Goal: Task Accomplishment & Management: Manage account settings

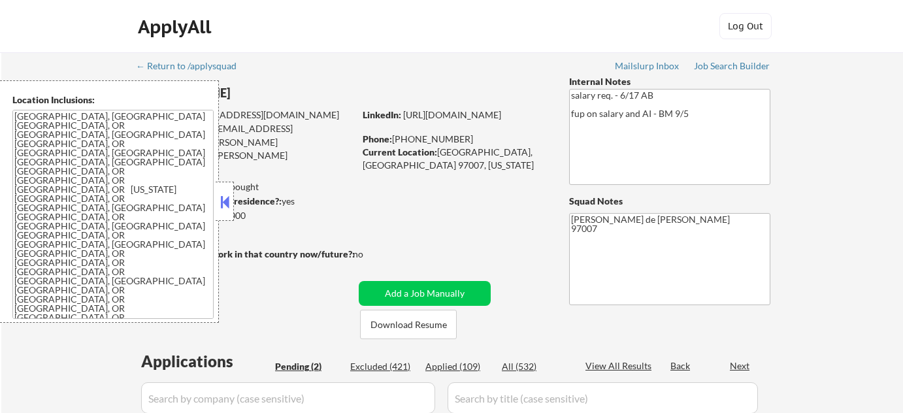
select select ""pending""
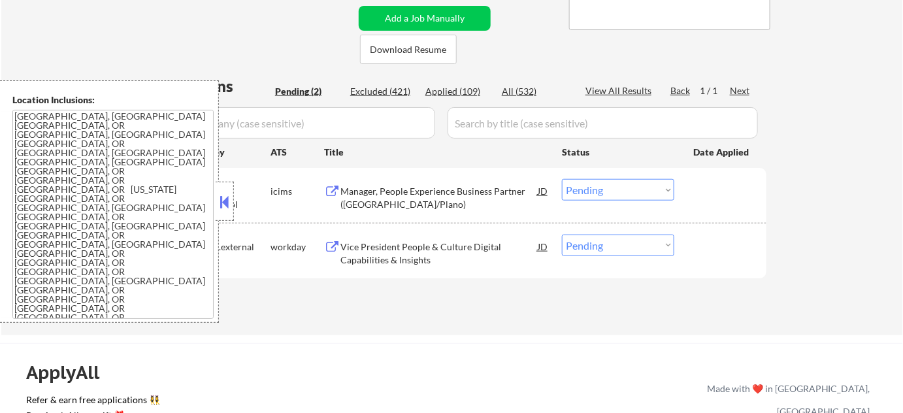
scroll to position [296, 0]
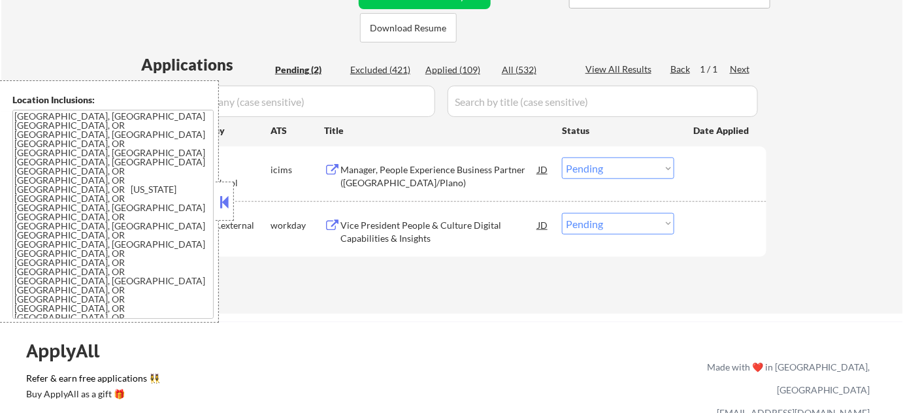
click at [219, 209] on button at bounding box center [224, 202] width 14 height 20
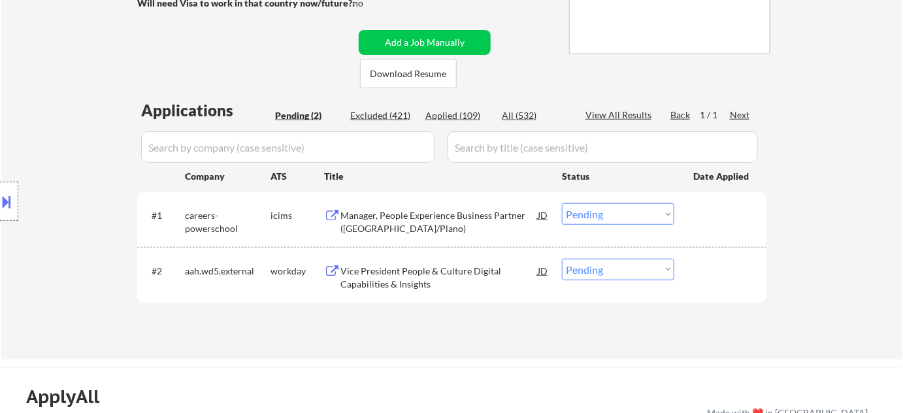
scroll to position [237, 0]
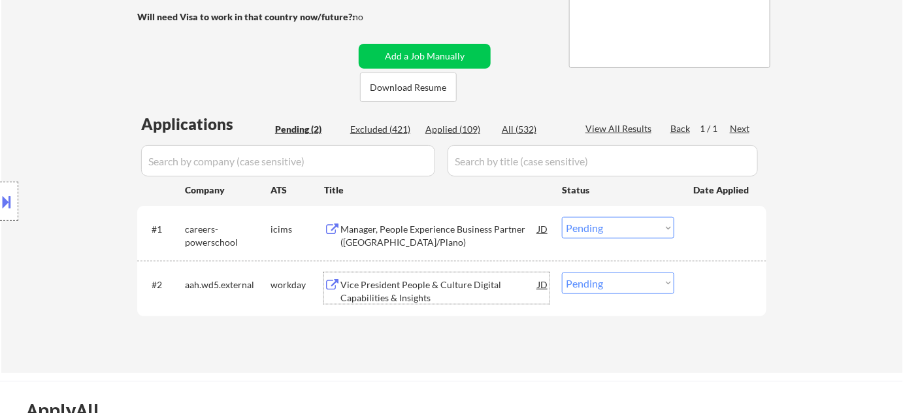
click at [419, 296] on div "Vice President People & Culture Digital Capabilities & Insights" at bounding box center [438, 290] width 197 height 25
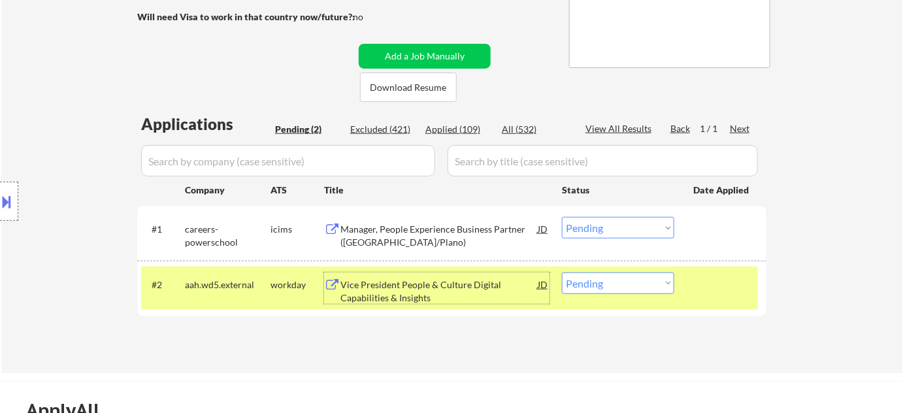
click at [412, 232] on div "Manager, People Experience Business Partner (Dallas/Plano)" at bounding box center [438, 235] width 197 height 25
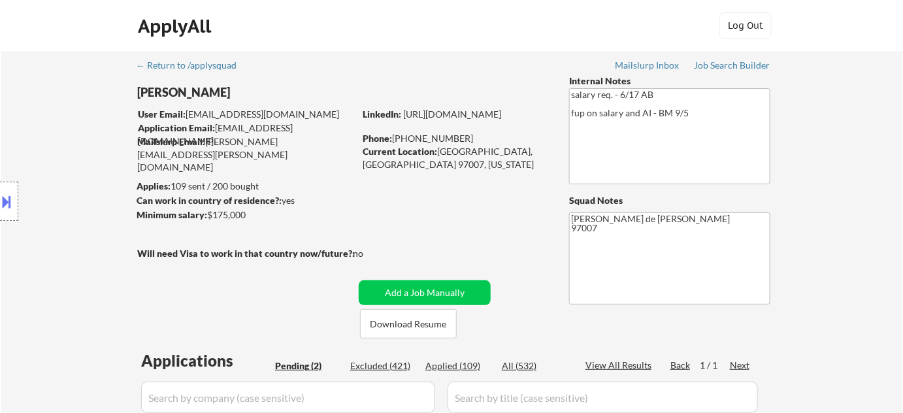
scroll to position [0, 0]
drag, startPoint x: 393, startPoint y: 136, endPoint x: 457, endPoint y: 140, distance: 64.2
click at [457, 140] on div "Phone: (503) 720 9675" at bounding box center [454, 139] width 185 height 13
copy div "(503) 720 9675"
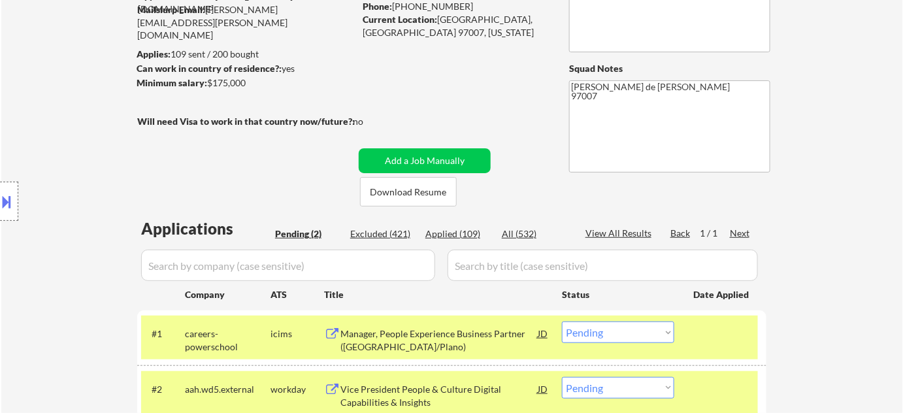
scroll to position [296, 0]
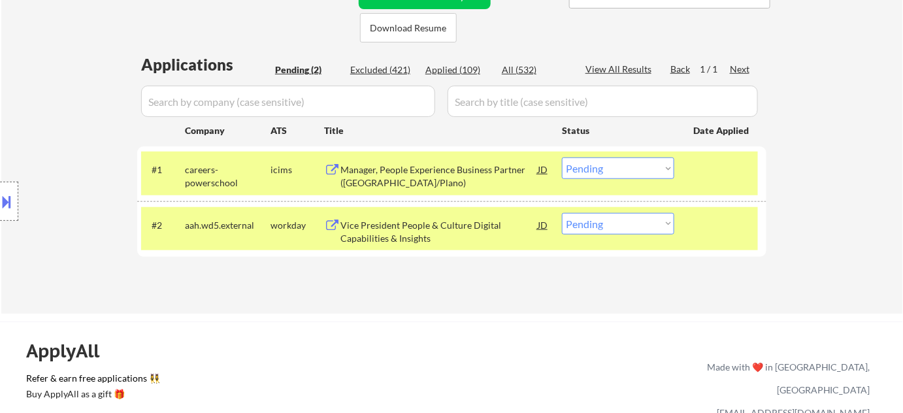
drag, startPoint x: 598, startPoint y: 164, endPoint x: 605, endPoint y: 176, distance: 13.4
click at [598, 164] on select "Choose an option... Pending Applied Excluded (Questions) Excluded (Expired) Exc…" at bounding box center [618, 168] width 112 height 22
click at [562, 157] on select "Choose an option... Pending Applied Excluded (Questions) Excluded (Expired) Exc…" at bounding box center [618, 168] width 112 height 22
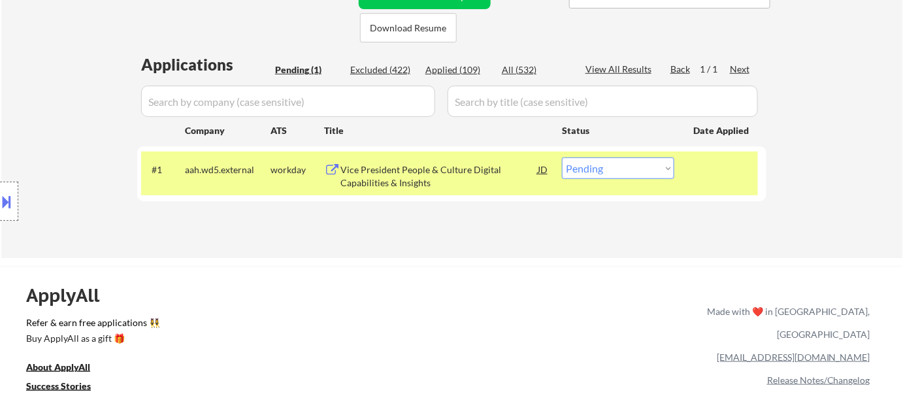
click at [609, 170] on select "Choose an option... Pending Applied Excluded (Questions) Excluded (Expired) Exc…" at bounding box center [618, 168] width 112 height 22
select select ""applied""
click at [562, 157] on select "Choose an option... Pending Applied Excluded (Questions) Excluded (Expired) Exc…" at bounding box center [618, 168] width 112 height 22
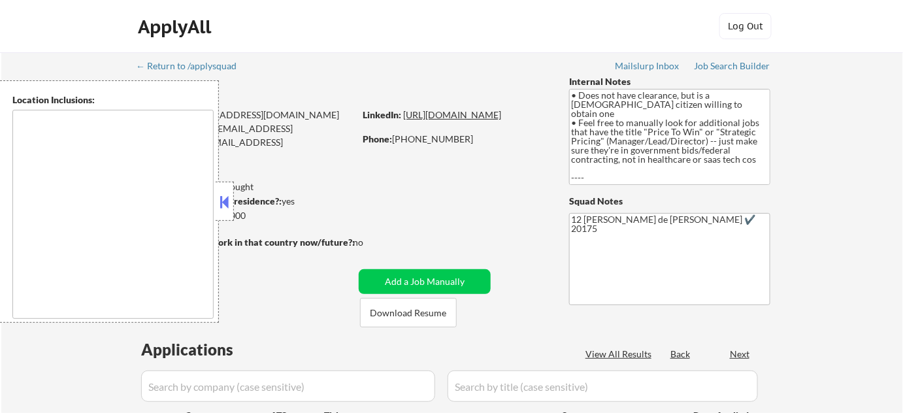
type textarea "Leesburg, VA Ashburn, VA Lansdowne, VA Hamilton, VA Purcellville, VA Sterling, …"
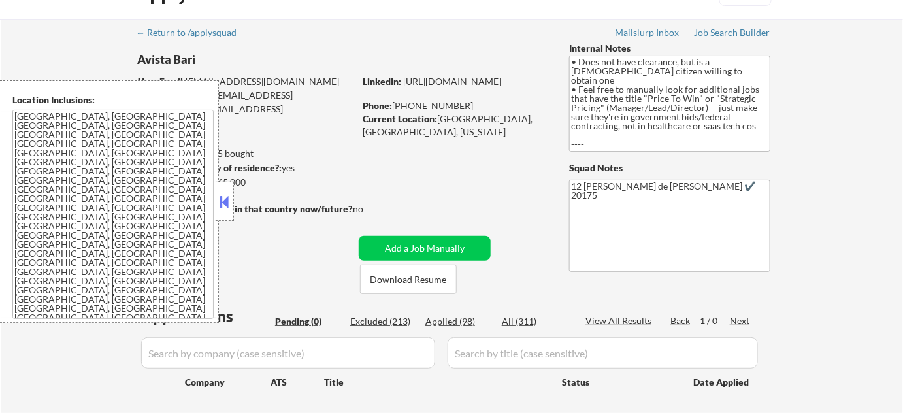
scroll to position [118, 0]
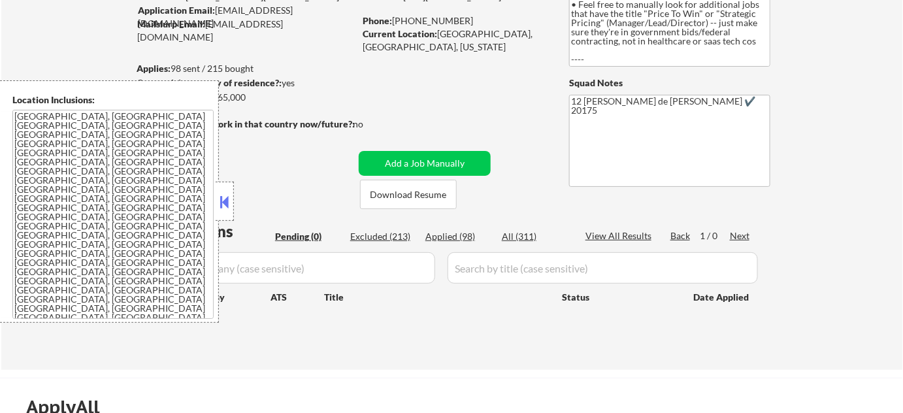
click at [466, 232] on div "Applied (98)" at bounding box center [457, 236] width 65 height 13
select select ""applied""
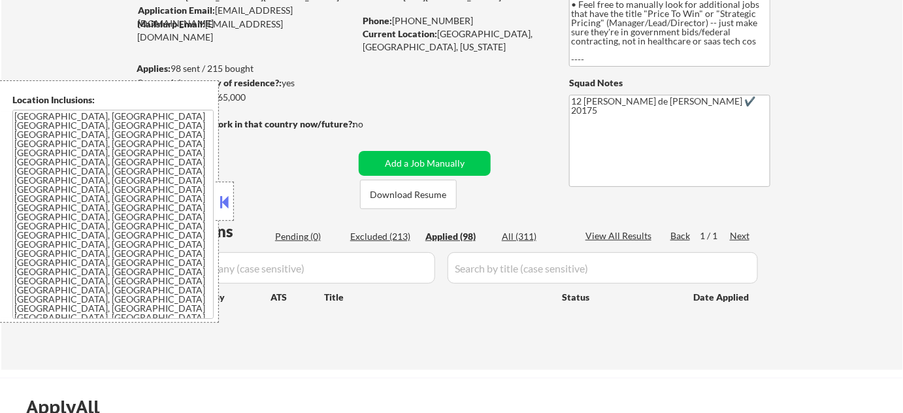
select select ""applied""
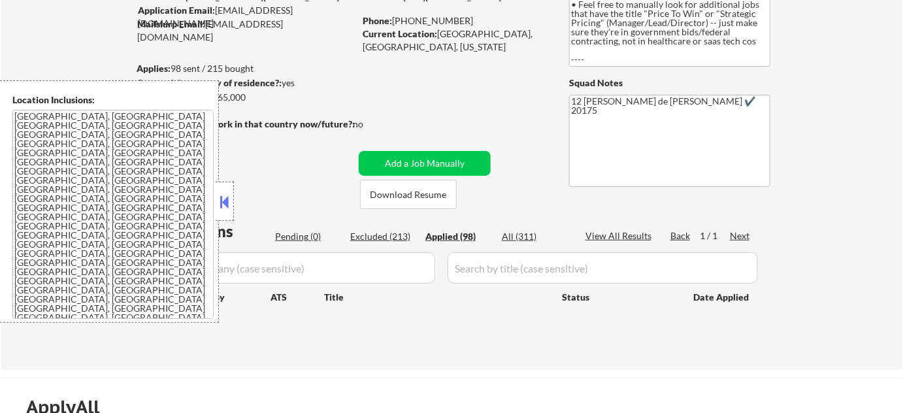
select select ""applied""
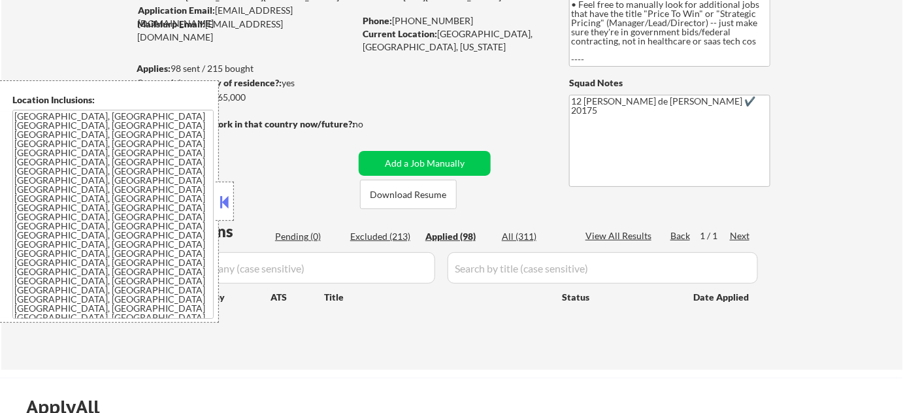
select select ""applied""
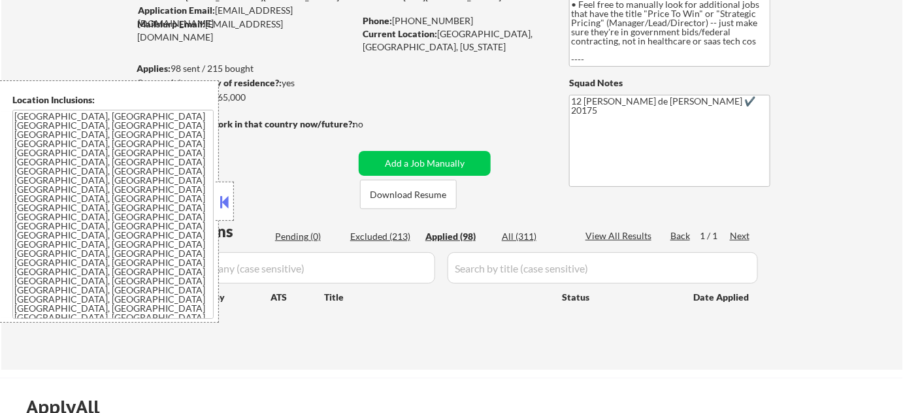
select select ""applied""
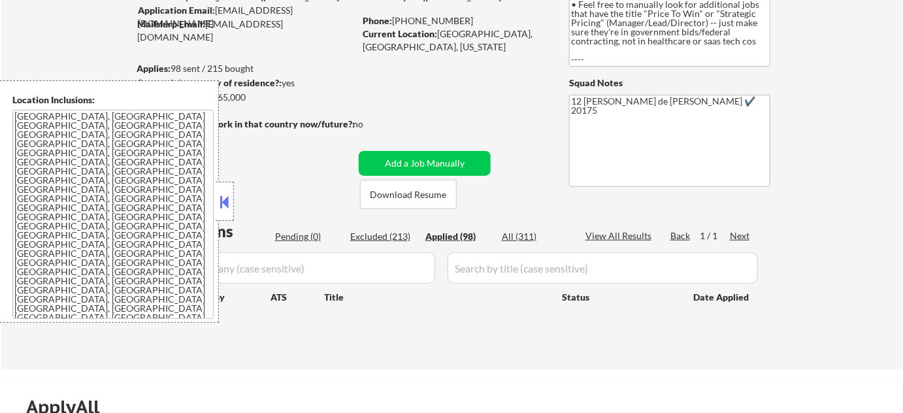
select select ""applied""
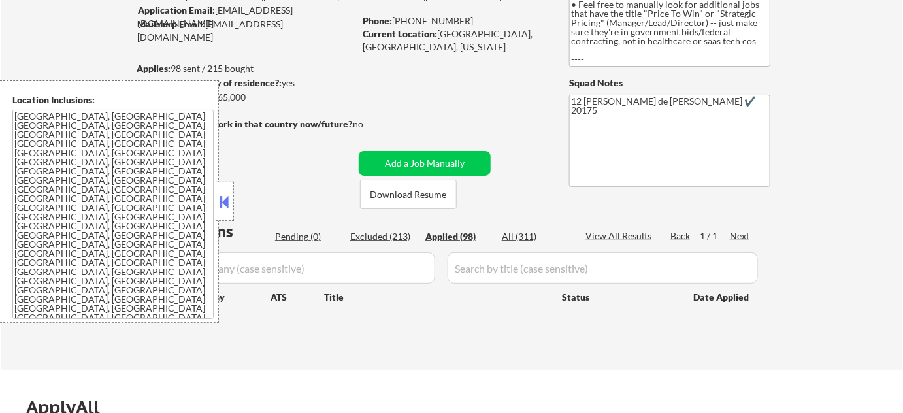
select select ""applied""
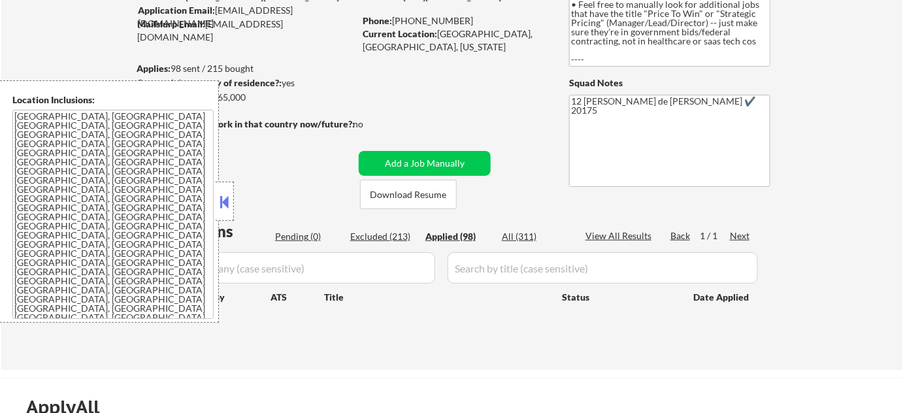
select select ""applied""
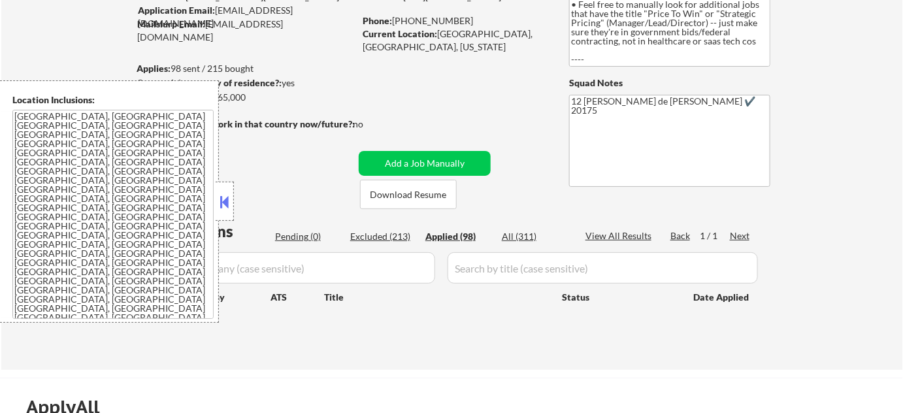
select select ""applied""
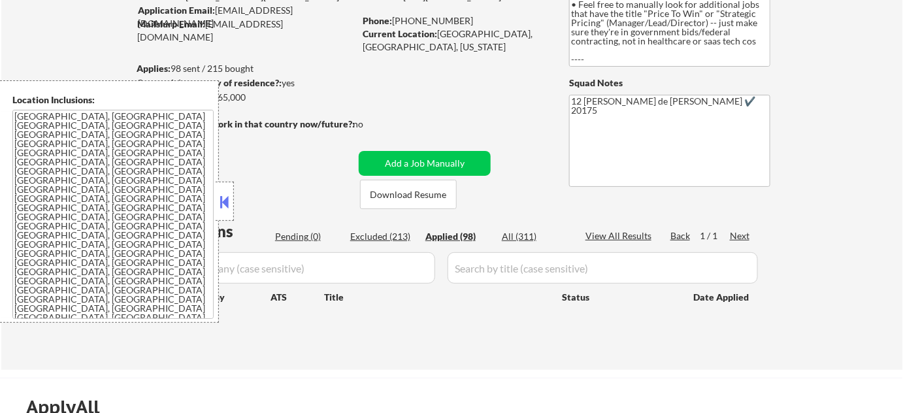
select select ""applied""
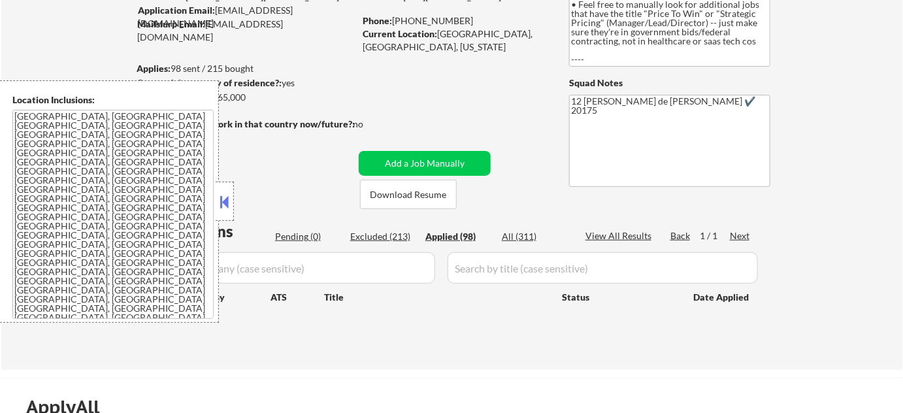
select select ""applied""
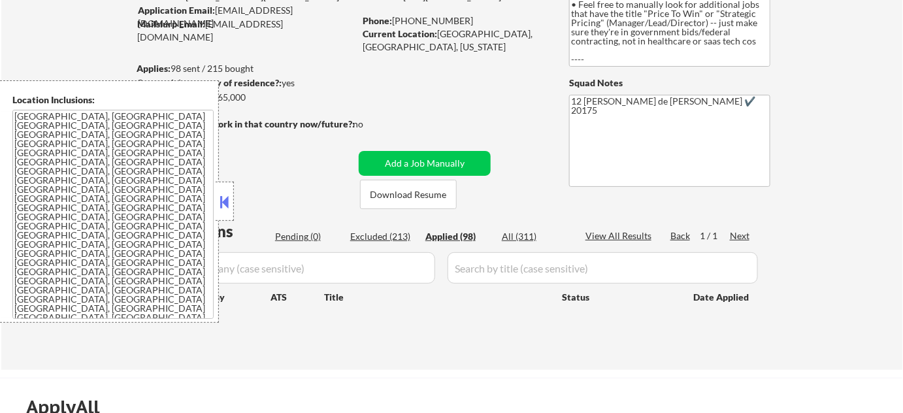
select select ""applied""
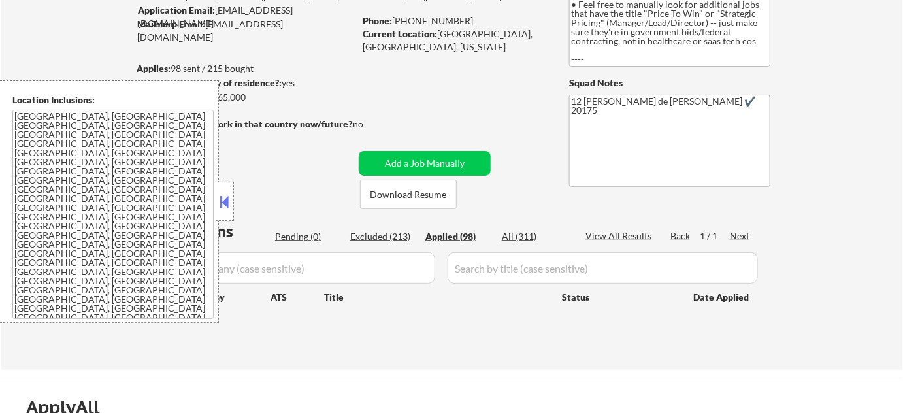
select select ""applied""
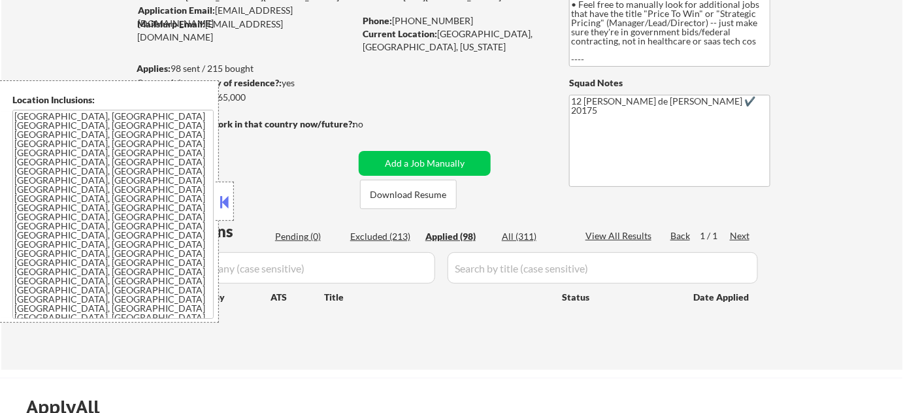
select select ""applied""
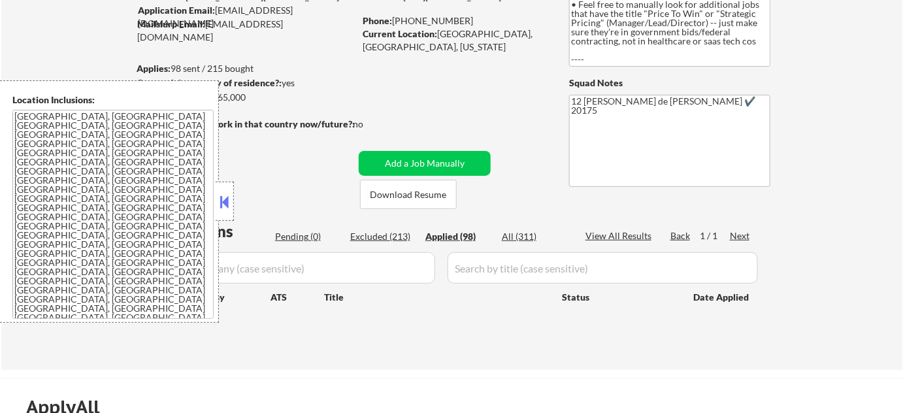
select select ""applied""
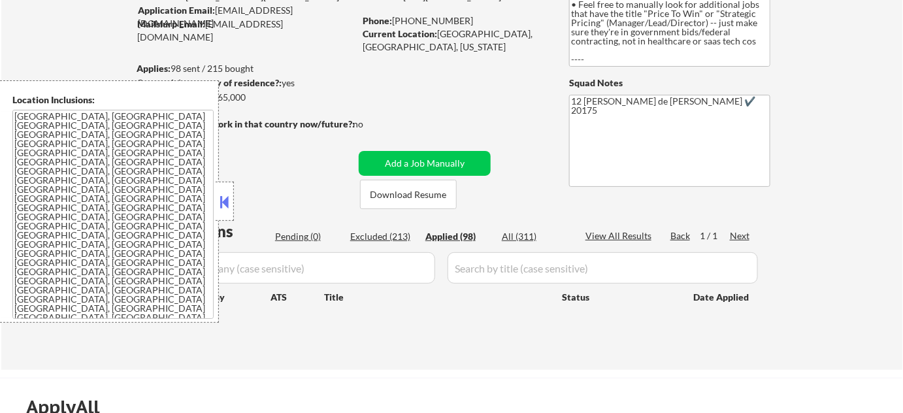
select select ""applied""
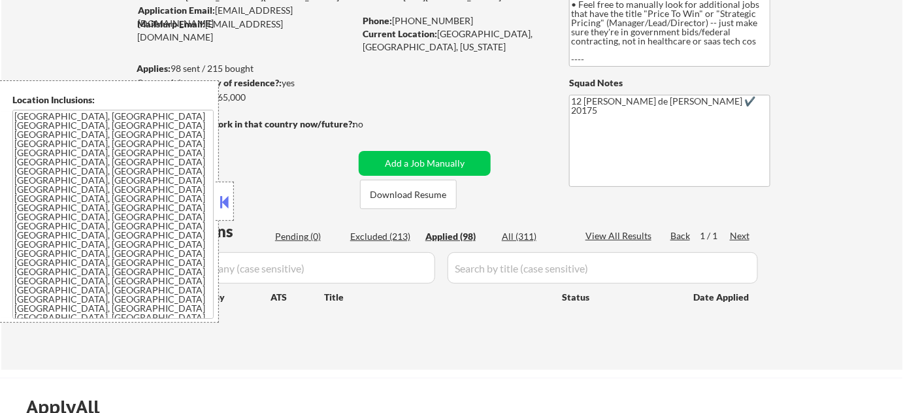
select select ""applied""
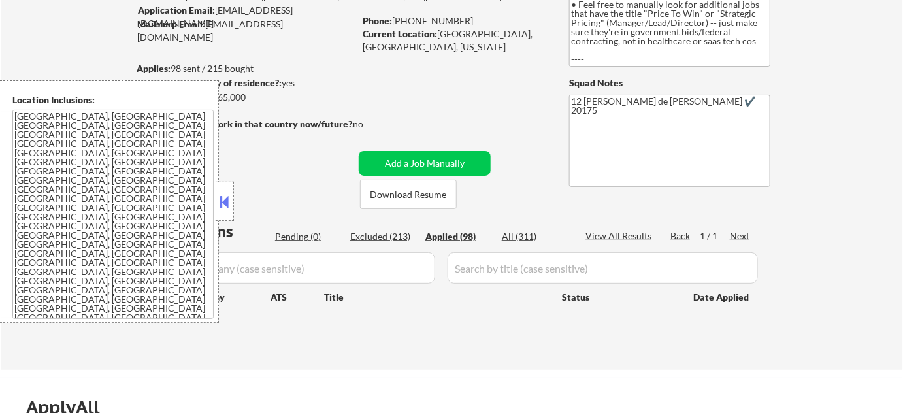
select select ""applied""
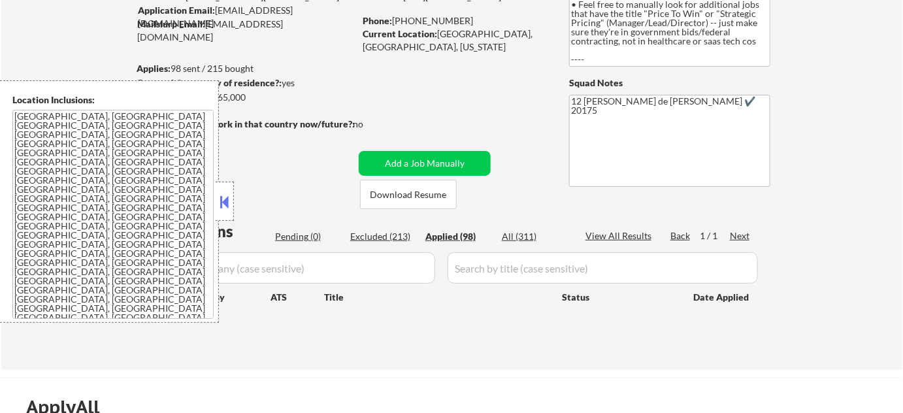
select select ""applied""
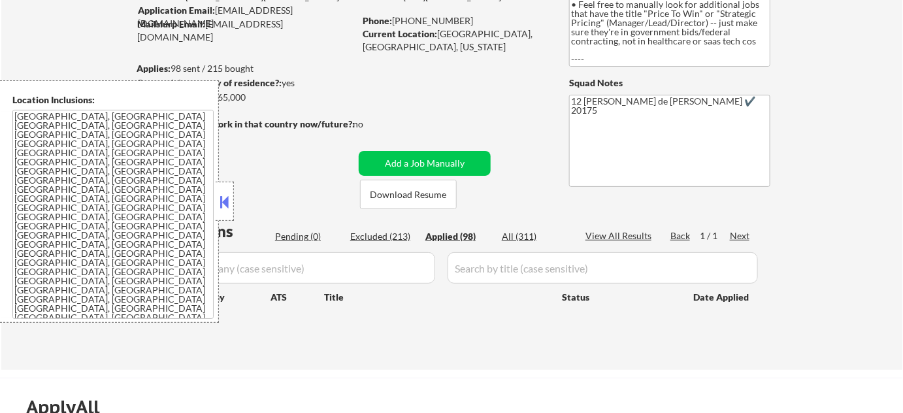
select select ""applied""
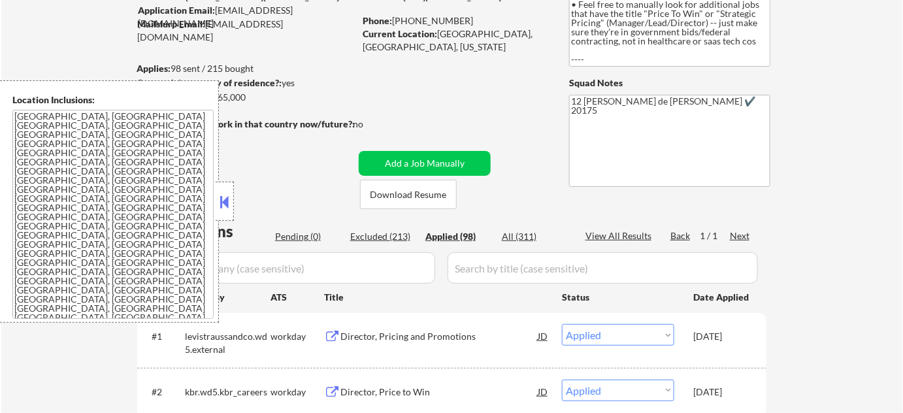
click at [231, 206] on button at bounding box center [224, 202] width 14 height 20
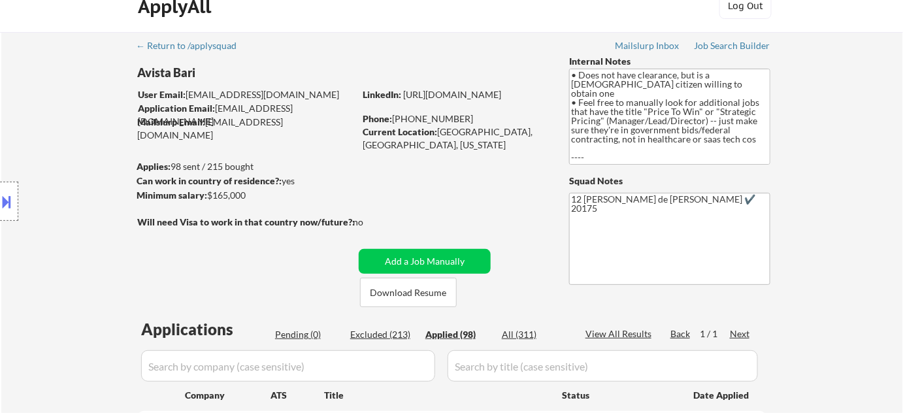
scroll to position [0, 0]
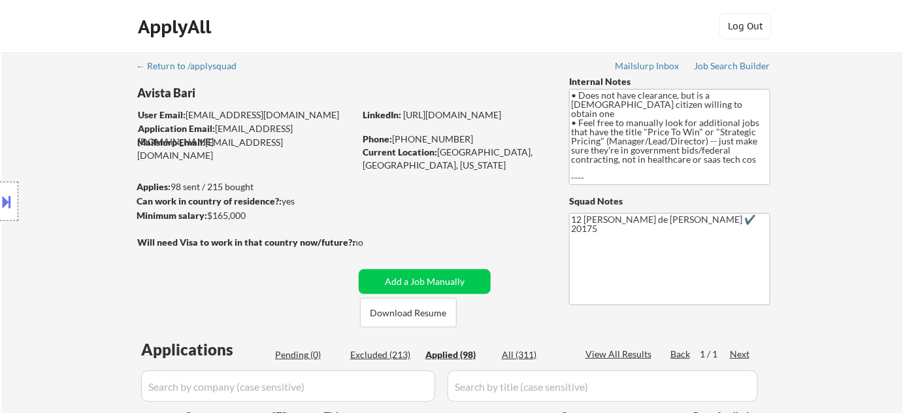
click at [150, 178] on div "Location Inclusions: Leesburg, VA Ashburn, VA Lansdowne, VA Hamilton, VA Purcel…" at bounding box center [117, 201] width 234 height 242
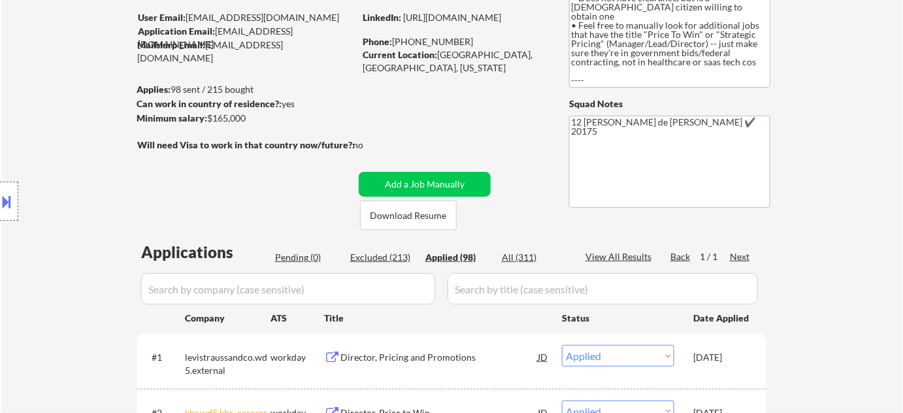
scroll to position [237, 0]
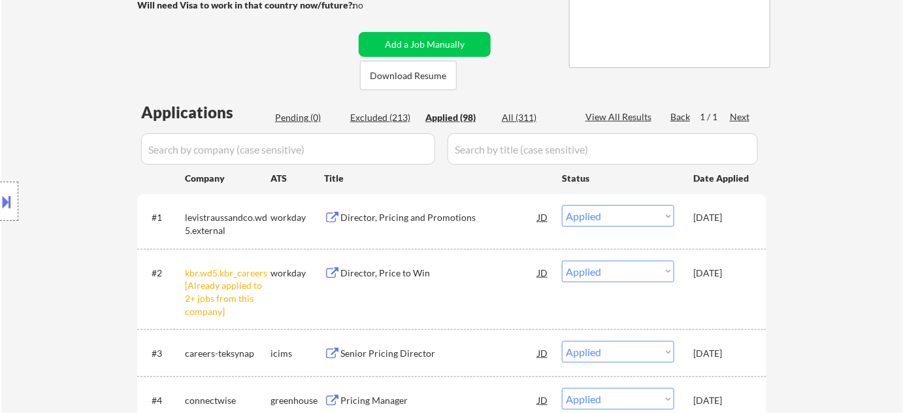
click at [403, 111] on div "Excluded (213)" at bounding box center [382, 117] width 65 height 13
click at [468, 111] on div "Applied (98)" at bounding box center [457, 117] width 65 height 13
select select ""excluded__salary_""
select select ""excluded__location_""
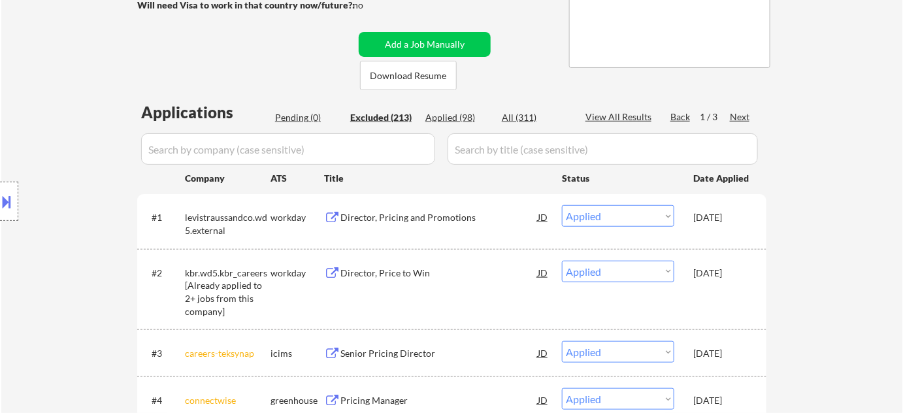
select select ""excluded__expired_""
select select ""excluded__bad_match_""
select select ""excluded__other_""
select select ""excluded__bad_match_""
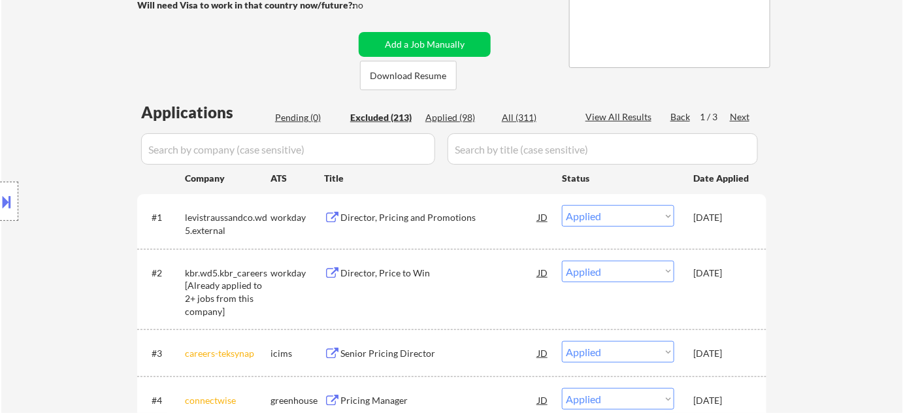
select select ""excluded__other_""
select select ""excluded__expired_""
select select ""excluded__salary_""
select select ""excluded__other_""
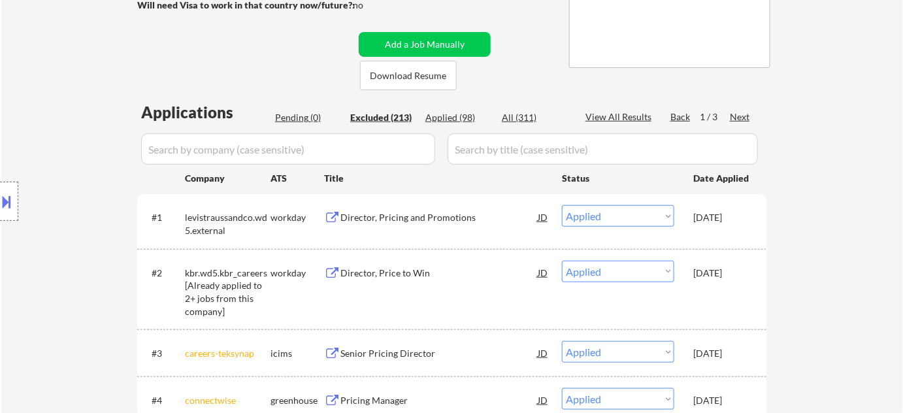
select select ""excluded__expired_""
select select ""excluded__salary_""
select select ""excluded__expired_""
select select ""excluded__blocklist_""
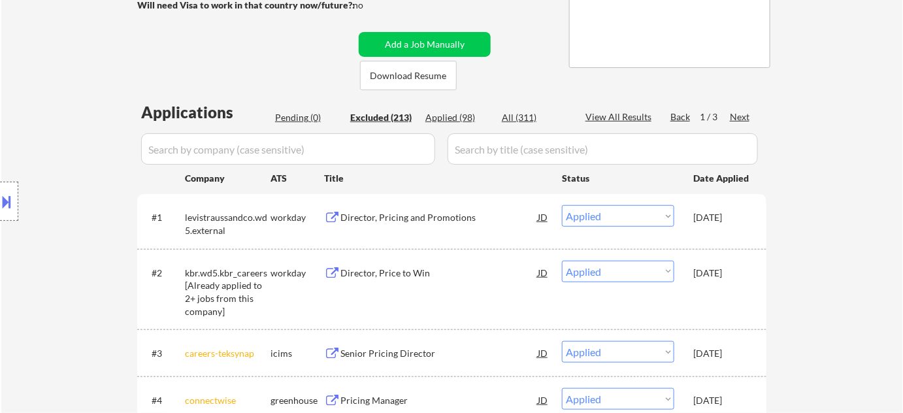
select select ""excluded""
select select ""excluded__expired_""
select select ""excluded__bad_match_""
select select ""excluded__blocklist_""
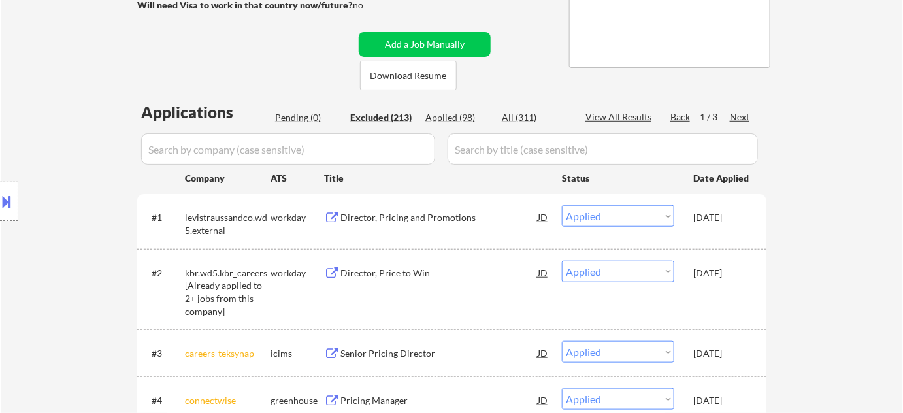
select select ""excluded__other_""
select select ""excluded__expired_""
select select ""excluded""
select select ""excluded__expired_""
select select ""excluded__blocklist_""
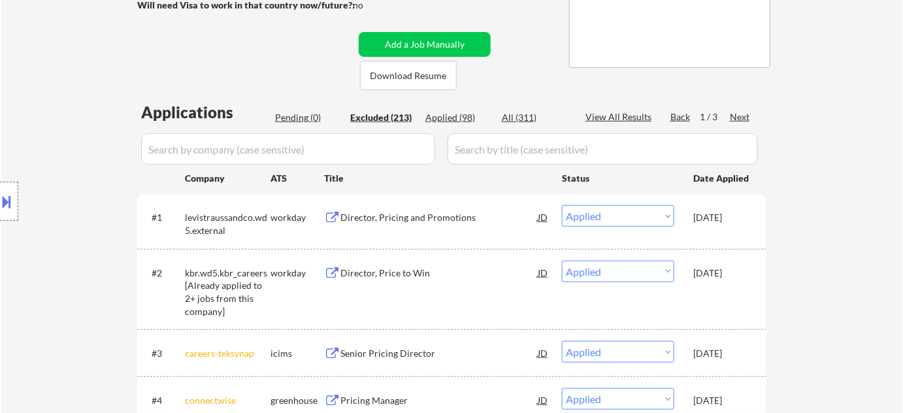
select select ""excluded__blocklist_""
select select ""excluded__bad_match_""
select select ""excluded__blocklist_""
select select ""excluded__other_""
select select ""excluded__expired_""
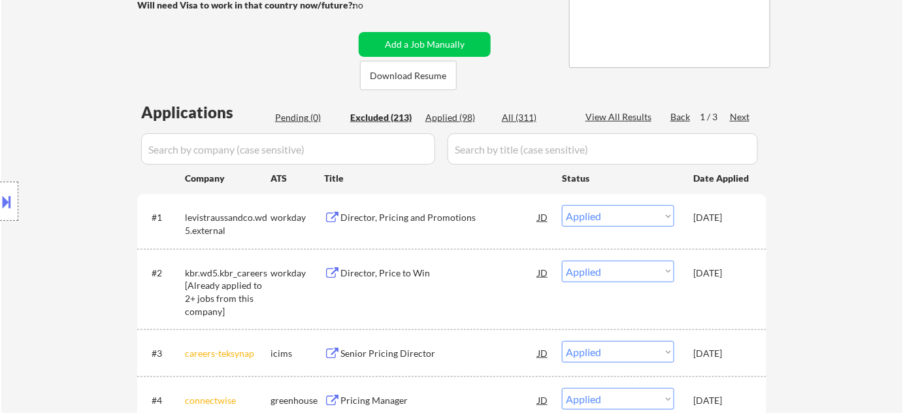
select select ""excluded__bad_match_""
select select ""excluded__other_""
select select ""excluded__location_""
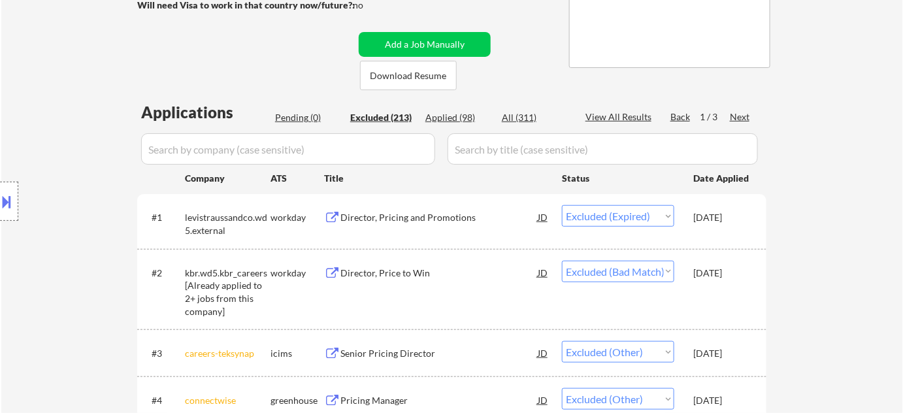
select select ""excluded__bad_match_""
select select ""excluded__expired_""
select select ""excluded""
select select ""excluded__salary_""
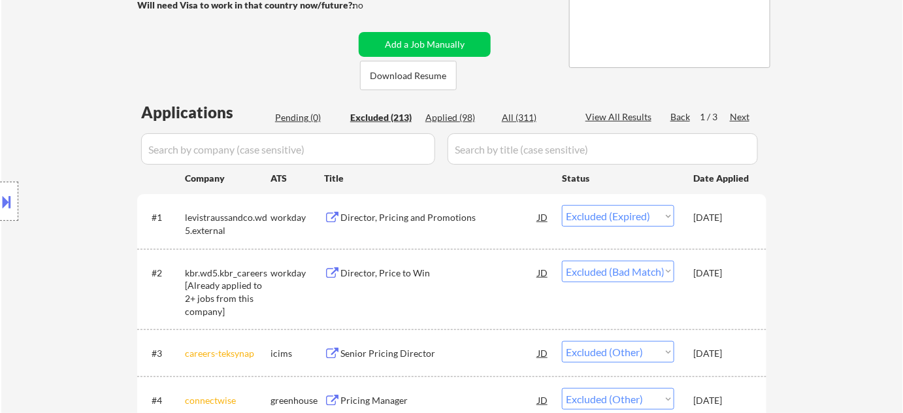
select select ""excluded""
select select ""excluded__other_""
select select ""excluded__location_""
select select ""excluded__bad_match_""
select select ""excluded__location_""
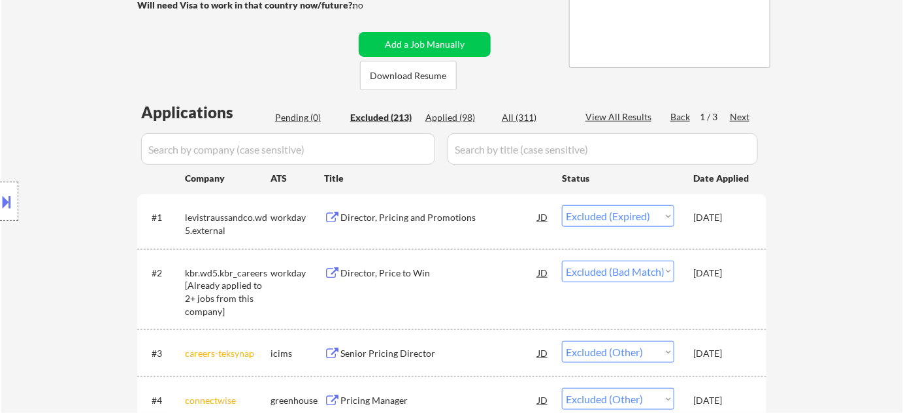
select select ""excluded""
select select ""excluded__bad_match_""
select select ""excluded""
select select ""excluded__blocklist_""
select select ""excluded__bad_match_""
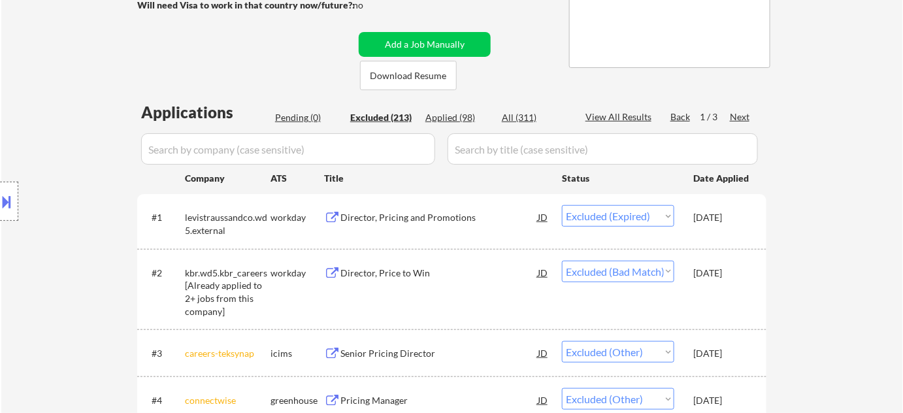
select select ""excluded__expired_""
select select ""excluded__blocklist_""
select select ""excluded__expired_""
select select ""excluded""
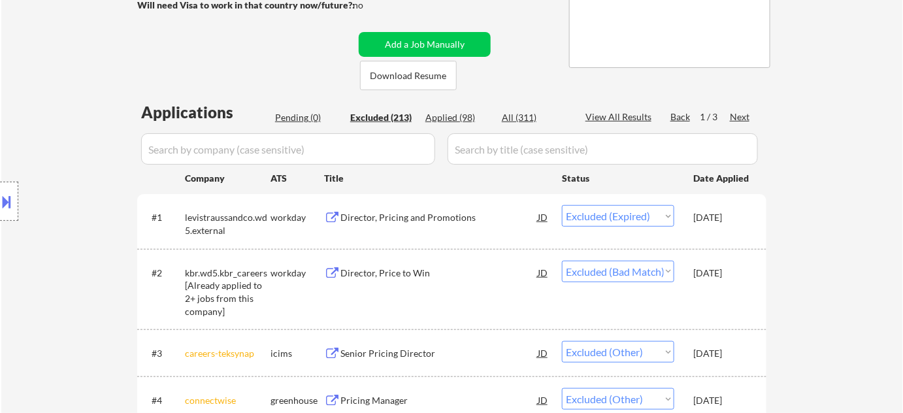
select select ""excluded__blocklist_""
select select ""excluded__expired_""
select select ""excluded__salary_""
select select ""excluded__other_""
select select ""excluded__location_""
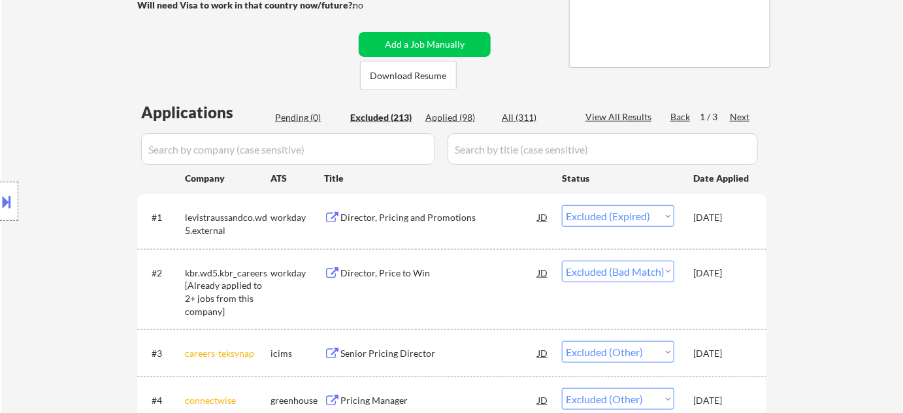
select select ""excluded__salary_""
select select ""excluded__expired_""
select select ""excluded__location_""
select select ""excluded__salary_""
select select ""excluded__blocklist_""
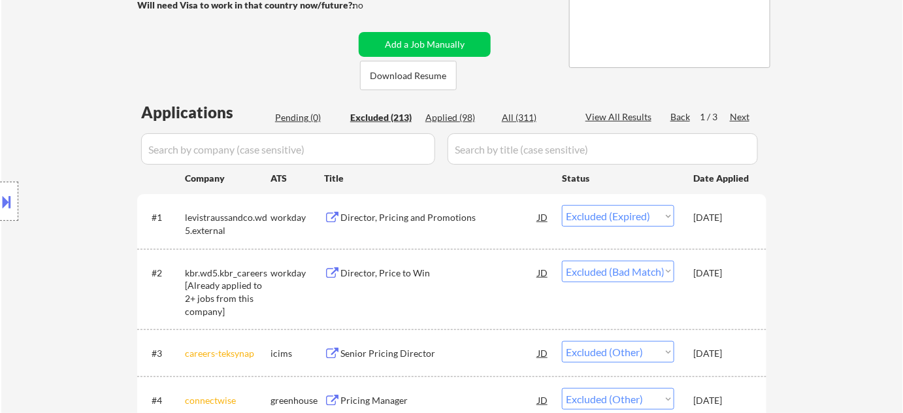
select select ""excluded__location_""
select select ""excluded__blocklist_""
select select ""excluded__salary_""
select select ""excluded__expired_""
select select ""excluded__location_""
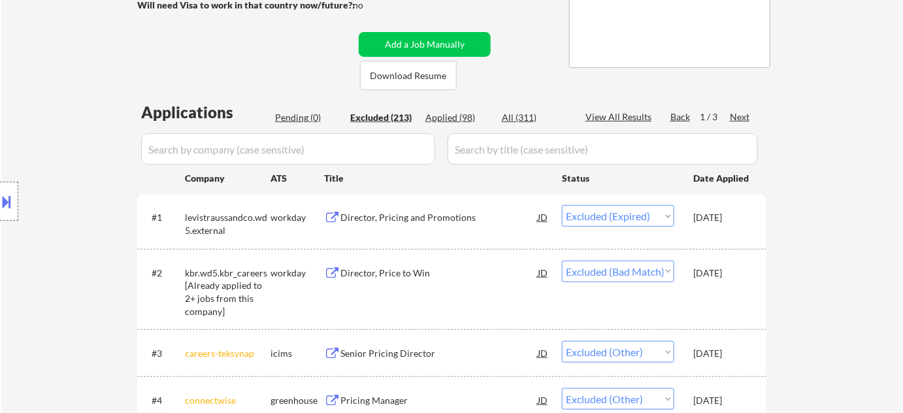
select select ""excluded__expired_""
select select ""excluded__other_""
select select ""excluded__location_""
select select ""excluded__other_""
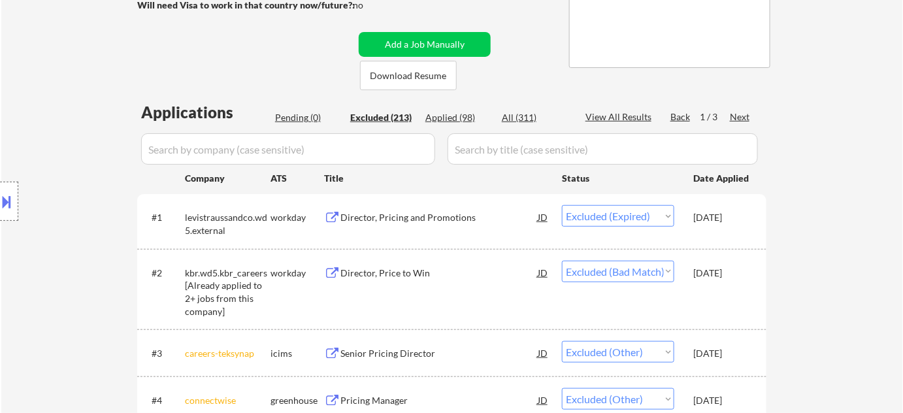
select select ""excluded__location_""
select select ""excluded__expired_""
select select ""excluded""
select select ""excluded__salary_""
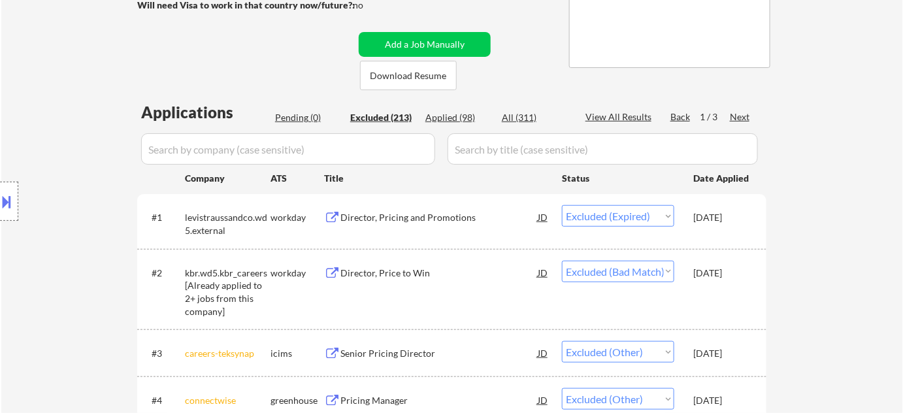
select select ""excluded__location_""
select select ""excluded__expired_""
select select ""excluded__salary_""
select select ""excluded__location_""
select select ""excluded__salary_""
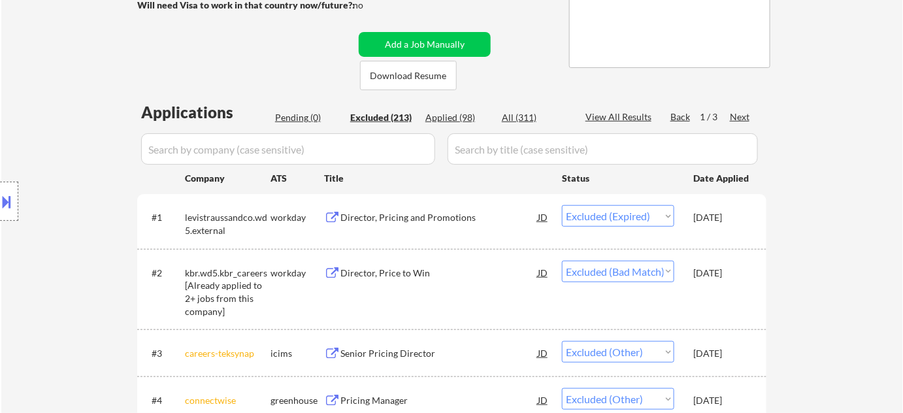
select select ""excluded__expired_""
select select ""excluded__bad_match_""
select select ""excluded__expired_""
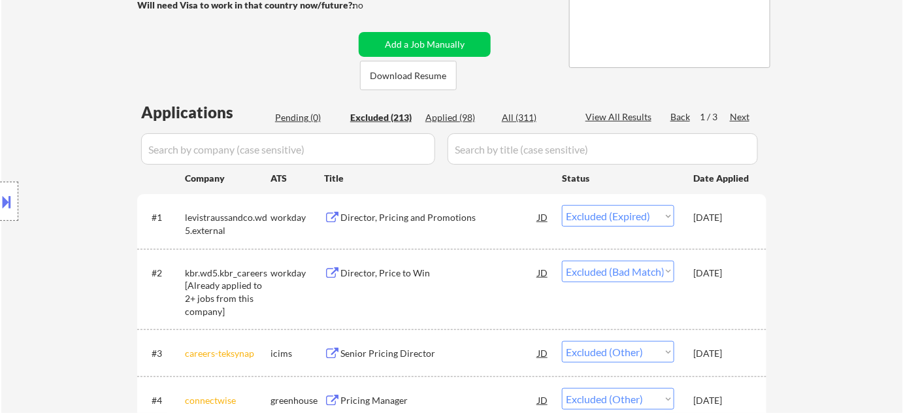
select select ""excluded__other_""
select select ""excluded__location_""
select select ""excluded""
select select ""excluded__salary_""
select select ""excluded__expired_""
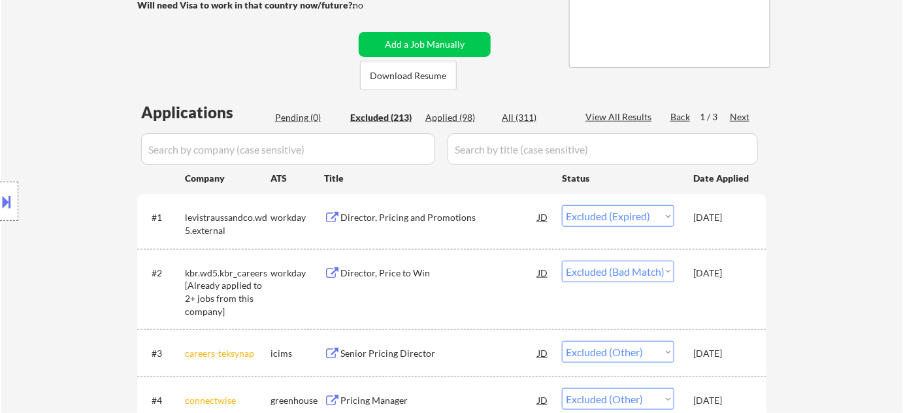
select select ""excluded__location_""
select select ""applied""
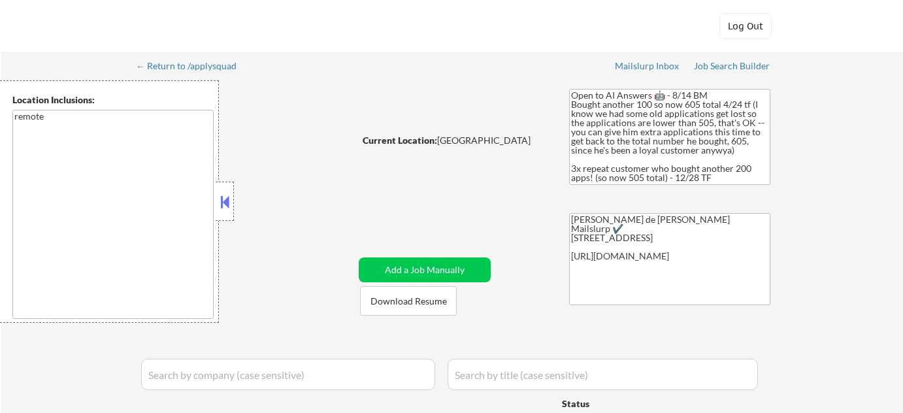
select select ""pending""
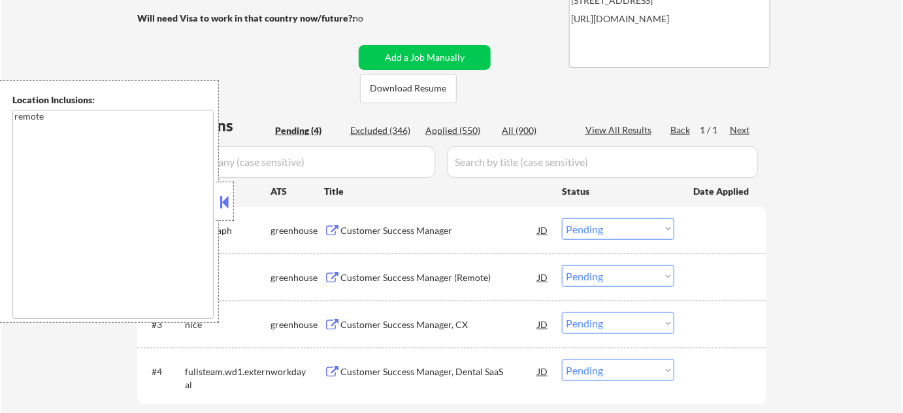
scroll to position [594, 0]
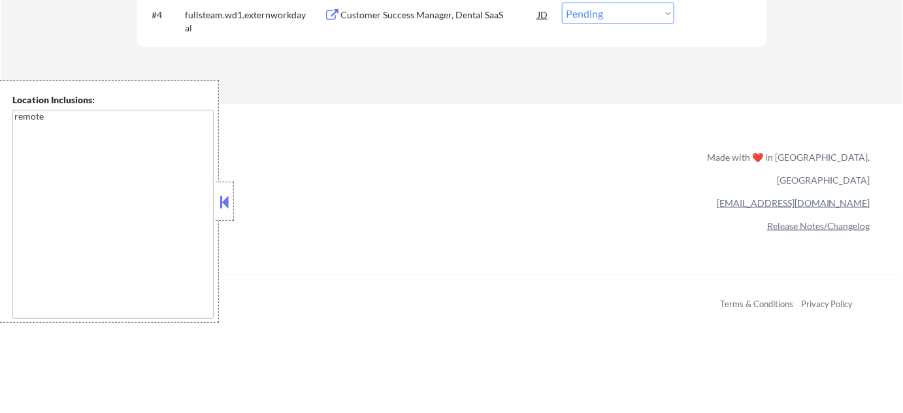
click at [227, 208] on button at bounding box center [224, 202] width 14 height 20
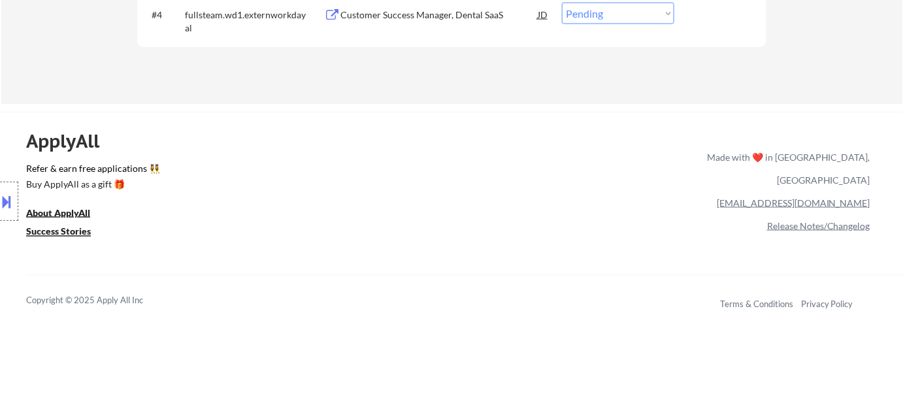
click at [223, 210] on div "Location Inclusions: remote" at bounding box center [117, 201] width 234 height 242
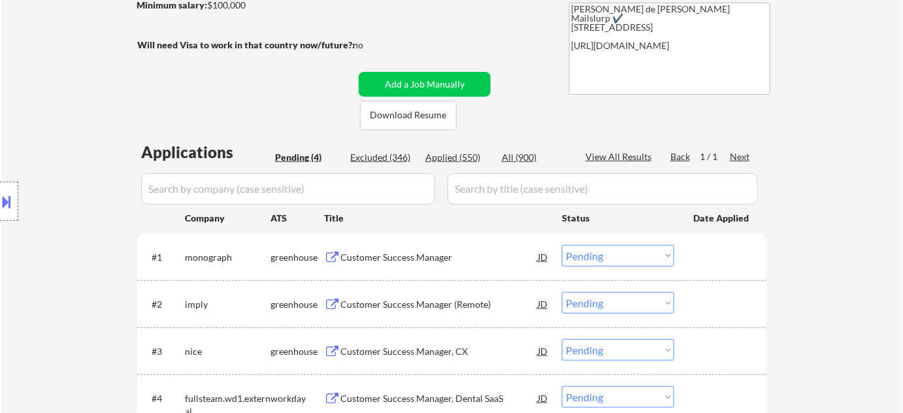
scroll to position [296, 0]
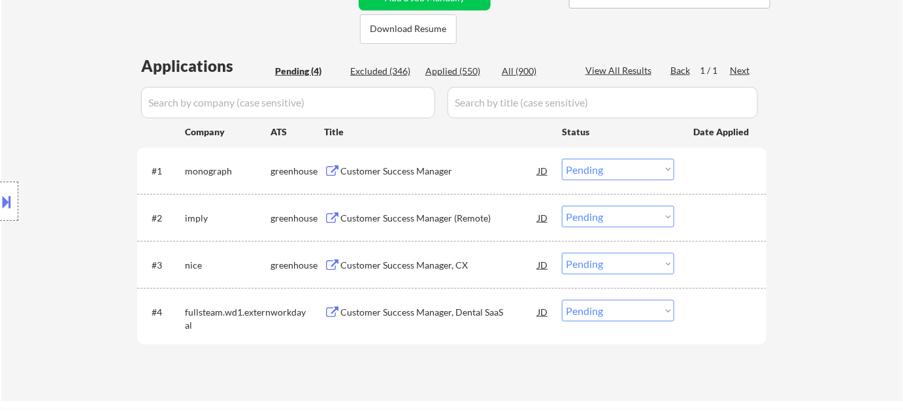
click at [390, 168] on div "Customer Success Manager" at bounding box center [438, 171] width 197 height 13
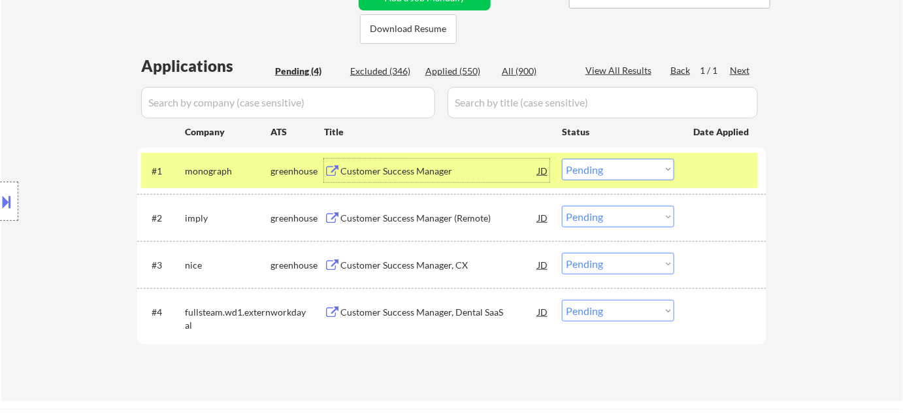
click at [422, 219] on div "Customer Success Manager (Remote)" at bounding box center [438, 218] width 197 height 13
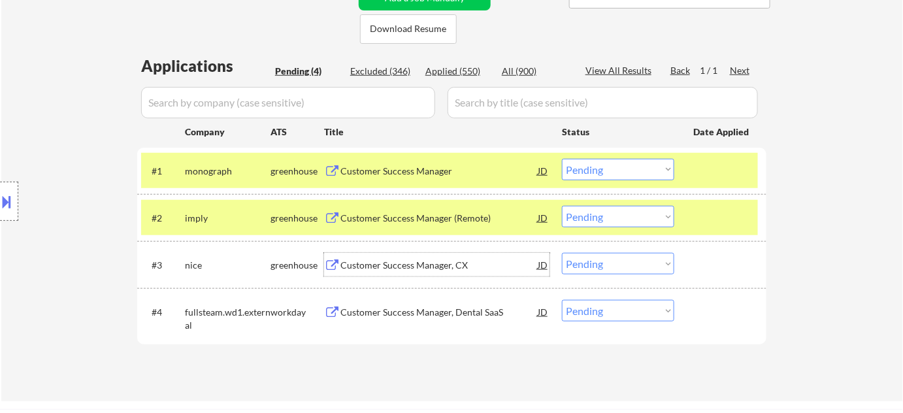
click at [391, 268] on div "Customer Success Manager, CX" at bounding box center [438, 265] width 197 height 13
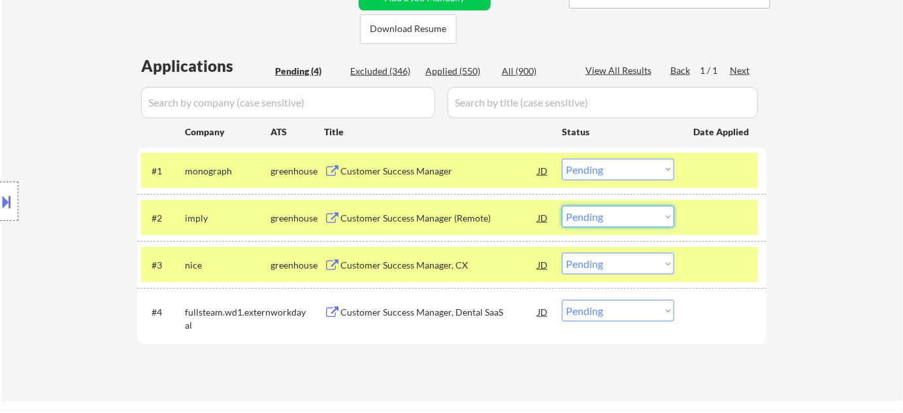
click at [641, 213] on select "Choose an option... Pending Applied Excluded (Questions) Excluded (Expired) Exc…" at bounding box center [618, 217] width 112 height 22
click at [562, 206] on select "Choose an option... Pending Applied Excluded (Questions) Excluded (Expired) Exc…" at bounding box center [618, 217] width 112 height 22
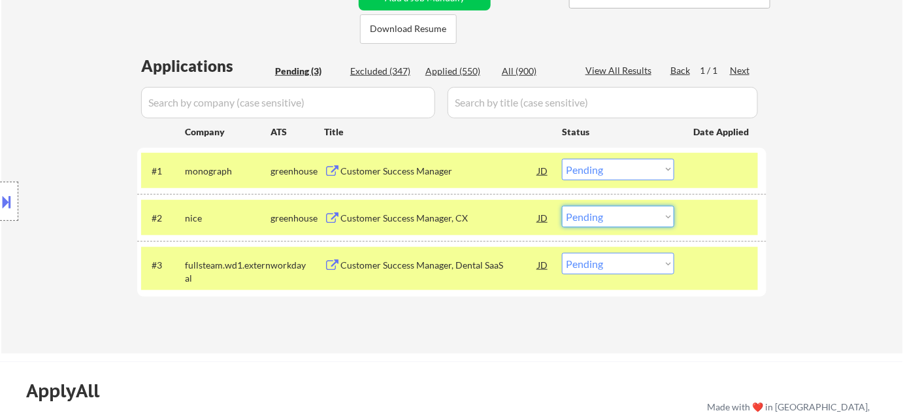
drag, startPoint x: 584, startPoint y: 209, endPoint x: 584, endPoint y: 219, distance: 9.8
click at [584, 209] on select "Choose an option... Pending Applied Excluded (Questions) Excluded (Expired) Exc…" at bounding box center [618, 217] width 112 height 22
click at [562, 206] on select "Choose an option... Pending Applied Excluded (Questions) Excluded (Expired) Exc…" at bounding box center [618, 217] width 112 height 22
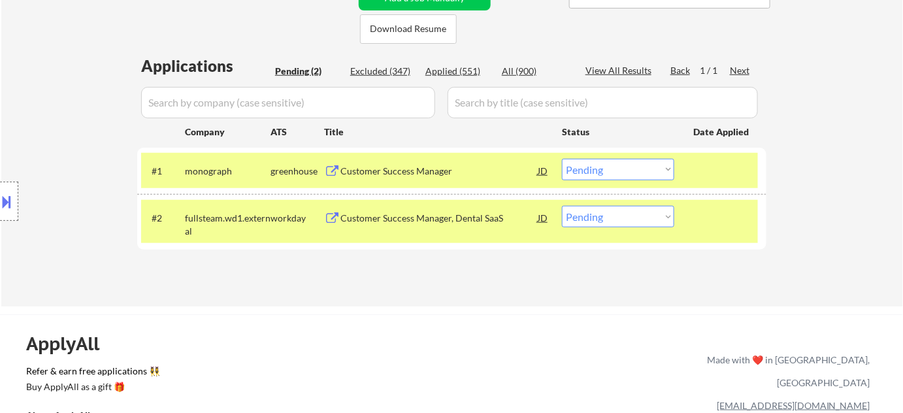
click at [394, 219] on div "Customer Success Manager, Dental SaaS" at bounding box center [438, 218] width 197 height 13
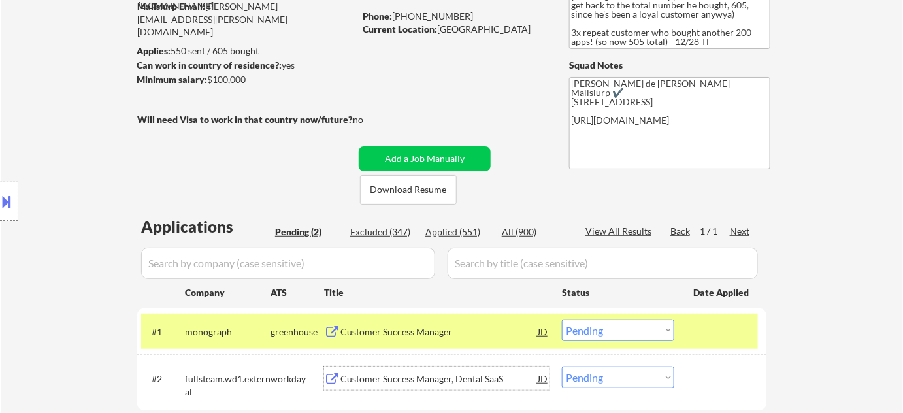
scroll to position [118, 0]
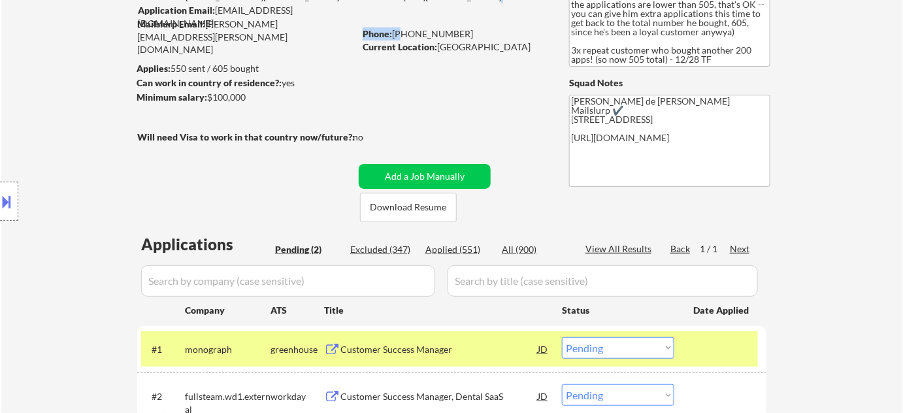
drag, startPoint x: 397, startPoint y: 27, endPoint x: 408, endPoint y: 26, distance: 11.2
click at [408, 27] on div "Phone: 623-734-3512" at bounding box center [454, 33] width 185 height 13
click at [407, 49] on strong "Current Location:" at bounding box center [399, 46] width 74 height 11
drag, startPoint x: 394, startPoint y: 32, endPoint x: 465, endPoint y: 31, distance: 70.5
click at [465, 31] on div "Phone: 623-734-3512" at bounding box center [454, 33] width 185 height 13
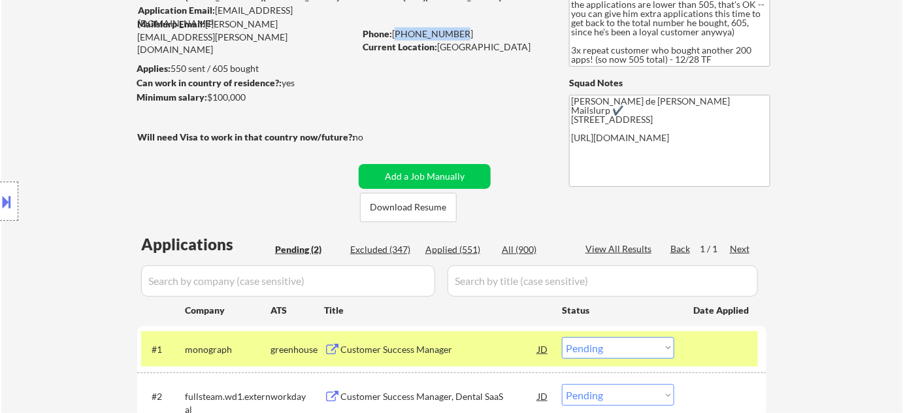
copy div "623-734-3512"
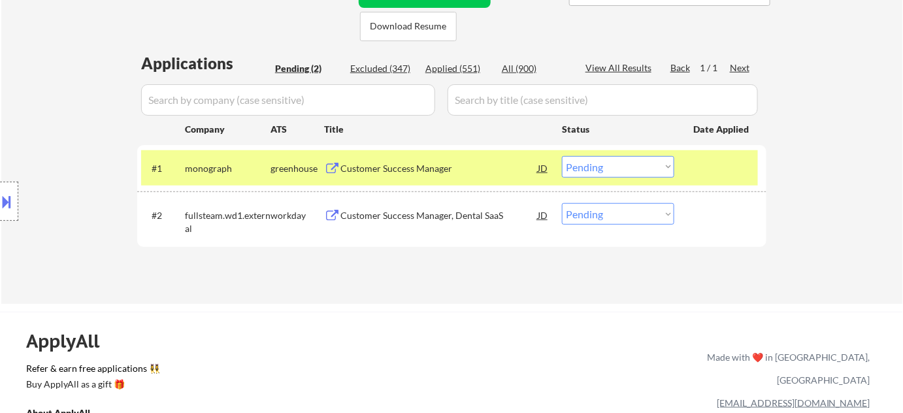
scroll to position [356, 0]
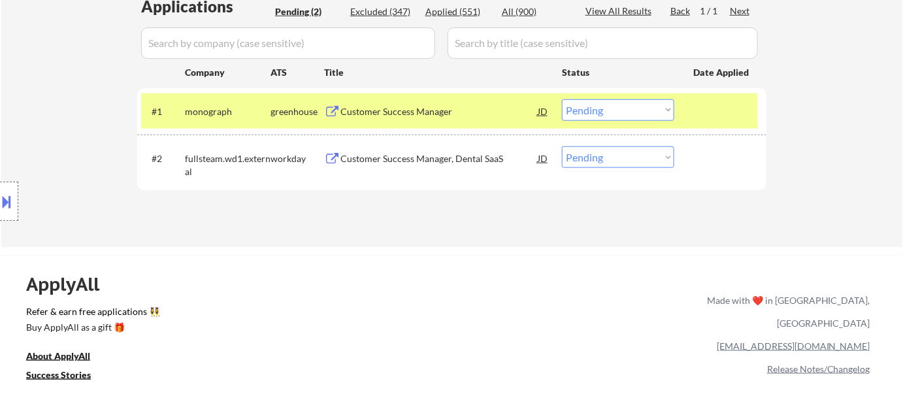
click at [615, 153] on select "Choose an option... Pending Applied Excluded (Questions) Excluded (Expired) Exc…" at bounding box center [618, 157] width 112 height 22
select select ""applied""
click at [562, 146] on select "Choose an option... Pending Applied Excluded (Questions) Excluded (Expired) Exc…" at bounding box center [618, 157] width 112 height 22
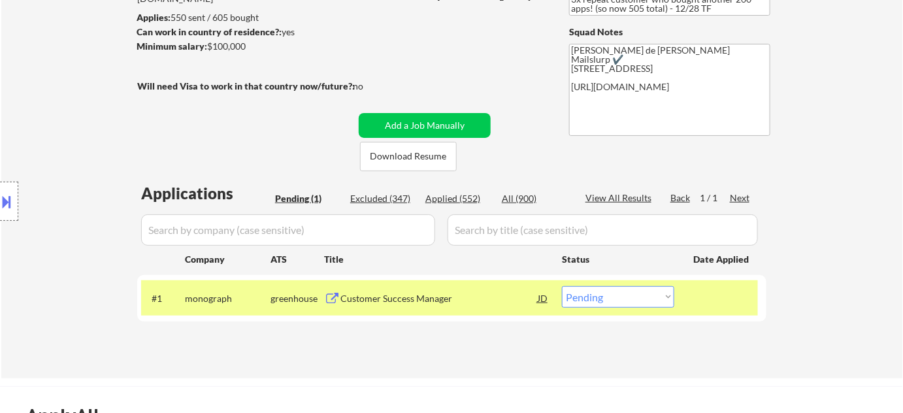
scroll to position [296, 0]
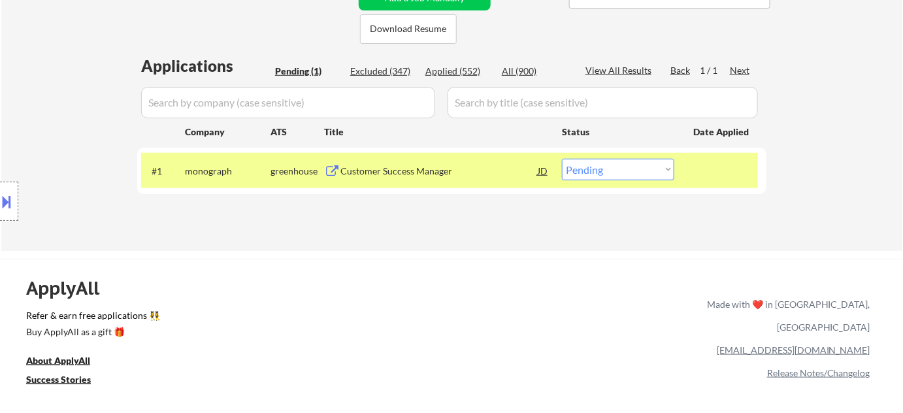
click at [665, 172] on select "Choose an option... Pending Applied Excluded (Questions) Excluded (Expired) Exc…" at bounding box center [618, 170] width 112 height 22
select select ""applied""
click at [562, 159] on select "Choose an option... Pending Applied Excluded (Questions) Excluded (Expired) Exc…" at bounding box center [618, 170] width 112 height 22
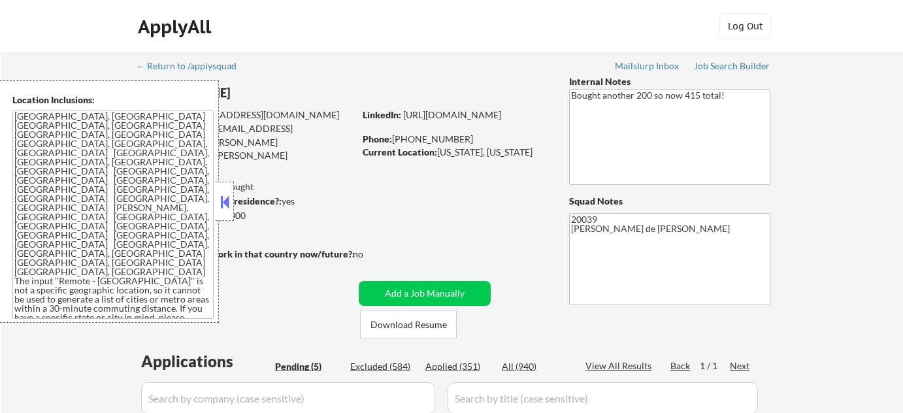
select select ""pending""
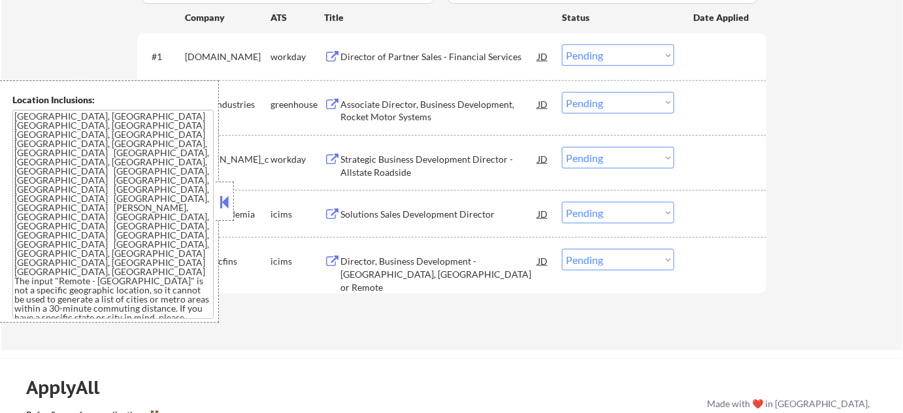
scroll to position [415, 0]
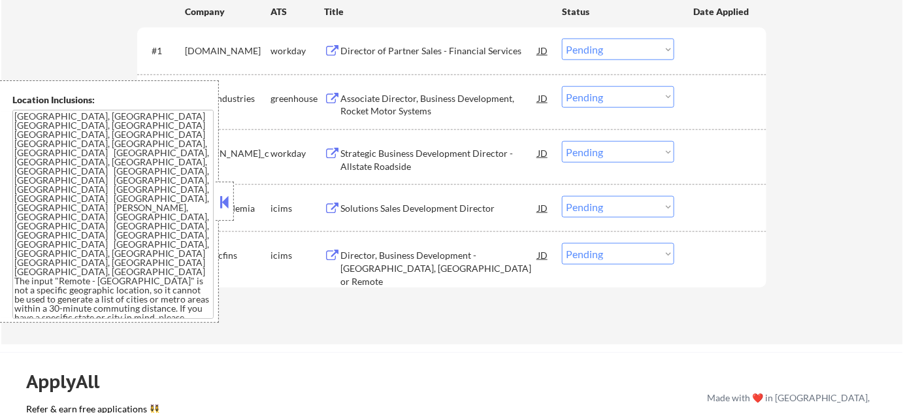
click at [221, 202] on button at bounding box center [224, 202] width 14 height 20
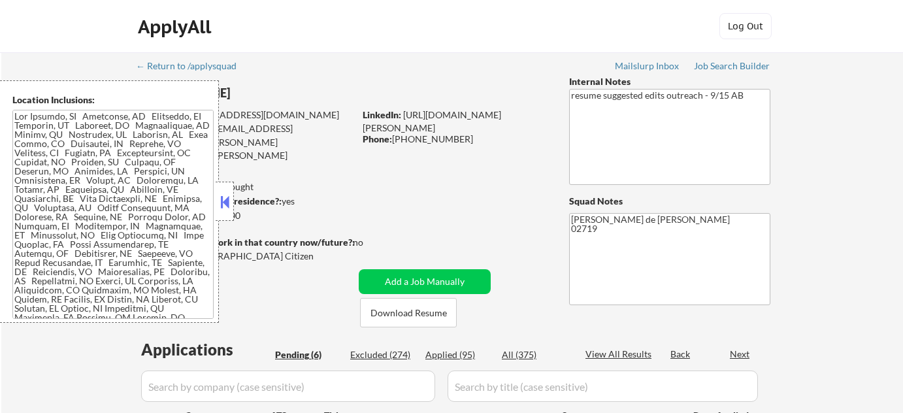
select select ""pending""
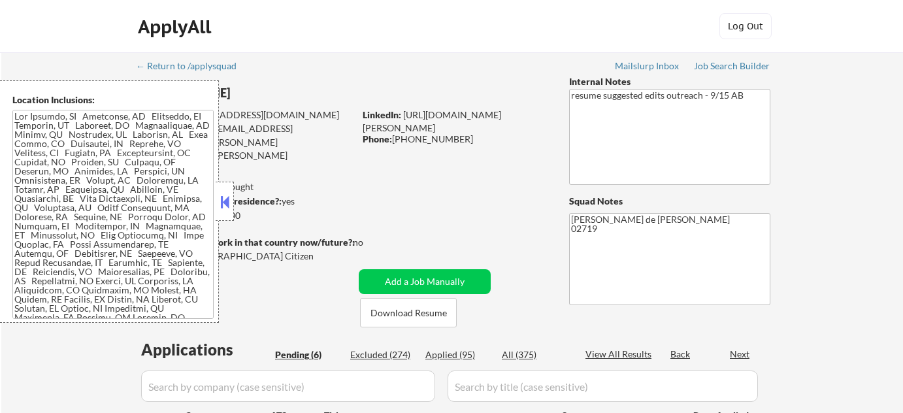
select select ""pending""
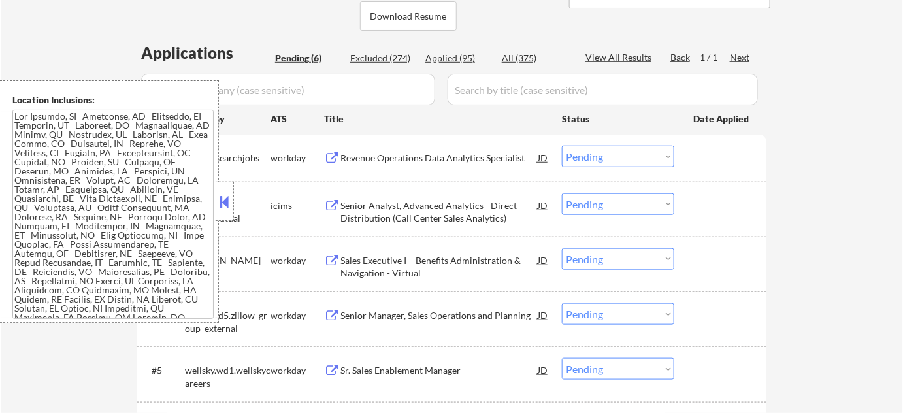
click at [221, 212] on div at bounding box center [225, 201] width 18 height 39
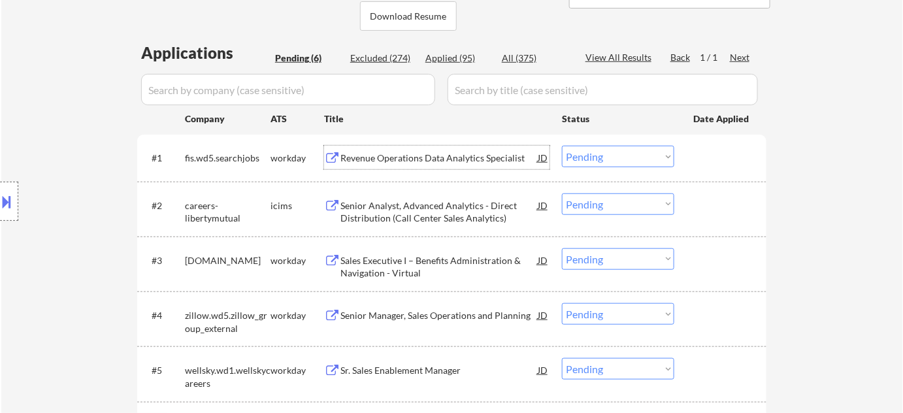
click at [437, 158] on div "Revenue Operations Data Analytics Specialist" at bounding box center [438, 158] width 197 height 13
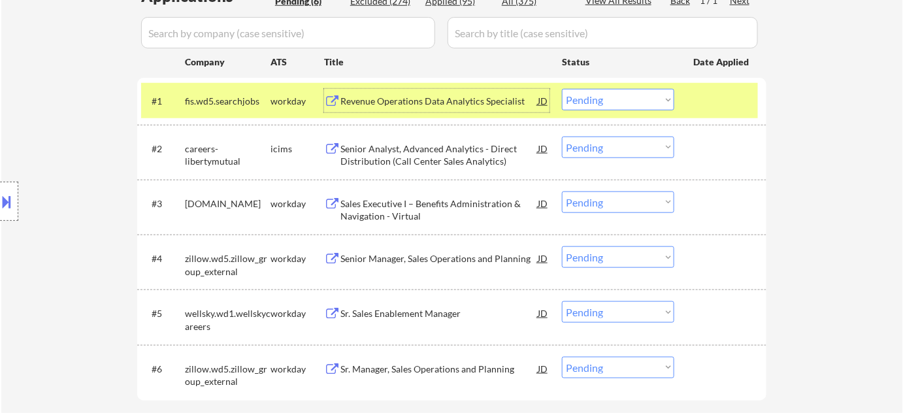
scroll to position [356, 0]
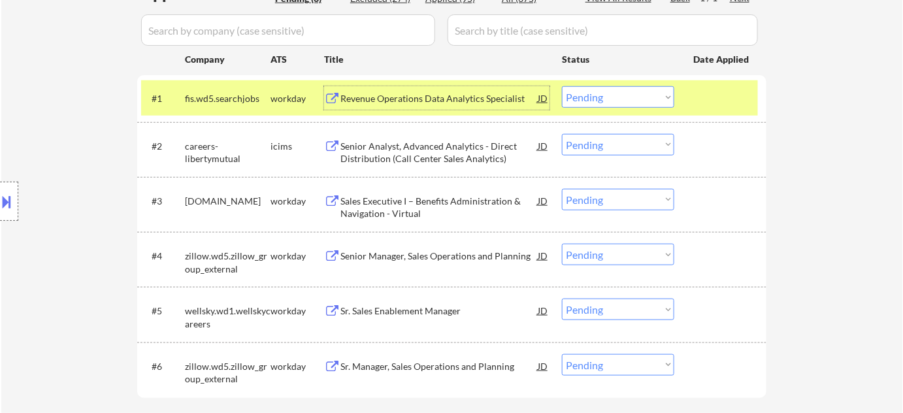
click at [383, 210] on div "Sales Executive I – Benefits Administration & Navigation - Virtual" at bounding box center [438, 207] width 197 height 25
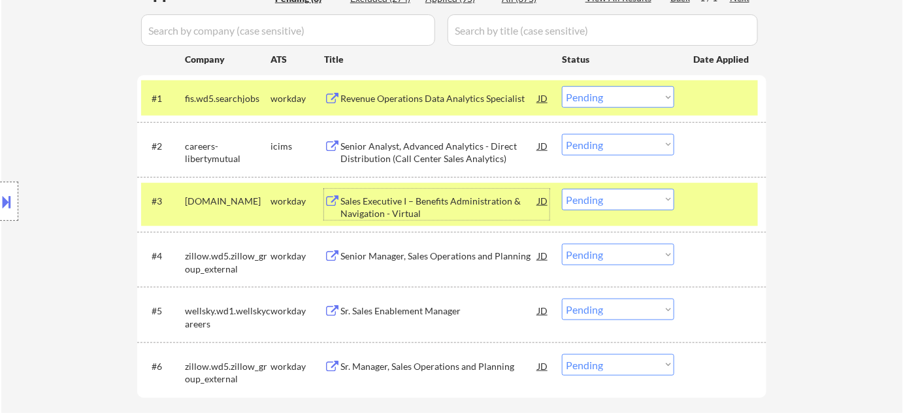
click at [669, 95] on select "Choose an option... Pending Applied Excluded (Questions) Excluded (Expired) Exc…" at bounding box center [618, 97] width 112 height 22
click at [562, 86] on select "Choose an option... Pending Applied Excluded (Questions) Excluded (Expired) Exc…" at bounding box center [618, 97] width 112 height 22
select select ""pending""
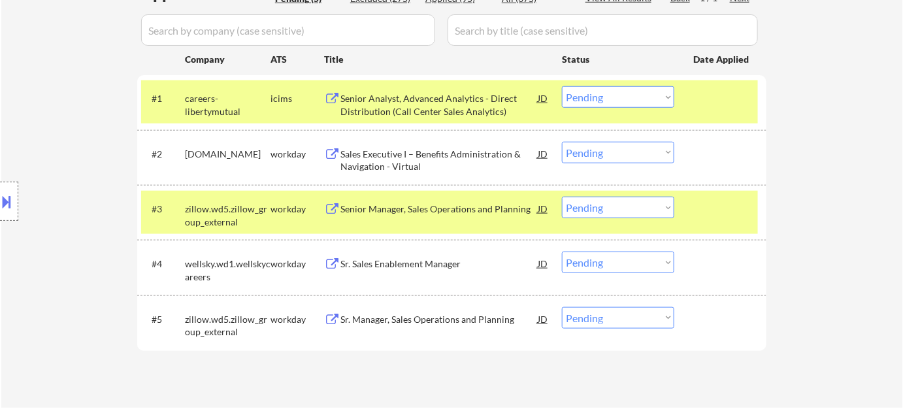
click at [398, 104] on div "Senior Analyst, Advanced Analytics - Direct Distribution (Call Center Sales Ana…" at bounding box center [438, 104] width 197 height 25
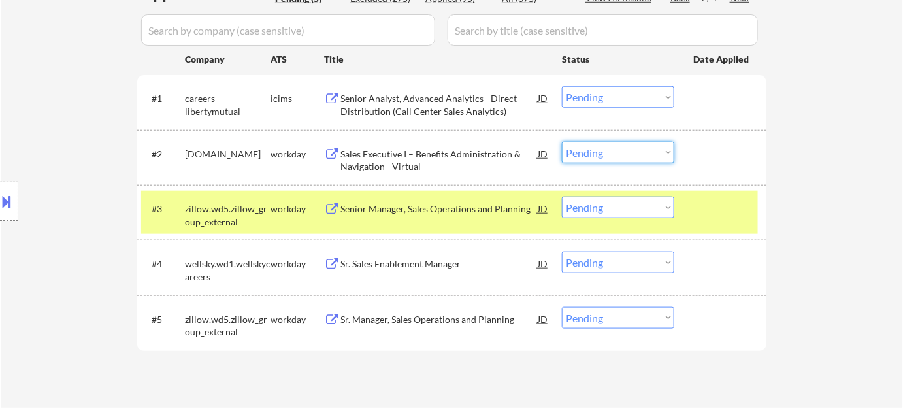
drag, startPoint x: 604, startPoint y: 149, endPoint x: 604, endPoint y: 159, distance: 9.8
click at [604, 149] on select "Choose an option... Pending Applied Excluded (Questions) Excluded (Expired) Exc…" at bounding box center [618, 153] width 112 height 22
click at [562, 142] on select "Choose an option... Pending Applied Excluded (Questions) Excluded (Expired) Exc…" at bounding box center [618, 153] width 112 height 22
select select ""pending""
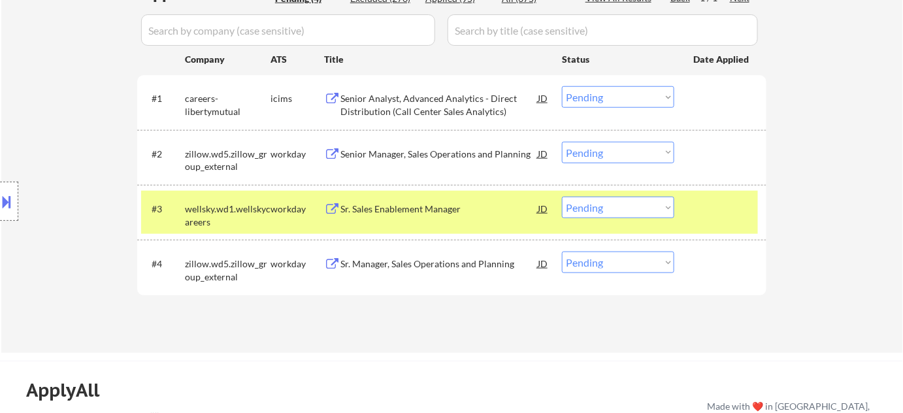
click at [400, 208] on div "Sr. Sales Enablement Manager" at bounding box center [438, 208] width 197 height 13
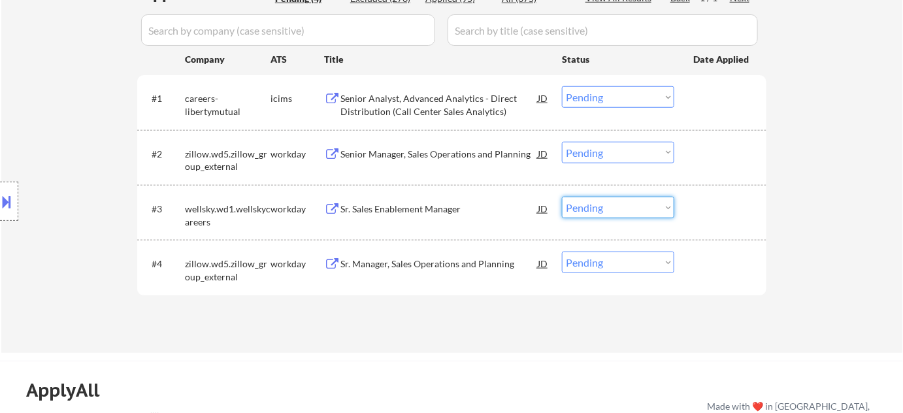
drag, startPoint x: 620, startPoint y: 206, endPoint x: 622, endPoint y: 216, distance: 10.0
click at [620, 206] on select "Choose an option... Pending Applied Excluded (Questions) Excluded (Expired) Exc…" at bounding box center [618, 208] width 112 height 22
click at [562, 197] on select "Choose an option... Pending Applied Excluded (Questions) Excluded (Expired) Exc…" at bounding box center [618, 208] width 112 height 22
select select ""pending""
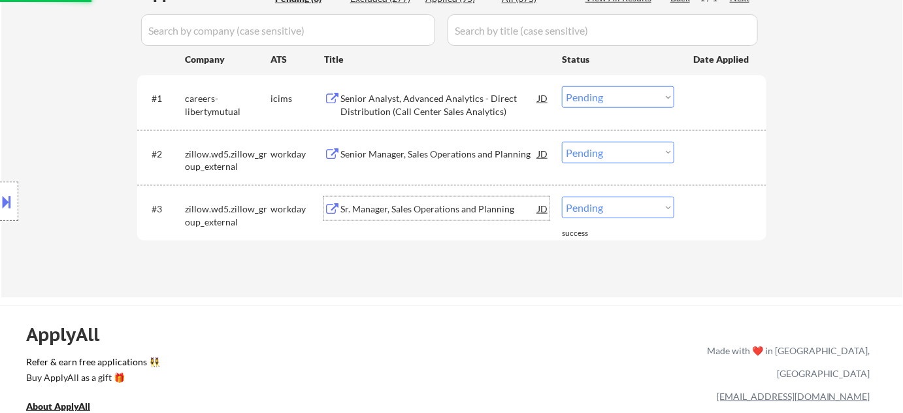
click at [394, 212] on div "Sr. Manager, Sales Operations and Planning" at bounding box center [438, 208] width 197 height 13
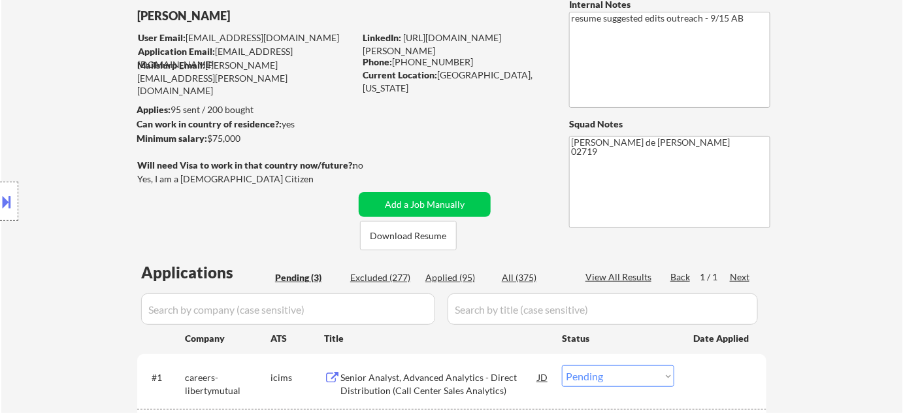
scroll to position [237, 0]
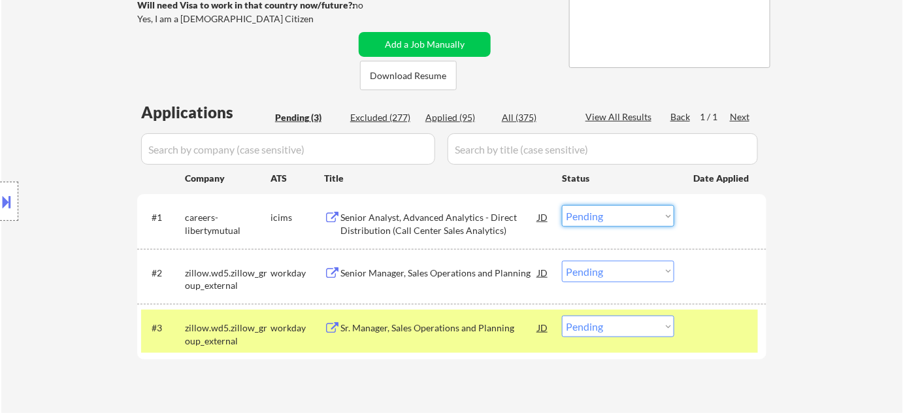
drag, startPoint x: 604, startPoint y: 216, endPoint x: 607, endPoint y: 225, distance: 10.3
click at [604, 216] on select "Choose an option... Pending Applied Excluded (Questions) Excluded (Expired) Exc…" at bounding box center [618, 216] width 112 height 22
click at [562, 205] on select "Choose an option... Pending Applied Excluded (Questions) Excluded (Expired) Exc…" at bounding box center [618, 216] width 112 height 22
select select ""pending""
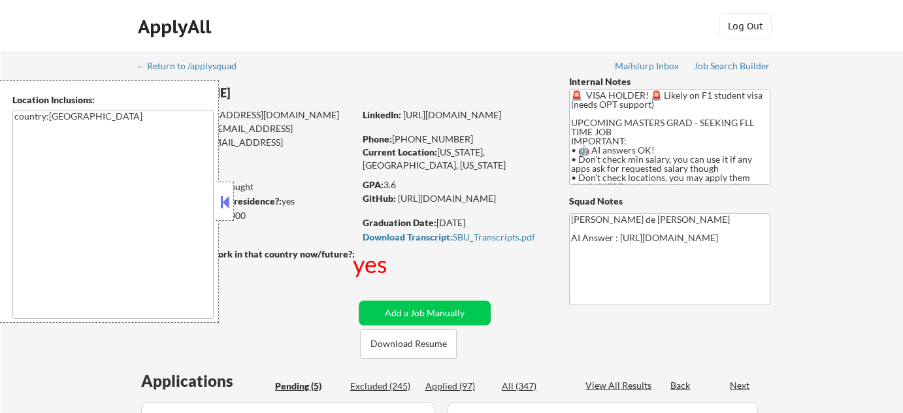
select select ""pending""
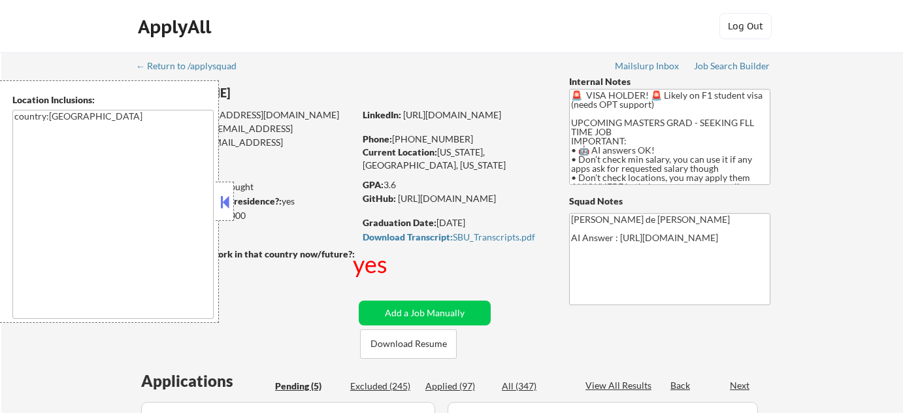
scroll to position [237, 0]
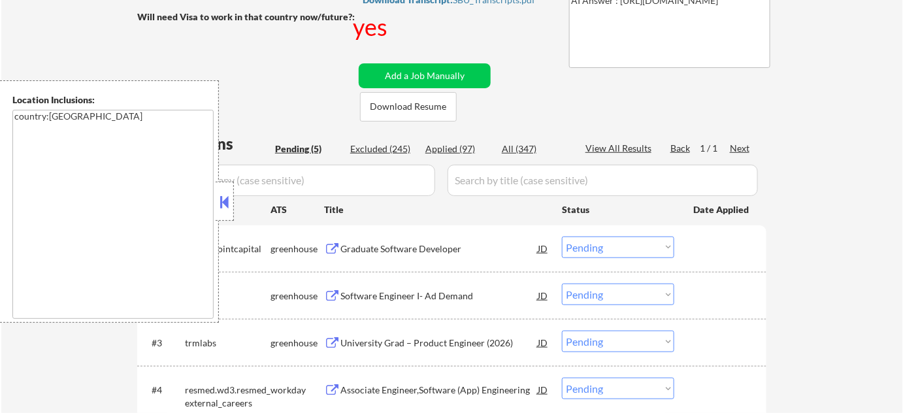
click at [228, 200] on button at bounding box center [224, 202] width 14 height 20
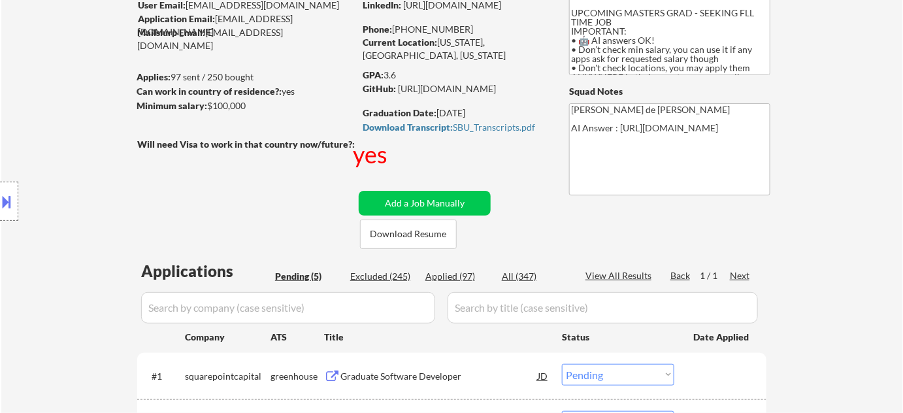
scroll to position [0, 0]
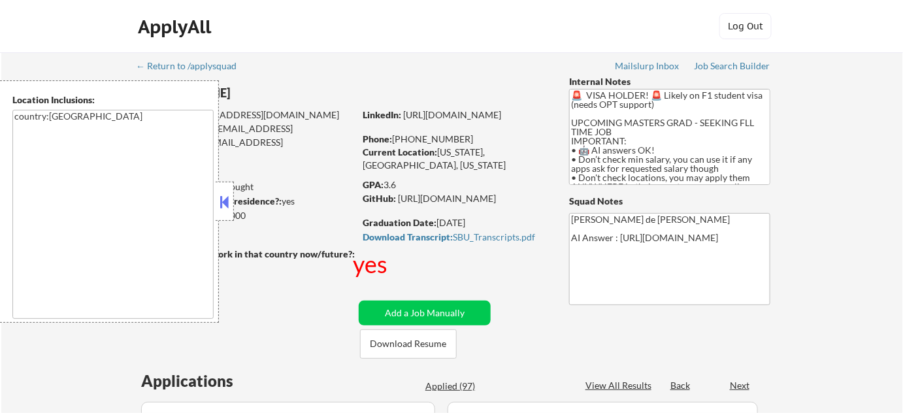
select select ""pending""
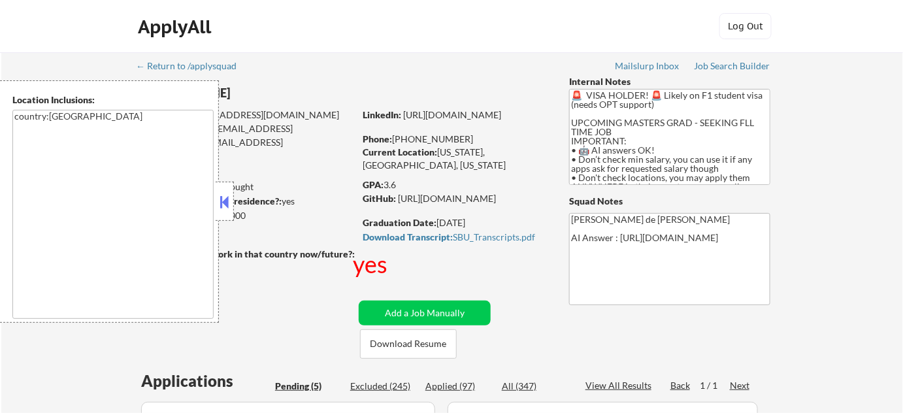
scroll to position [118, 0]
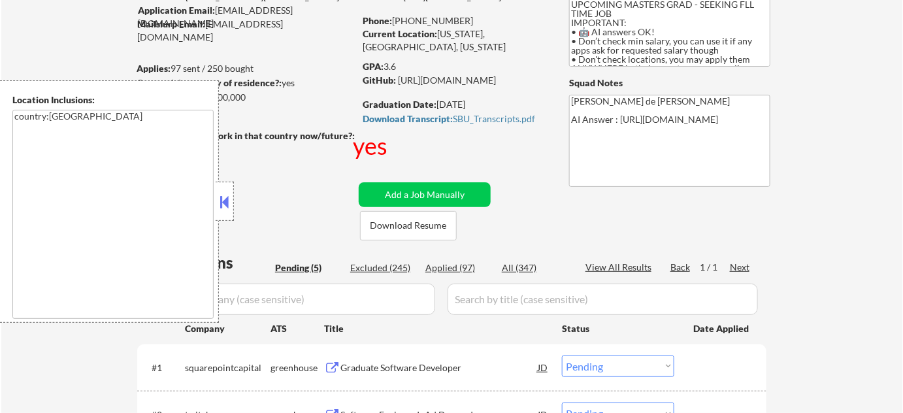
click at [394, 265] on div "Excluded (245)" at bounding box center [382, 267] width 65 height 13
click at [223, 208] on button at bounding box center [224, 202] width 14 height 20
select select ""excluded__expired_""
select select ""excluded__bad_match_""
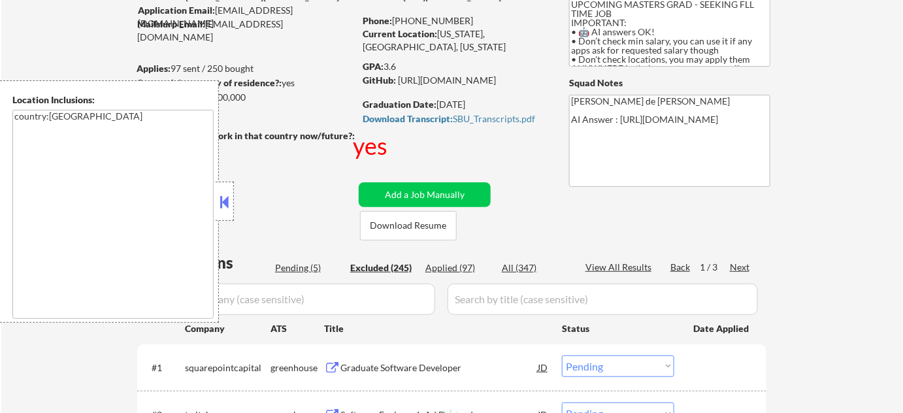
select select ""excluded__expired_""
select select ""excluded__bad_match_""
select select ""excluded__expired_""
select select ""excluded__bad_match_""
select select ""excluded__expired_""
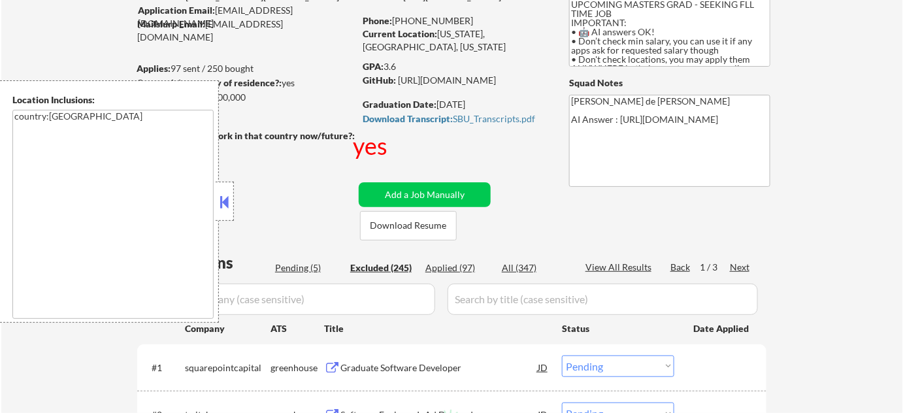
select select ""excluded__expired_""
select select ""excluded__bad_match_""
select select ""excluded__expired_""
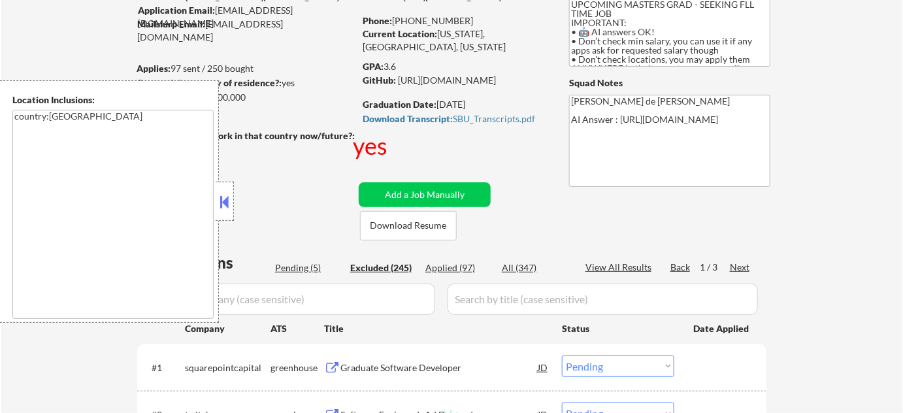
select select ""excluded__expired_""
select select ""excluded__bad_match_""
select select ""excluded__expired_""
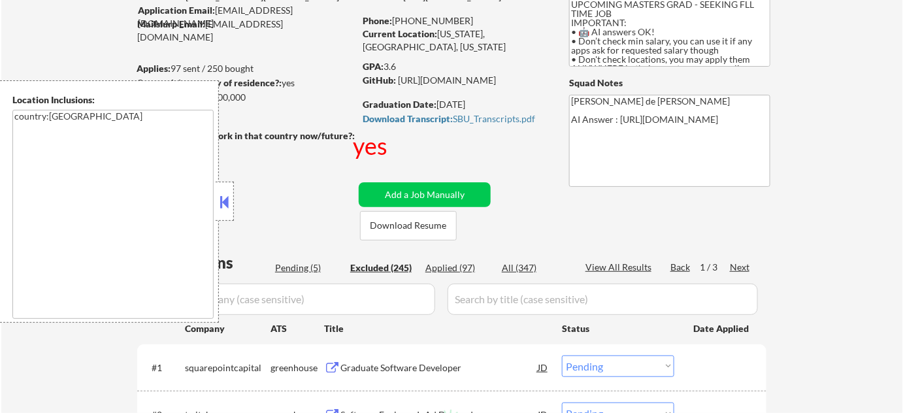
select select ""excluded__bad_match_""
select select ""excluded__expired_""
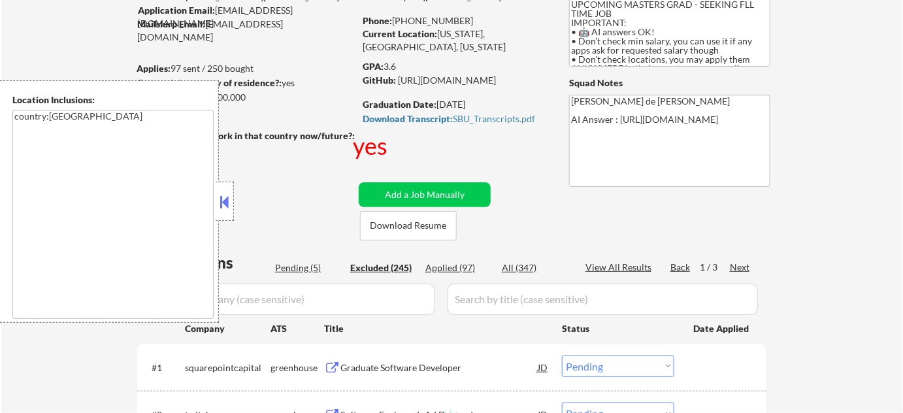
select select ""excluded__expired_""
select select ""excluded__bad_match_""
select select ""excluded__expired_""
select select ""excluded__bad_match_""
select select ""excluded__expired_""
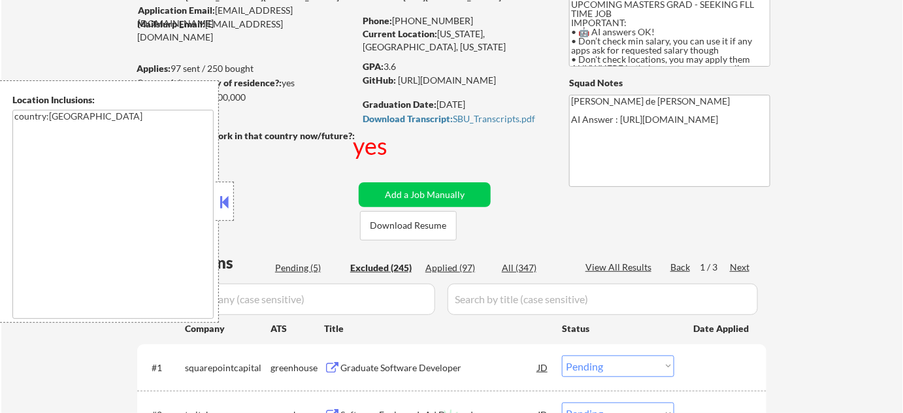
select select ""excluded__bad_match_""
select select ""excluded__expired_""
select select ""excluded__bad_match_""
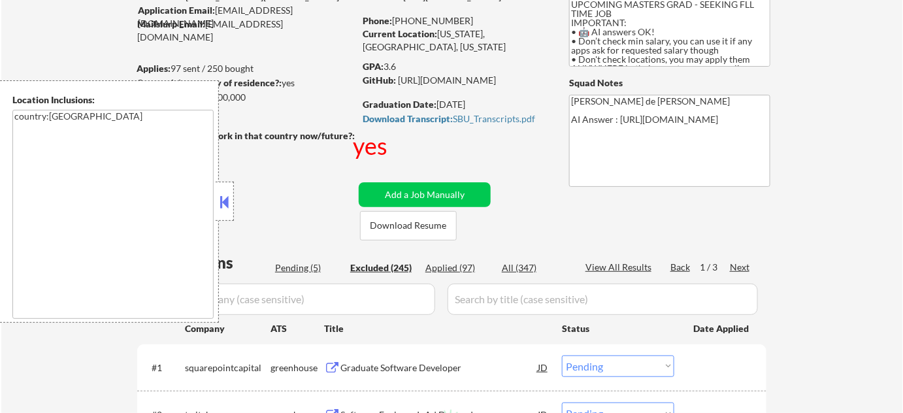
select select ""excluded__bad_match_""
select select ""excluded__expired_""
select select ""excluded__bad_match_""
select select ""excluded__expired_""
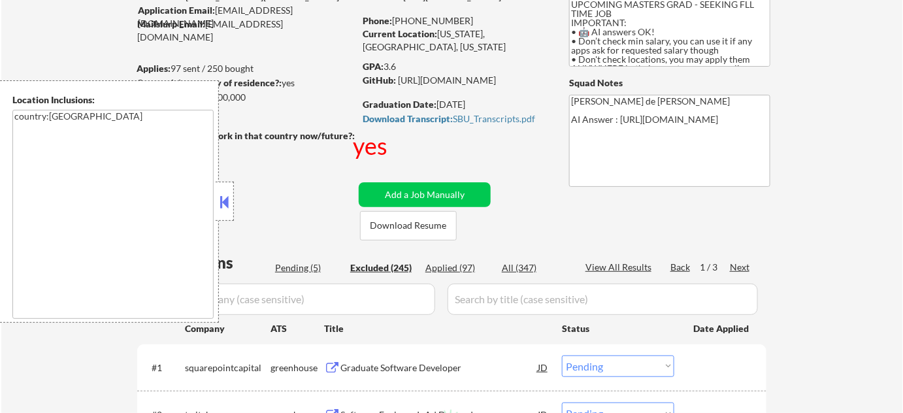
select select ""excluded__expired_""
select select ""excluded__bad_match_""
select select ""excluded__expired_""
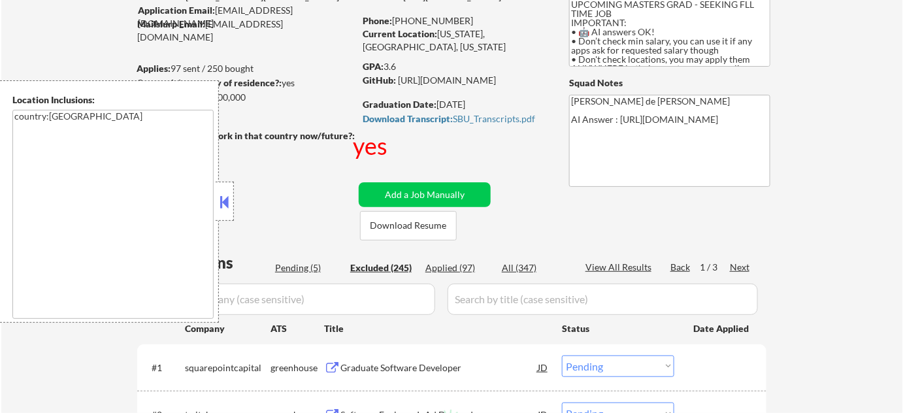
select select ""excluded__expired_""
select select ""excluded__bad_match_""
select select ""excluded__expired_""
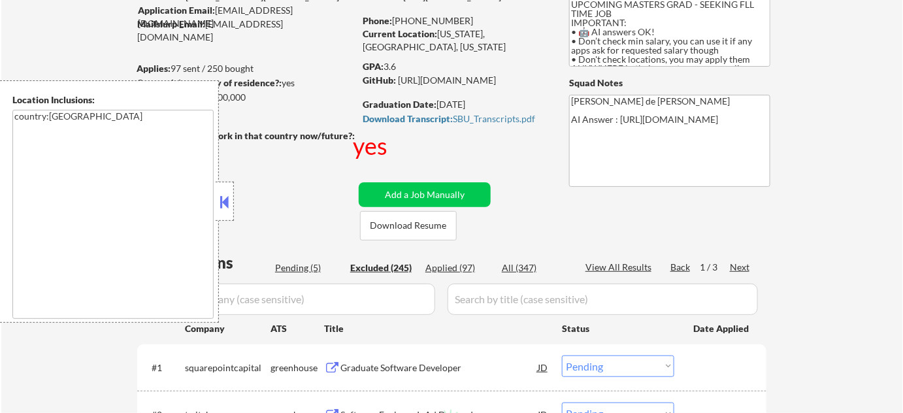
select select ""excluded__other_""
select select ""excluded__bad_match_""
select select ""excluded__expired_""
select select ""excluded__bad_match_""
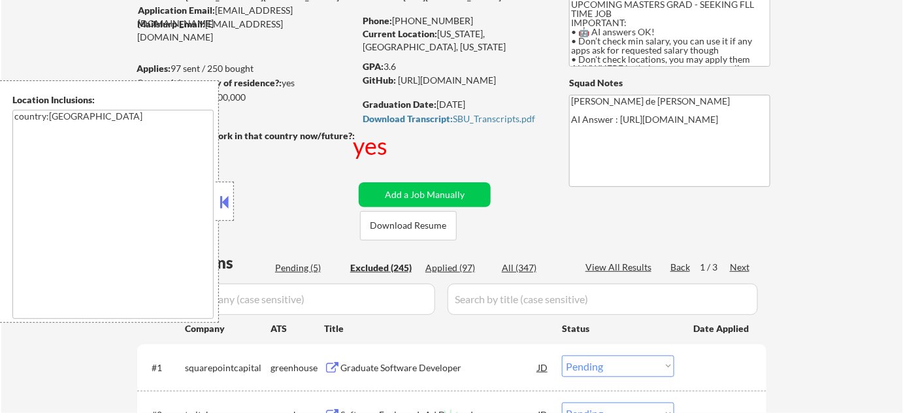
select select ""excluded__expired_""
select select ""excluded""
select select ""excluded__bad_match_""
select select ""excluded__expired_""
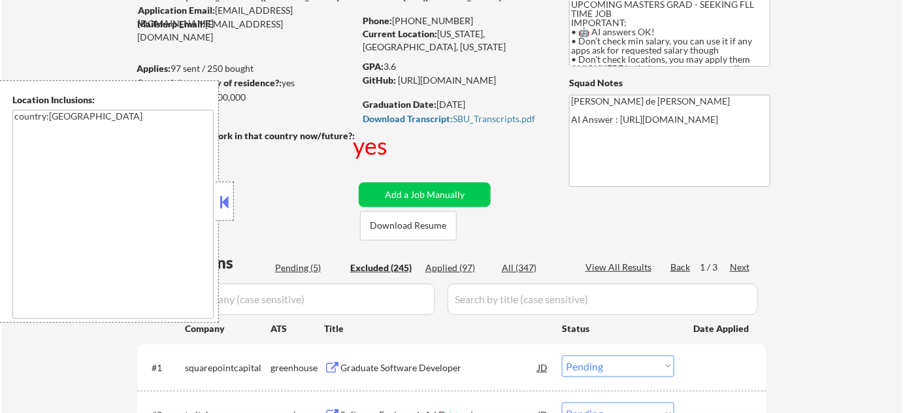
select select ""excluded__expired_""
select select ""excluded__bad_match_""
select select ""excluded__expired_""
select select ""excluded__bad_match_""
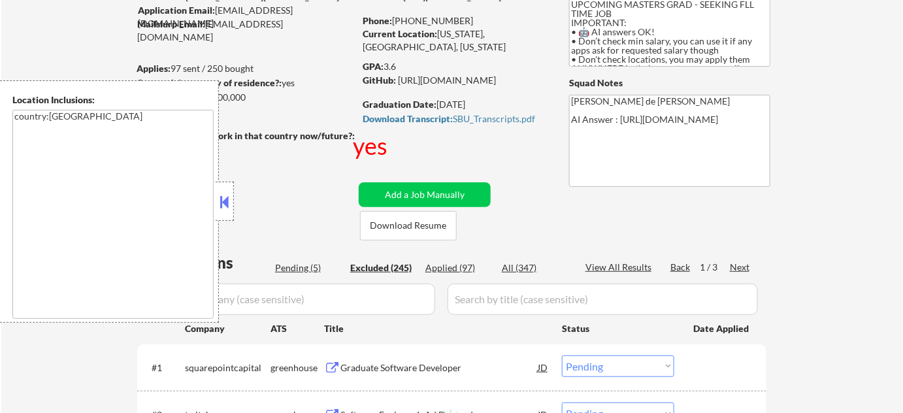
select select ""excluded__expired_""
select select ""excluded__bad_match_""
select select ""excluded__expired_""
select select ""excluded__bad_match_""
select select ""excluded__expired_""
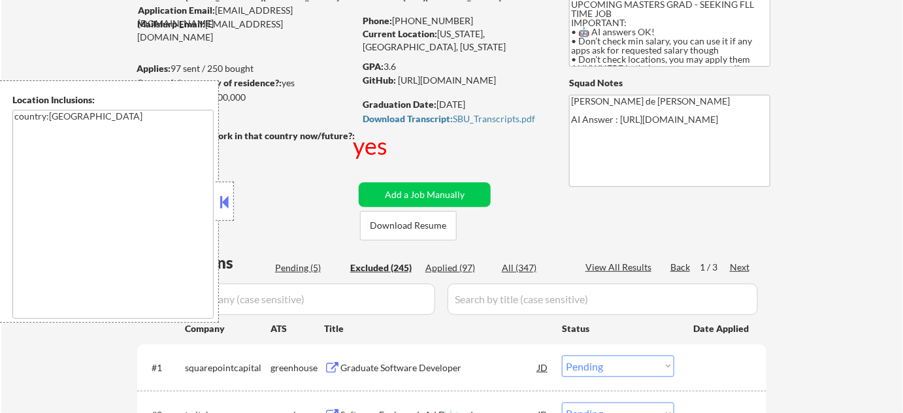
select select ""excluded__bad_match_""
select select ""excluded__expired_""
select select ""excluded__bad_match_""
select select ""excluded""
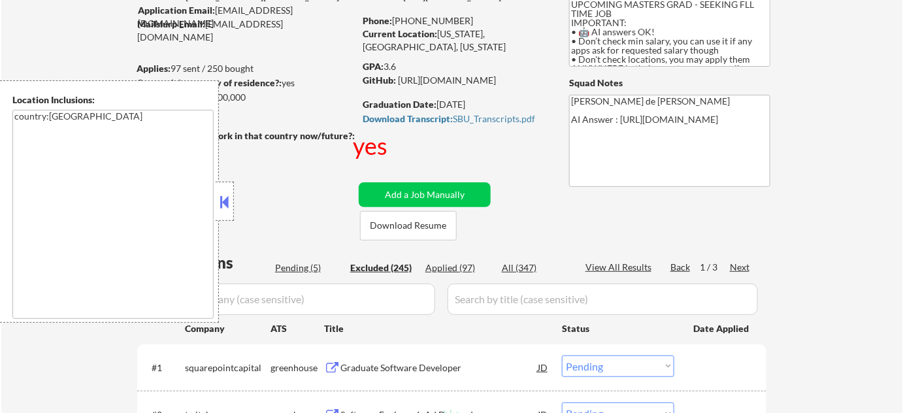
select select ""excluded__bad_match_""
select select ""excluded__expired_""
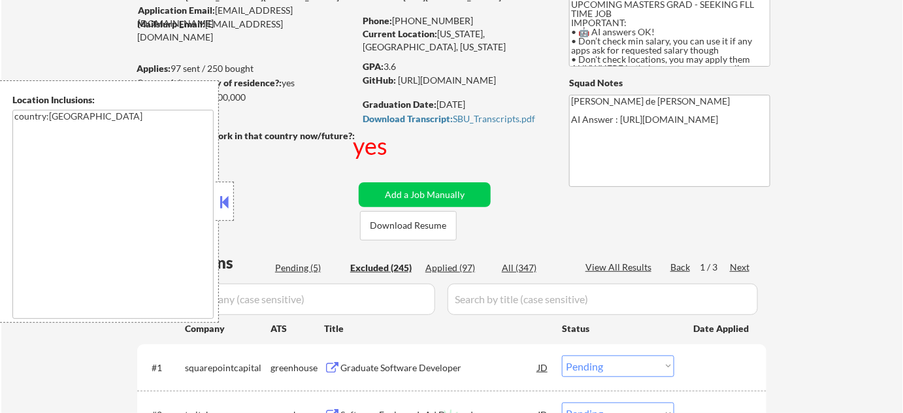
select select ""excluded__expired_""
select select ""excluded__bad_match_""
select select ""excluded__expired_""
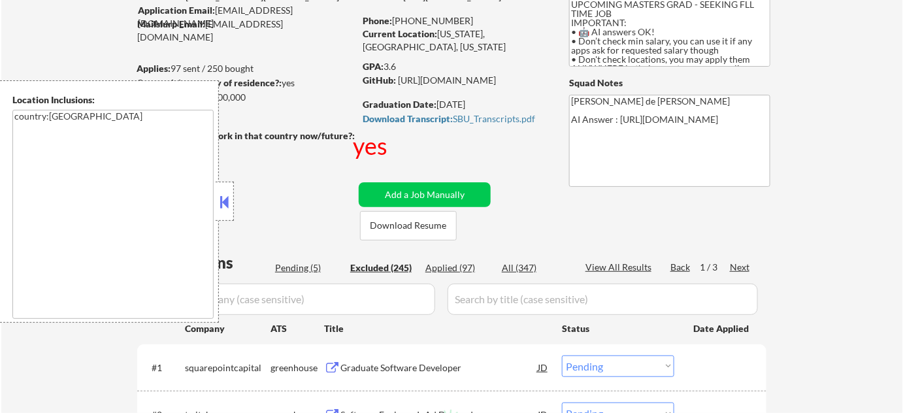
select select ""excluded__expired_""
select select ""excluded__bad_match_""
select select ""excluded__expired_""
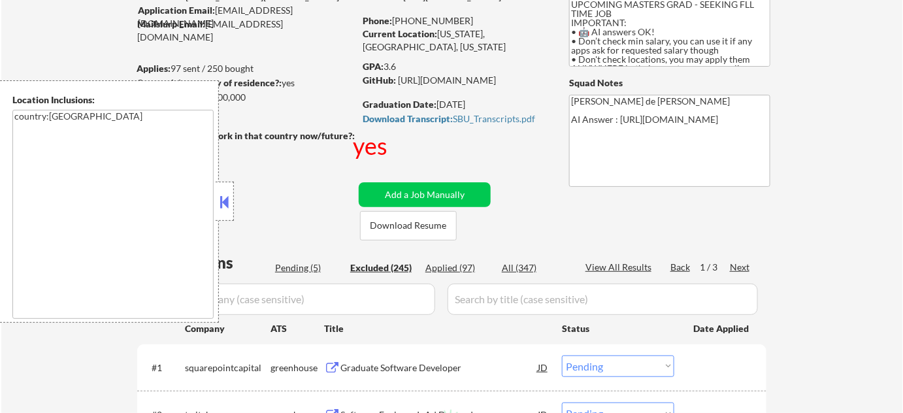
select select ""excluded__other_""
select select ""excluded__expired_""
select select ""excluded__bad_match_""
select select ""excluded__expired_""
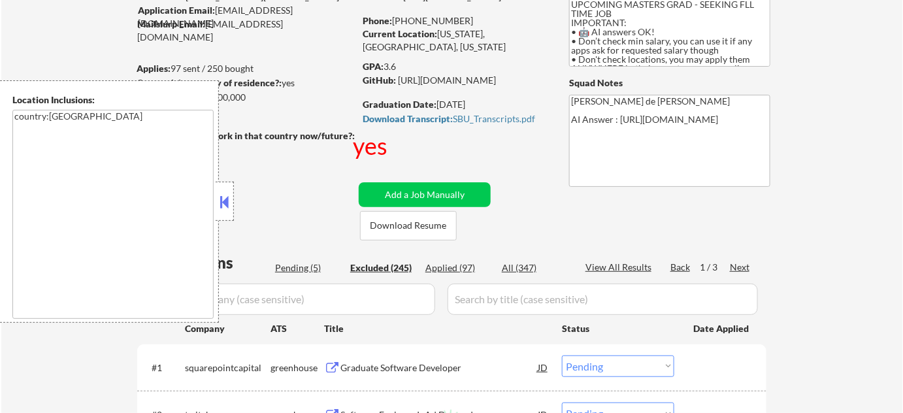
select select ""excluded__bad_match_""
select select ""excluded__expired_""
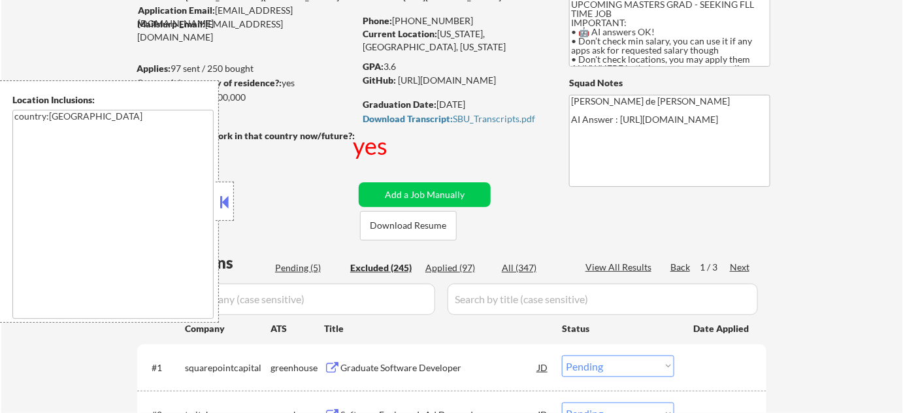
select select ""excluded__expired_""
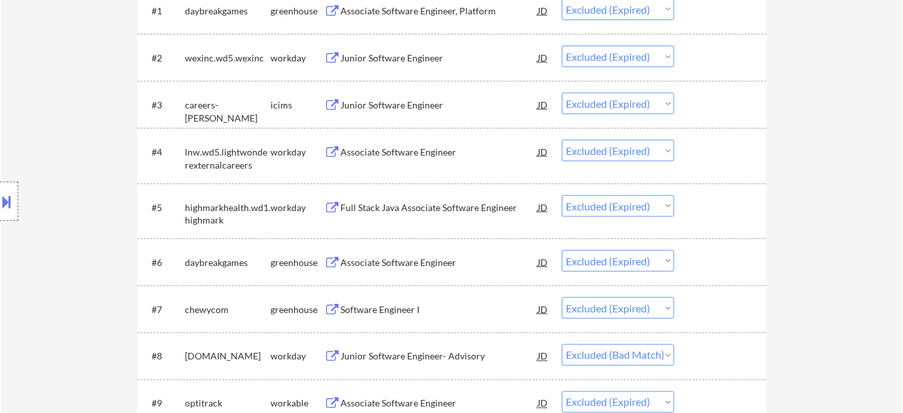
scroll to position [712, 0]
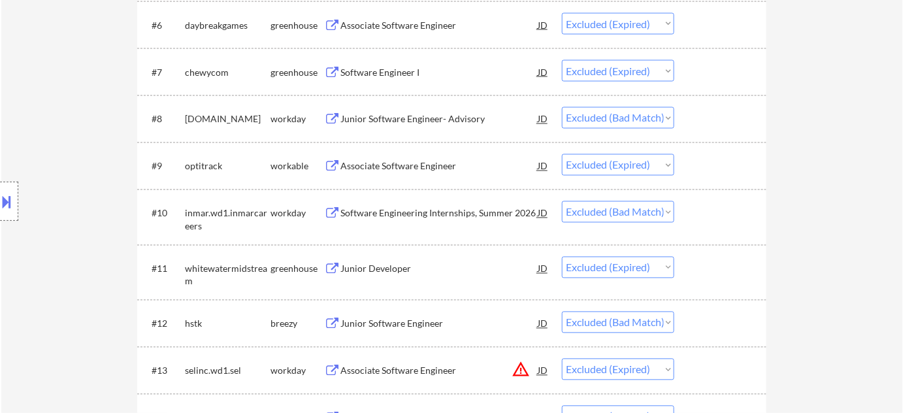
click at [424, 124] on div "Junior Software Engineer- Advisory" at bounding box center [438, 119] width 197 height 13
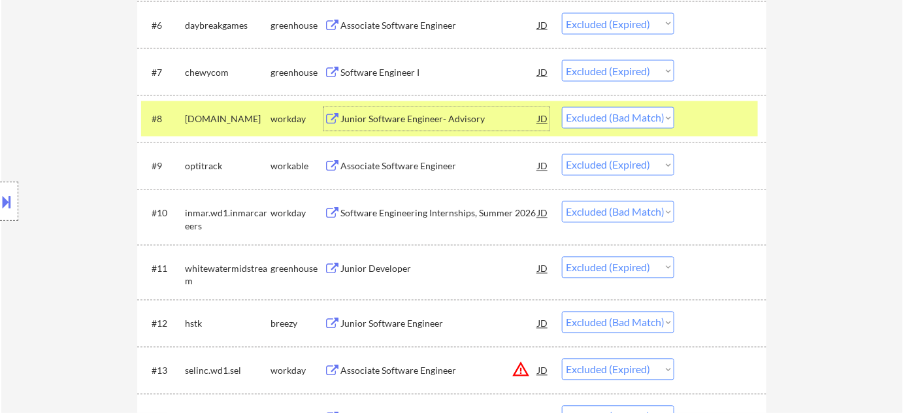
click at [404, 320] on div "Junior Software Engineer" at bounding box center [438, 323] width 197 height 13
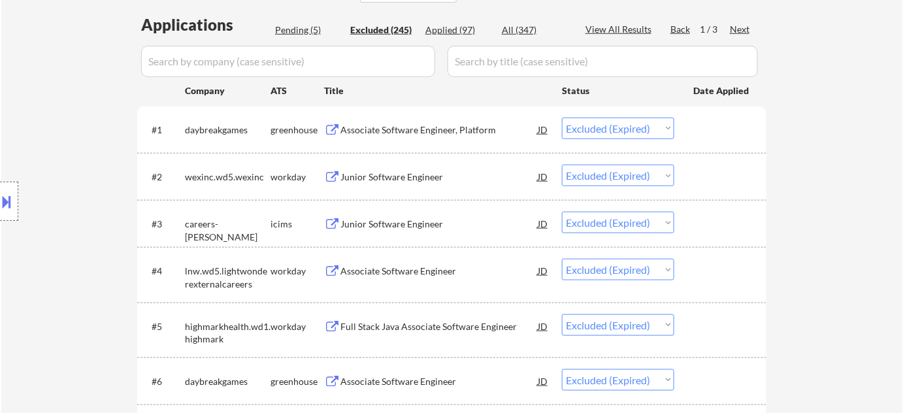
scroll to position [653, 0]
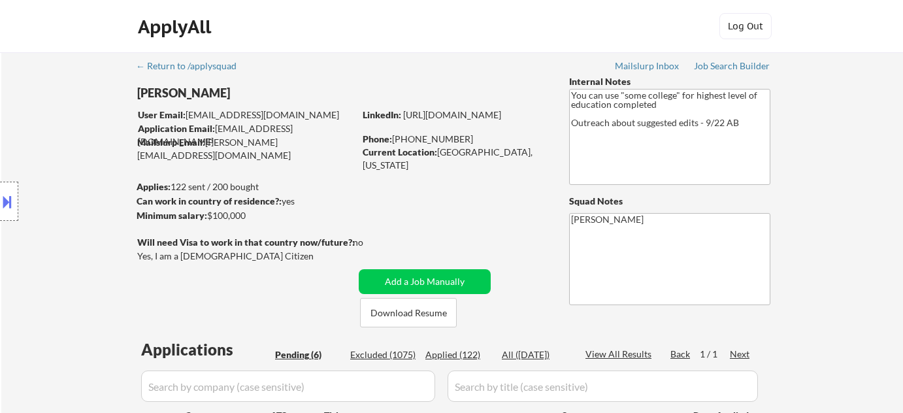
select select ""pending""
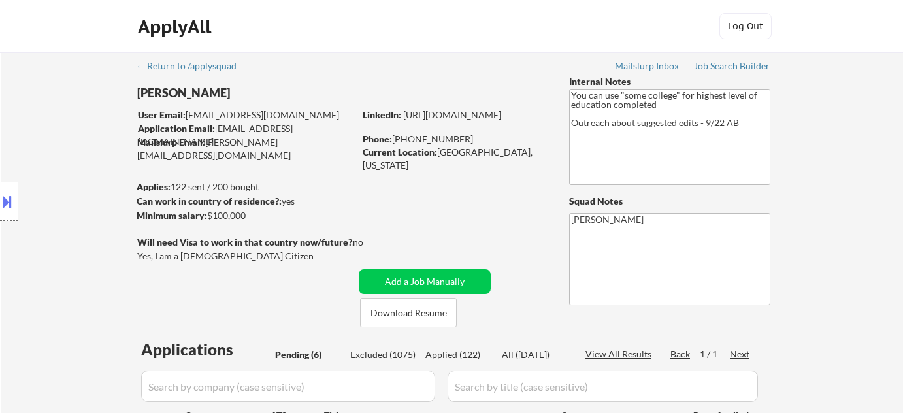
select select ""pending""
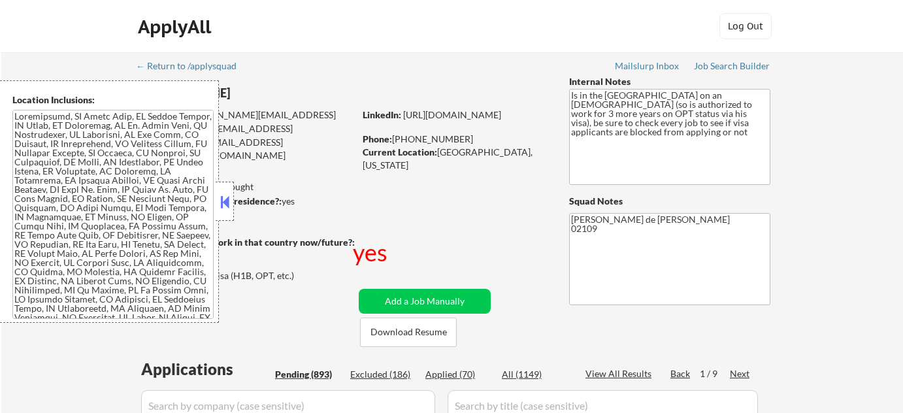
select select ""applied""
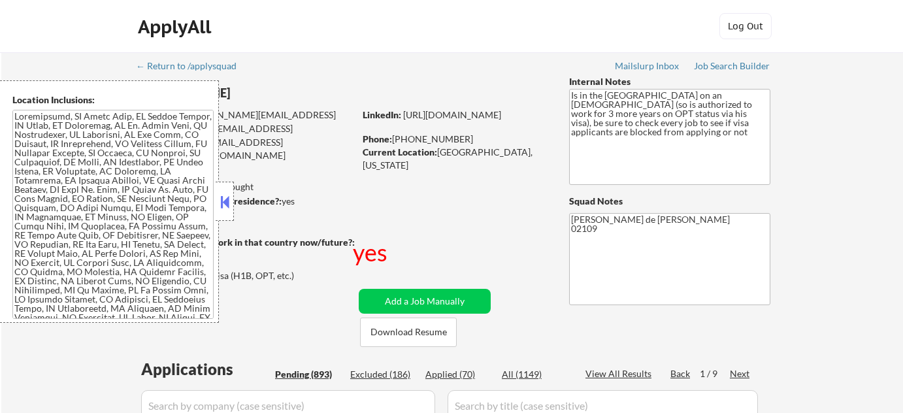
select select ""applied""
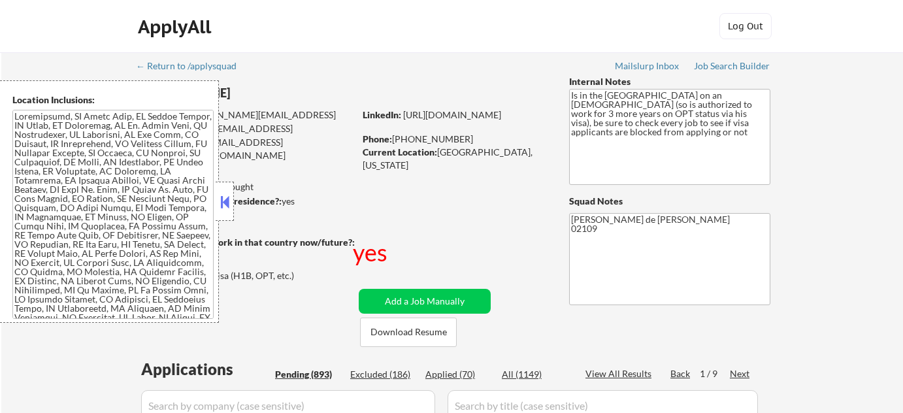
select select ""applied""
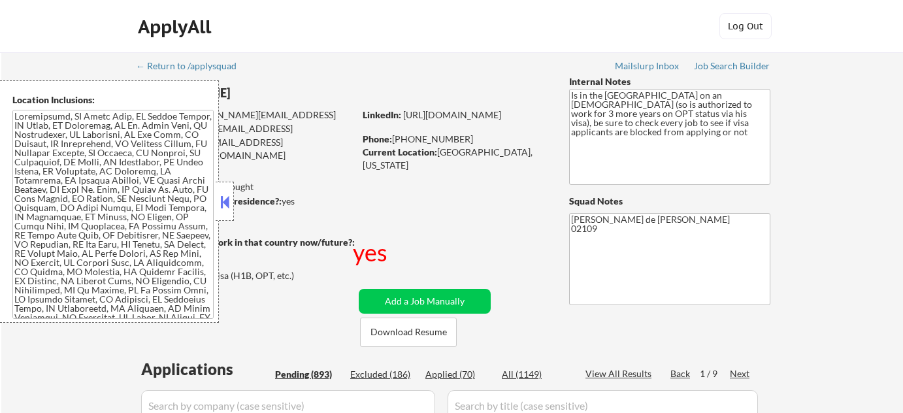
select select ""applied""
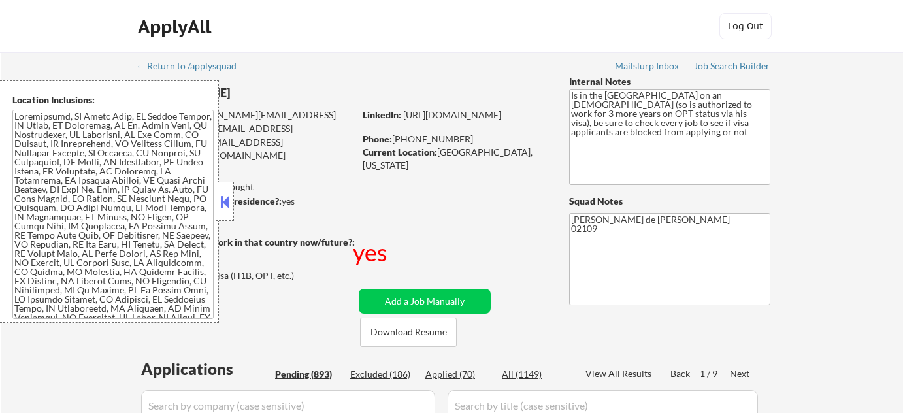
select select ""applied""
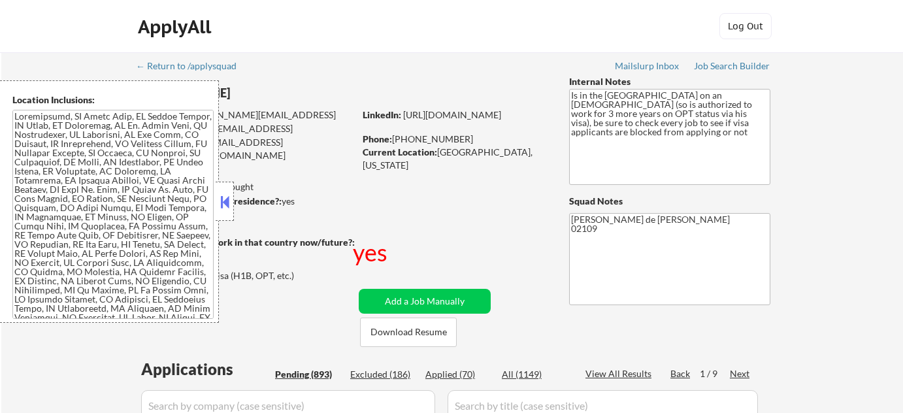
select select ""applied""
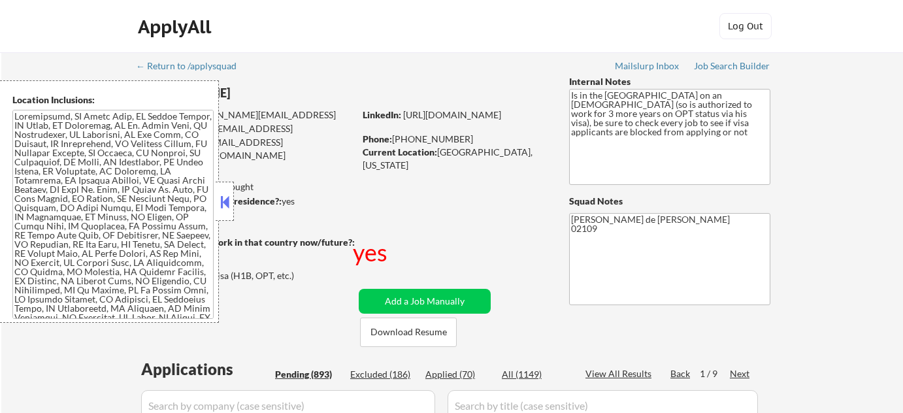
select select ""applied""
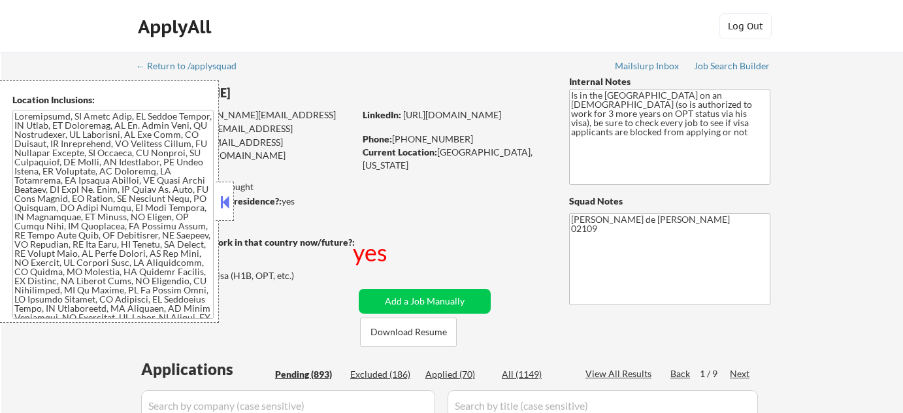
select select ""applied""
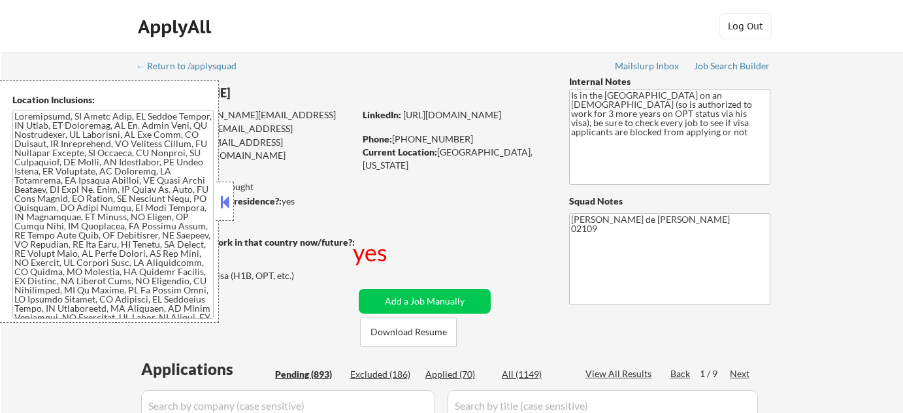
select select ""applied""
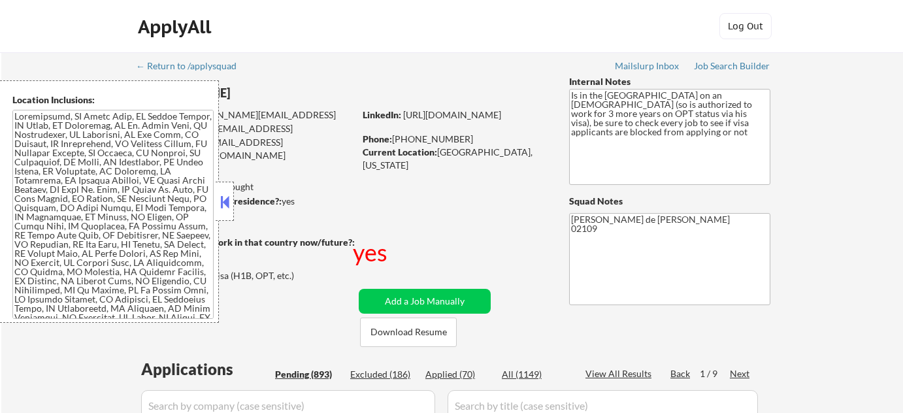
select select ""applied""
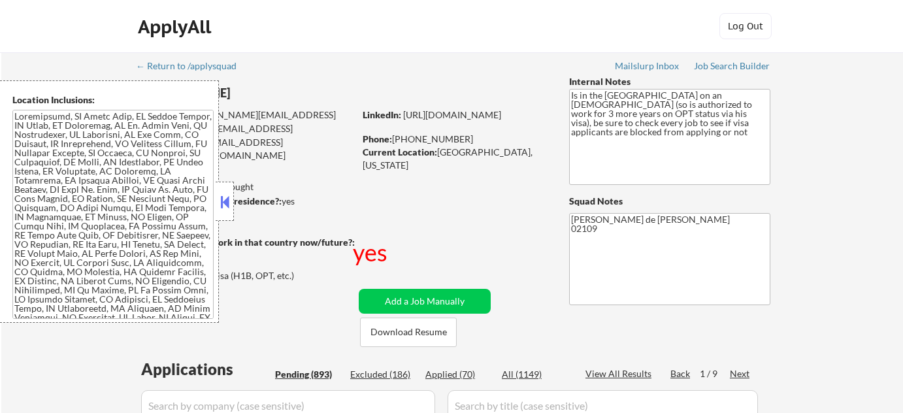
select select ""applied""
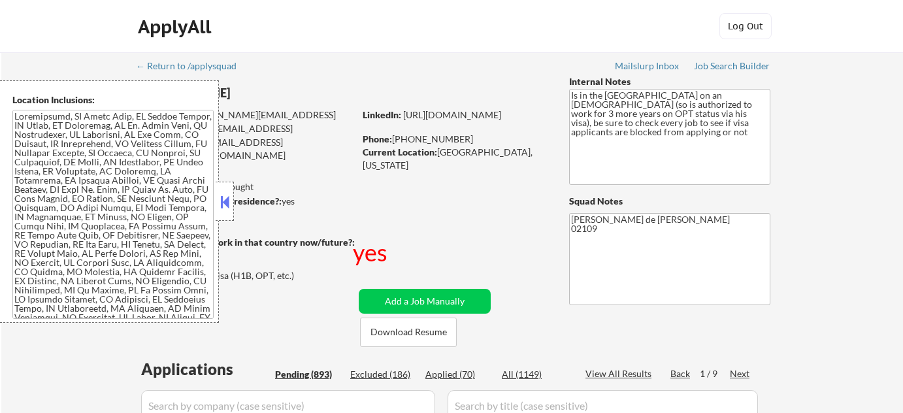
select select ""applied""
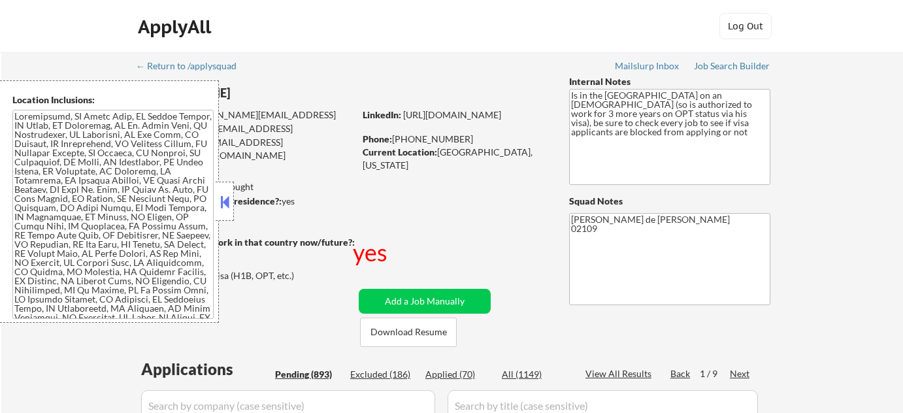
select select ""applied""
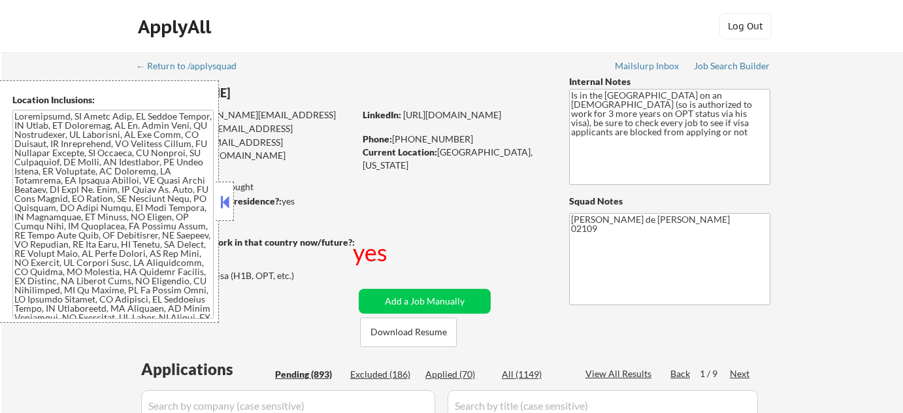
select select ""applied""
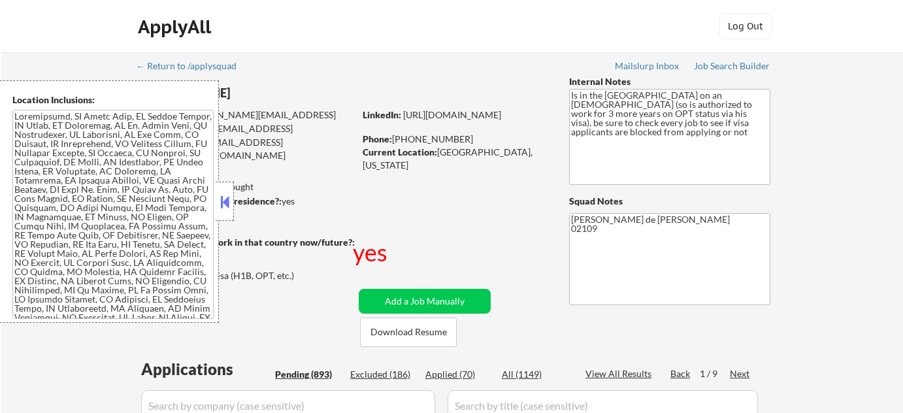
select select ""pending""
select select ""excluded__expired_""
select select ""pending""
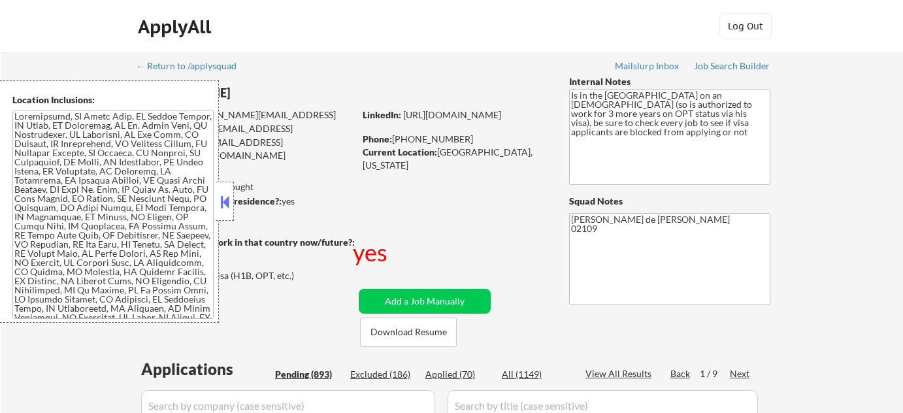
select select ""pending""
select select ""excluded__blocklist_""
select select ""pending""
select select ""excluded__expired_""
select select ""pending""
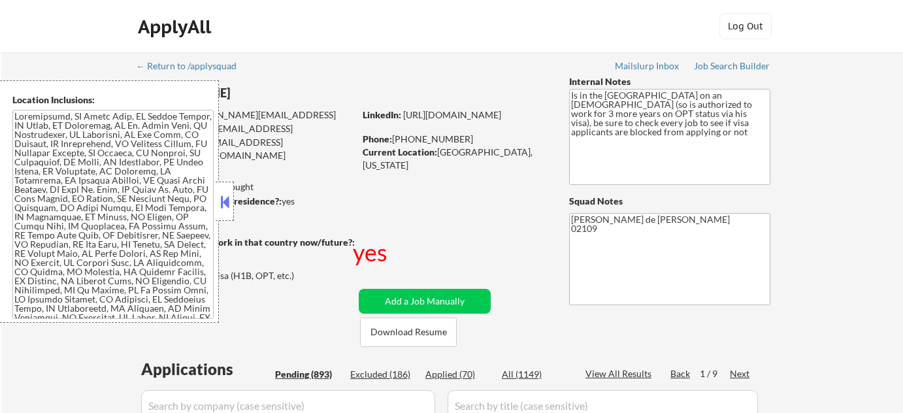
select select ""excluded__bad_match_""
select select ""pending""
select select ""excluded__expired_""
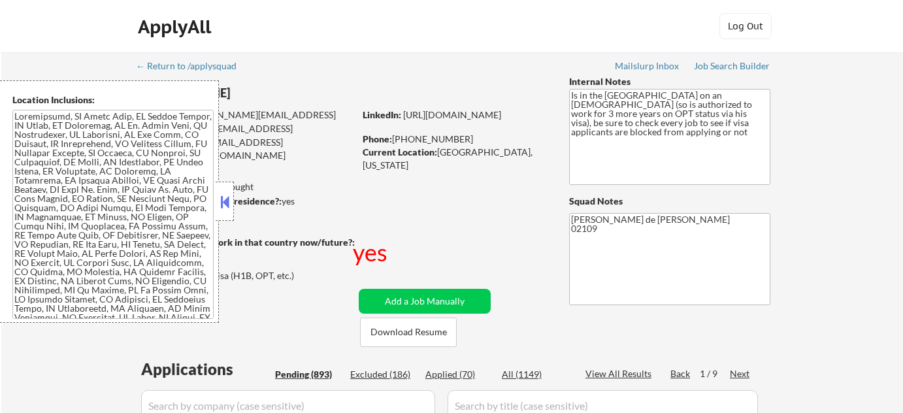
select select ""pending""
select select ""excluded__expired_""
select select ""pending""
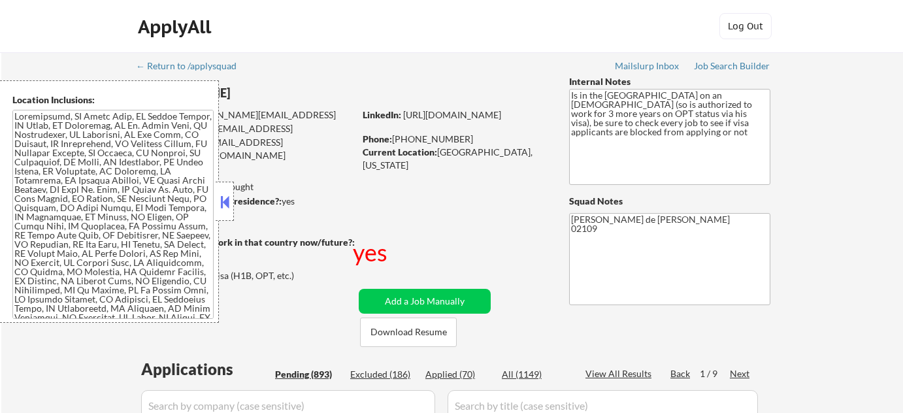
select select ""pending""
select select ""excluded__expired_""
select select ""excluded__bad_match_""
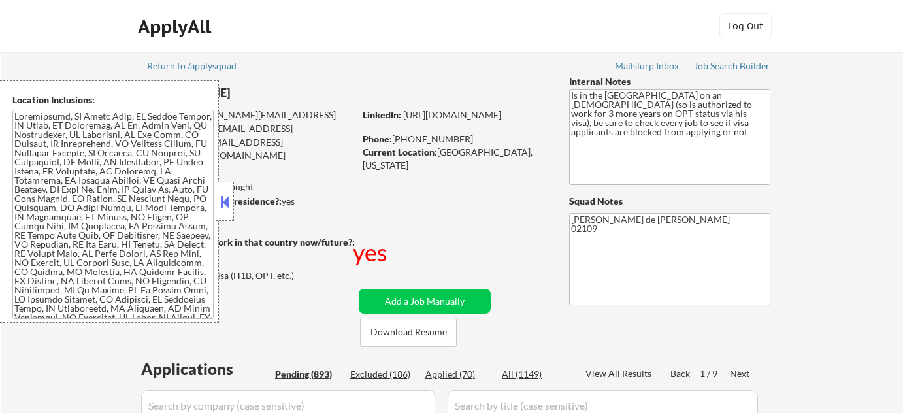
select select ""excluded__expired_""
select select ""pending""
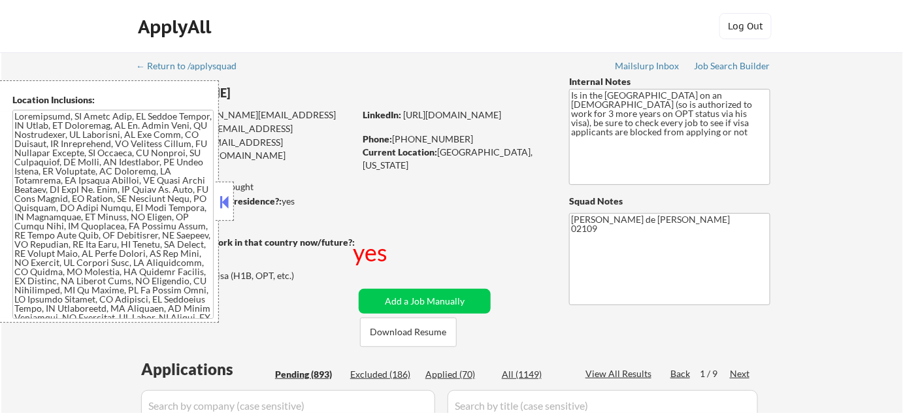
select select ""pending""
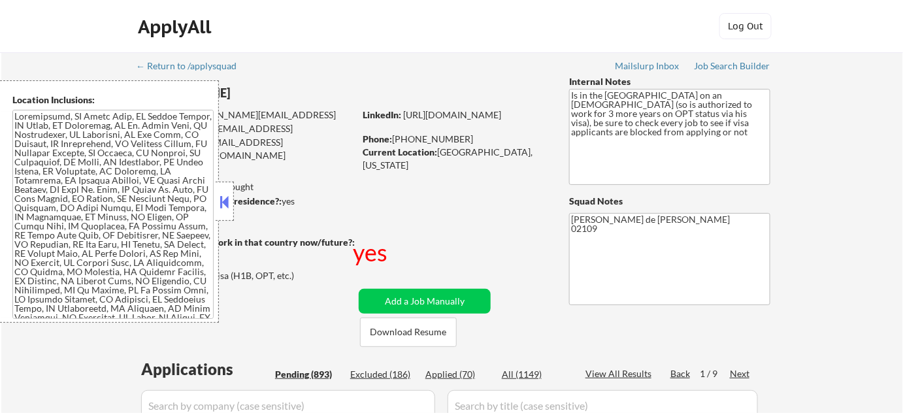
select select ""pending""
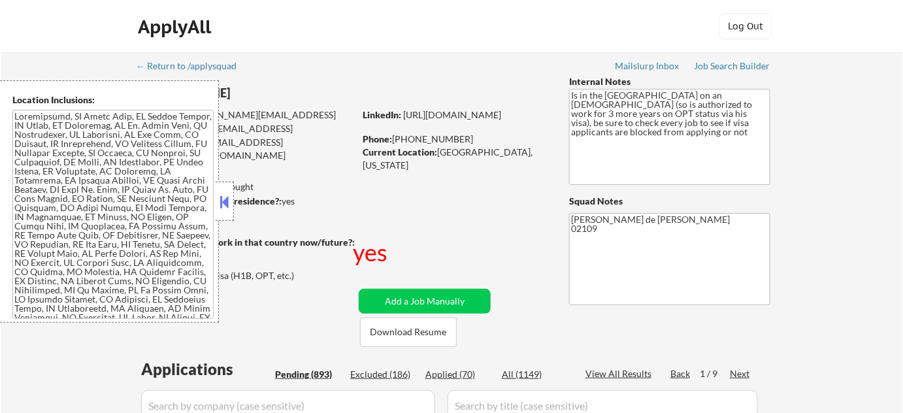
select select ""pending""
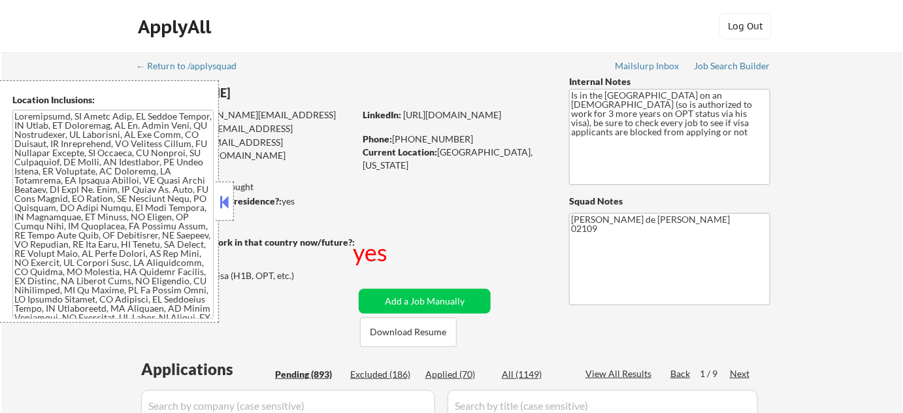
select select ""pending""
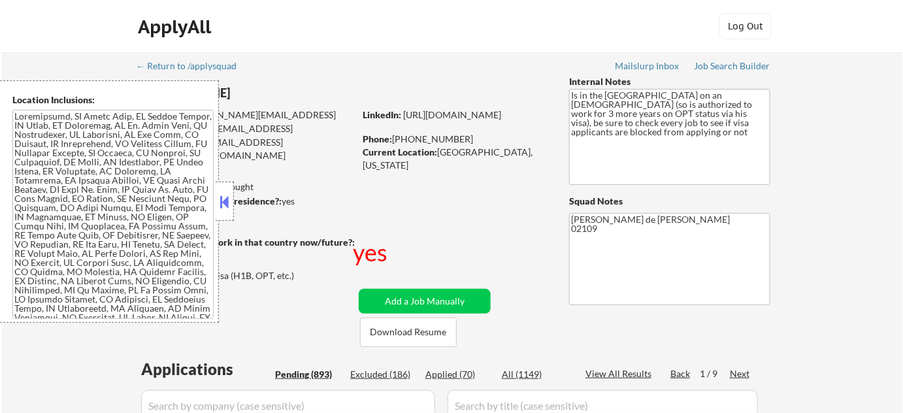
select select ""pending""
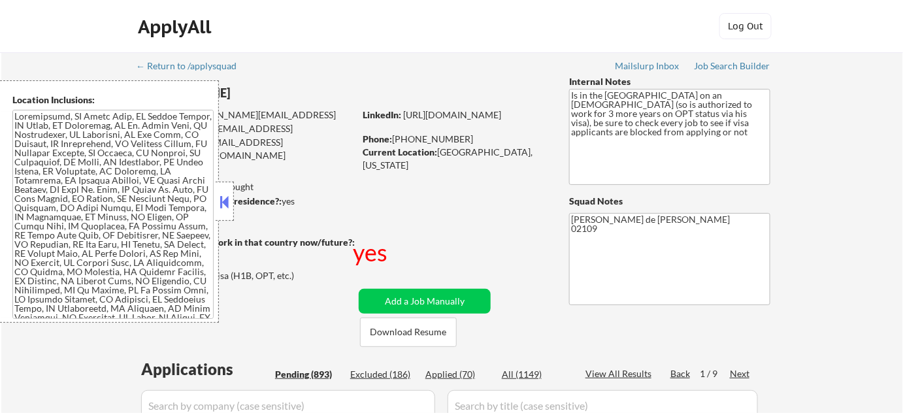
select select ""pending""
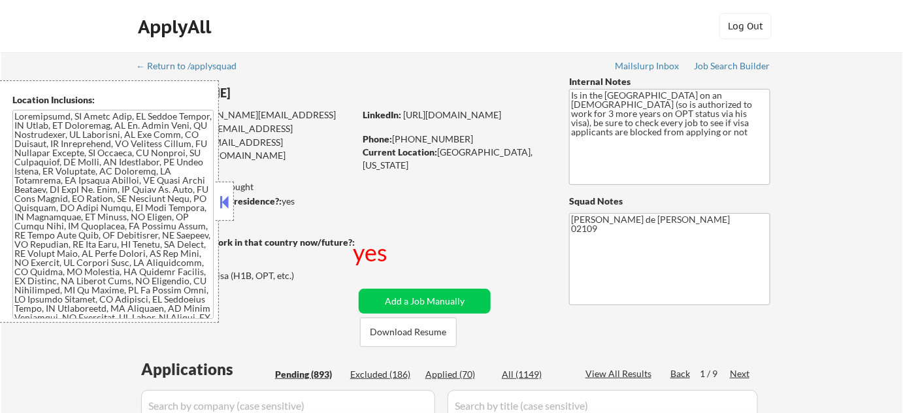
select select ""pending""
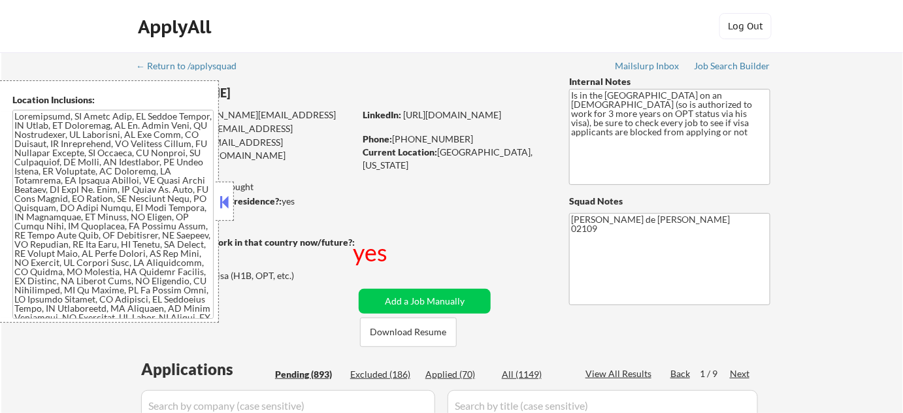
select select ""pending""
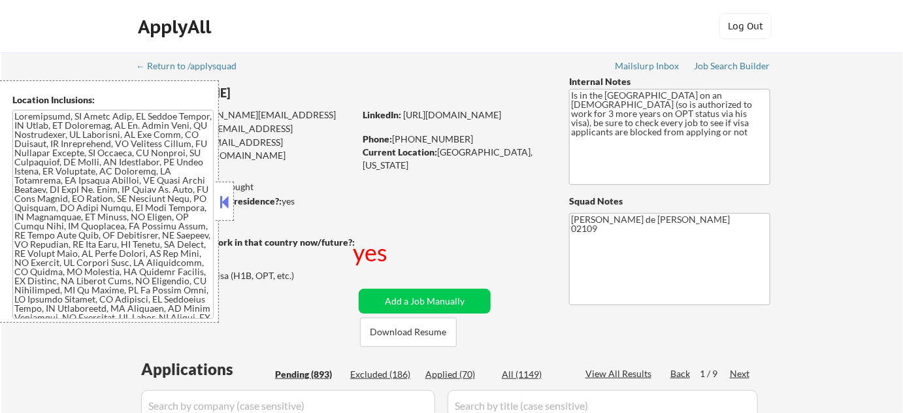
select select ""pending""
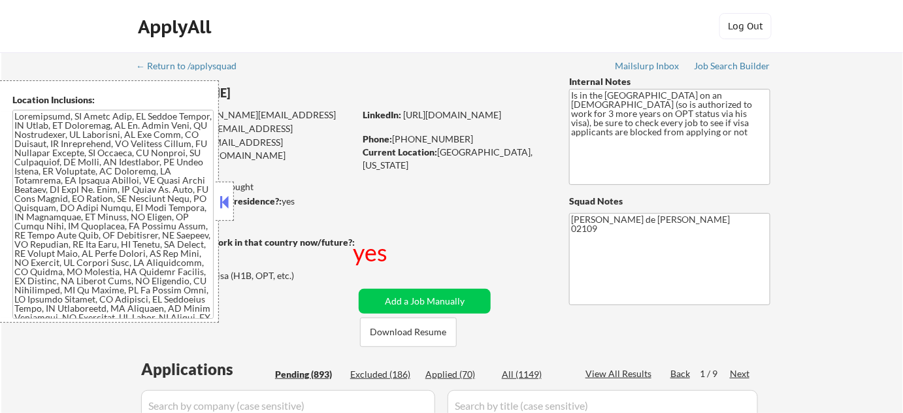
select select ""pending""
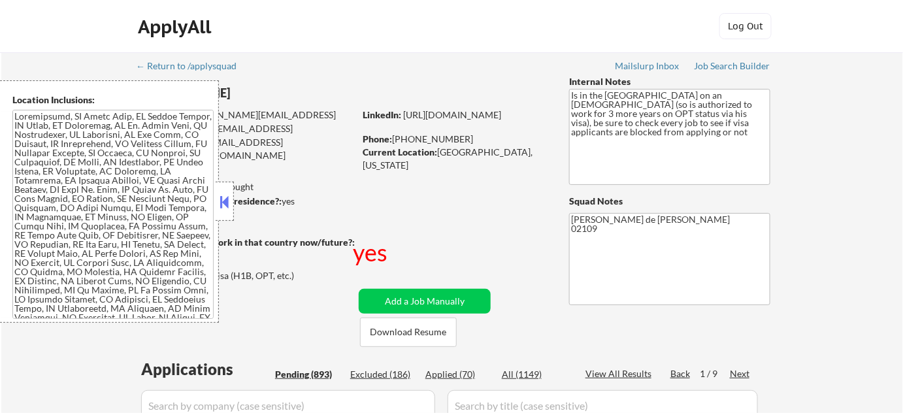
select select ""pending""
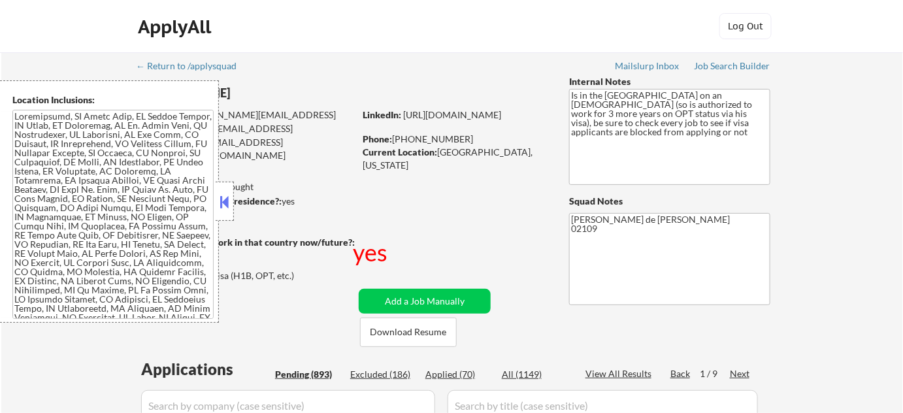
select select ""pending""
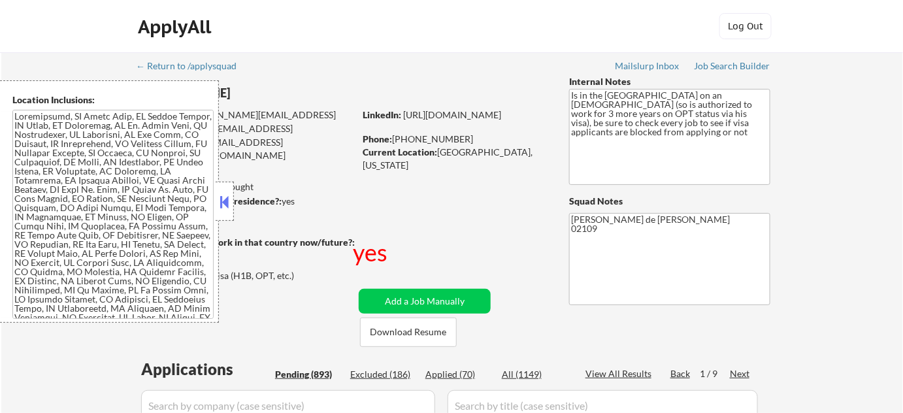
select select ""pending""
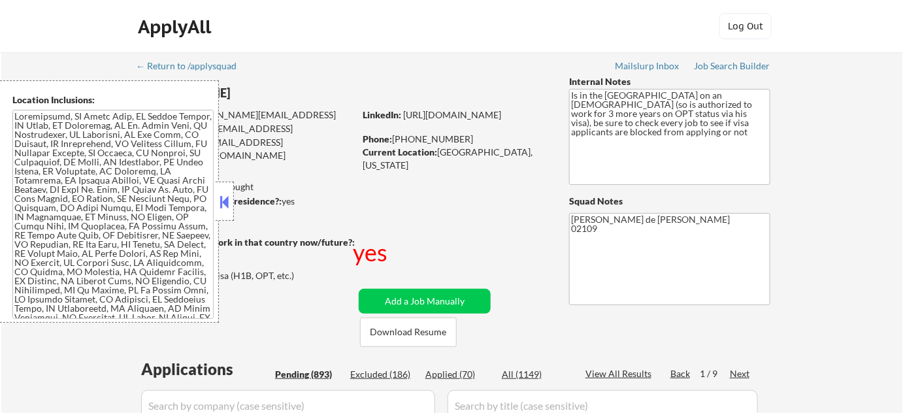
select select ""pending""
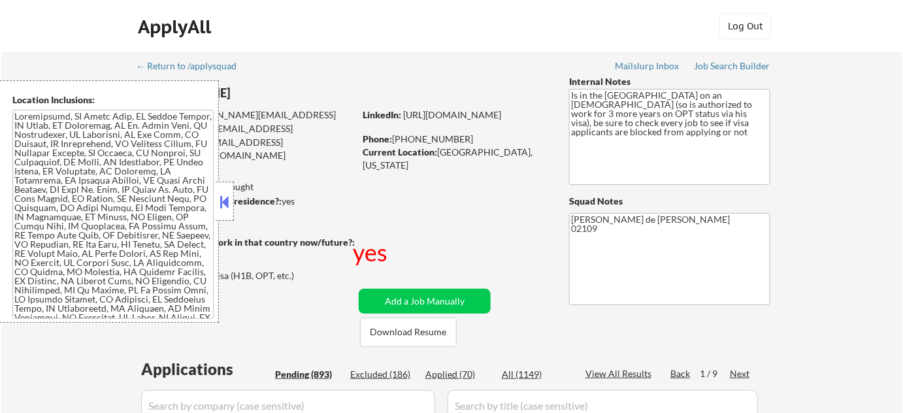
select select ""pending""
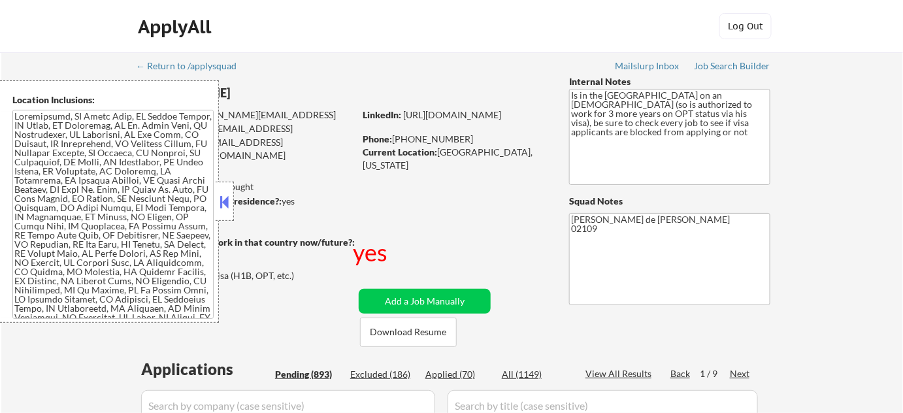
select select ""pending""
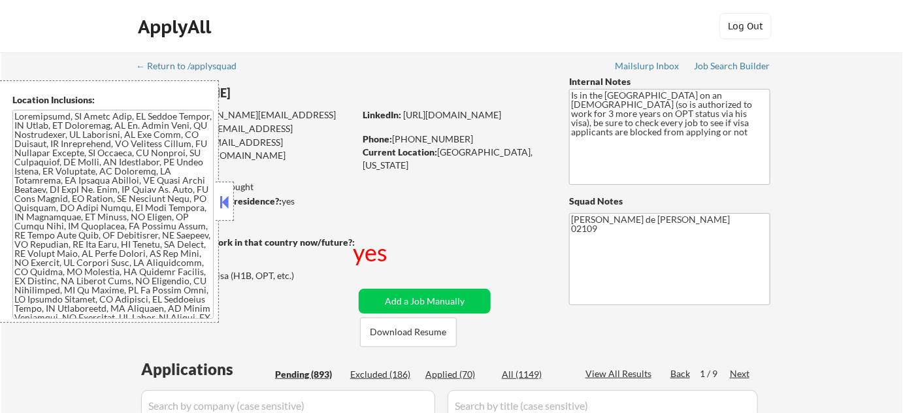
select select ""pending""
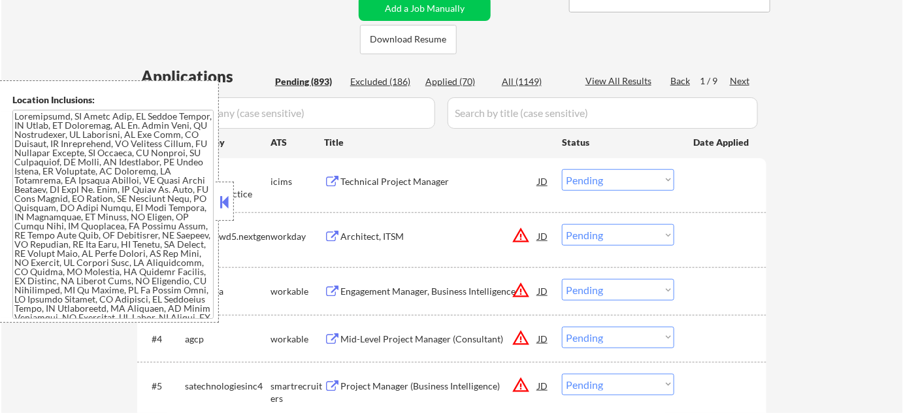
scroll to position [356, 0]
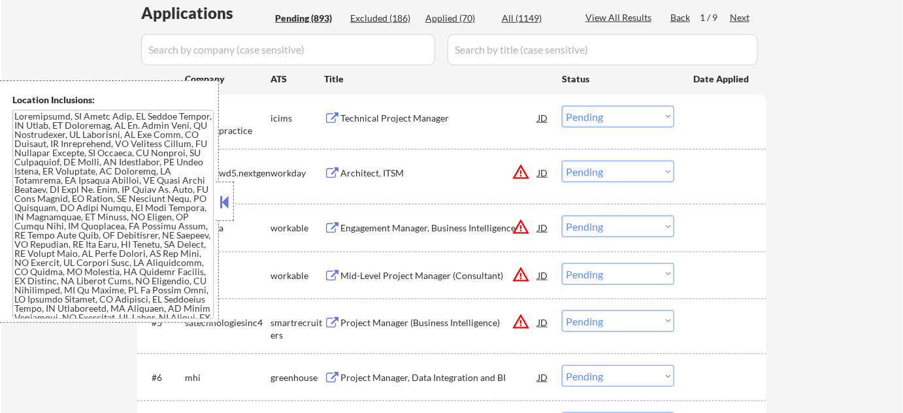
click at [214, 202] on div "Location Inclusions:" at bounding box center [117, 201] width 234 height 242
click at [217, 206] on button at bounding box center [224, 202] width 14 height 20
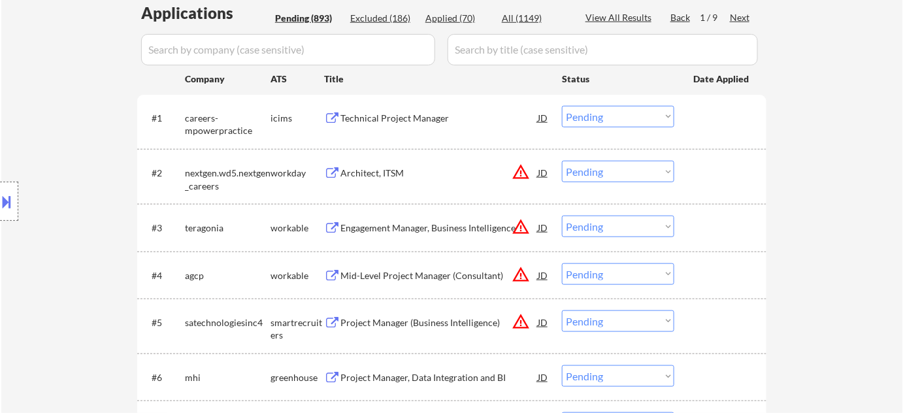
click at [364, 180] on div "Architect, ITSM" at bounding box center [438, 173] width 197 height 24
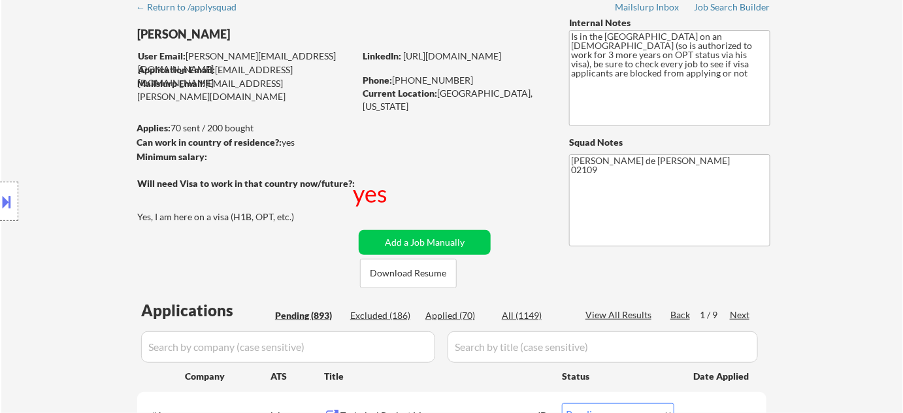
scroll to position [0, 0]
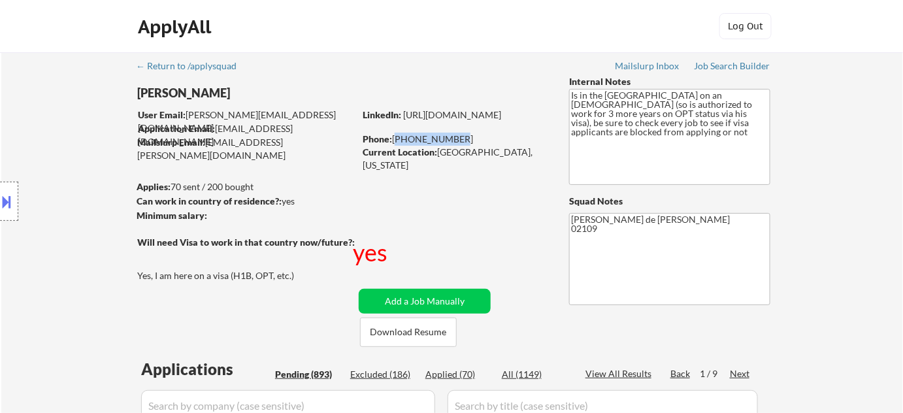
drag, startPoint x: 394, startPoint y: 138, endPoint x: 456, endPoint y: 138, distance: 62.0
click at [456, 138] on div "Phone: [PHONE_NUMBER]" at bounding box center [454, 139] width 185 height 13
copy div "[PHONE_NUMBER]"
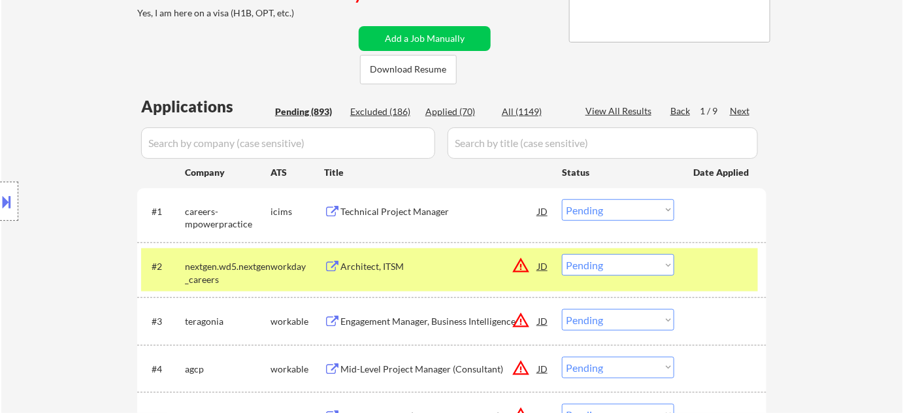
scroll to position [296, 0]
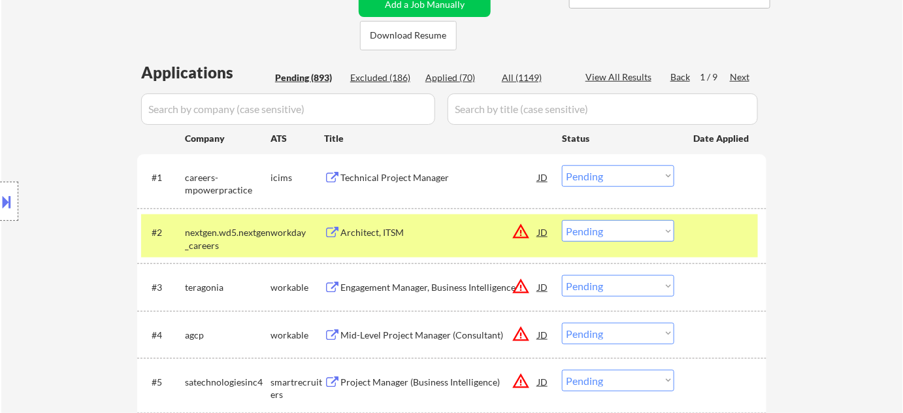
click at [526, 229] on button "warning_amber" at bounding box center [520, 231] width 18 height 18
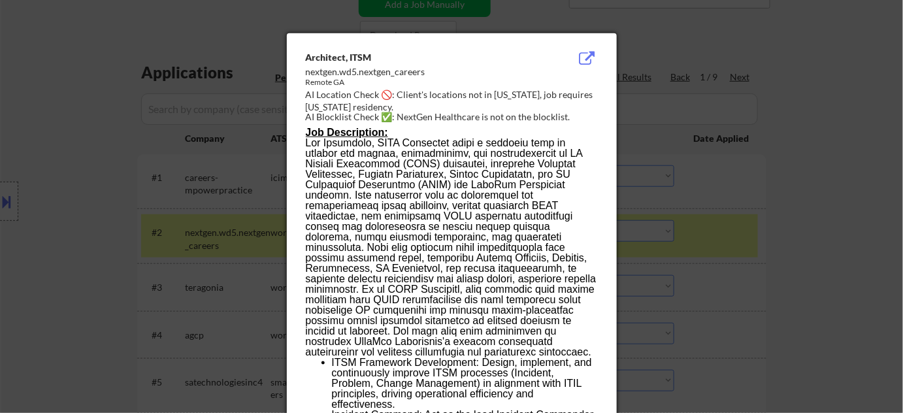
click at [10, 202] on div at bounding box center [451, 206] width 903 height 413
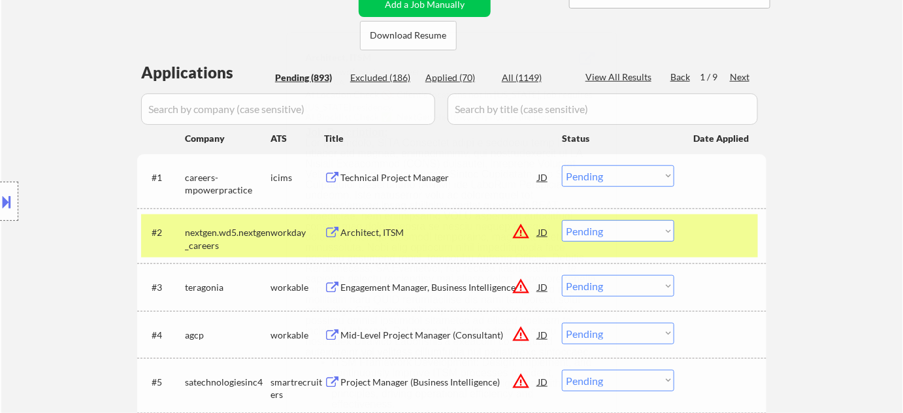
click at [8, 204] on button at bounding box center [7, 202] width 14 height 22
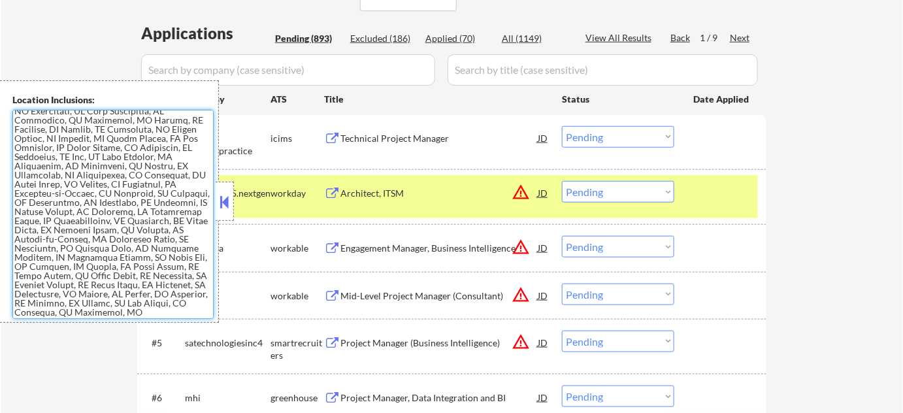
scroll to position [356, 0]
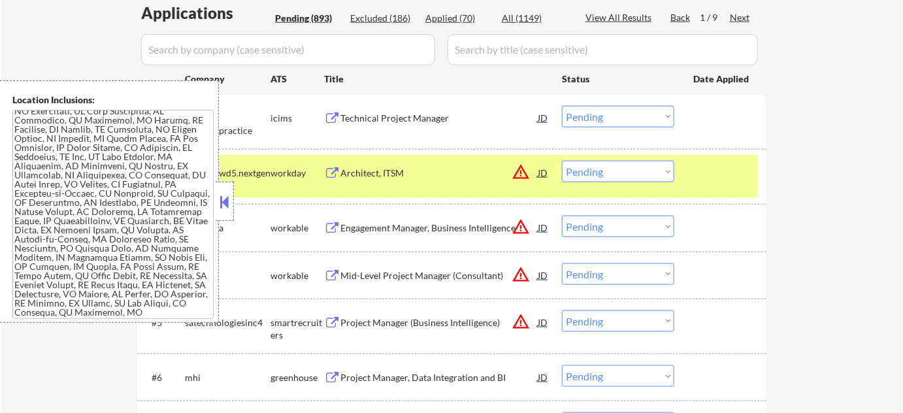
click at [231, 205] on button at bounding box center [224, 202] width 14 height 20
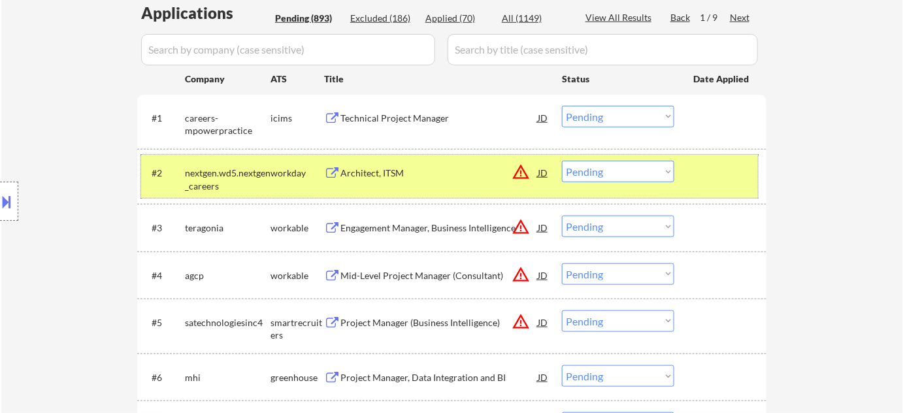
click at [585, 182] on div "#2 nextgen.wd5.nextgen_careers workday Architect, ITSM JD warning_amber Choose …" at bounding box center [449, 176] width 616 height 43
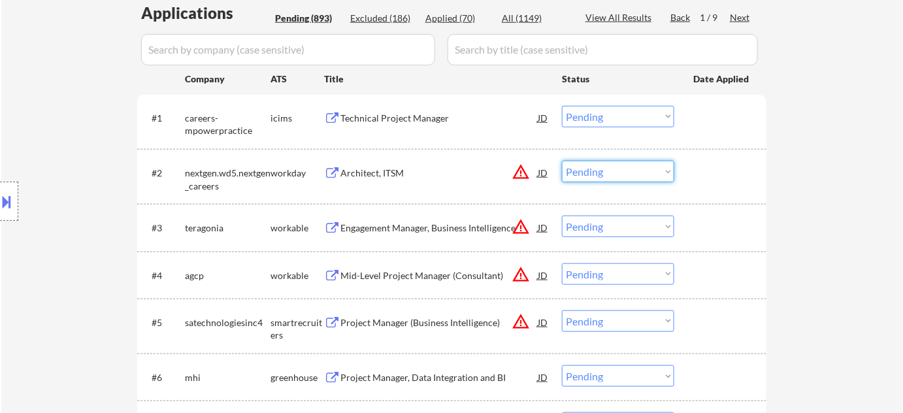
click at [602, 175] on select "Choose an option... Pending Applied Excluded (Questions) Excluded (Expired) Exc…" at bounding box center [618, 172] width 112 height 22
click at [562, 161] on select "Choose an option... Pending Applied Excluded (Questions) Excluded (Expired) Exc…" at bounding box center [618, 172] width 112 height 22
select select ""pending""
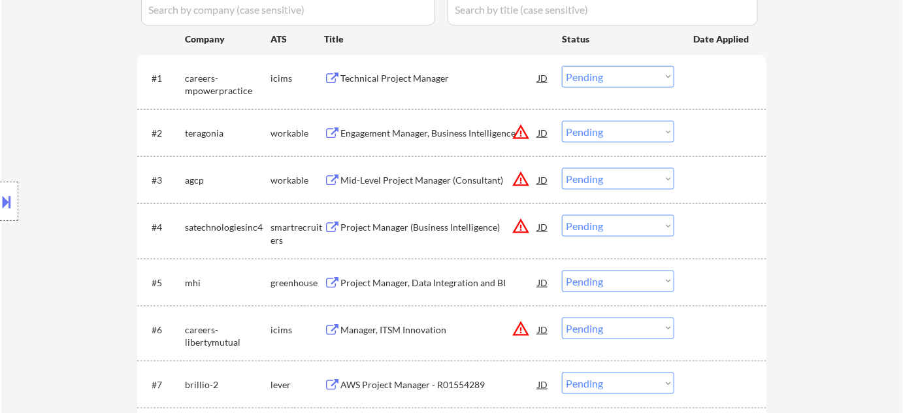
scroll to position [415, 0]
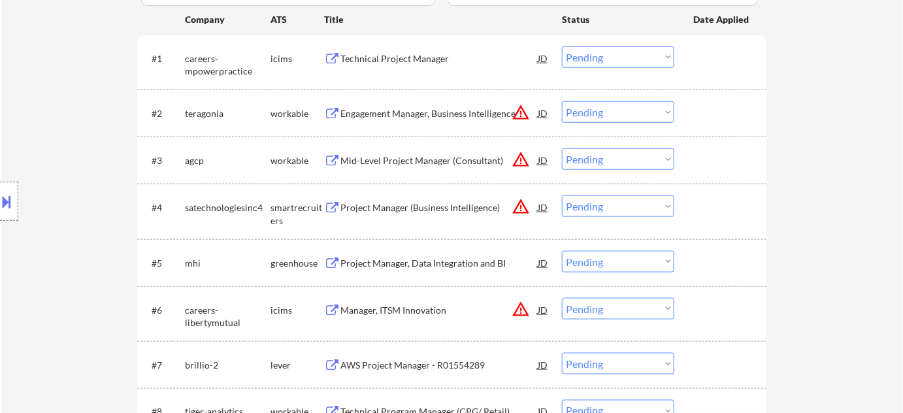
click at [416, 306] on div "Manager, ITSM Innovation" at bounding box center [438, 310] width 197 height 13
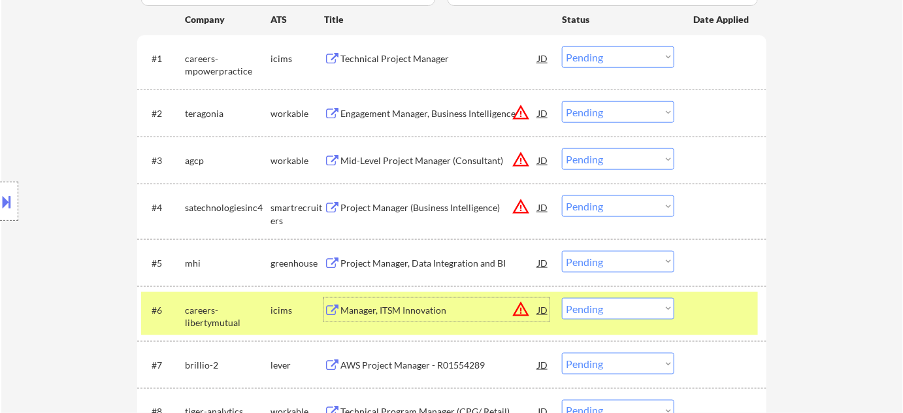
click at [586, 310] on select "Choose an option... Pending Applied Excluded (Questions) Excluded (Expired) Exc…" at bounding box center [618, 309] width 112 height 22
click at [562, 298] on select "Choose an option... Pending Applied Excluded (Questions) Excluded (Expired) Exc…" at bounding box center [618, 309] width 112 height 22
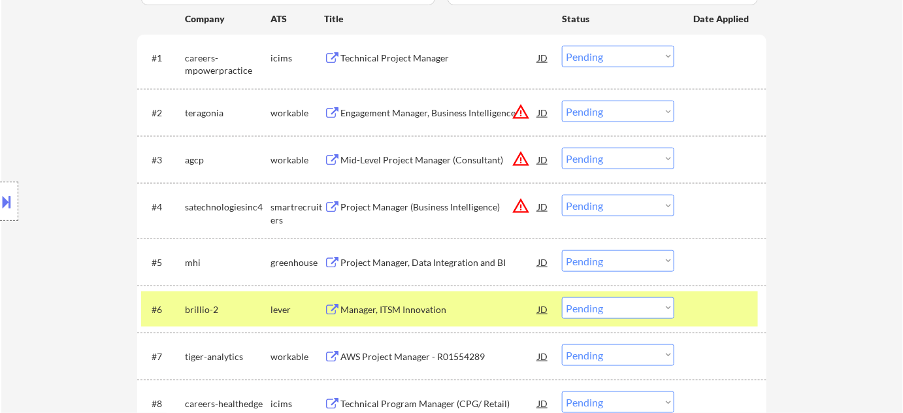
scroll to position [534, 0]
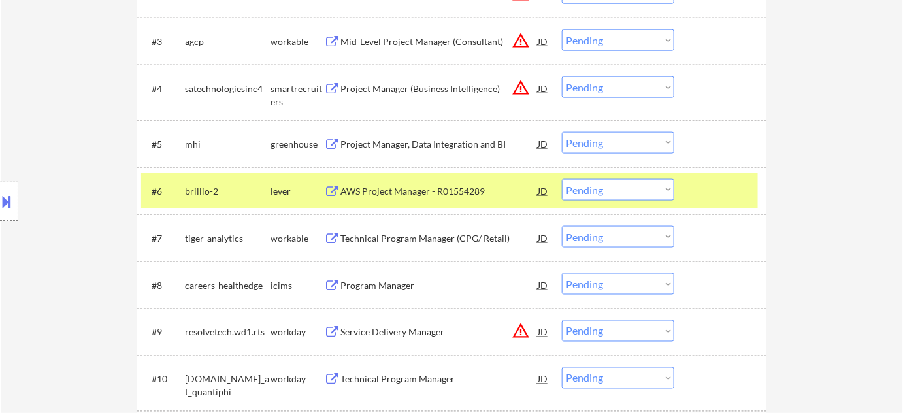
click at [437, 191] on div "AWS Project Manager - R01554289" at bounding box center [438, 191] width 197 height 13
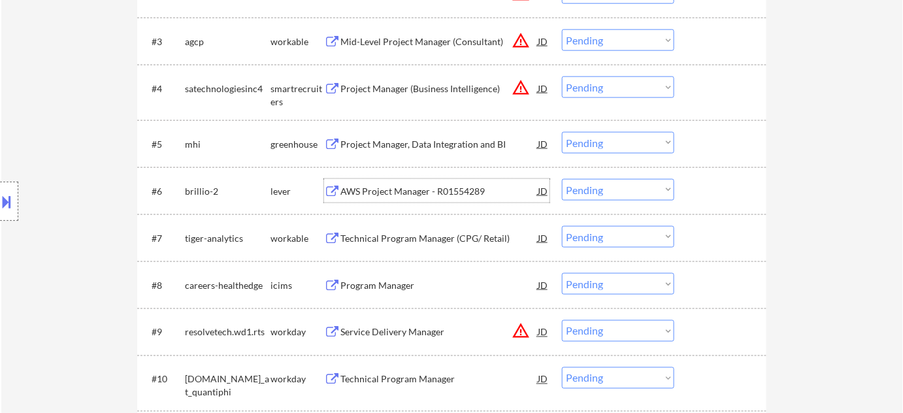
drag, startPoint x: 594, startPoint y: 187, endPoint x: 598, endPoint y: 195, distance: 9.1
click at [593, 187] on select "Choose an option... Pending Applied Excluded (Questions) Excluded (Expired) Exc…" at bounding box center [618, 190] width 112 height 22
click at [562, 179] on select "Choose an option... Pending Applied Excluded (Questions) Excluded (Expired) Exc…" at bounding box center [618, 190] width 112 height 22
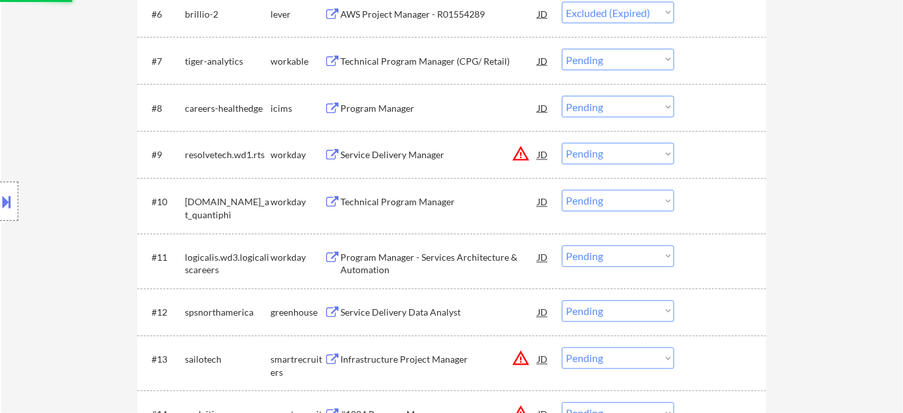
scroll to position [712, 0]
select select ""pending""
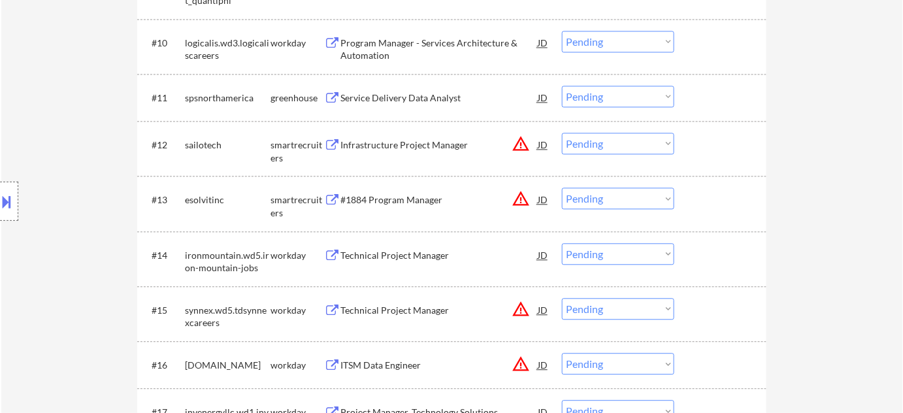
scroll to position [950, 0]
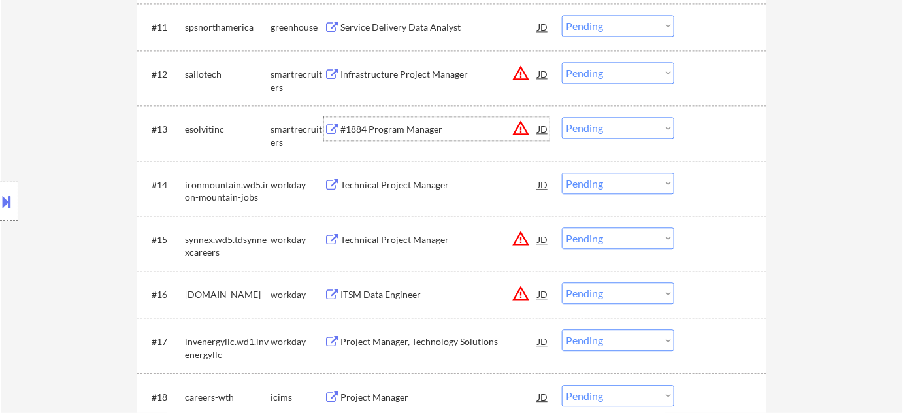
click at [416, 128] on div "#1884 Program Manager" at bounding box center [438, 129] width 197 height 13
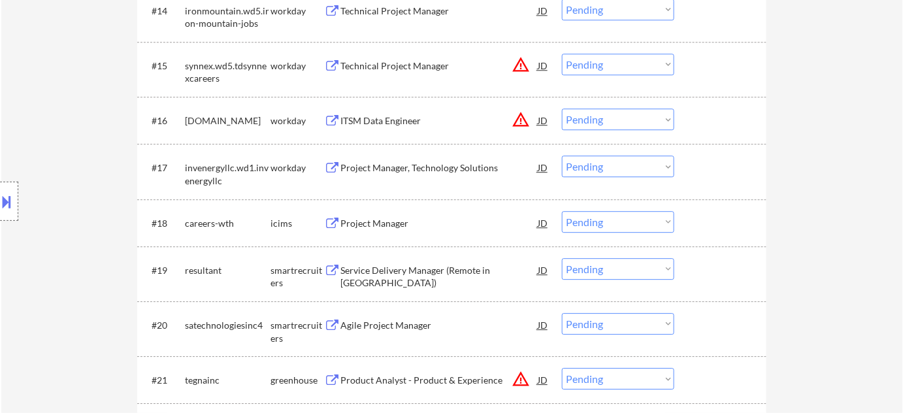
scroll to position [1128, 0]
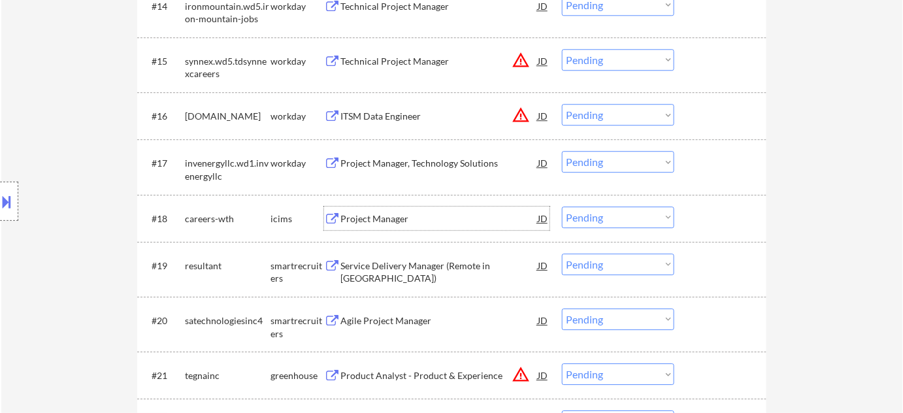
click at [376, 206] on div "Project Manager" at bounding box center [438, 218] width 197 height 24
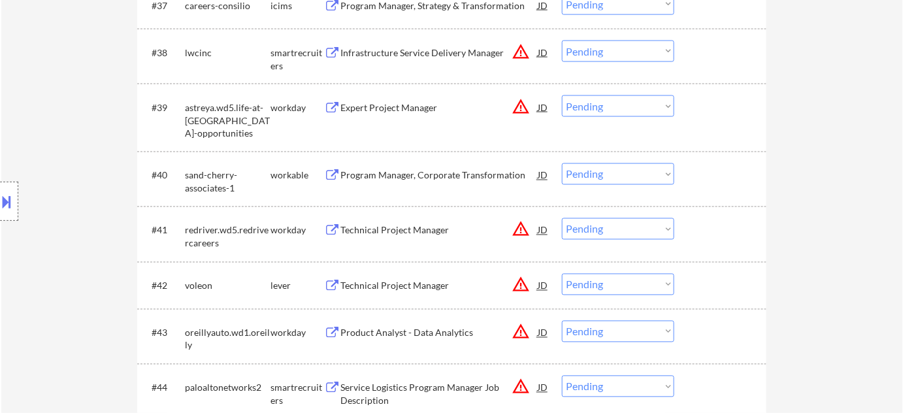
scroll to position [2493, 0]
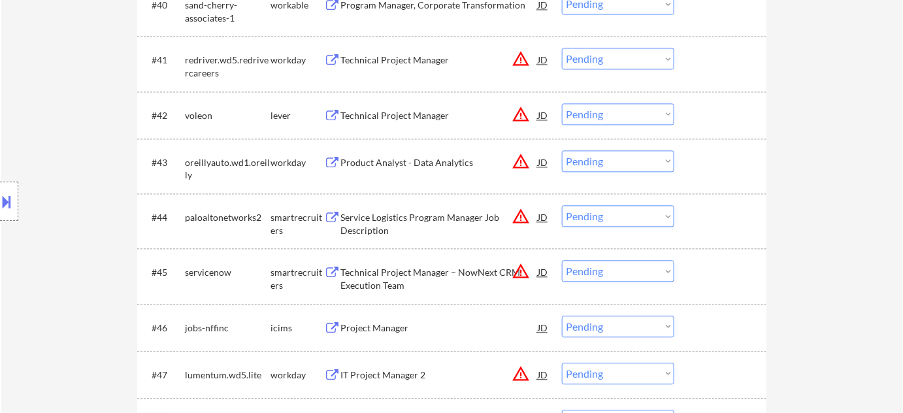
click at [375, 59] on div "Technical Project Manager" at bounding box center [438, 60] width 197 height 13
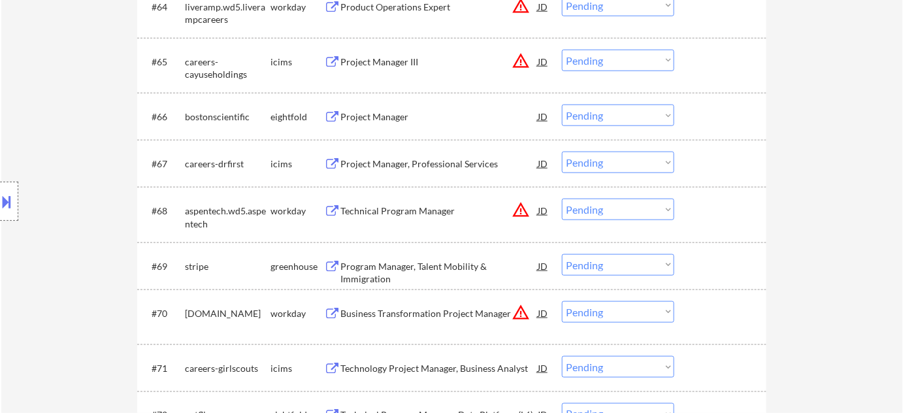
scroll to position [3740, 0]
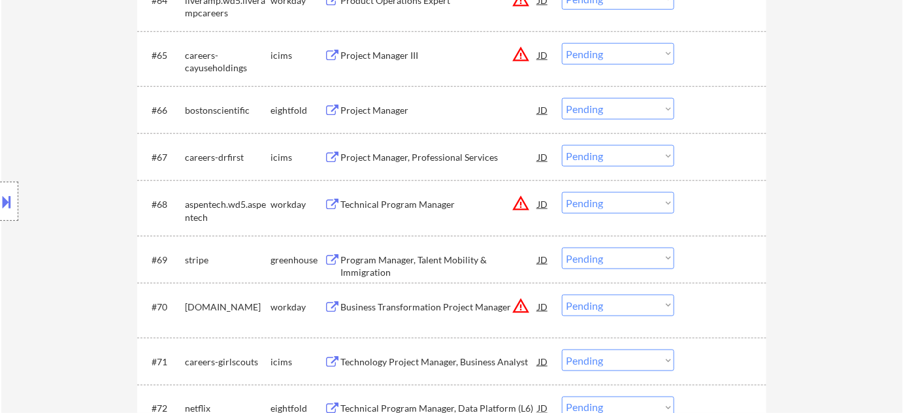
click at [413, 158] on div "Project Manager, Professional Services" at bounding box center [438, 157] width 197 height 13
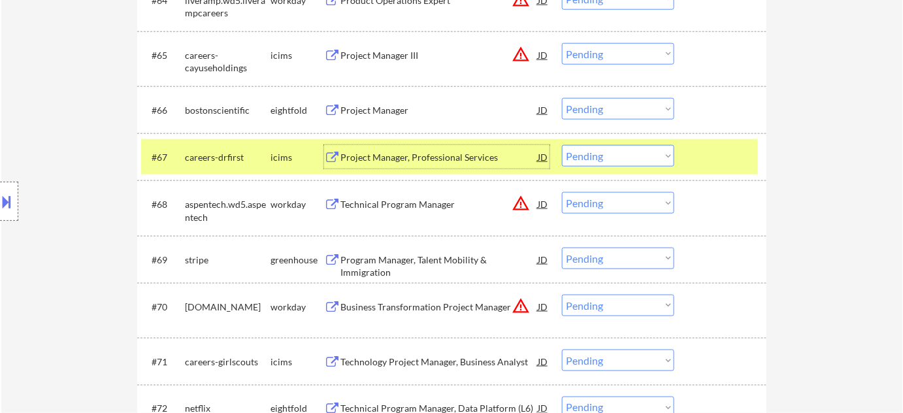
click at [440, 202] on div "Technical Program Manager" at bounding box center [438, 204] width 197 height 13
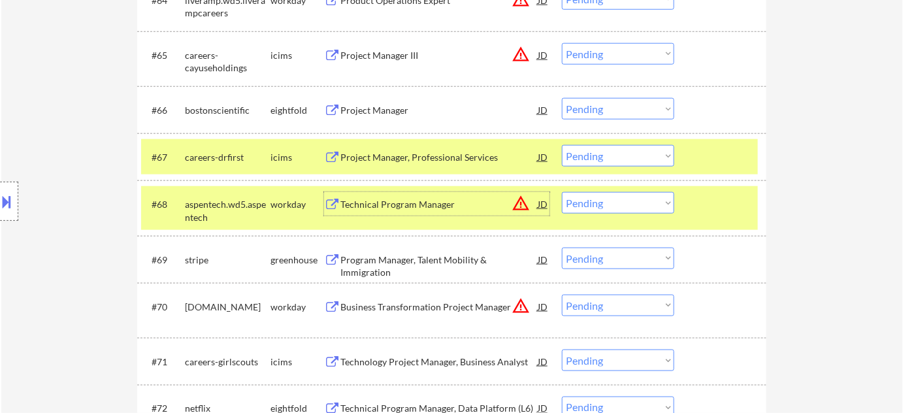
click at [16, 214] on div at bounding box center [9, 201] width 18 height 39
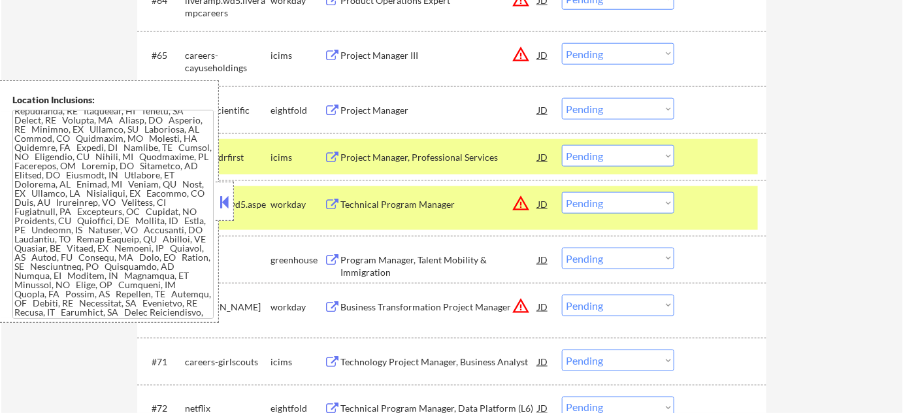
scroll to position [3031, 0]
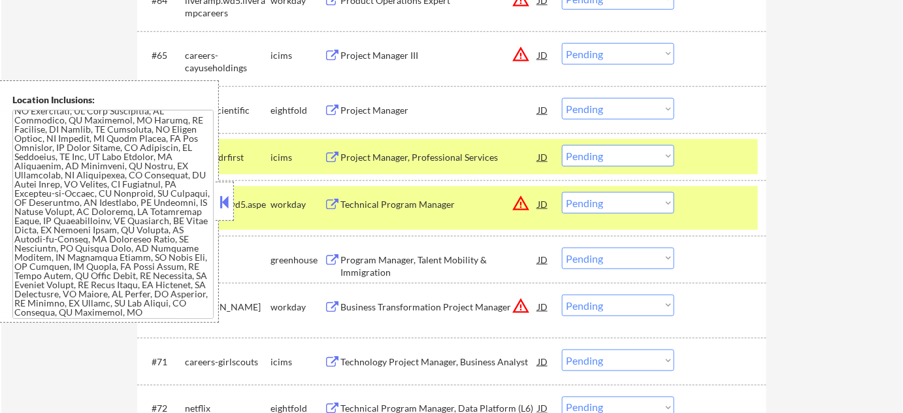
click at [227, 199] on button at bounding box center [224, 202] width 14 height 20
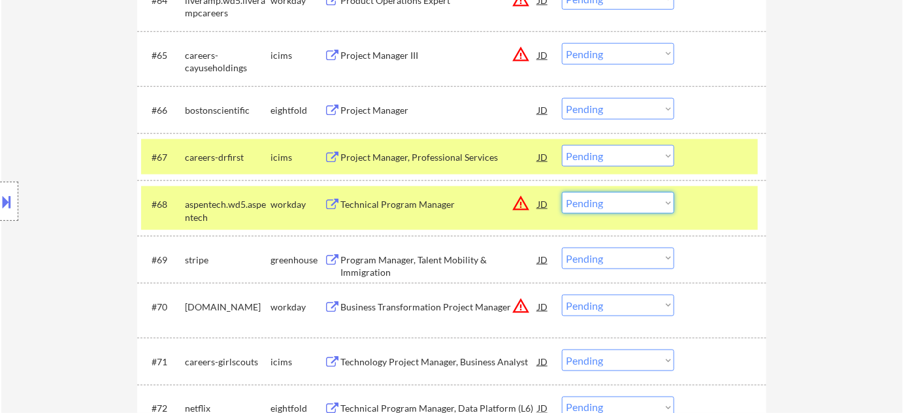
click at [575, 206] on select "Choose an option... Pending Applied Excluded (Questions) Excluded (Expired) Exc…" at bounding box center [618, 203] width 112 height 22
click at [562, 192] on select "Choose an option... Pending Applied Excluded (Questions) Excluded (Expired) Exc…" at bounding box center [618, 203] width 112 height 22
select select ""pending""
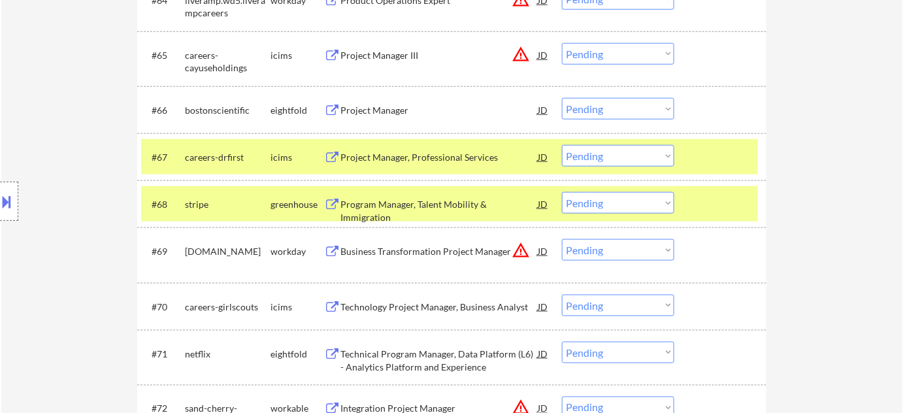
click at [588, 159] on select "Choose an option... Pending Applied Excluded (Questions) Excluded (Expired) Exc…" at bounding box center [618, 156] width 112 height 22
click at [562, 145] on select "Choose an option... Pending Applied Excluded (Questions) Excluded (Expired) Exc…" at bounding box center [618, 156] width 112 height 22
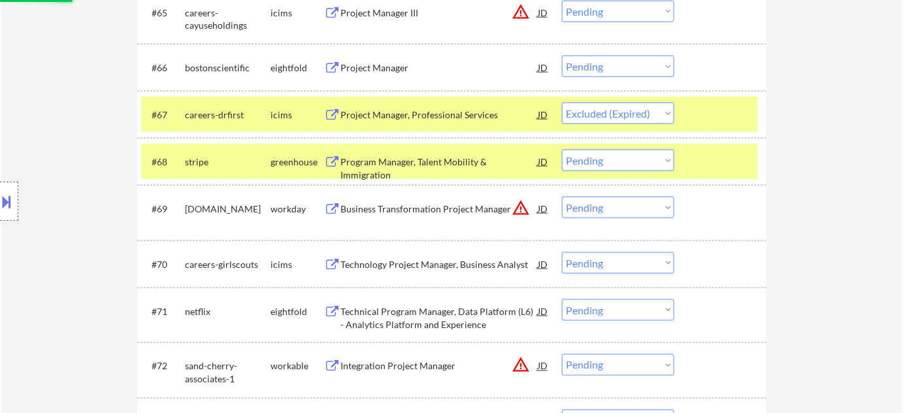
scroll to position [3918, 0]
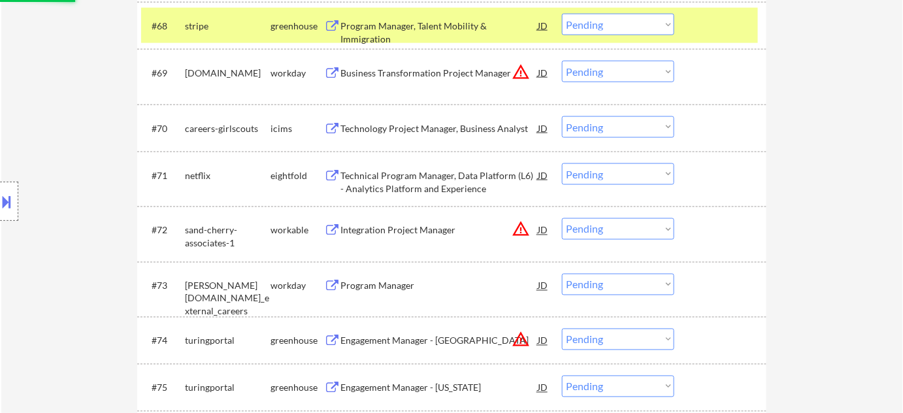
select select ""pending""
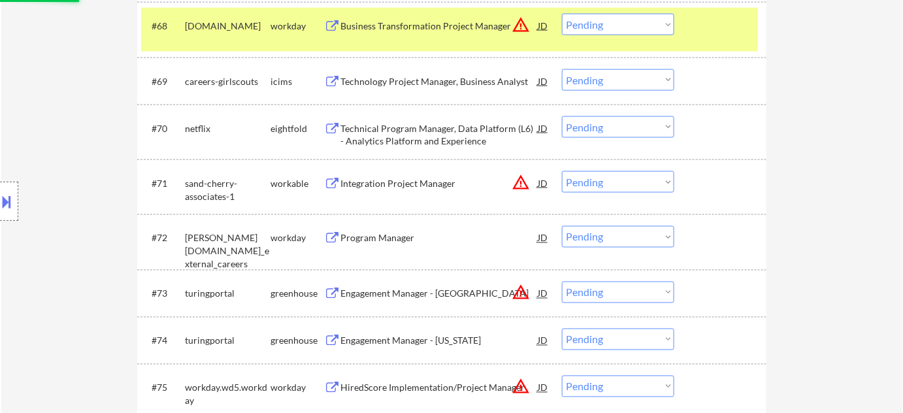
scroll to position [4036, 0]
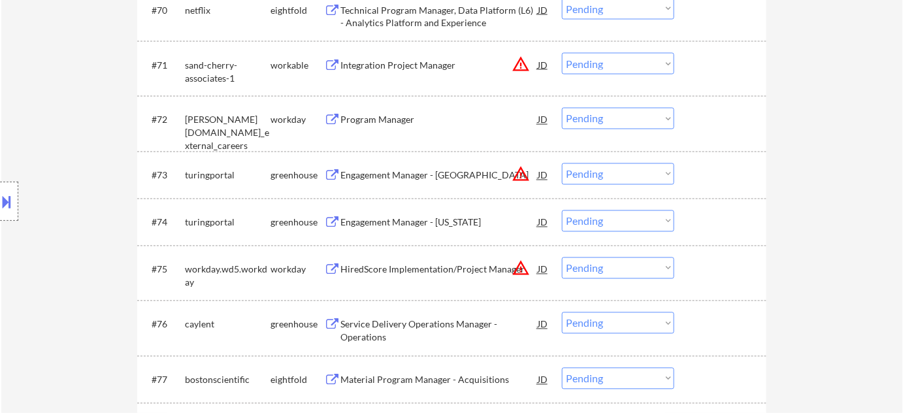
click at [424, 224] on div "Engagement Manager - [US_STATE]" at bounding box center [438, 222] width 197 height 13
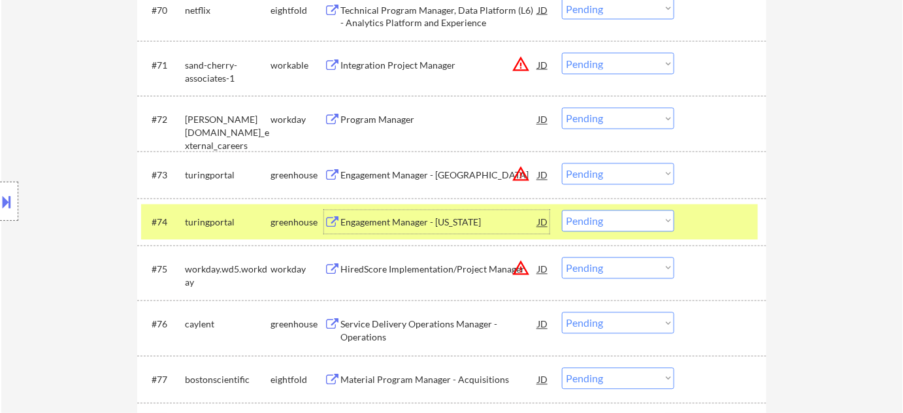
drag, startPoint x: 659, startPoint y: 219, endPoint x: 658, endPoint y: 228, distance: 8.5
click at [659, 219] on select "Choose an option... Pending Applied Excluded (Questions) Excluded (Expired) Exc…" at bounding box center [618, 221] width 112 height 22
click at [562, 210] on select "Choose an option... Pending Applied Excluded (Questions) Excluded (Expired) Exc…" at bounding box center [618, 221] width 112 height 22
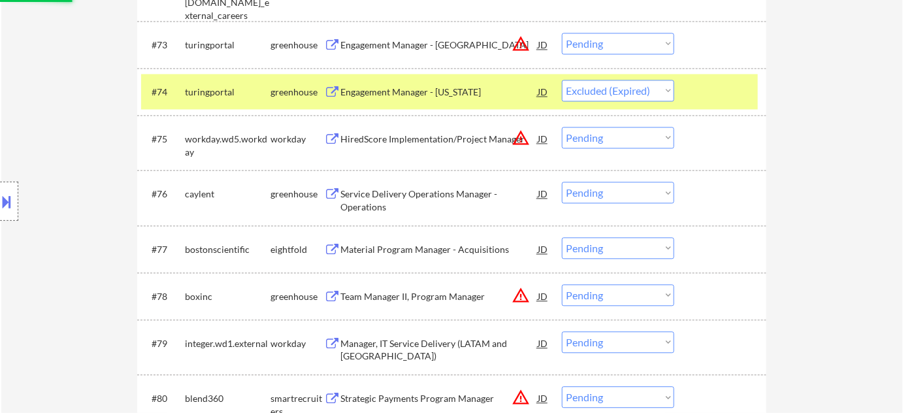
scroll to position [4215, 0]
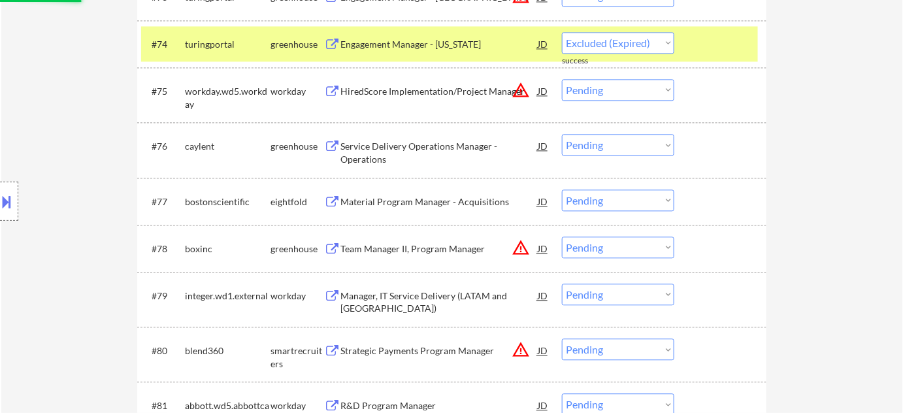
select select ""pending""
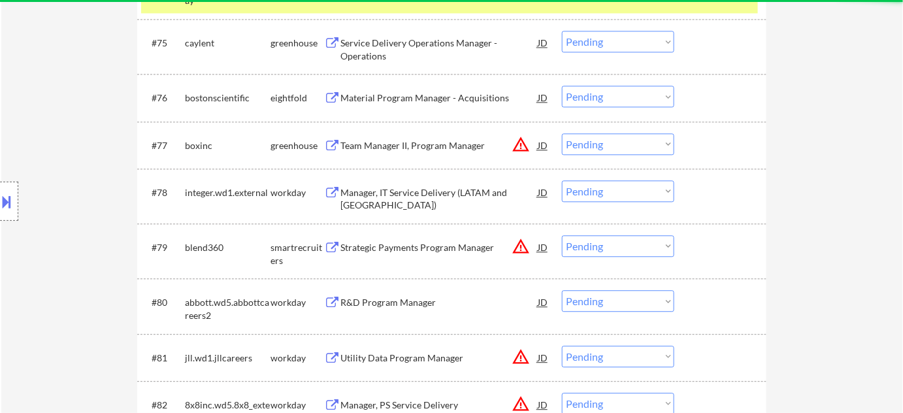
scroll to position [4334, 0]
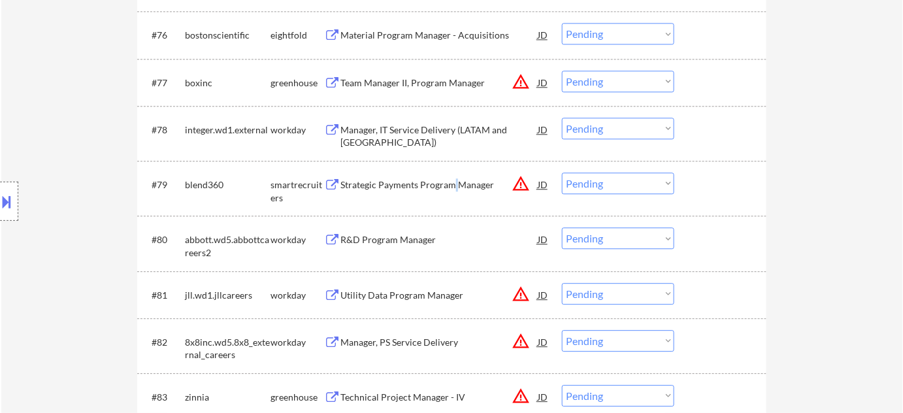
click at [453, 184] on div "Strategic Payments Program Manager" at bounding box center [438, 184] width 197 height 13
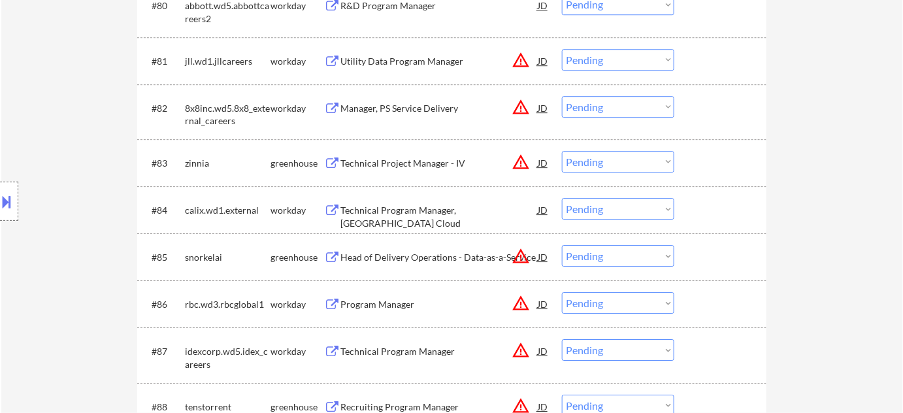
scroll to position [4571, 0]
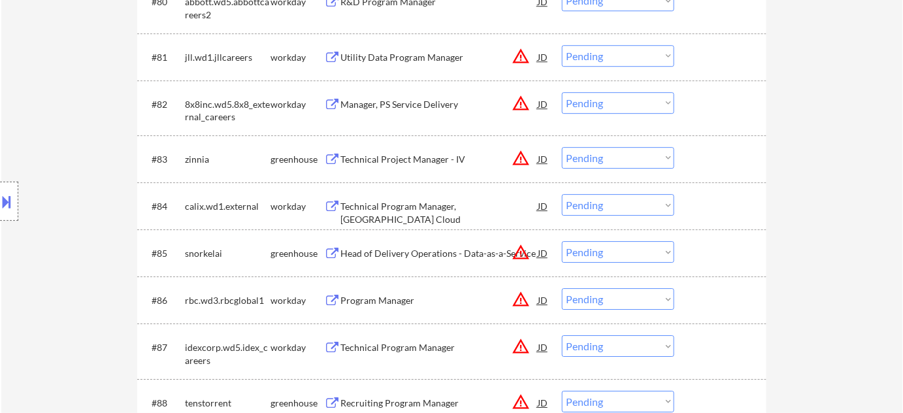
click at [415, 207] on div "Technical Program Manager, [GEOGRAPHIC_DATA] Cloud" at bounding box center [438, 212] width 197 height 25
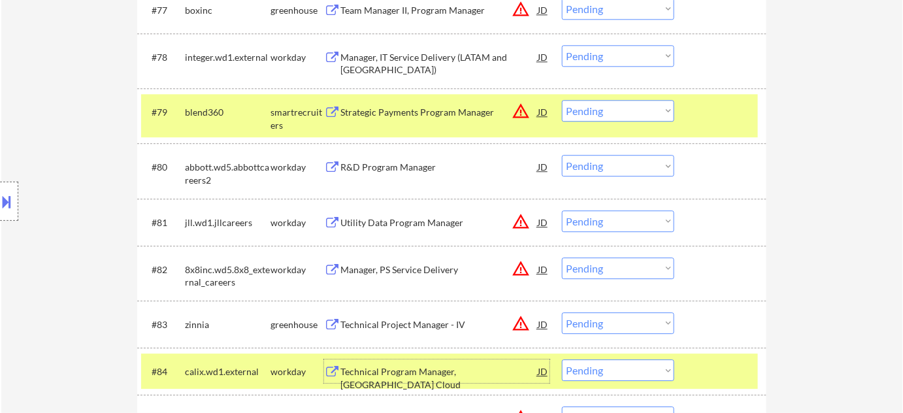
scroll to position [4393, 0]
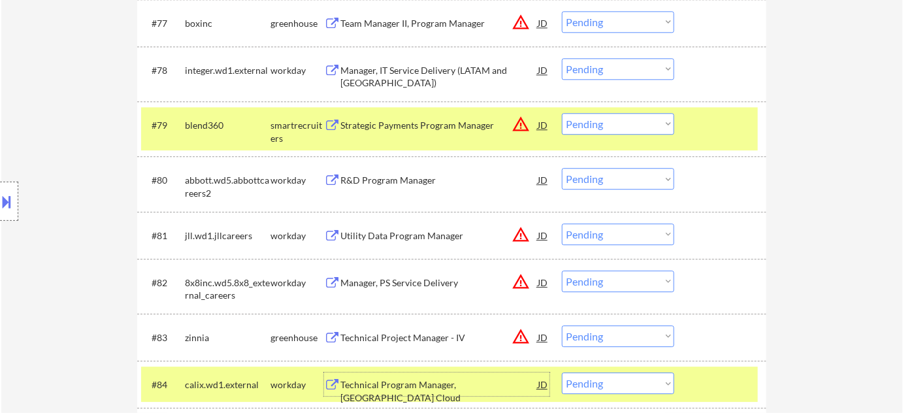
click at [590, 125] on select "Choose an option... Pending Applied Excluded (Questions) Excluded (Expired) Exc…" at bounding box center [618, 124] width 112 height 22
click at [562, 113] on select "Choose an option... Pending Applied Excluded (Questions) Excluded (Expired) Exc…" at bounding box center [618, 124] width 112 height 22
select select ""pending""
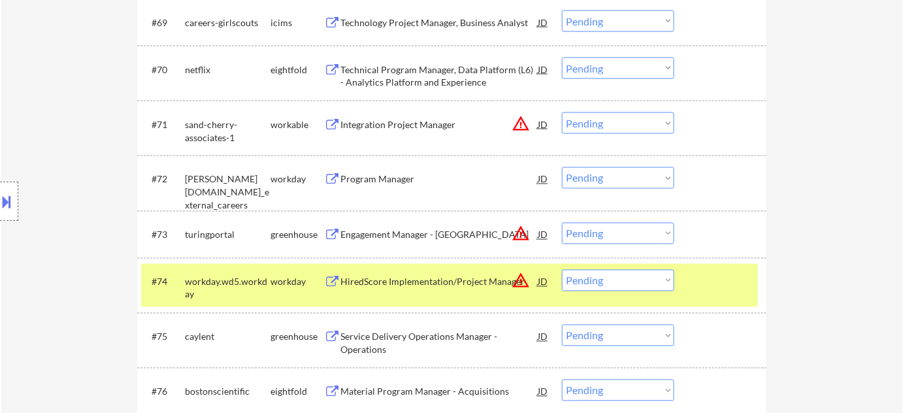
scroll to position [4516, 0]
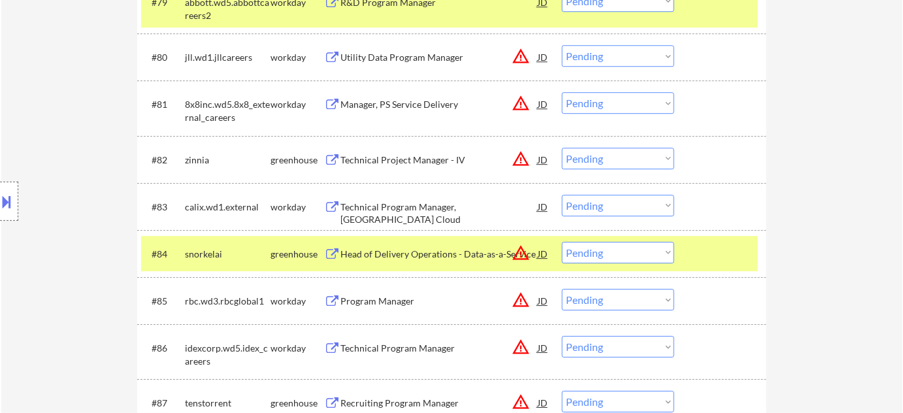
drag, startPoint x: 588, startPoint y: 206, endPoint x: 589, endPoint y: 215, distance: 8.5
click at [588, 206] on select "Choose an option... Pending Applied Excluded (Questions) Excluded (Expired) Exc…" at bounding box center [618, 206] width 112 height 22
click at [562, 195] on select "Choose an option... Pending Applied Excluded (Questions) Excluded (Expired) Exc…" at bounding box center [618, 206] width 112 height 22
select select ""pending""
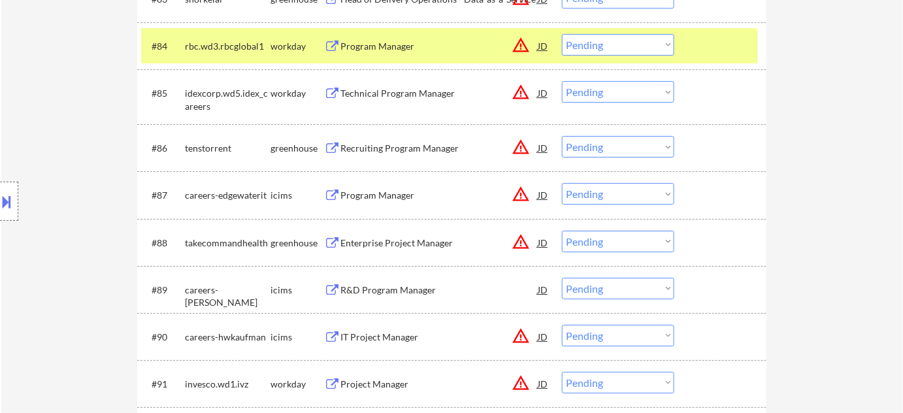
scroll to position [4753, 0]
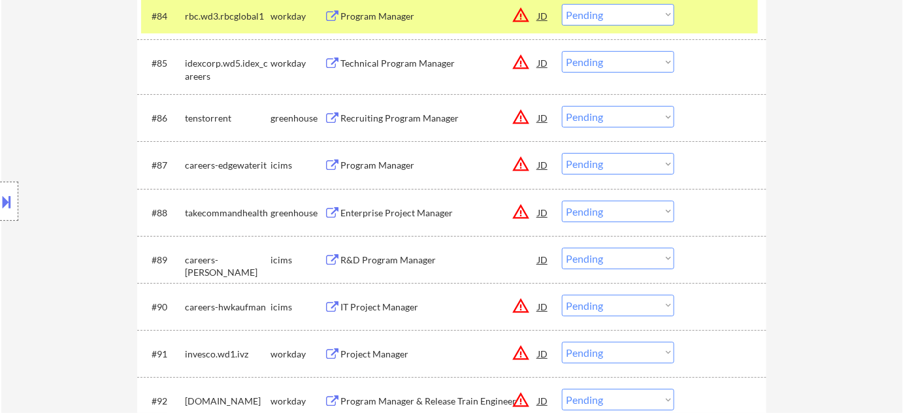
click at [376, 205] on div "Enterprise Project Manager" at bounding box center [438, 212] width 197 height 24
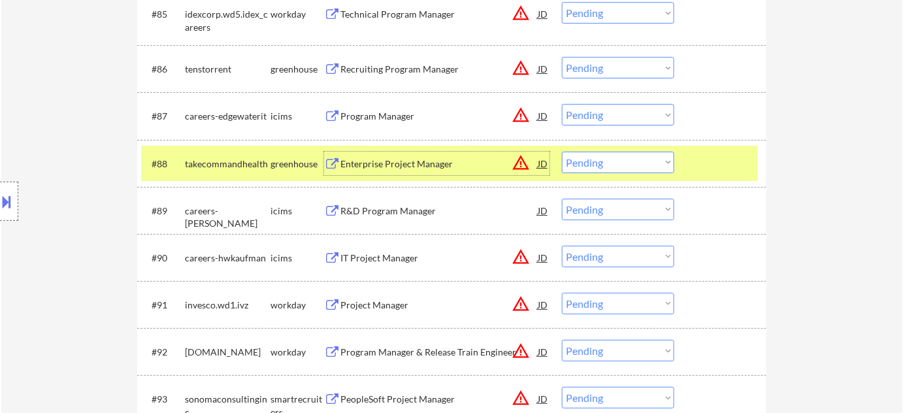
scroll to position [4872, 0]
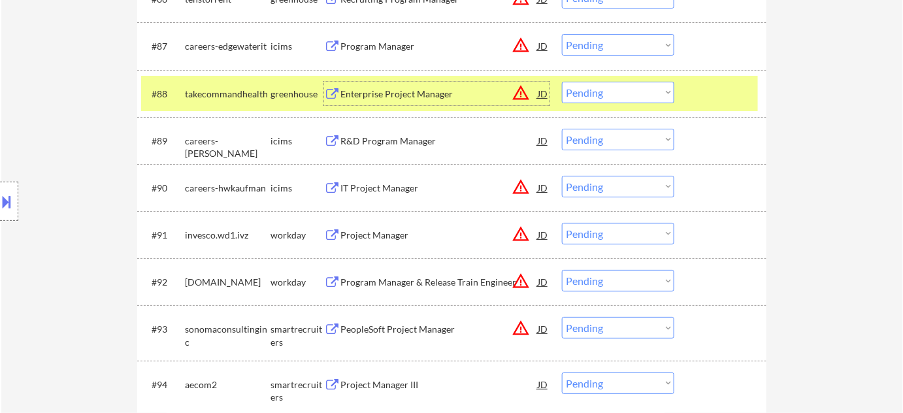
click at [393, 236] on div "Project Manager" at bounding box center [438, 235] width 197 height 13
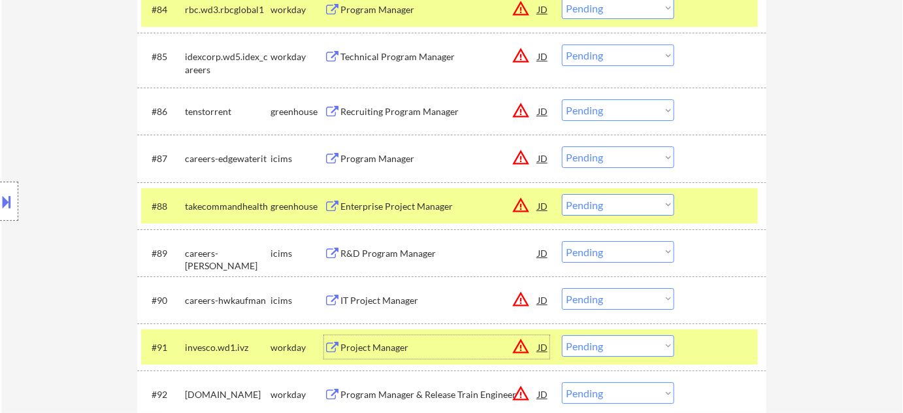
scroll to position [4753, 0]
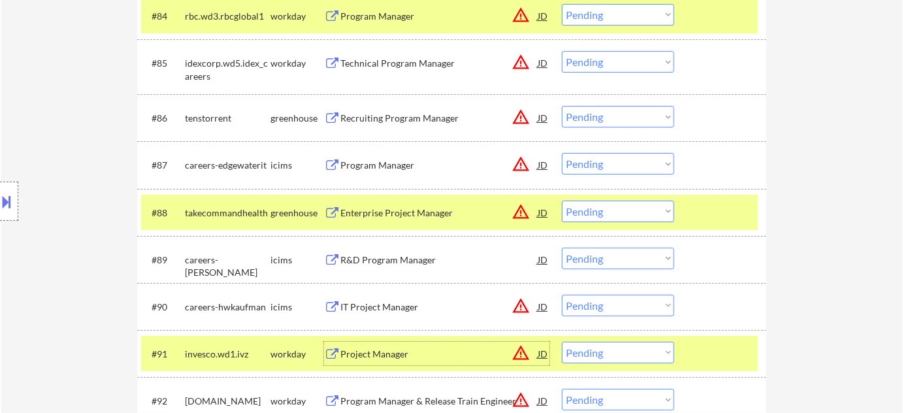
click at [635, 209] on select "Choose an option... Pending Applied Excluded (Questions) Excluded (Expired) Exc…" at bounding box center [618, 211] width 112 height 22
click at [562, 200] on select "Choose an option... Pending Applied Excluded (Questions) Excluded (Expired) Exc…" at bounding box center [618, 211] width 112 height 22
select select ""pending""
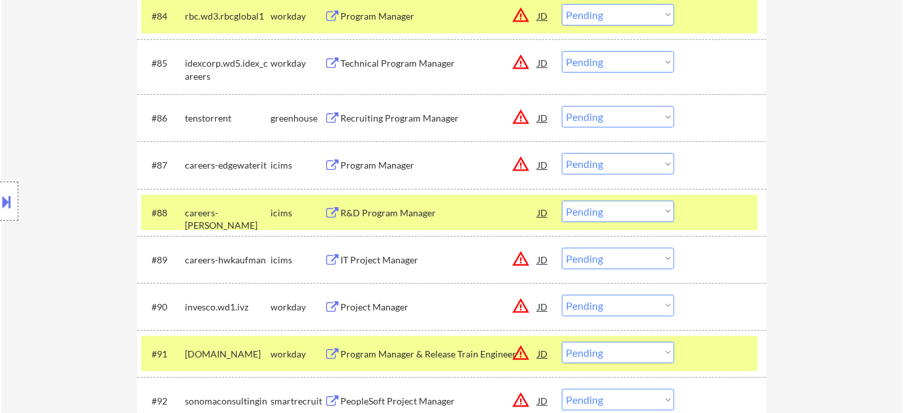
click at [0, 212] on div at bounding box center [9, 201] width 18 height 39
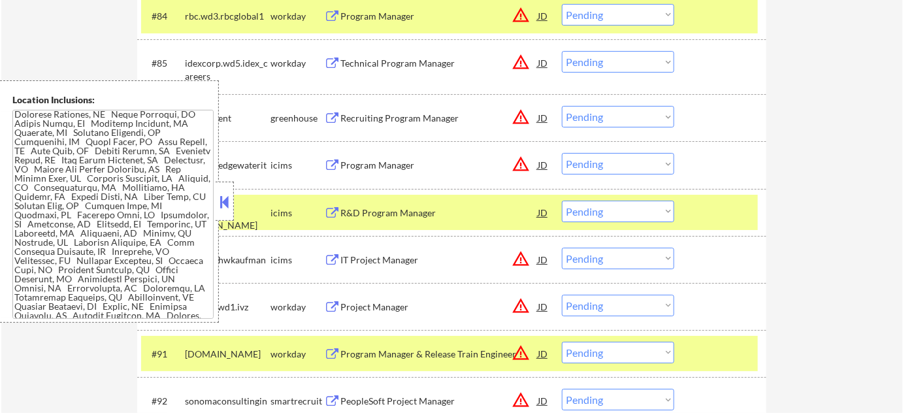
scroll to position [2160, 0]
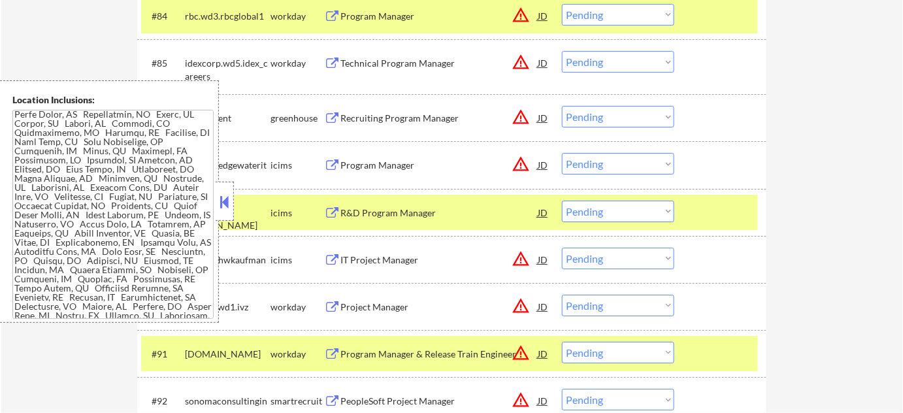
click at [220, 204] on button at bounding box center [224, 202] width 14 height 20
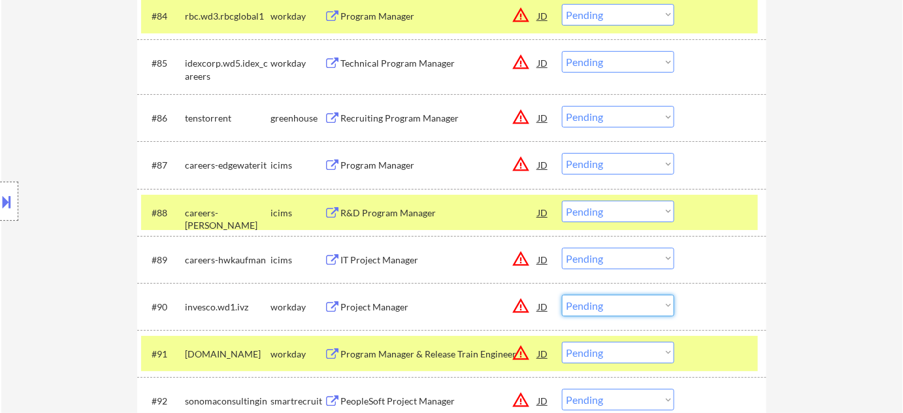
click at [594, 310] on select "Choose an option... Pending Applied Excluded (Questions) Excluded (Expired) Exc…" at bounding box center [618, 306] width 112 height 22
click at [562, 295] on select "Choose an option... Pending Applied Excluded (Questions) Excluded (Expired) Exc…" at bounding box center [618, 306] width 112 height 22
select select ""pending""
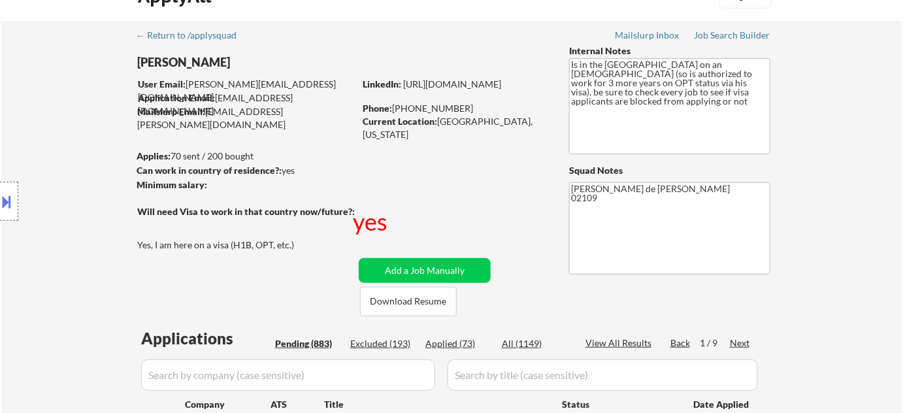
scroll to position [59, 0]
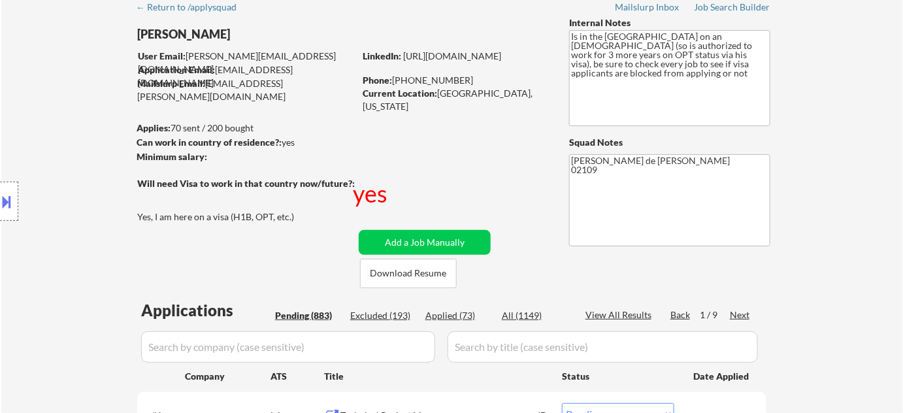
click at [738, 312] on div "Next" at bounding box center [739, 314] width 21 height 13
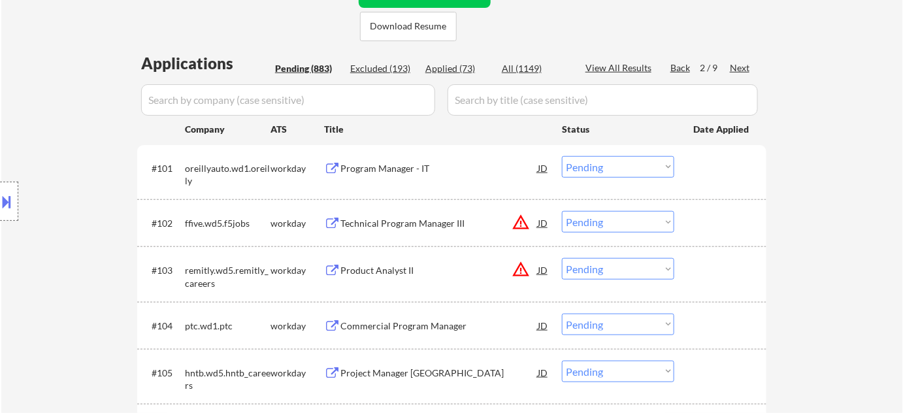
scroll to position [296, 0]
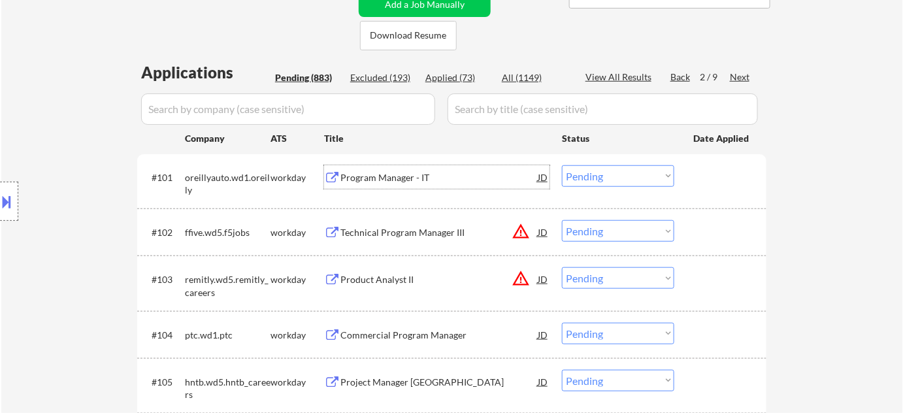
click at [406, 172] on div "Program Manager - IT" at bounding box center [438, 177] width 197 height 13
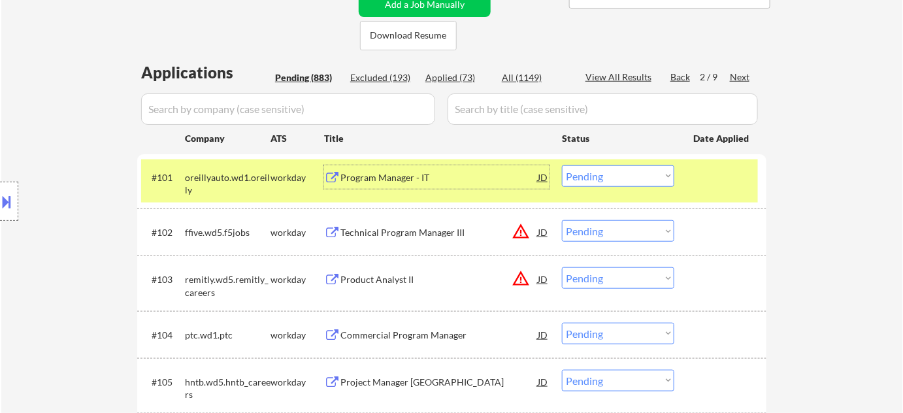
click at [596, 172] on select "Choose an option... Pending Applied Excluded (Questions) Excluded (Expired) Exc…" at bounding box center [618, 176] width 112 height 22
click at [562, 165] on select "Choose an option... Pending Applied Excluded (Questions) Excluded (Expired) Exc…" at bounding box center [618, 176] width 112 height 22
select select ""pending""
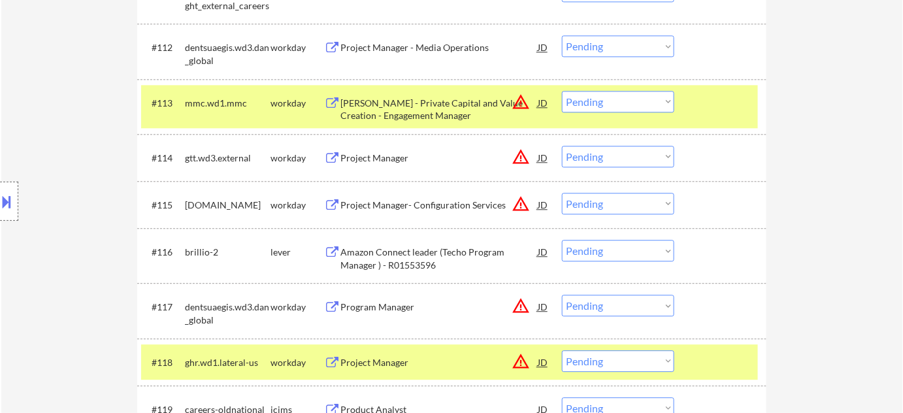
scroll to position [1009, 0]
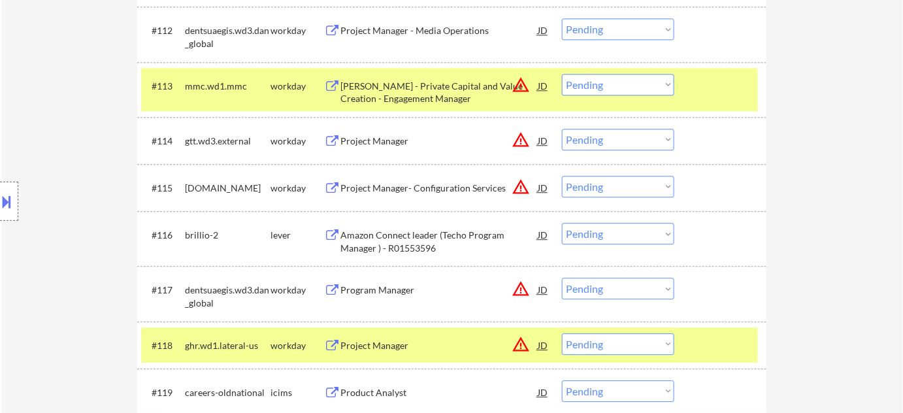
click at [379, 137] on div "Project Manager" at bounding box center [438, 141] width 197 height 13
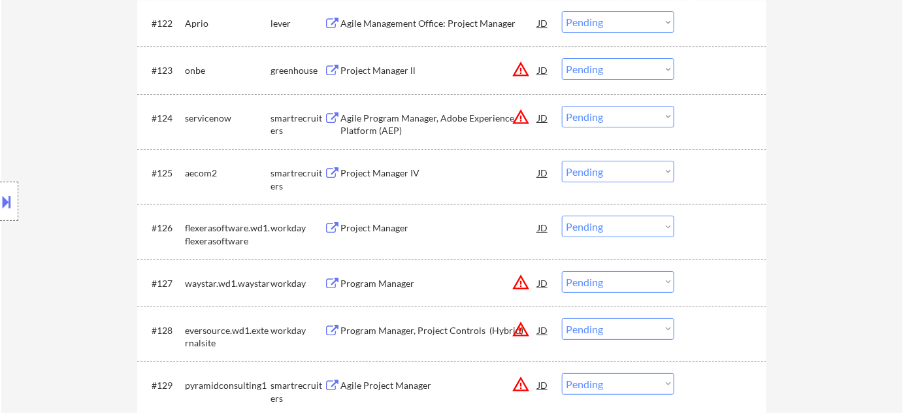
scroll to position [1603, 0]
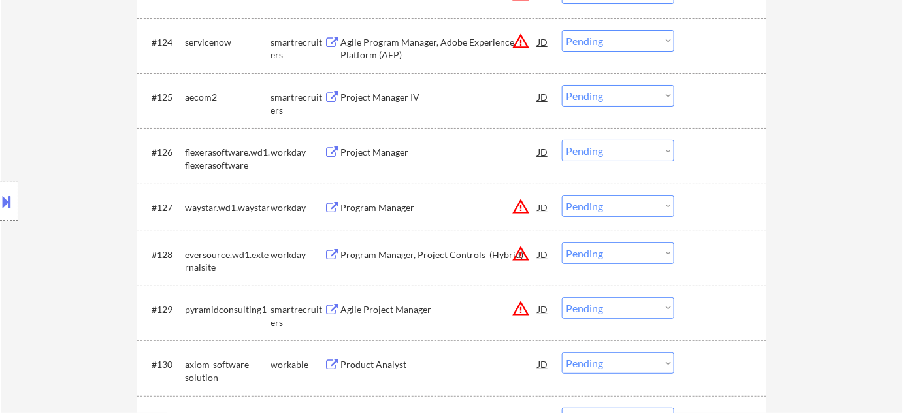
click at [394, 203] on div "Program Manager" at bounding box center [438, 207] width 197 height 13
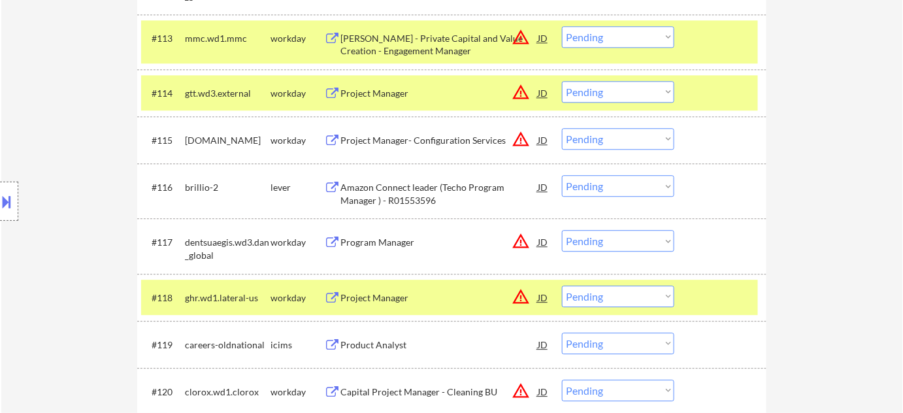
scroll to position [1009, 0]
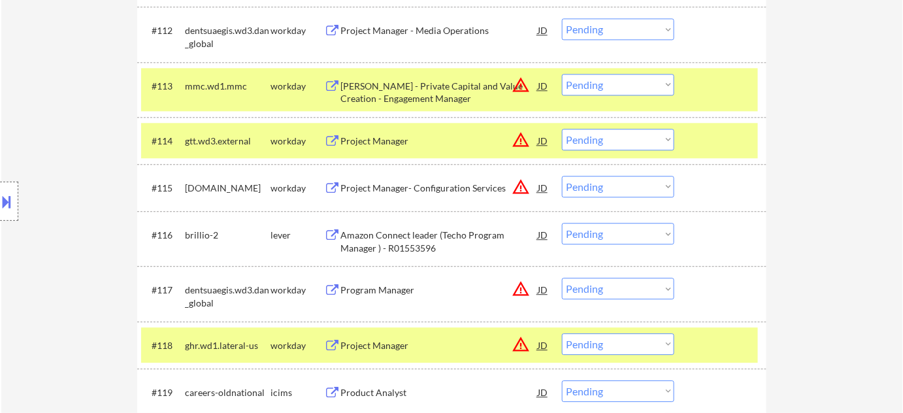
click at [603, 135] on select "Choose an option... Pending Applied Excluded (Questions) Excluded (Expired) Exc…" at bounding box center [618, 140] width 112 height 22
click at [562, 129] on select "Choose an option... Pending Applied Excluded (Questions) Excluded (Expired) Exc…" at bounding box center [618, 140] width 112 height 22
select select ""pending""
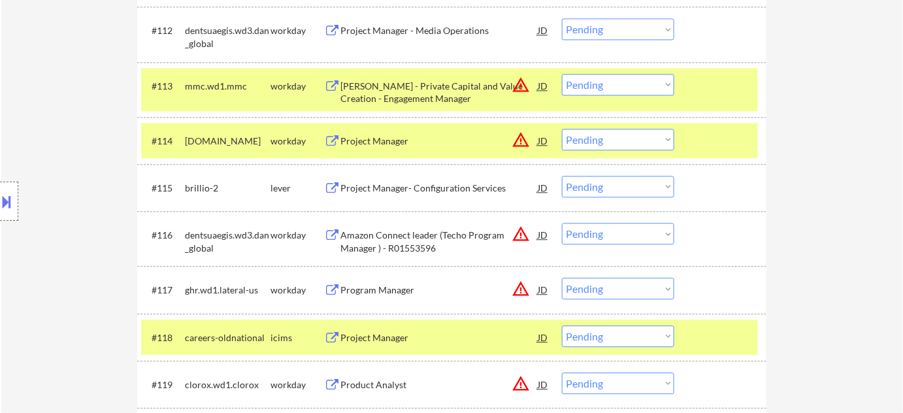
click at [10, 211] on button at bounding box center [7, 202] width 14 height 22
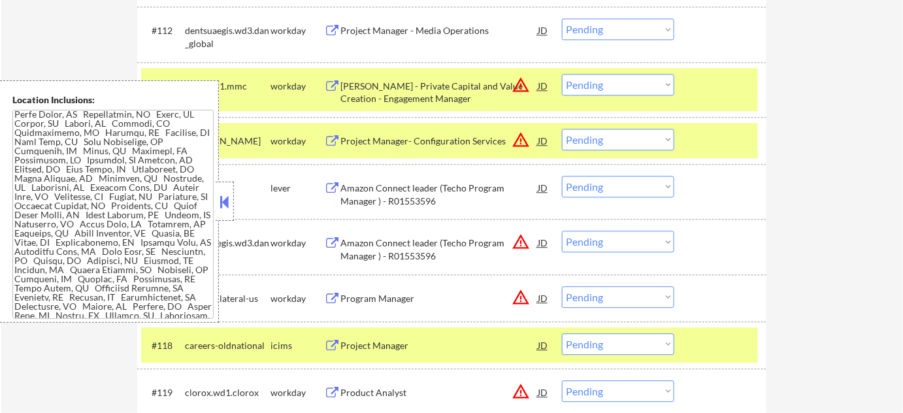
click at [221, 206] on button at bounding box center [224, 202] width 14 height 20
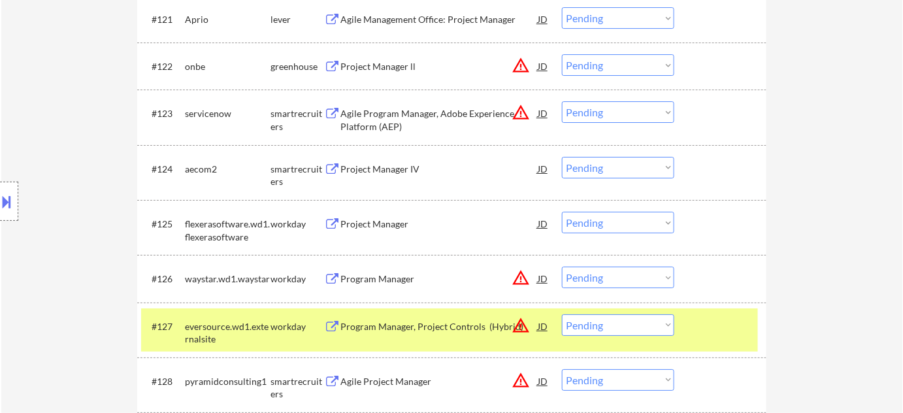
scroll to position [1593, 0]
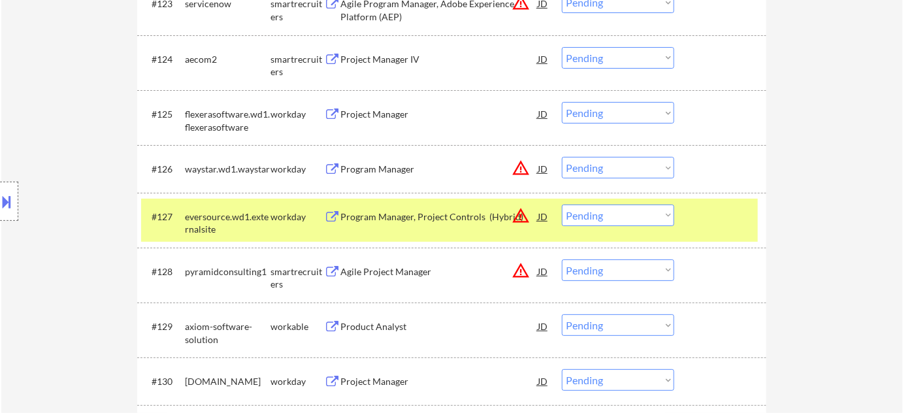
click at [594, 167] on select "Choose an option... Pending Applied Excluded (Questions) Excluded (Expired) Exc…" at bounding box center [618, 168] width 112 height 22
click at [562, 157] on select "Choose an option... Pending Applied Excluded (Questions) Excluded (Expired) Exc…" at bounding box center [618, 168] width 112 height 22
select select ""pending""
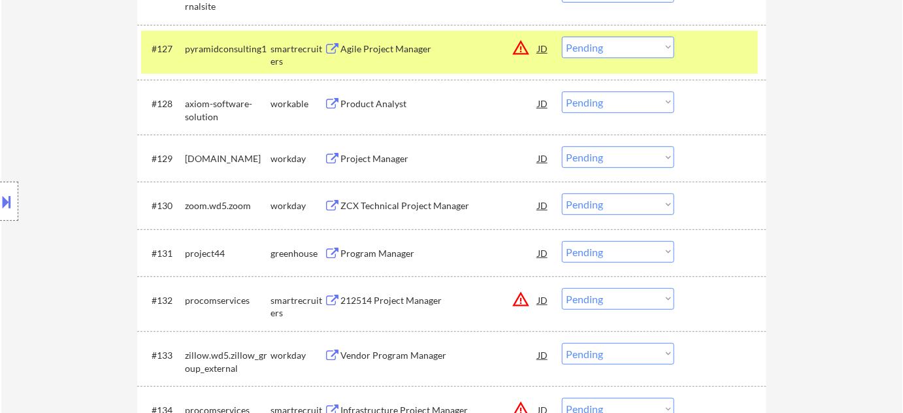
scroll to position [1891, 0]
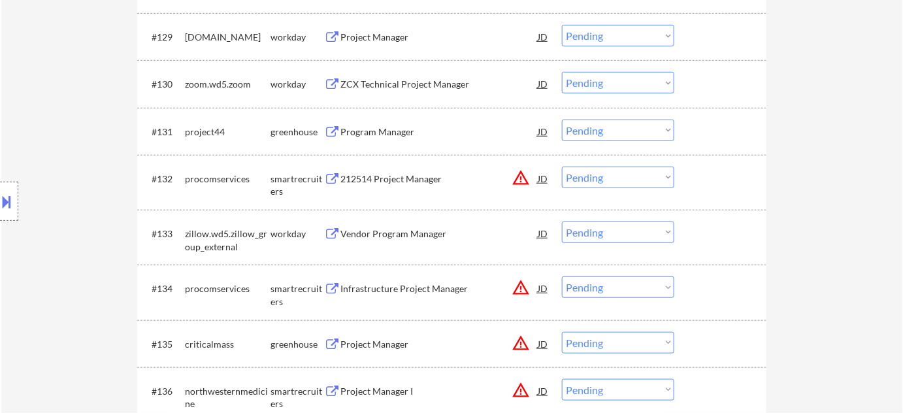
click at [384, 131] on div "Program Manager" at bounding box center [438, 131] width 197 height 13
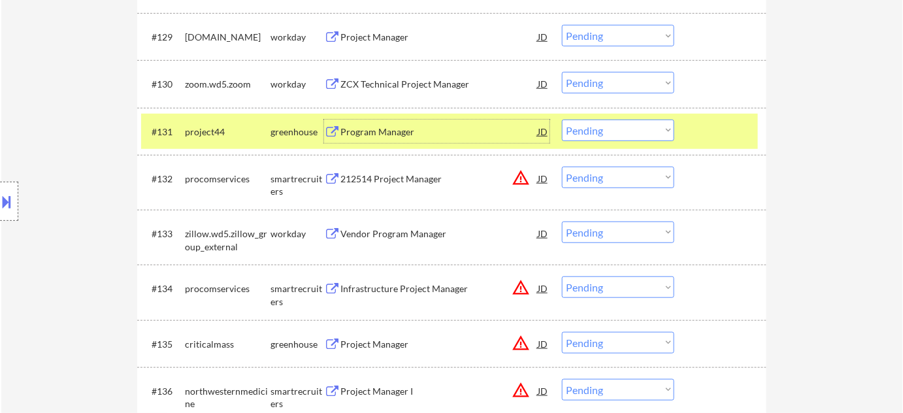
click at [622, 144] on div "#131 project44 greenhouse Program Manager JD warning_amber Choose an option... …" at bounding box center [449, 131] width 616 height 35
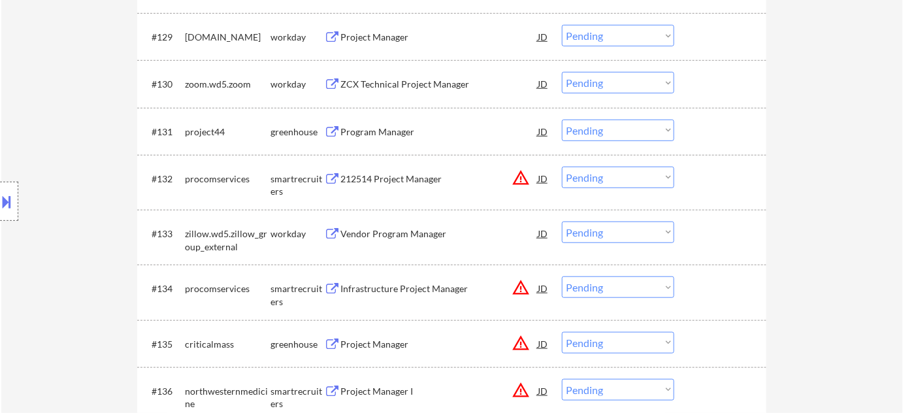
click at [631, 132] on select "Choose an option... Pending Applied Excluded (Questions) Excluded (Expired) Exc…" at bounding box center [618, 131] width 112 height 22
click at [562, 120] on select "Choose an option... Pending Applied Excluded (Questions) Excluded (Expired) Exc…" at bounding box center [618, 131] width 112 height 22
select select ""pending""
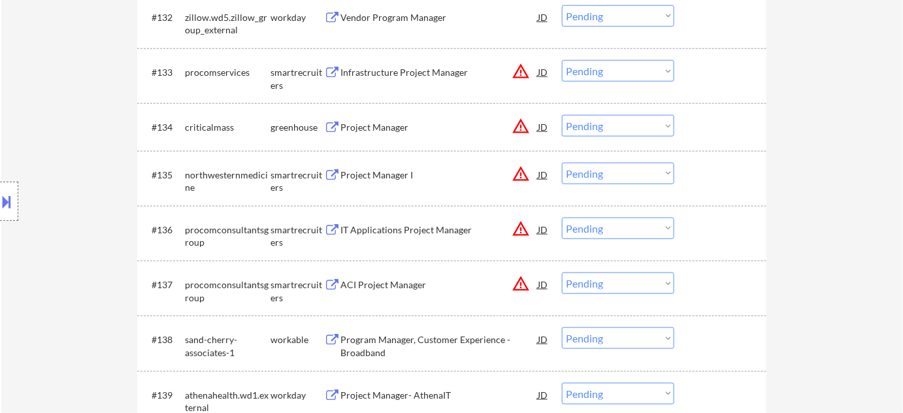
scroll to position [2069, 0]
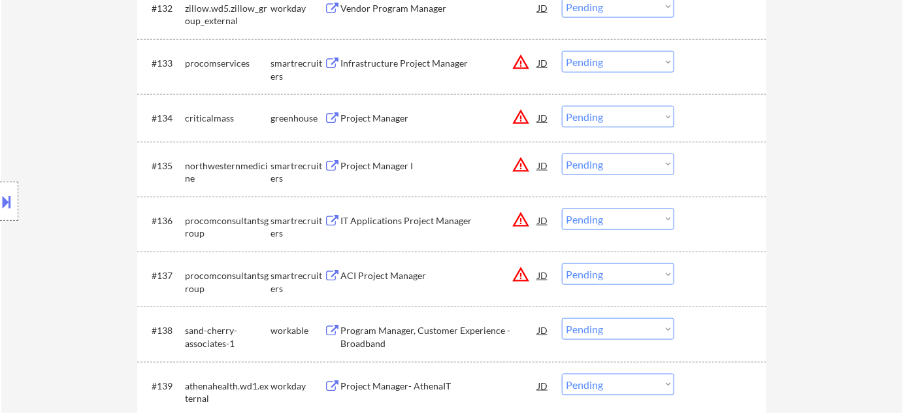
click at [381, 116] on div "Project Manager" at bounding box center [438, 118] width 197 height 13
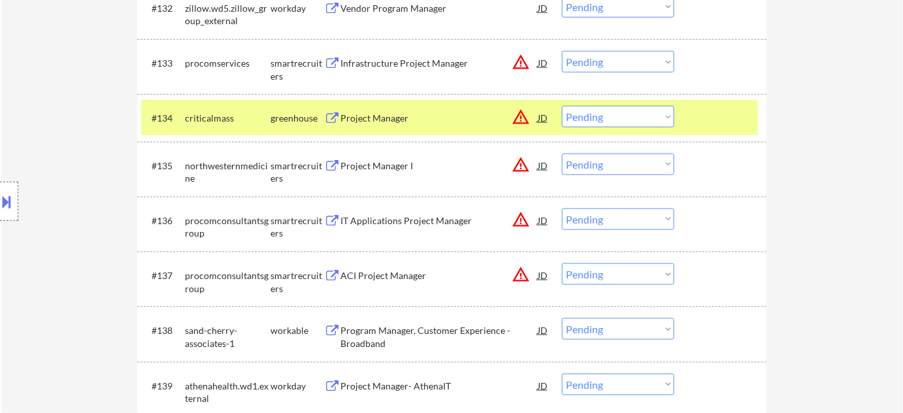
click at [8, 208] on button at bounding box center [7, 202] width 14 height 22
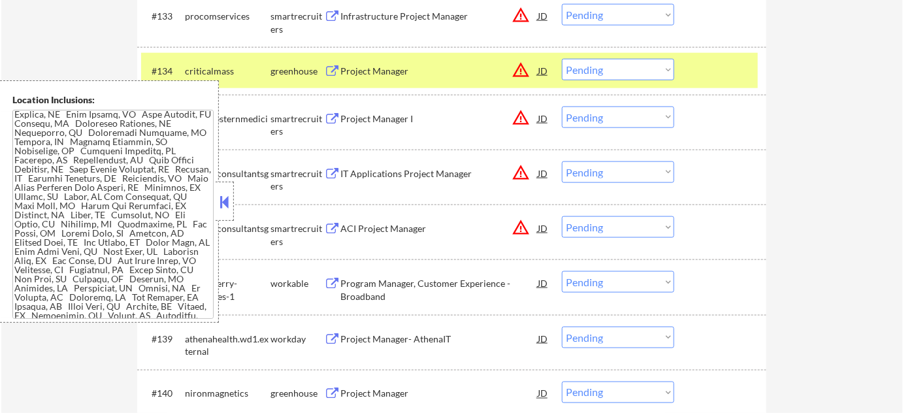
scroll to position [2187, 0]
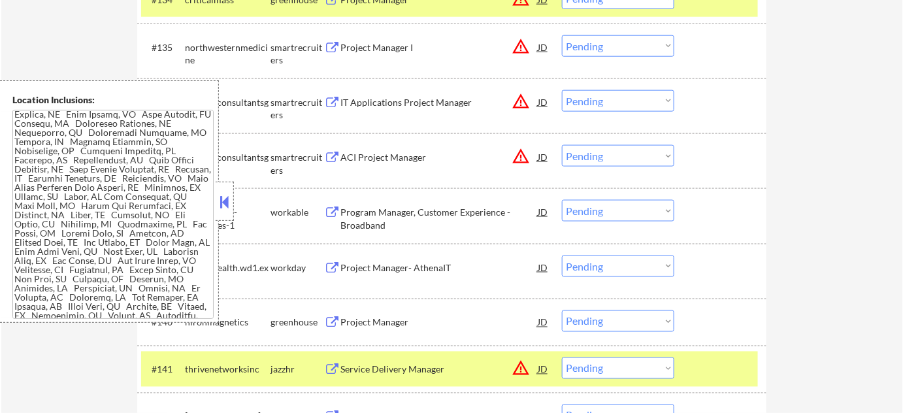
click at [225, 206] on button at bounding box center [224, 202] width 14 height 20
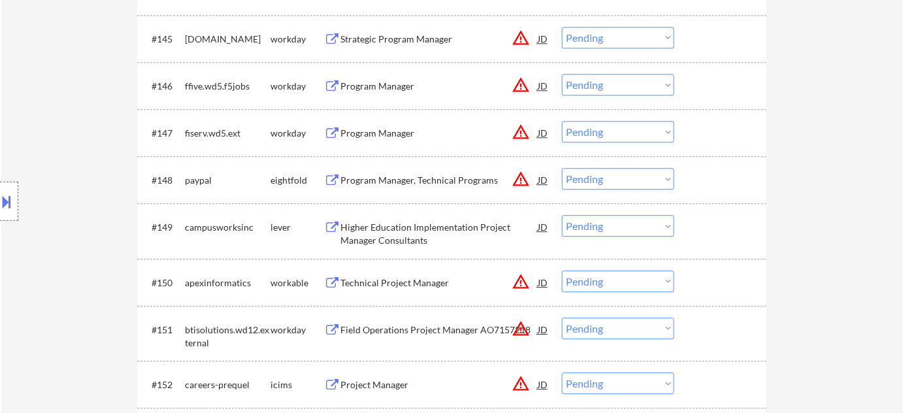
scroll to position [2840, 0]
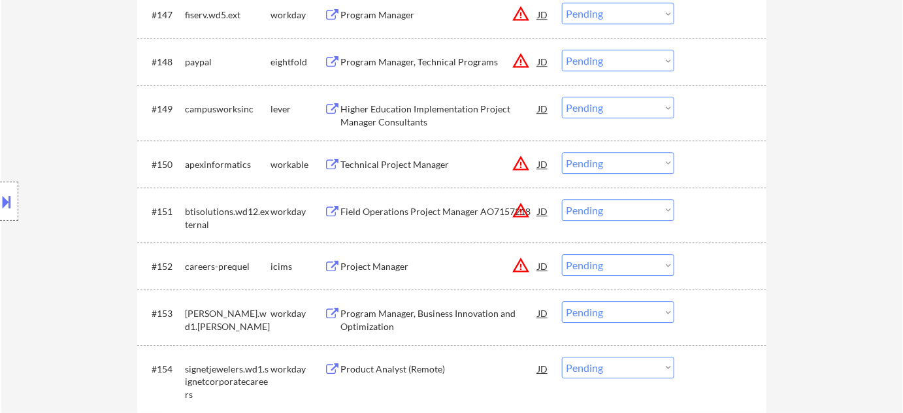
click at [414, 158] on div "Technical Project Manager" at bounding box center [438, 164] width 197 height 13
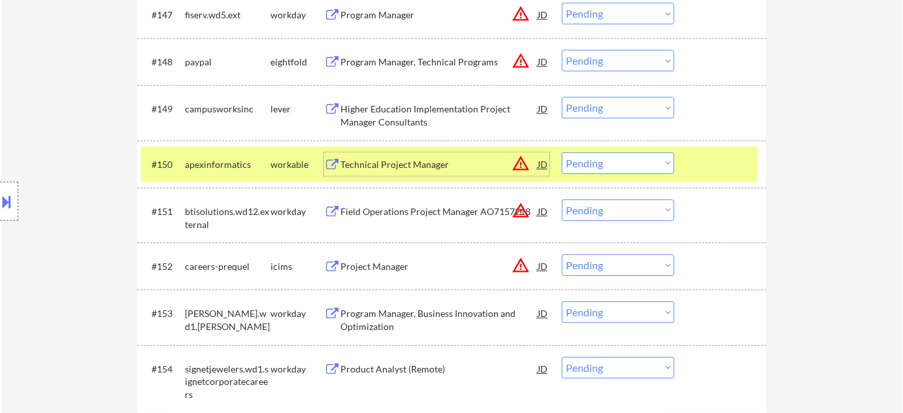
click at [0, 219] on div at bounding box center [9, 201] width 18 height 39
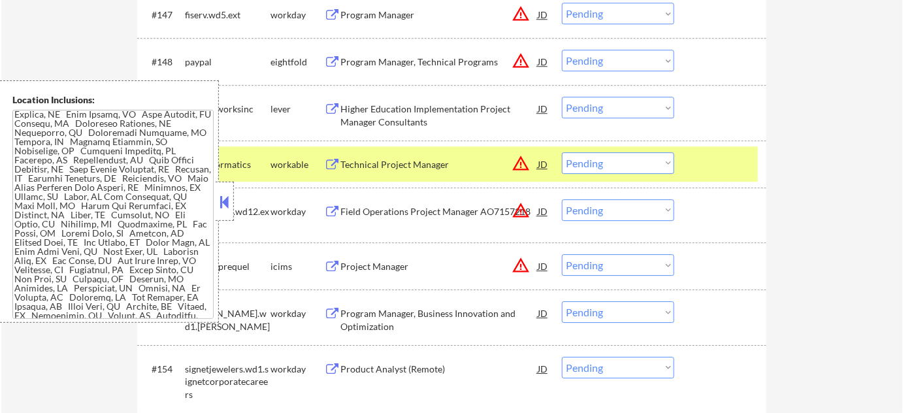
scroll to position [2992, 0]
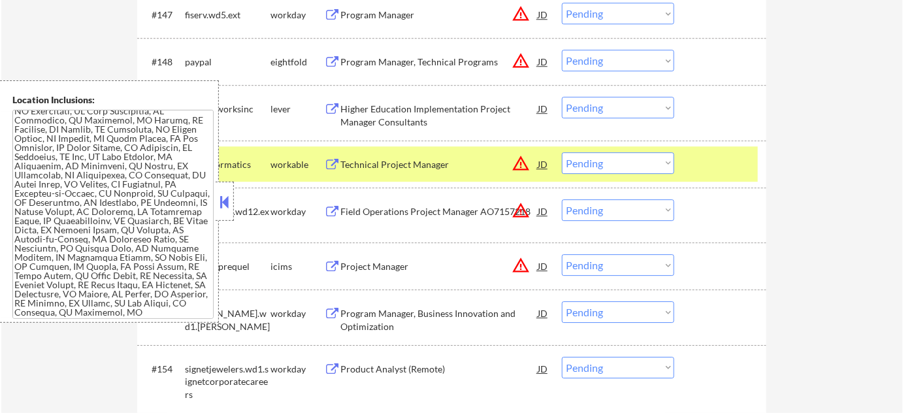
click at [225, 195] on button at bounding box center [224, 202] width 14 height 20
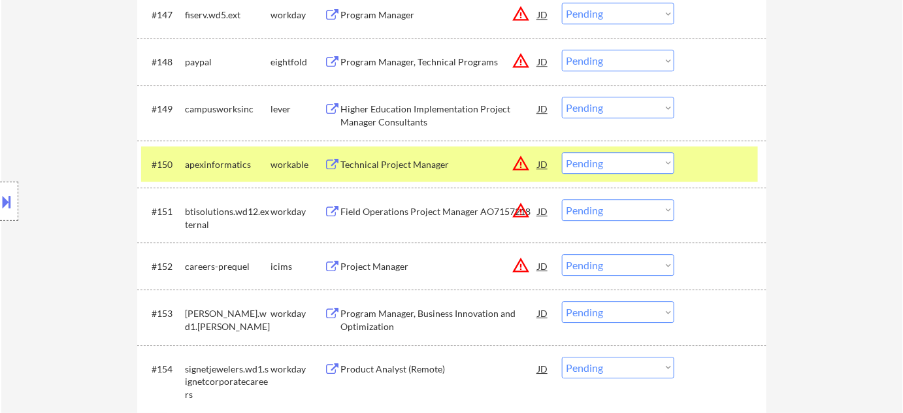
click at [617, 163] on select "Choose an option... Pending Applied Excluded (Questions) Excluded (Expired) Exc…" at bounding box center [618, 163] width 112 height 22
click at [562, 152] on select "Choose an option... Pending Applied Excluded (Questions) Excluded (Expired) Exc…" at bounding box center [618, 163] width 112 height 22
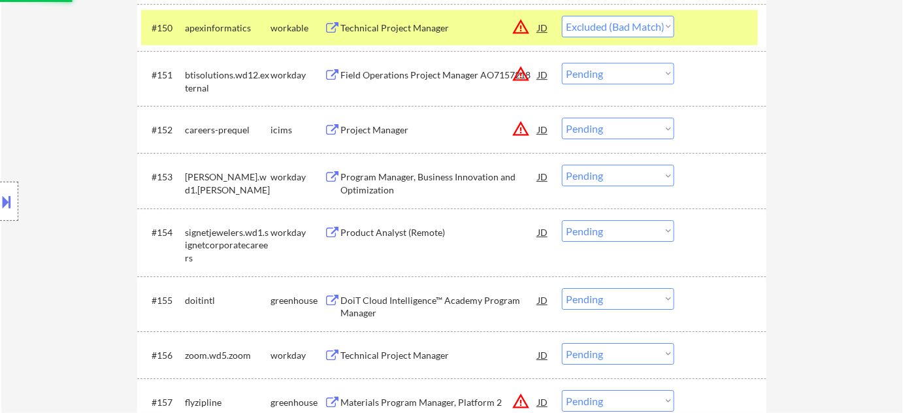
scroll to position [3078, 0]
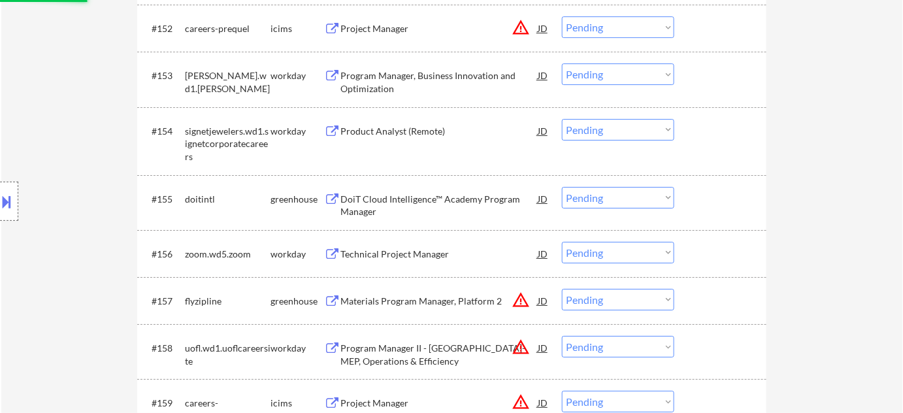
select select ""pending""
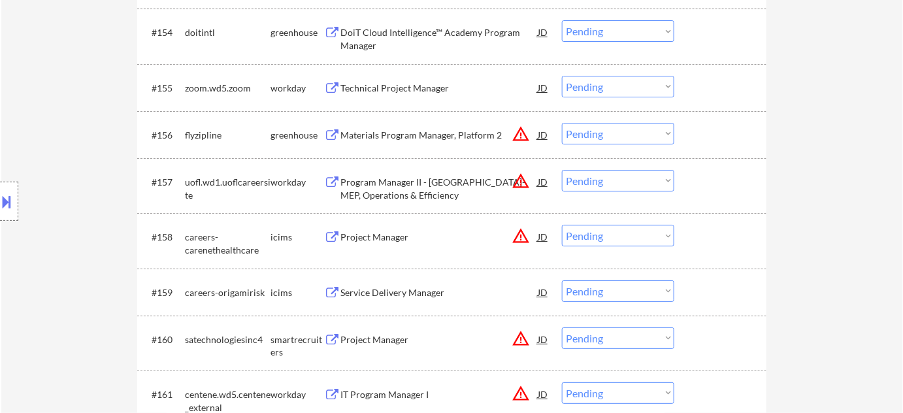
scroll to position [3493, 0]
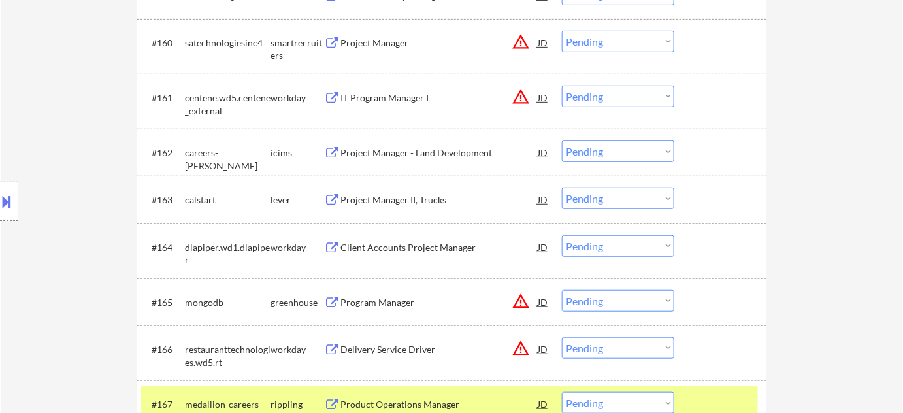
click at [400, 306] on div "Program Manager" at bounding box center [438, 302] width 197 height 13
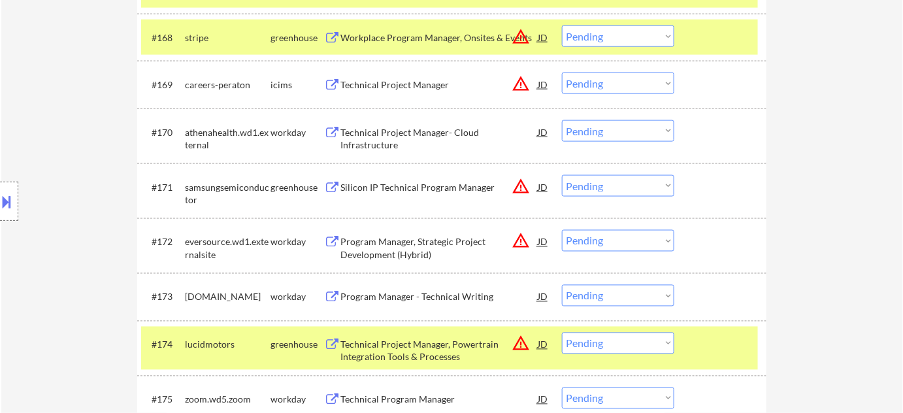
scroll to position [3909, 0]
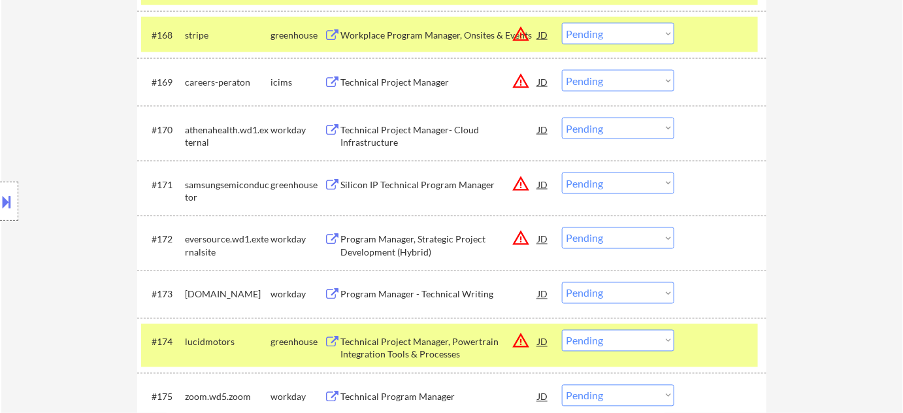
click at [426, 182] on div "Silicon IP Technical Program Manager" at bounding box center [438, 184] width 197 height 13
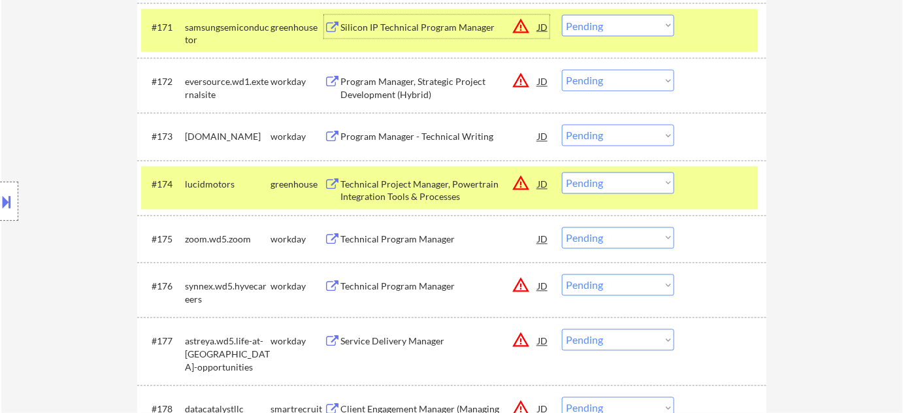
scroll to position [4087, 0]
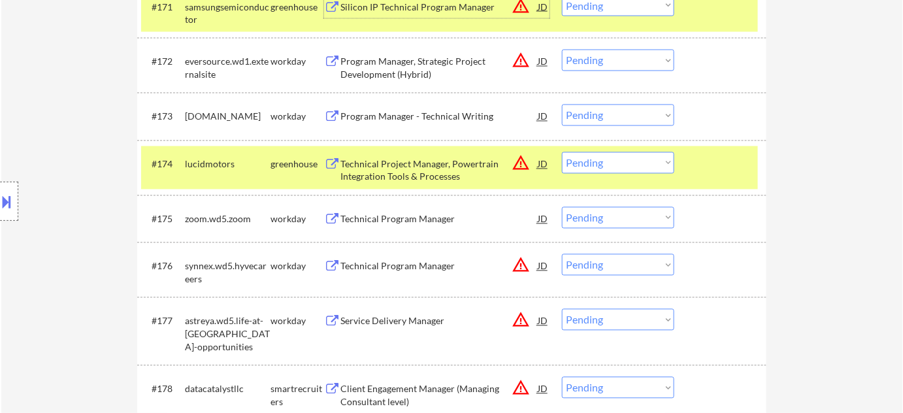
click at [426, 221] on div "Technical Program Manager" at bounding box center [438, 219] width 197 height 13
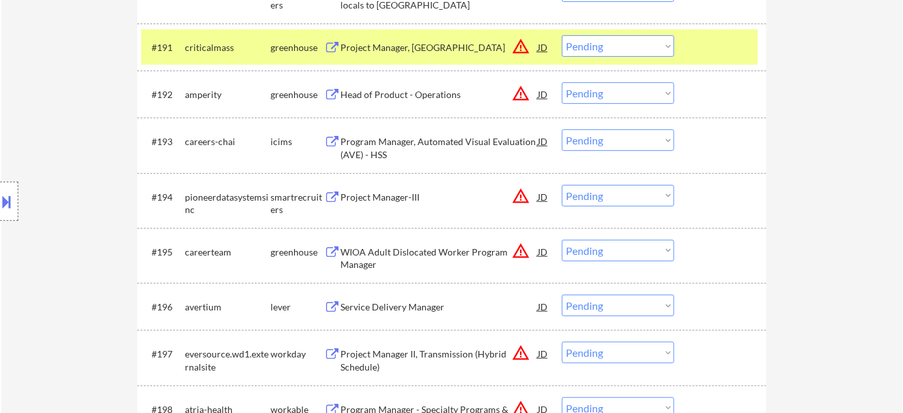
scroll to position [5452, 0]
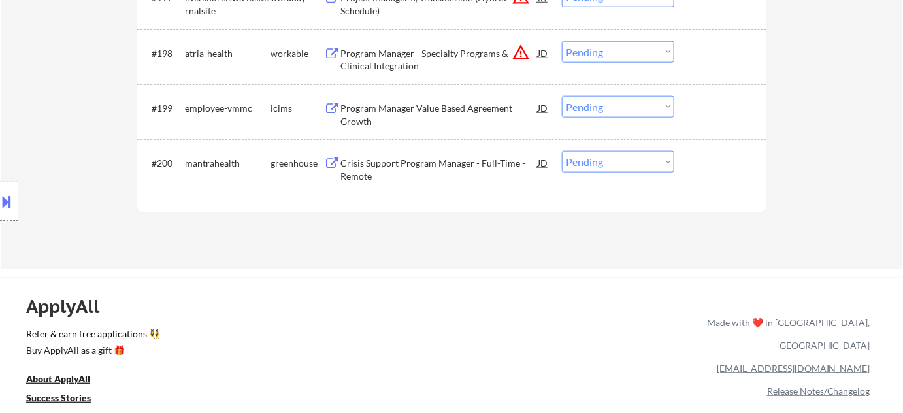
click at [372, 175] on div "Crisis Support Program Manager - Full-Time - Remote" at bounding box center [438, 169] width 197 height 25
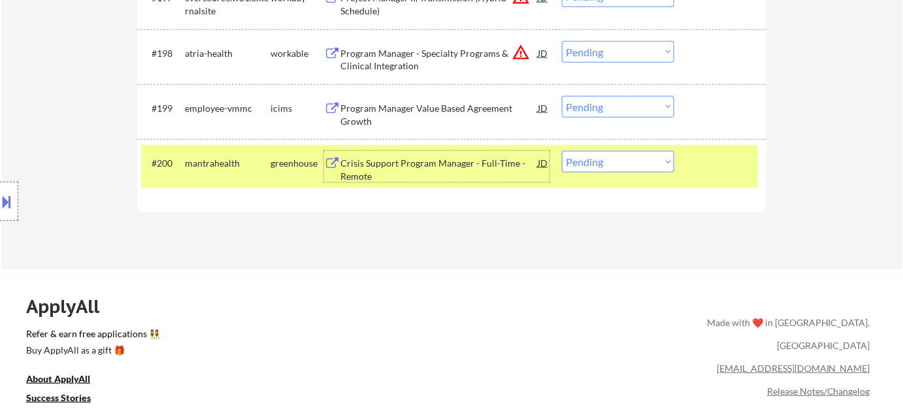
click at [649, 168] on select "Choose an option... Pending Applied Excluded (Questions) Excluded (Expired) Exc…" at bounding box center [618, 162] width 112 height 22
click at [562, 151] on select "Choose an option... Pending Applied Excluded (Questions) Excluded (Expired) Exc…" at bounding box center [618, 162] width 112 height 22
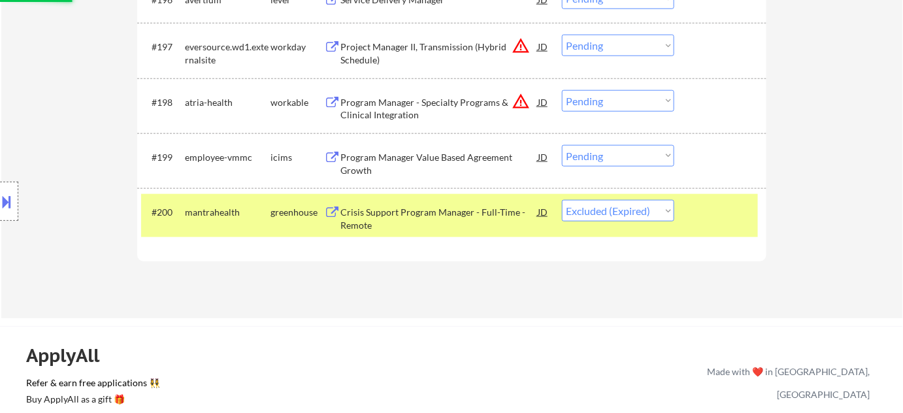
scroll to position [5334, 0]
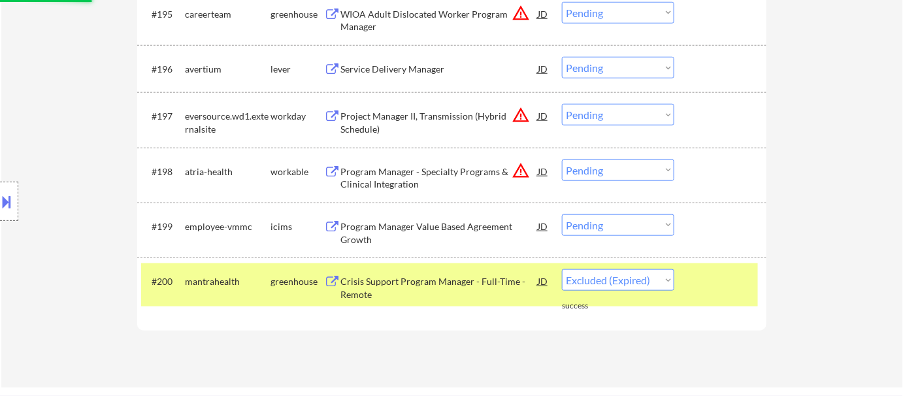
select select ""pending""
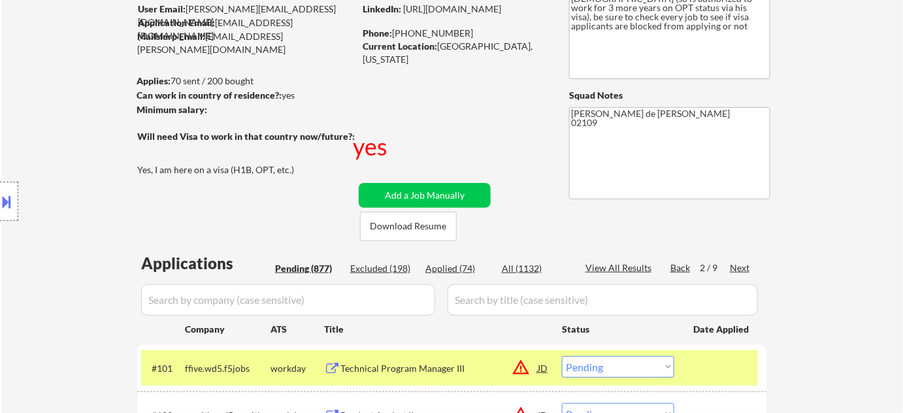
scroll to position [178, 0]
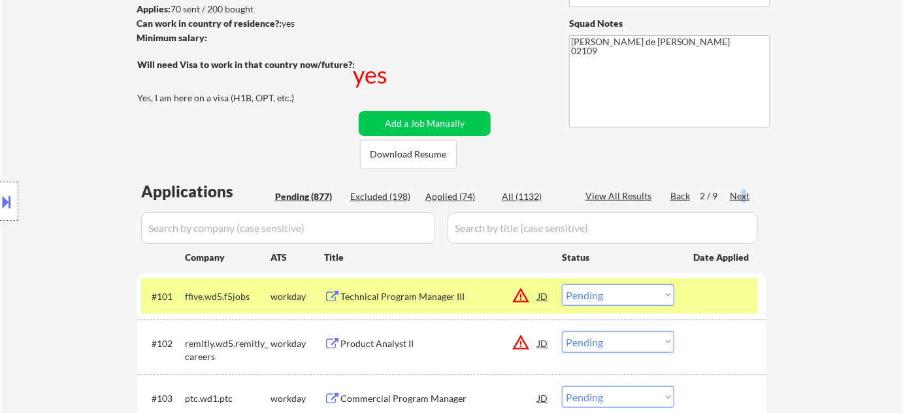
click at [743, 200] on div "Next" at bounding box center [739, 195] width 21 height 13
click at [742, 199] on div "Next" at bounding box center [739, 195] width 21 height 13
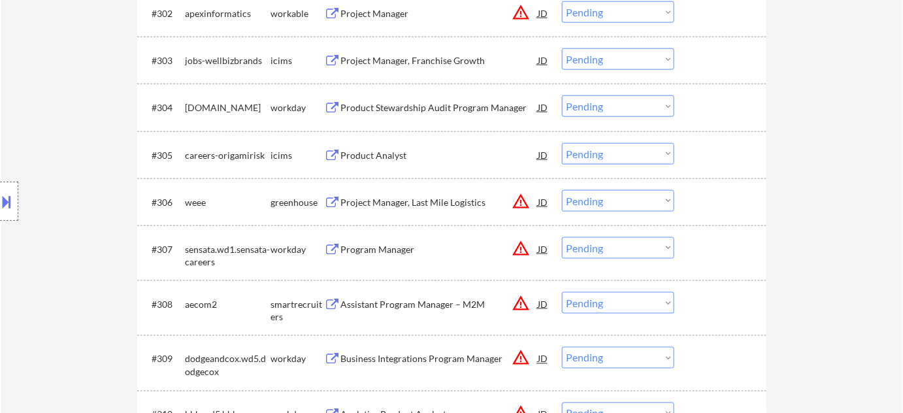
scroll to position [534, 0]
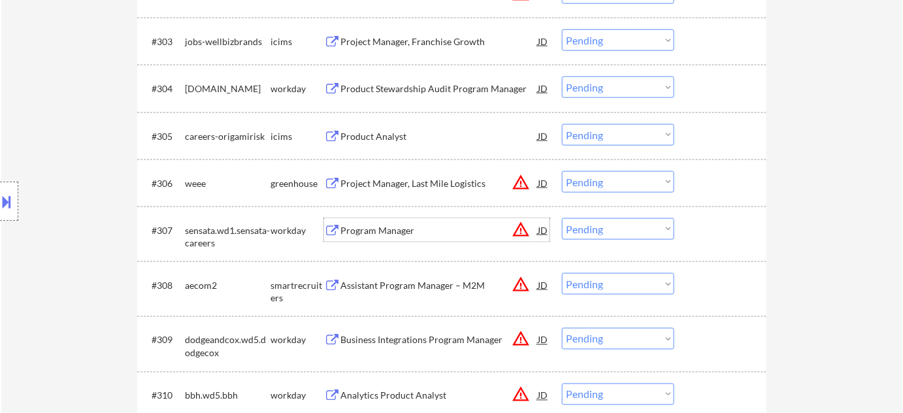
click at [396, 226] on div "Program Manager" at bounding box center [438, 230] width 197 height 13
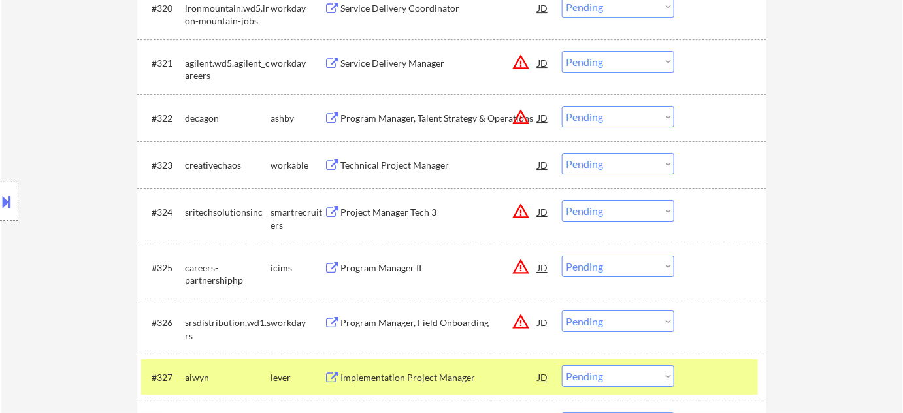
scroll to position [1543, 0]
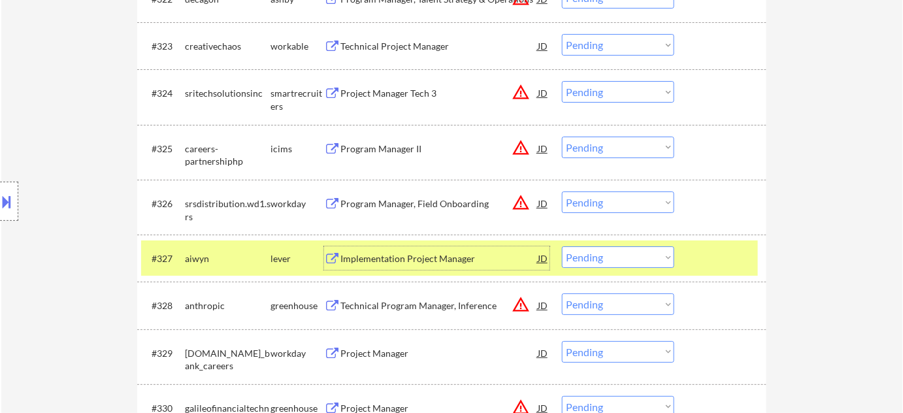
click at [419, 253] on div "Implementation Project Manager" at bounding box center [438, 258] width 197 height 13
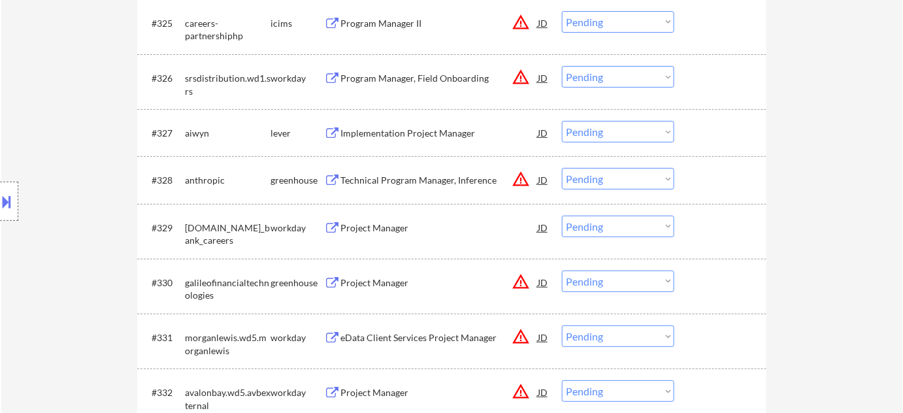
scroll to position [0, 0]
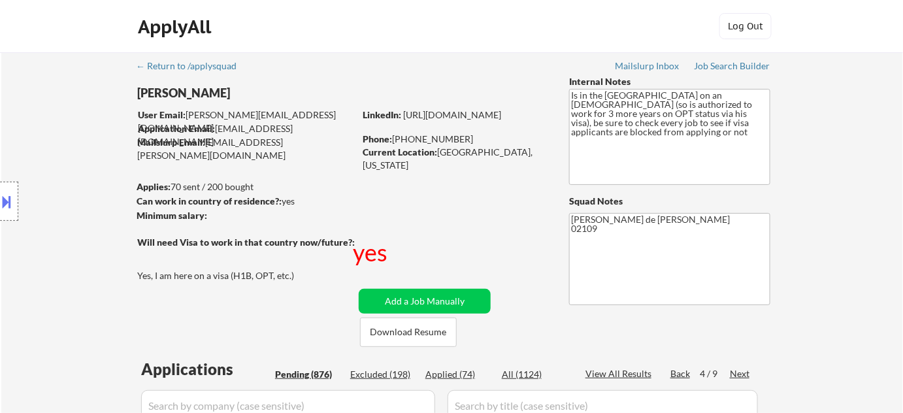
click at [306, 403] on input "input" at bounding box center [288, 405] width 294 height 31
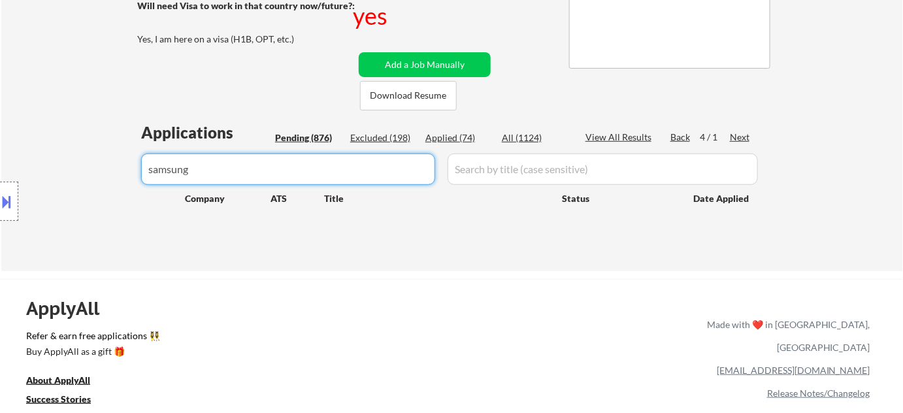
scroll to position [237, 0]
drag, startPoint x: 235, startPoint y: 172, endPoint x: 0, endPoint y: 170, distance: 235.1
type input "s"
type input "conduct"
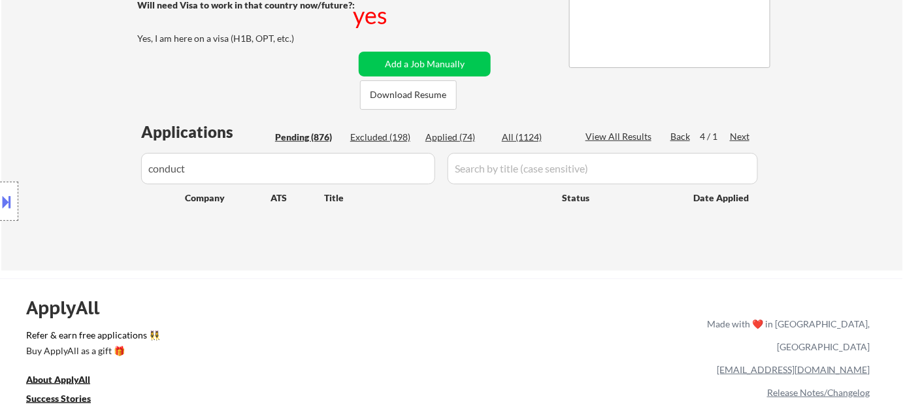
drag, startPoint x: 22, startPoint y: 144, endPoint x: 1, endPoint y: 121, distance: 31.0
click at [306, 135] on div "Pending (876)" at bounding box center [307, 137] width 65 height 13
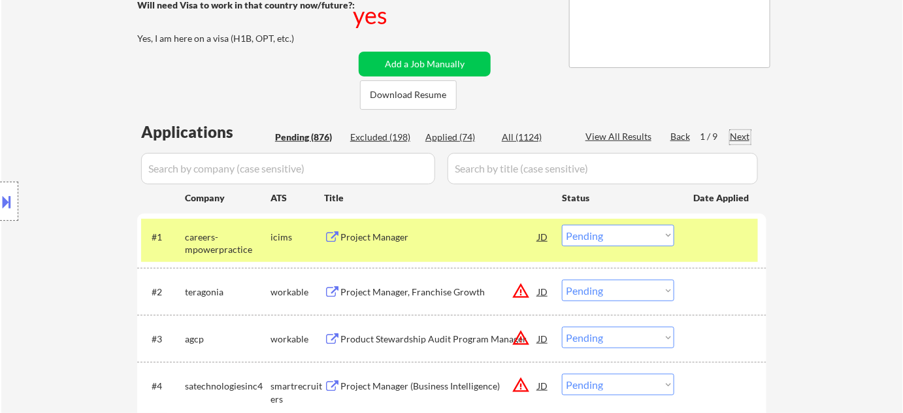
click at [737, 135] on div "Next" at bounding box center [739, 136] width 21 height 13
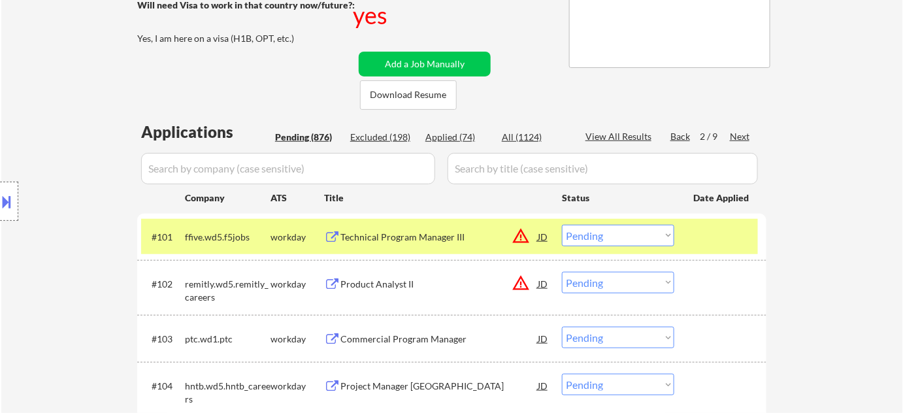
click at [744, 135] on div "Next" at bounding box center [739, 136] width 21 height 13
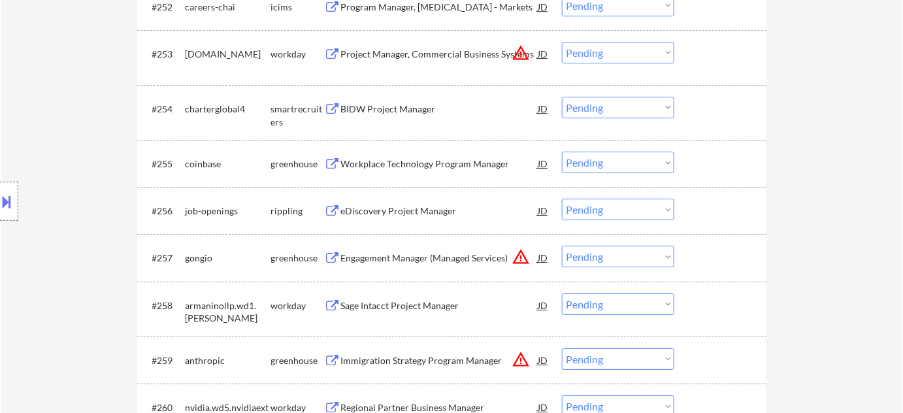
scroll to position [2882, 0]
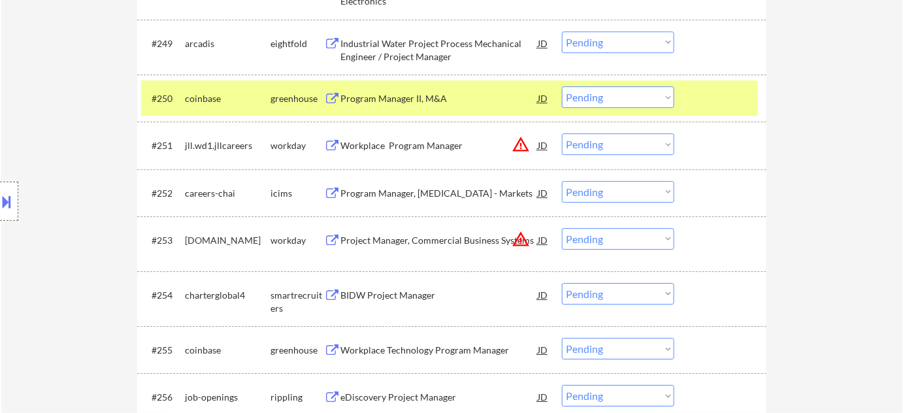
click at [8, 194] on button at bounding box center [7, 202] width 14 height 22
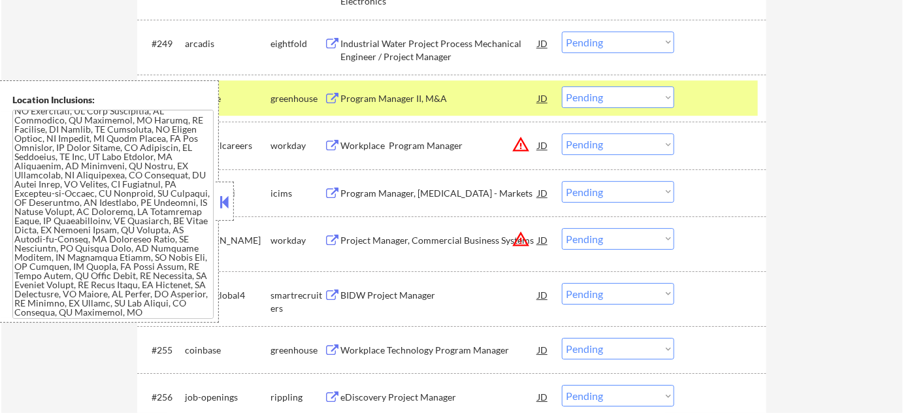
scroll to position [1876, 0]
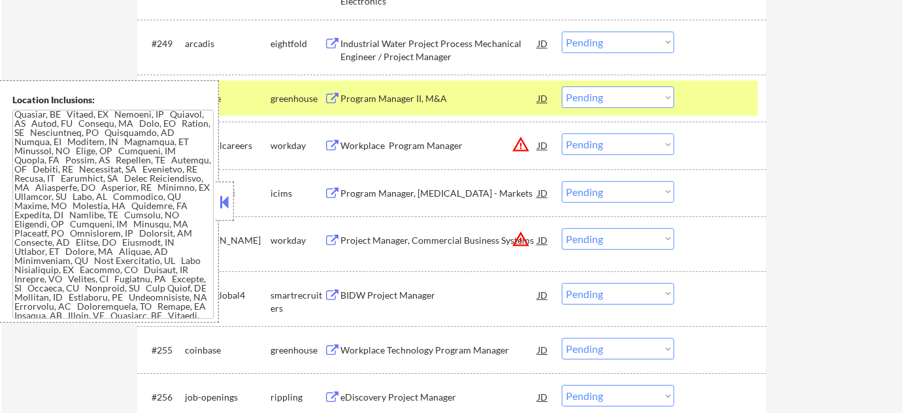
click at [217, 216] on div at bounding box center [225, 201] width 18 height 39
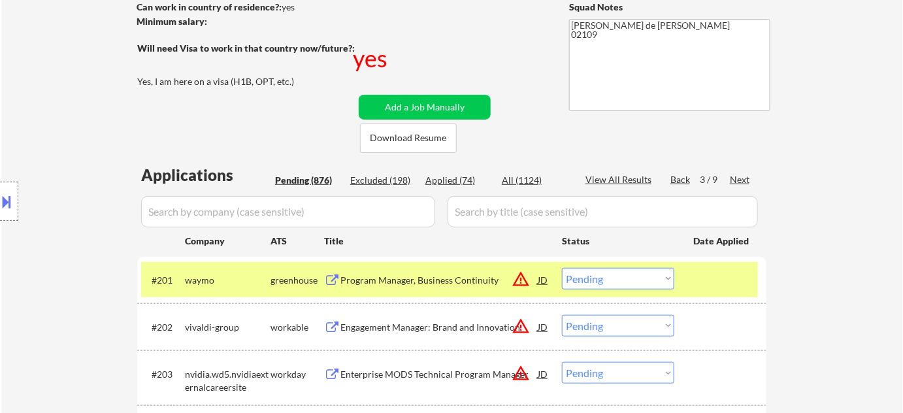
scroll to position [237, 0]
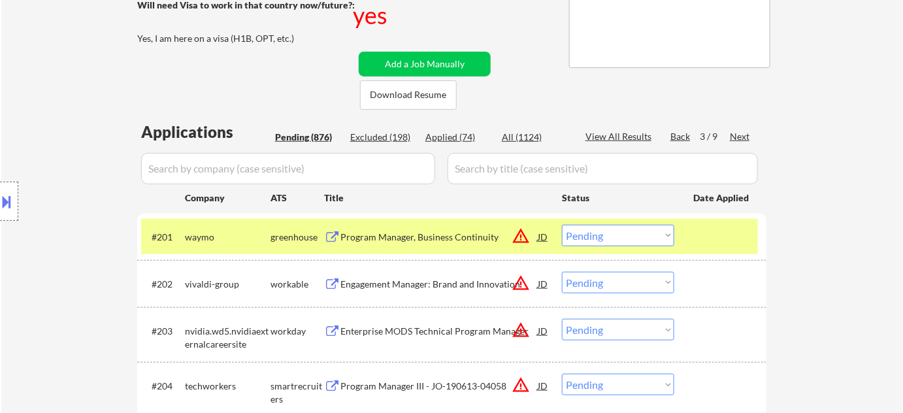
click at [306, 164] on input "input" at bounding box center [288, 168] width 294 height 31
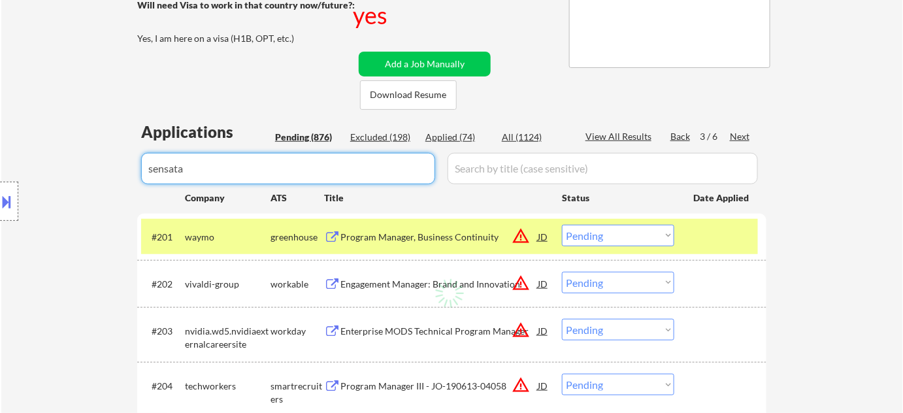
type input "sensata"
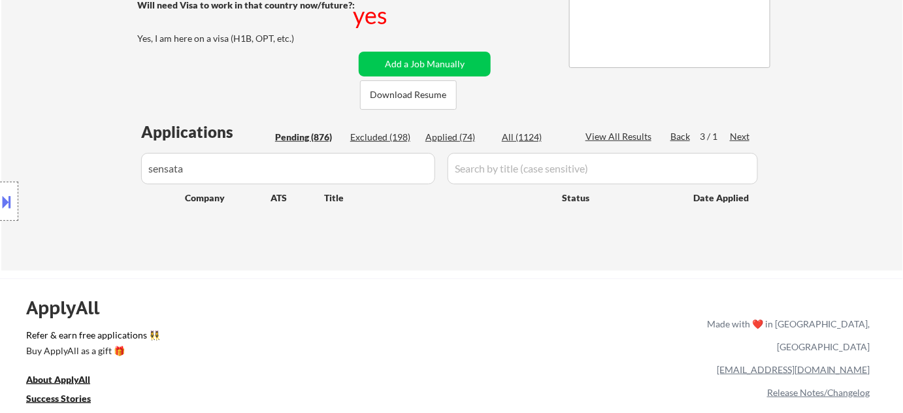
drag, startPoint x: 46, startPoint y: 169, endPoint x: 35, endPoint y: 167, distance: 11.9
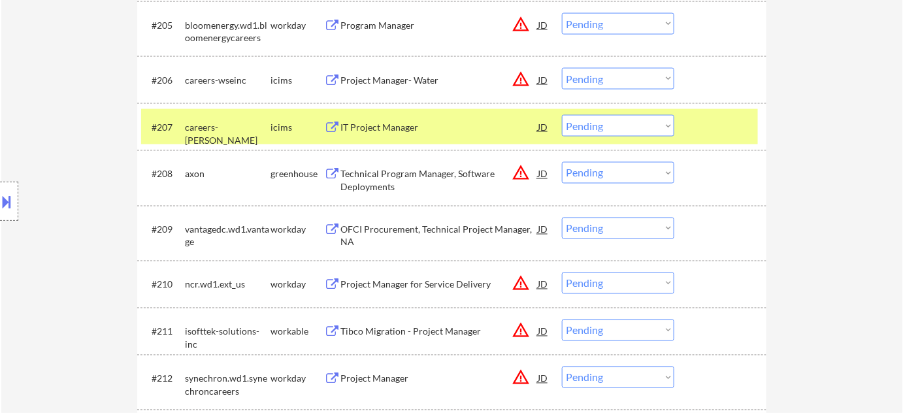
scroll to position [199, 0]
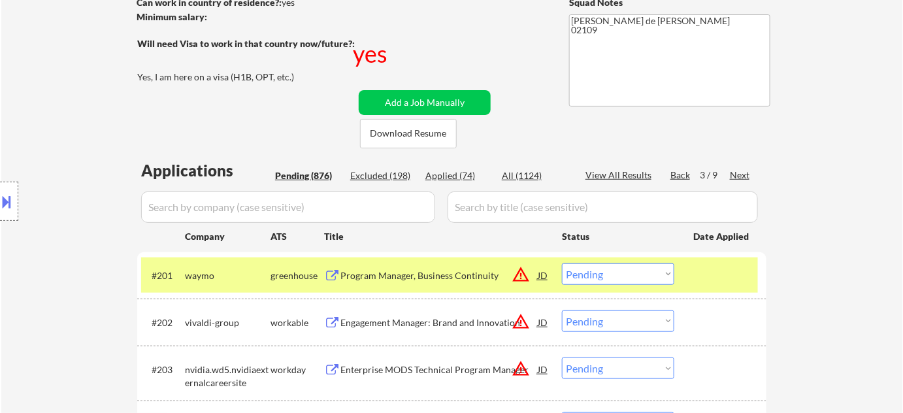
click at [737, 176] on div "Next" at bounding box center [739, 174] width 21 height 13
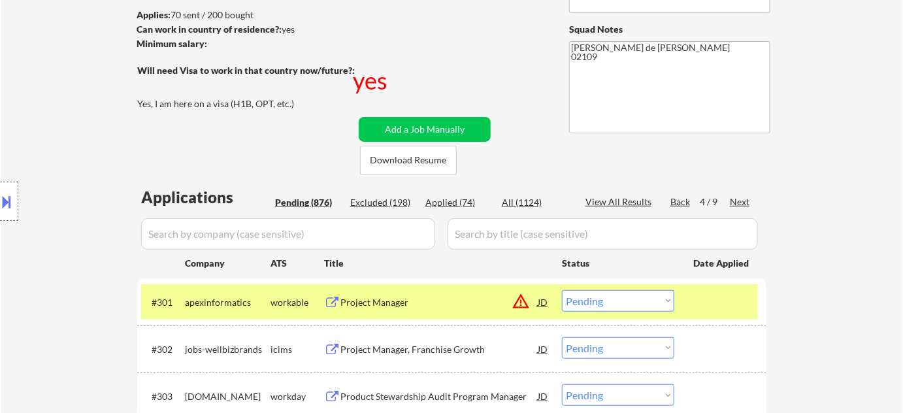
scroll to position [264, 0]
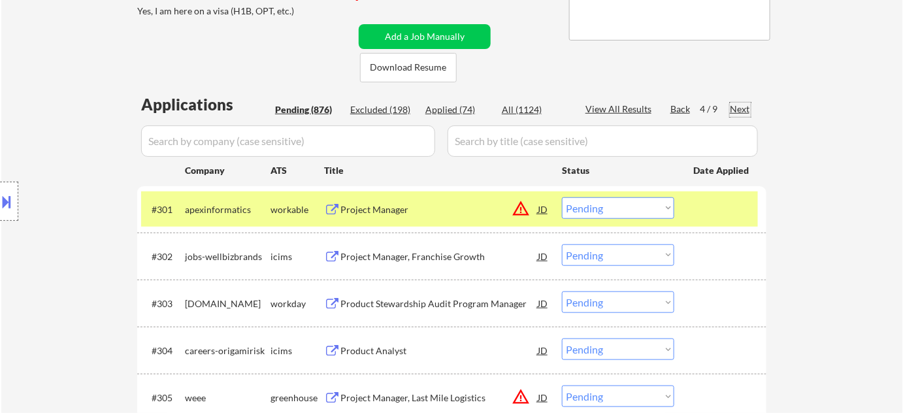
click at [745, 108] on div "Next" at bounding box center [739, 109] width 21 height 13
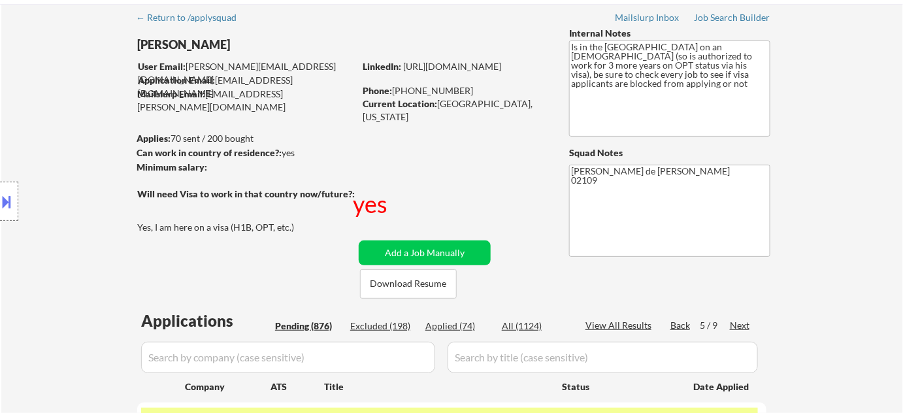
scroll to position [33, 0]
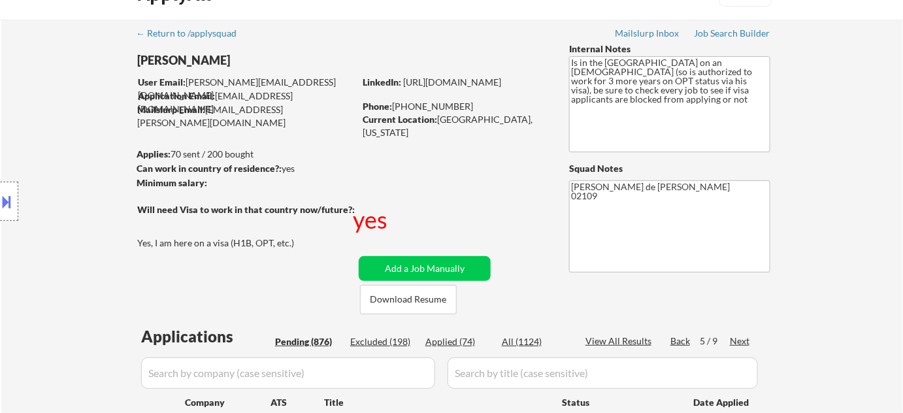
click at [675, 340] on div "Back" at bounding box center [680, 340] width 21 height 13
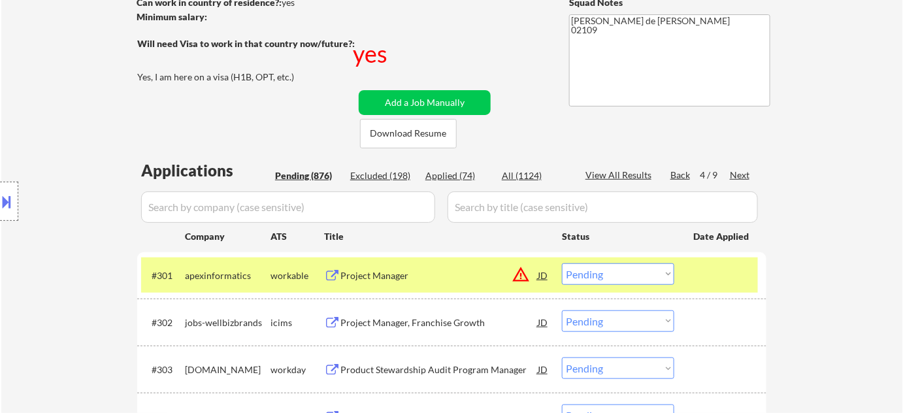
scroll to position [502, 0]
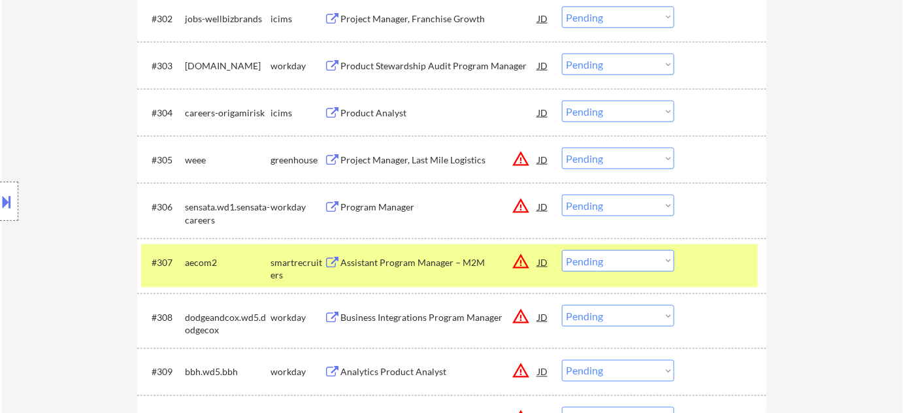
click at [660, 207] on select "Choose an option... Pending Applied Excluded (Questions) Excluded (Expired) Exc…" at bounding box center [618, 206] width 112 height 22
click at [562, 195] on select "Choose an option... Pending Applied Excluded (Questions) Excluded (Expired) Exc…" at bounding box center [618, 206] width 112 height 22
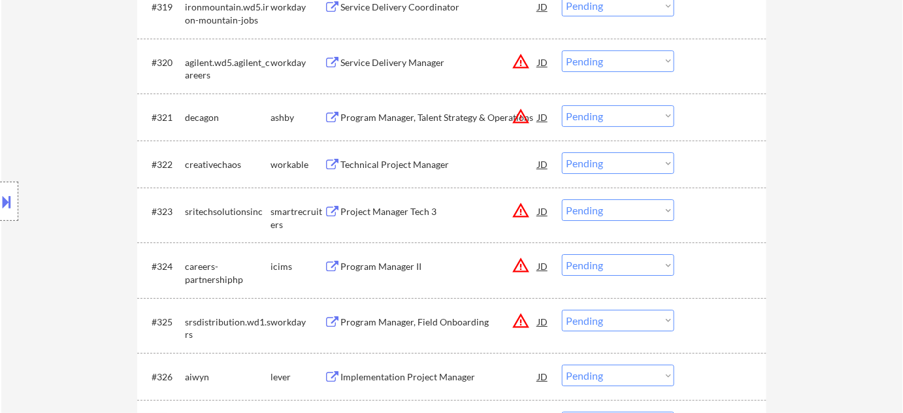
scroll to position [1393, 0]
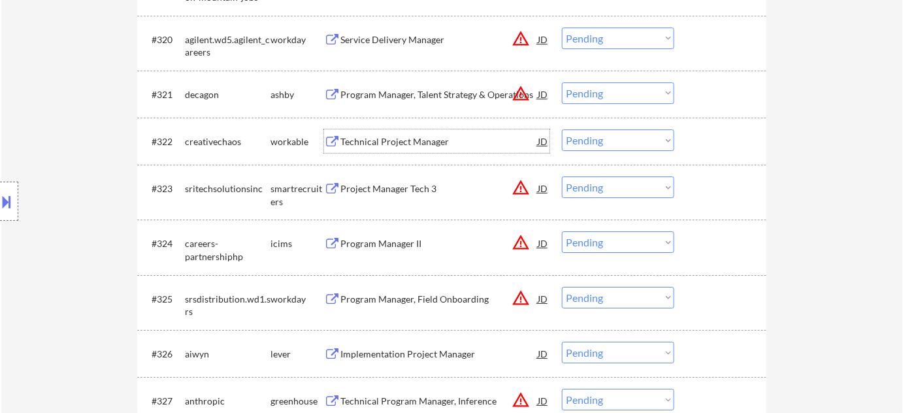
click at [430, 147] on div "Technical Project Manager" at bounding box center [438, 141] width 197 height 13
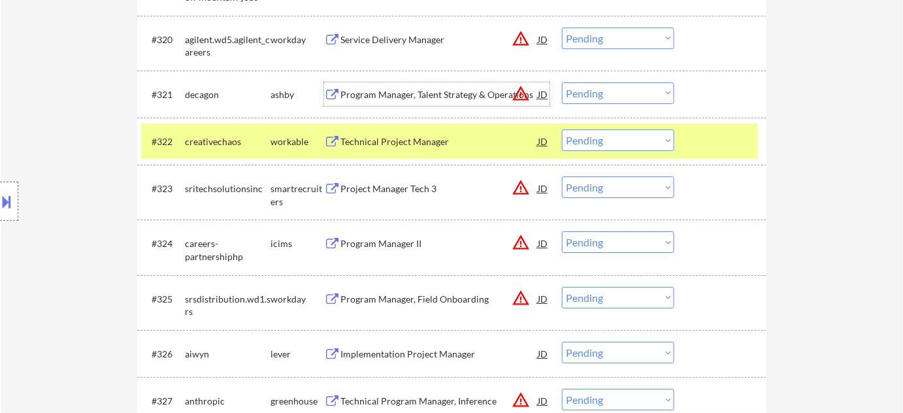
click at [387, 96] on div "Program Manager, Talent Strategy & Operations" at bounding box center [438, 94] width 197 height 13
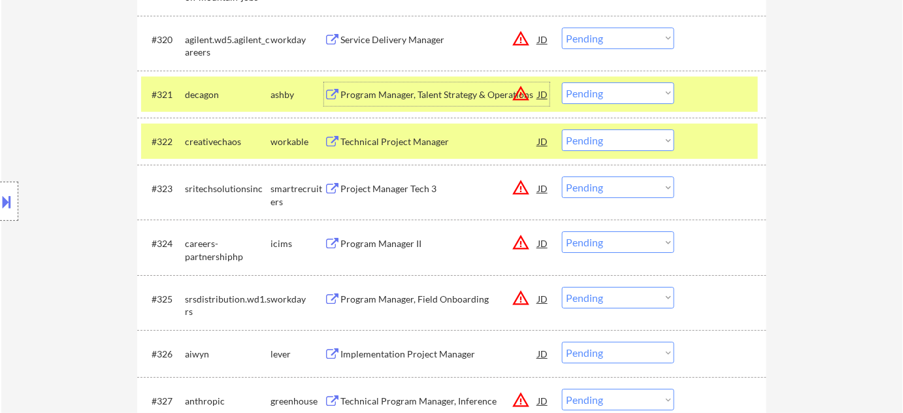
click at [636, 129] on select "Choose an option... Pending Applied Excluded (Questions) Excluded (Expired) Exc…" at bounding box center [618, 140] width 112 height 22
click at [562, 129] on select "Choose an option... Pending Applied Excluded (Questions) Excluded (Expired) Exc…" at bounding box center [618, 140] width 112 height 22
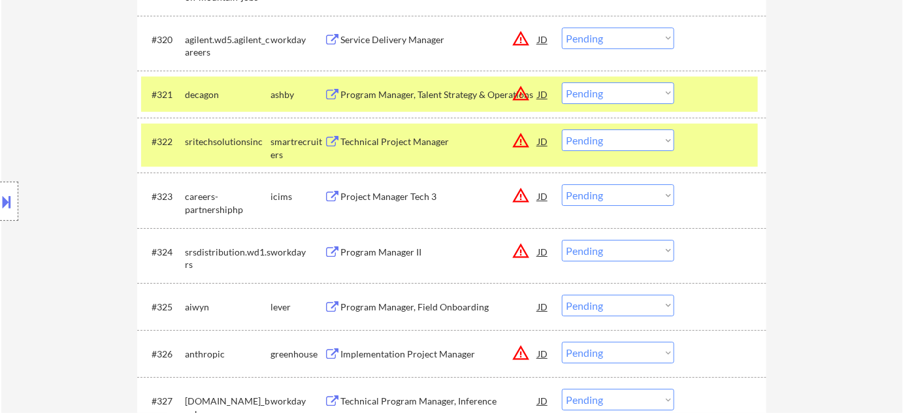
click at [607, 101] on select "Choose an option... Pending Applied Excluded (Questions) Excluded (Expired) Exc…" at bounding box center [618, 93] width 112 height 22
click at [562, 82] on select "Choose an option... Pending Applied Excluded (Questions) Excluded (Expired) Exc…" at bounding box center [618, 93] width 112 height 22
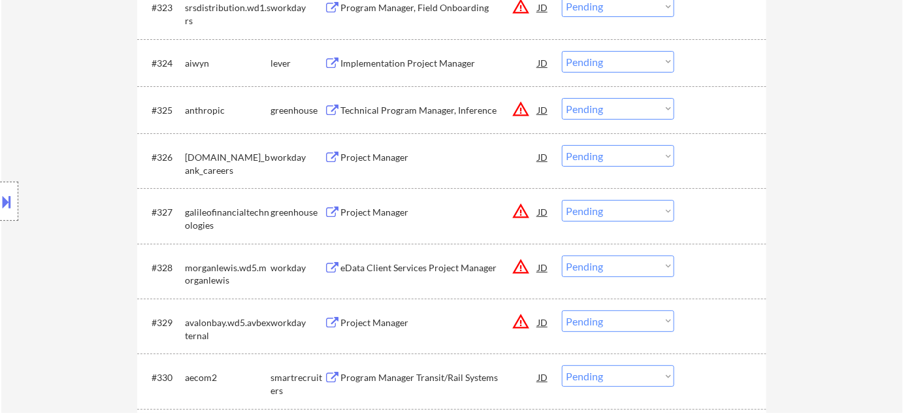
scroll to position [1749, 0]
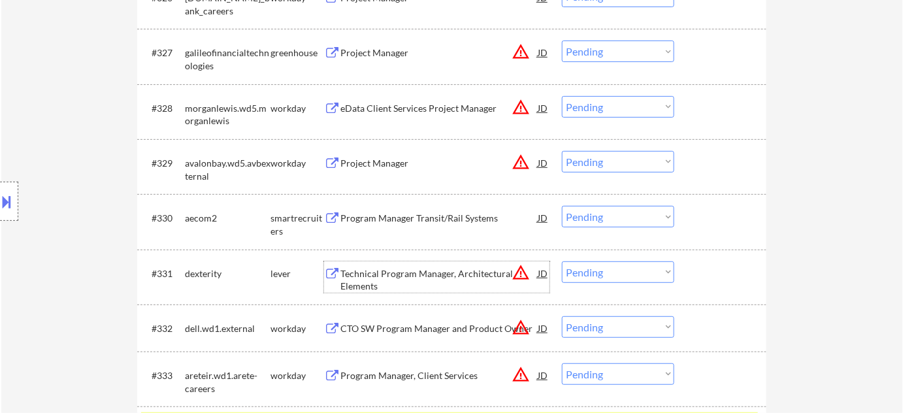
click at [372, 283] on div "Technical Program Manager, Architectural Elements" at bounding box center [438, 279] width 197 height 25
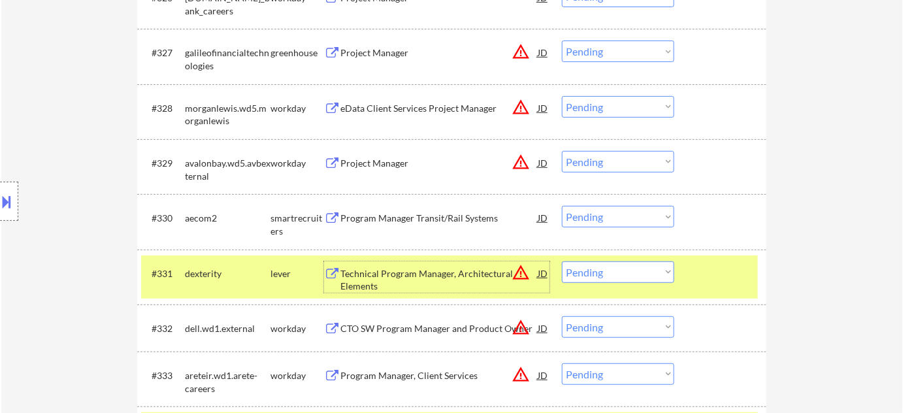
click at [607, 271] on select "Choose an option... Pending Applied Excluded (Questions) Excluded (Expired) Exc…" at bounding box center [618, 272] width 112 height 22
click at [562, 261] on select "Choose an option... Pending Applied Excluded (Questions) Excluded (Expired) Exc…" at bounding box center [618, 272] width 112 height 22
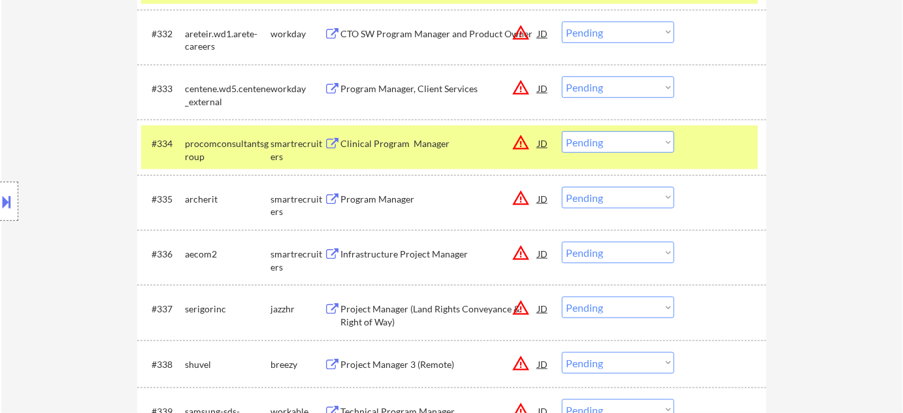
scroll to position [2046, 0]
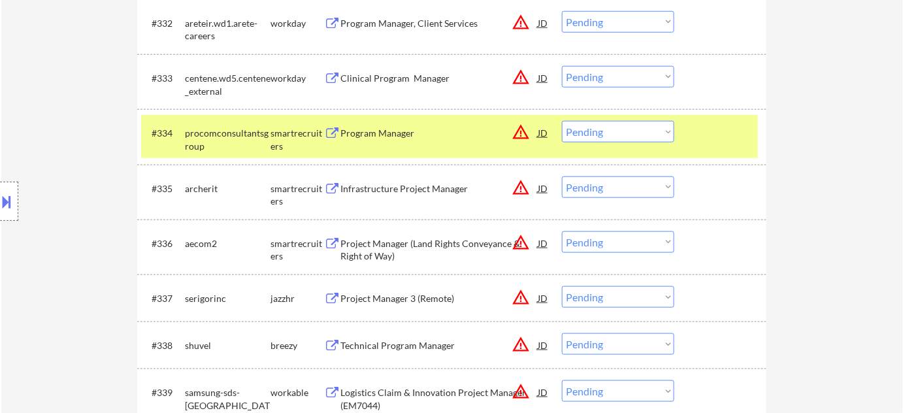
click at [379, 130] on div "Program Manager" at bounding box center [438, 133] width 197 height 13
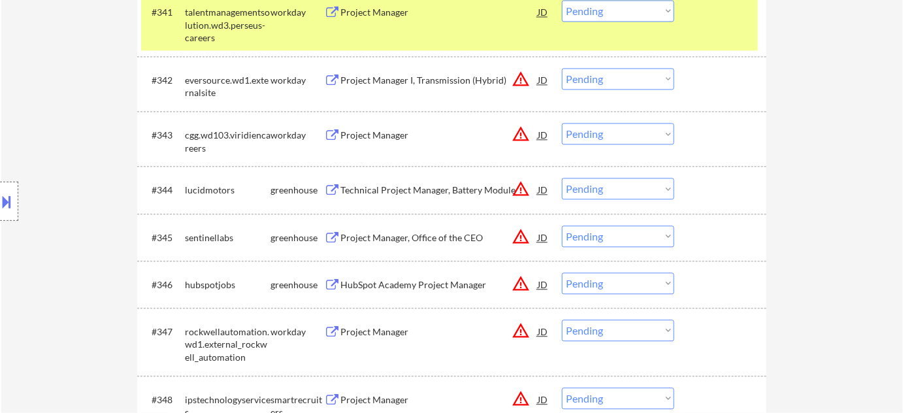
scroll to position [2640, 0]
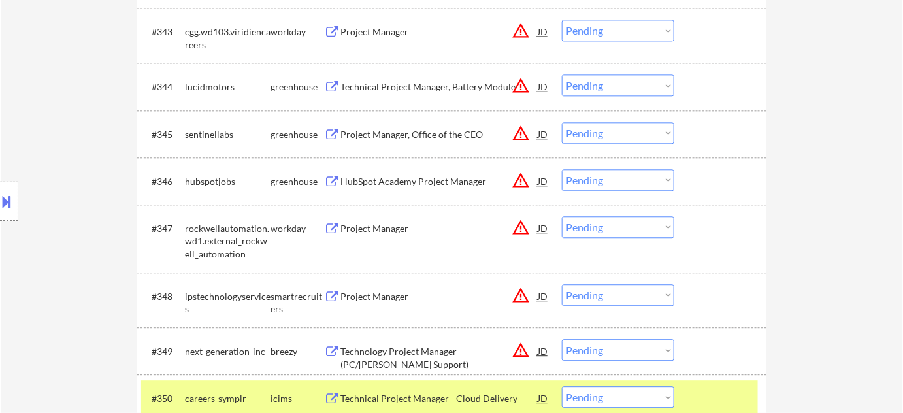
click at [416, 181] on div "HubSpot Academy Project Manager" at bounding box center [438, 181] width 197 height 13
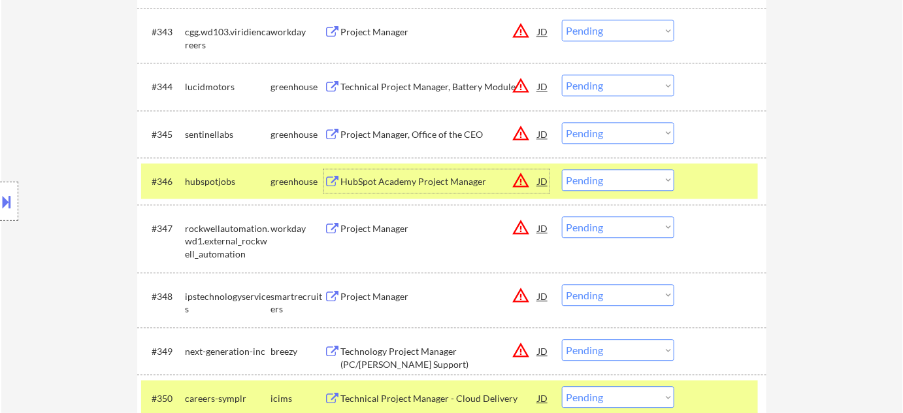
click at [669, 176] on select "Choose an option... Pending Applied Excluded (Questions) Excluded (Expired) Exc…" at bounding box center [618, 180] width 112 height 22
click at [562, 169] on select "Choose an option... Pending Applied Excluded (Questions) Excluded (Expired) Exc…" at bounding box center [618, 180] width 112 height 22
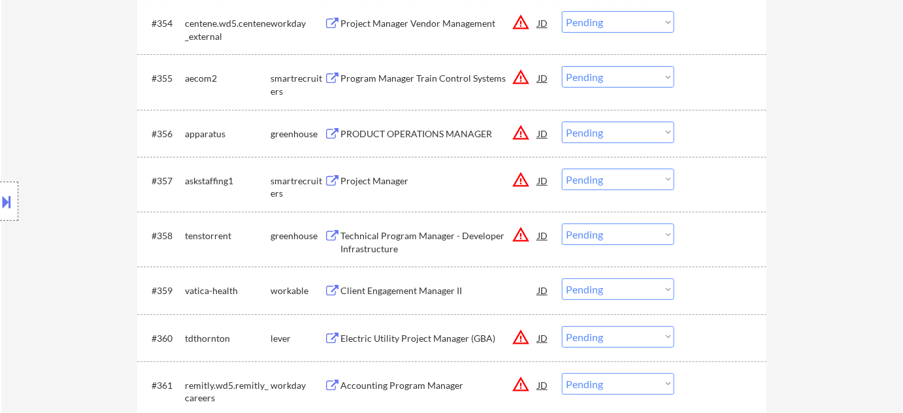
scroll to position [3233, 0]
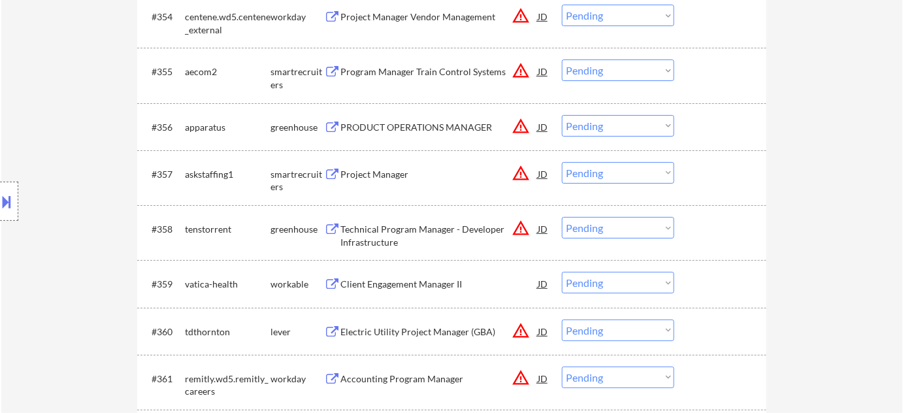
click at [399, 121] on div "PRODUCT OPERATIONS MANAGER" at bounding box center [438, 127] width 197 height 13
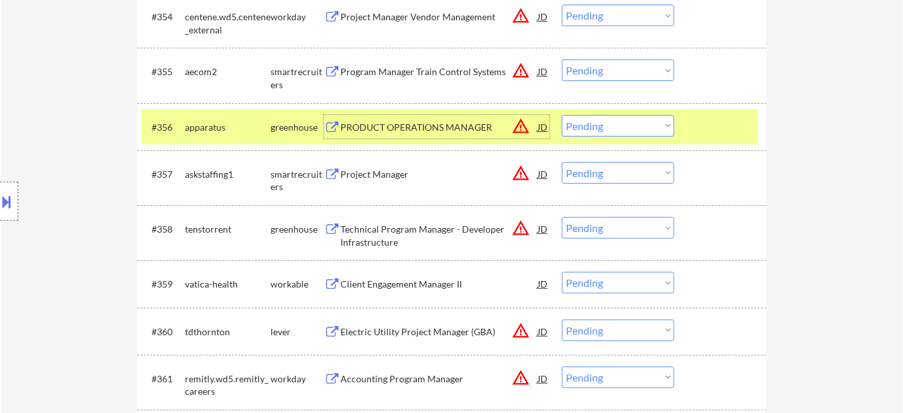
click at [621, 132] on select "Choose an option... Pending Applied Excluded (Questions) Excluded (Expired) Exc…" at bounding box center [618, 126] width 112 height 22
click at [562, 115] on select "Choose an option... Pending Applied Excluded (Questions) Excluded (Expired) Exc…" at bounding box center [618, 126] width 112 height 22
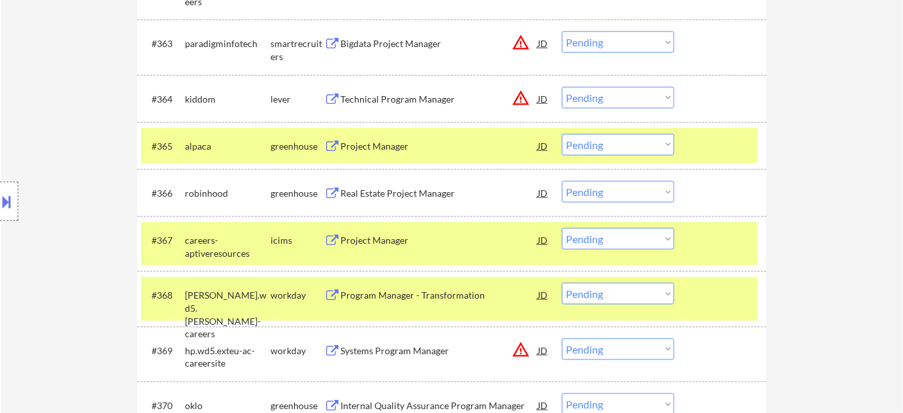
scroll to position [3708, 0]
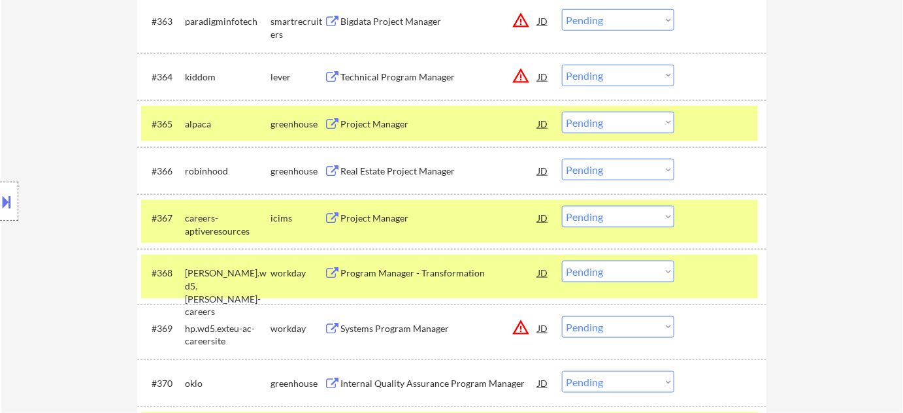
click at [404, 79] on div "Technical Program Manager" at bounding box center [438, 77] width 197 height 13
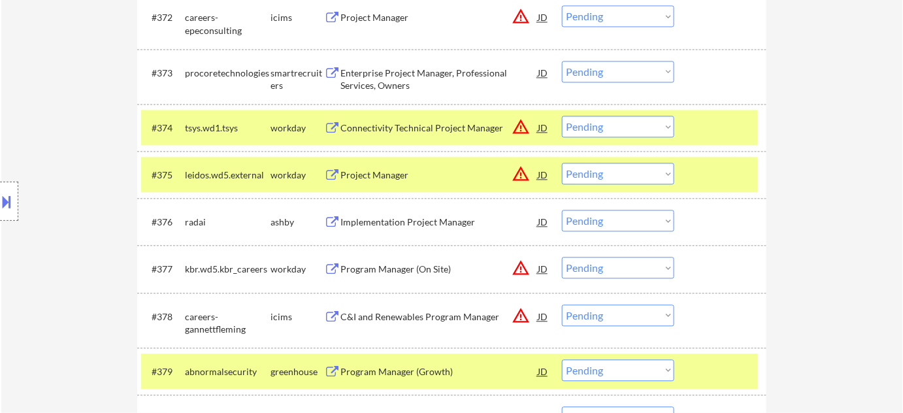
scroll to position [4183, 0]
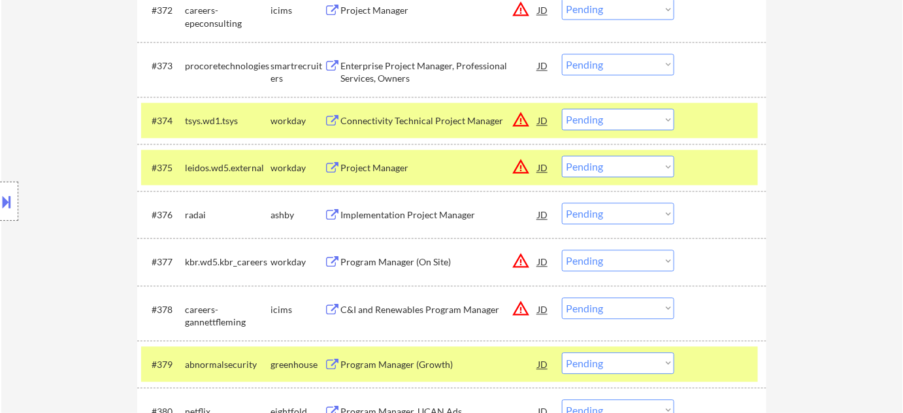
click at [412, 204] on div "Implementation Project Manager" at bounding box center [438, 214] width 197 height 24
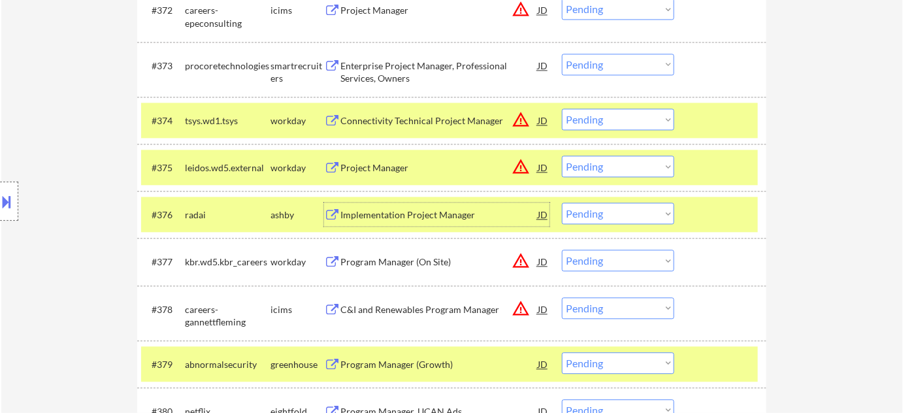
click at [10, 208] on button at bounding box center [7, 202] width 14 height 22
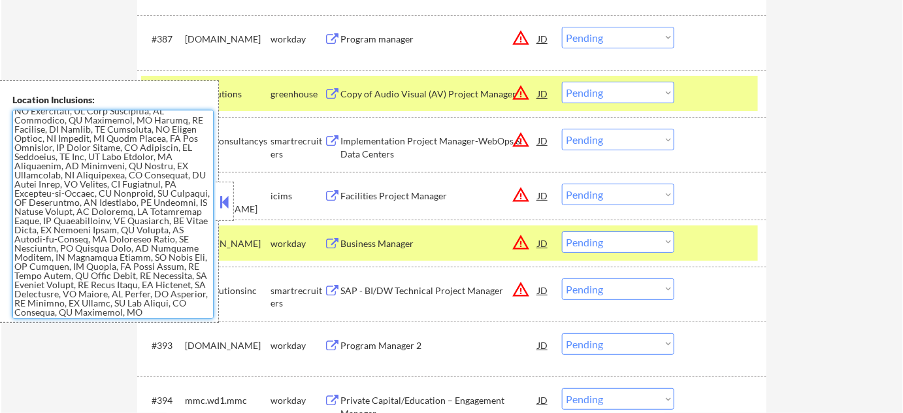
scroll to position [0, 0]
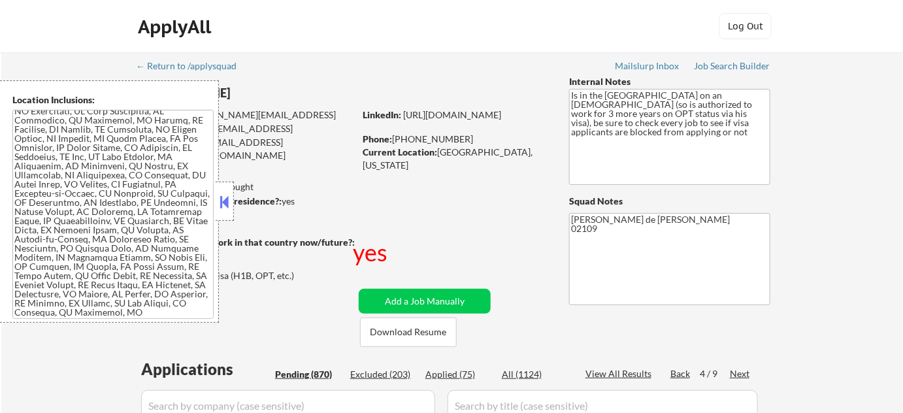
click at [223, 196] on button at bounding box center [224, 202] width 14 height 20
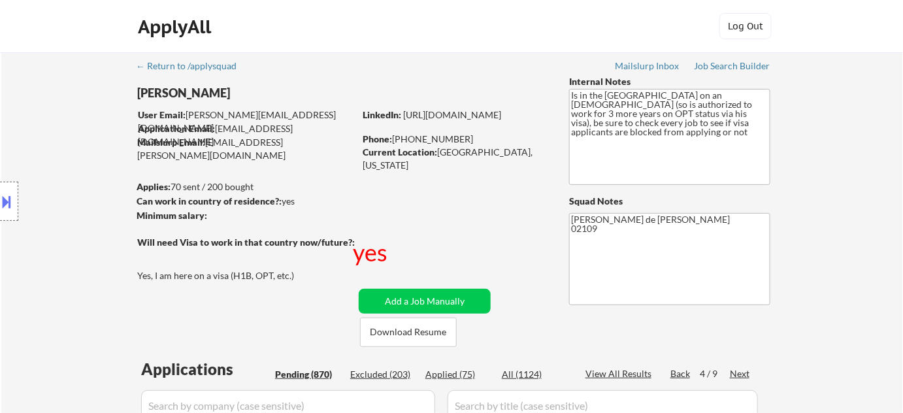
scroll to position [3578, 0]
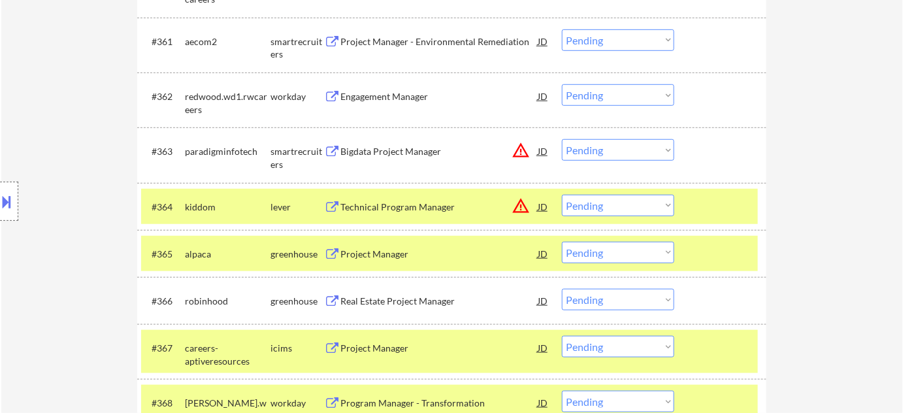
click at [608, 212] on select "Choose an option... Pending Applied Excluded (Questions) Excluded (Expired) Exc…" at bounding box center [618, 206] width 112 height 22
click at [562, 195] on select "Choose an option... Pending Applied Excluded (Questions) Excluded (Expired) Exc…" at bounding box center [618, 206] width 112 height 22
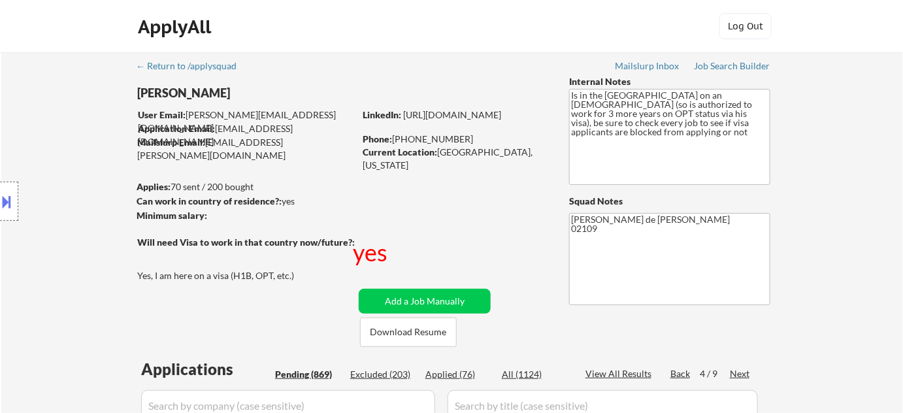
scroll to position [178, 0]
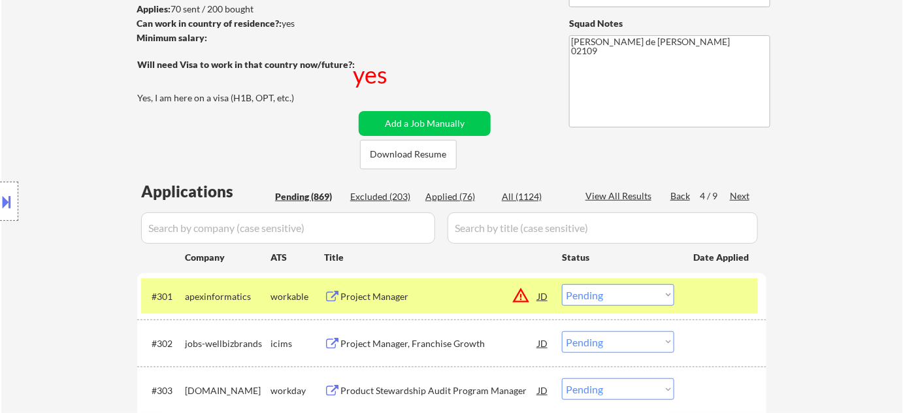
click at [743, 193] on div "Next" at bounding box center [739, 195] width 21 height 13
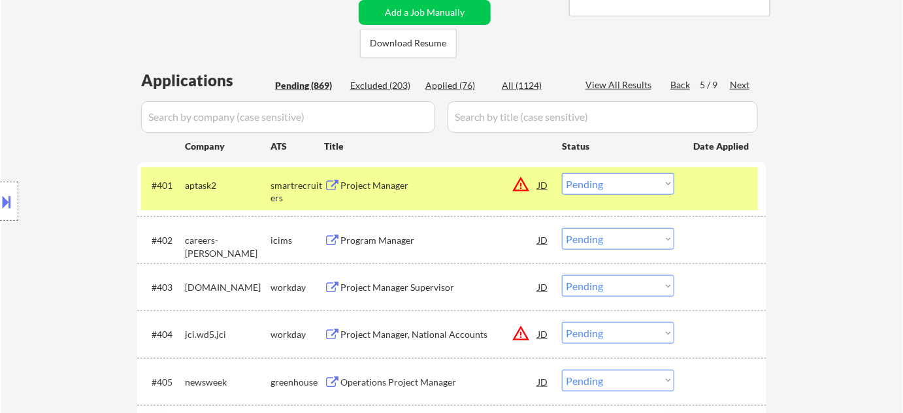
scroll to position [296, 0]
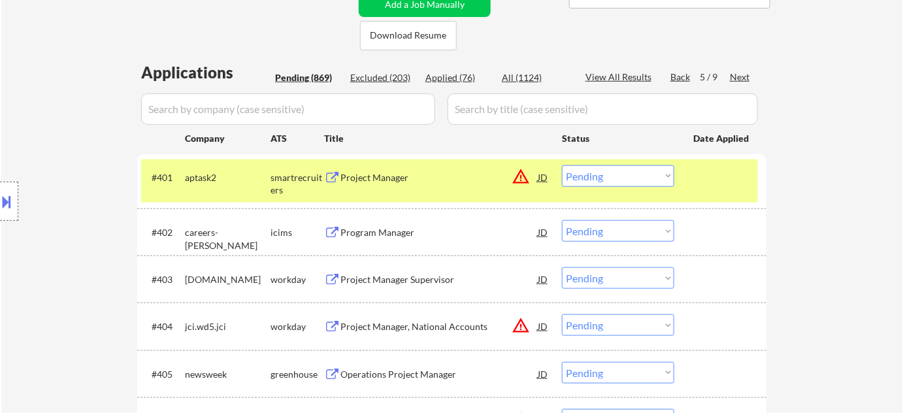
click at [357, 176] on div "Project Manager" at bounding box center [438, 177] width 197 height 13
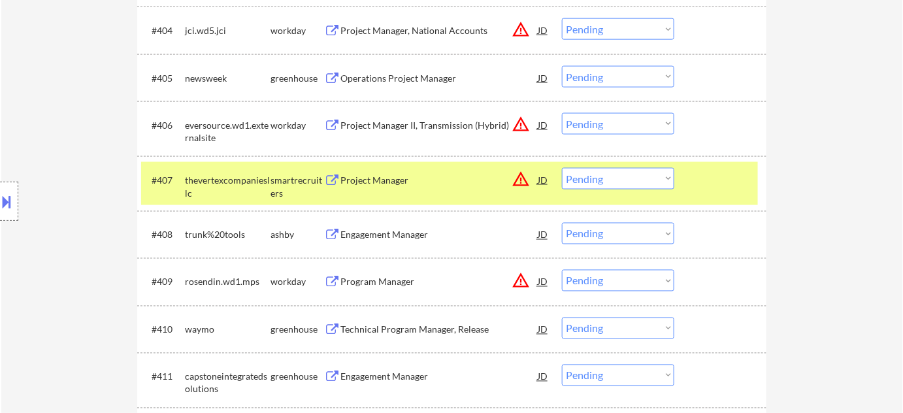
scroll to position [594, 0]
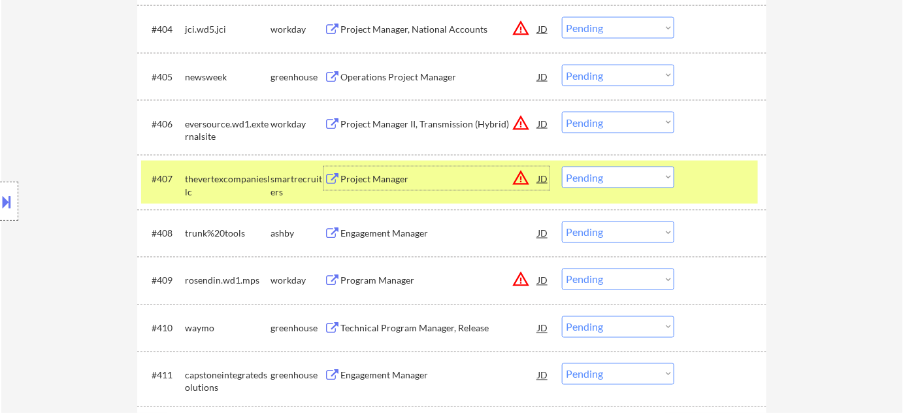
click at [404, 172] on div "Project Manager" at bounding box center [438, 178] width 197 height 13
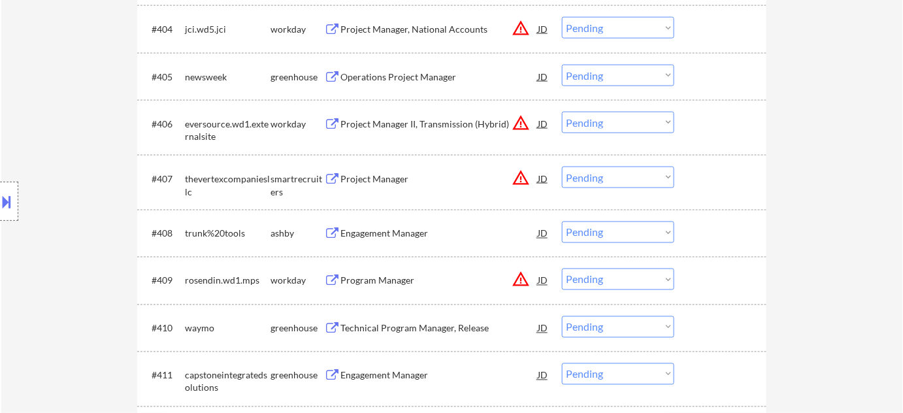
scroll to position [266, 0]
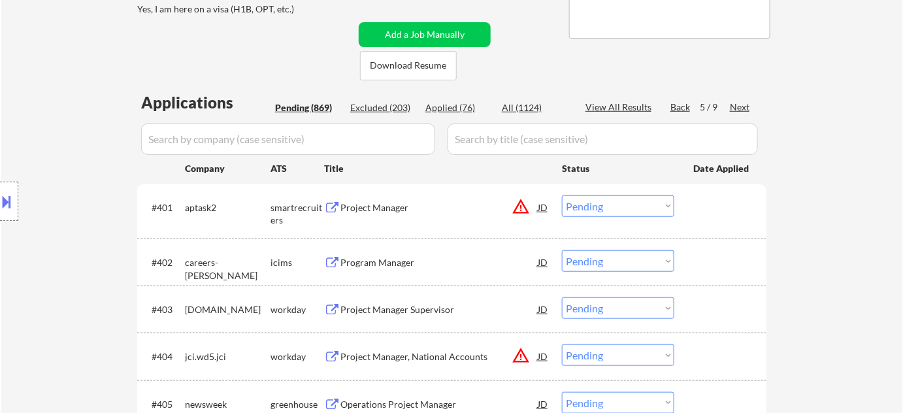
drag, startPoint x: 625, startPoint y: 201, endPoint x: 618, endPoint y: 212, distance: 12.7
click at [625, 201] on select "Choose an option... Pending Applied Excluded (Questions) Excluded (Expired) Exc…" at bounding box center [618, 206] width 112 height 22
click at [562, 195] on select "Choose an option... Pending Applied Excluded (Questions) Excluded (Expired) Exc…" at bounding box center [618, 206] width 112 height 22
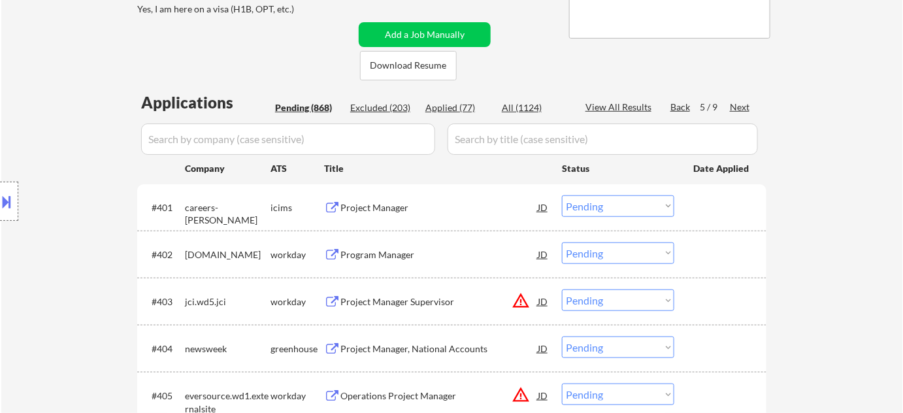
click at [10, 216] on div at bounding box center [9, 201] width 18 height 39
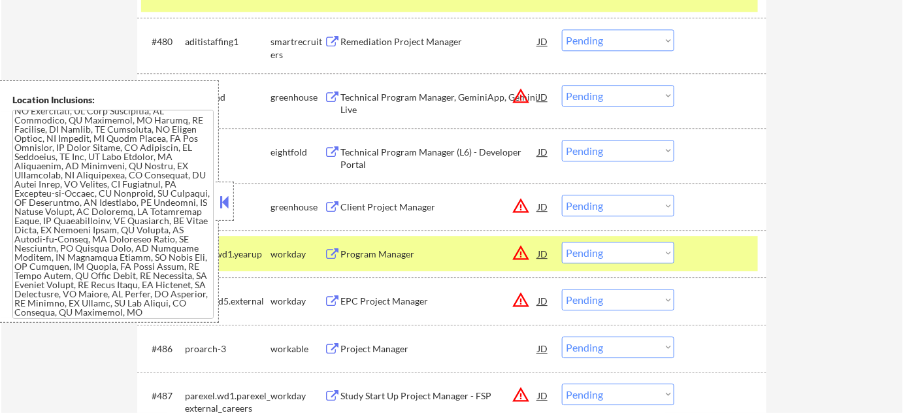
scroll to position [743, 0]
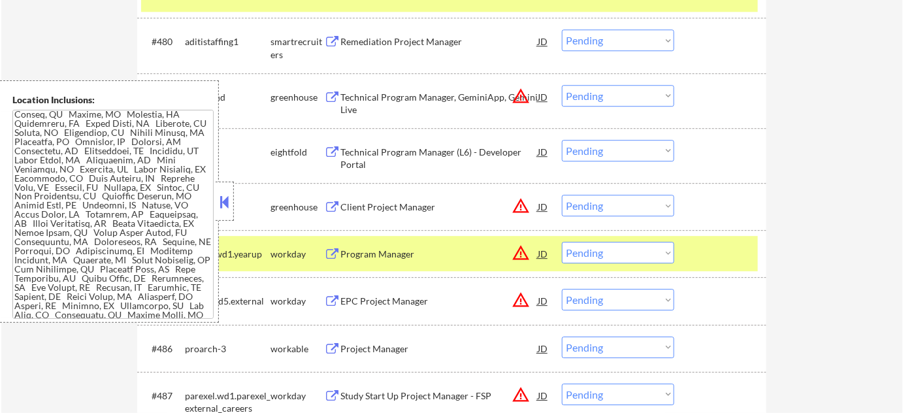
click at [223, 204] on button at bounding box center [224, 202] width 14 height 20
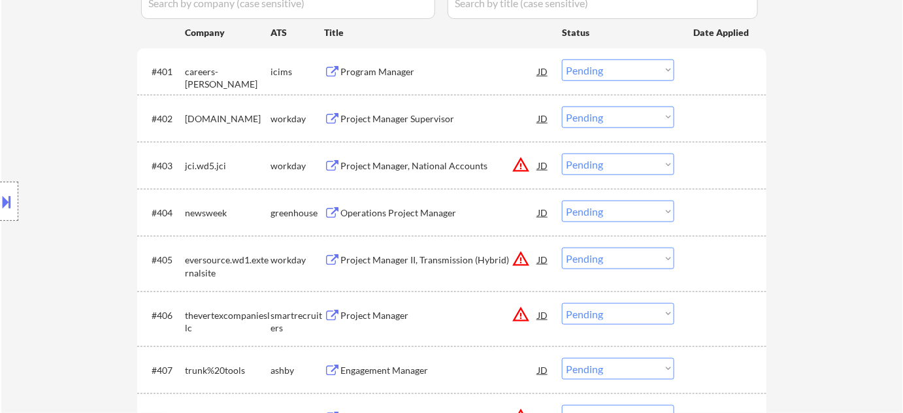
scroll to position [475, 0]
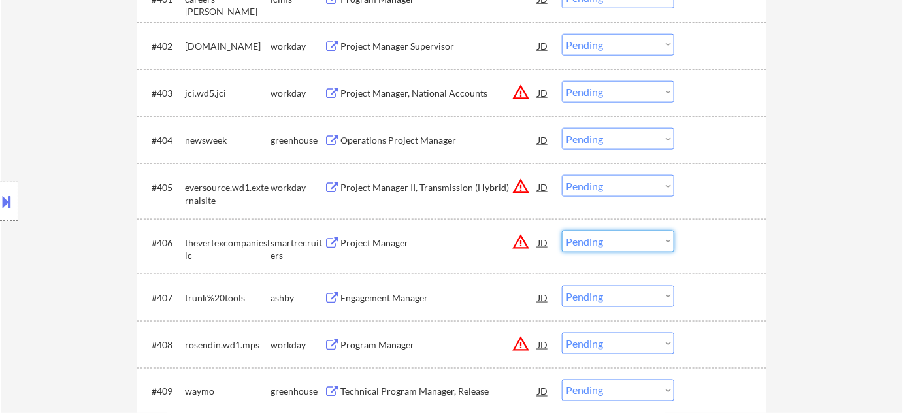
click at [586, 242] on select "Choose an option... Pending Applied Excluded (Questions) Excluded (Expired) Exc…" at bounding box center [618, 242] width 112 height 22
click at [562, 231] on select "Choose an option... Pending Applied Excluded (Questions) Excluded (Expired) Exc…" at bounding box center [618, 242] width 112 height 22
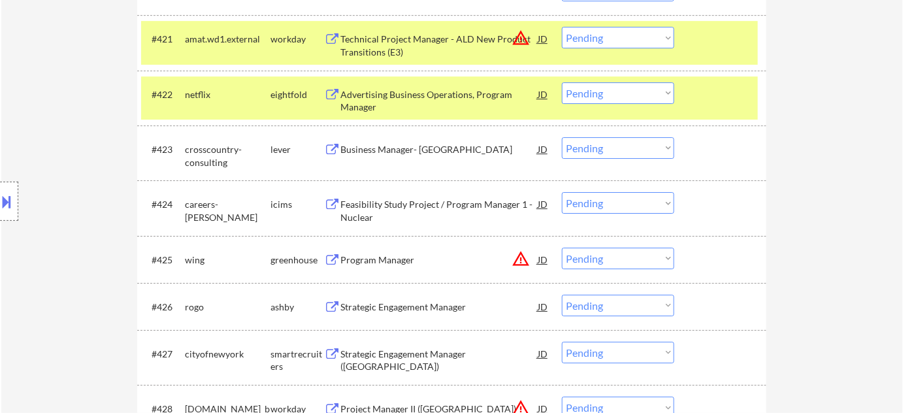
scroll to position [1424, 0]
click at [426, 150] on div "Business Manager- [GEOGRAPHIC_DATA]" at bounding box center [438, 149] width 197 height 13
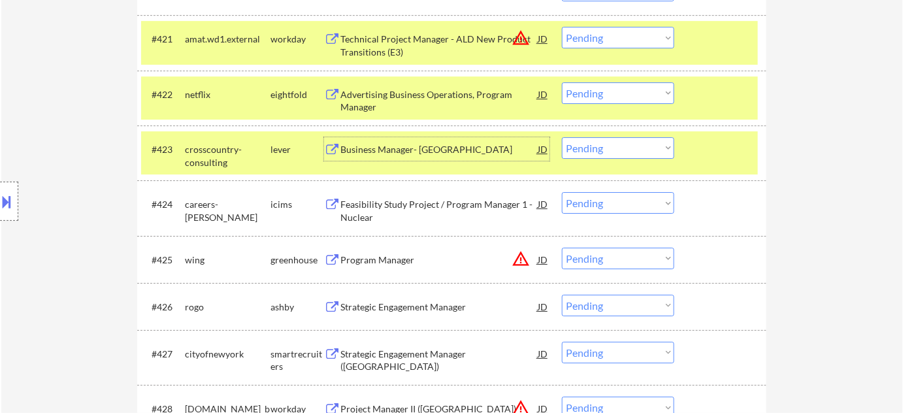
click at [8, 195] on button at bounding box center [7, 202] width 14 height 22
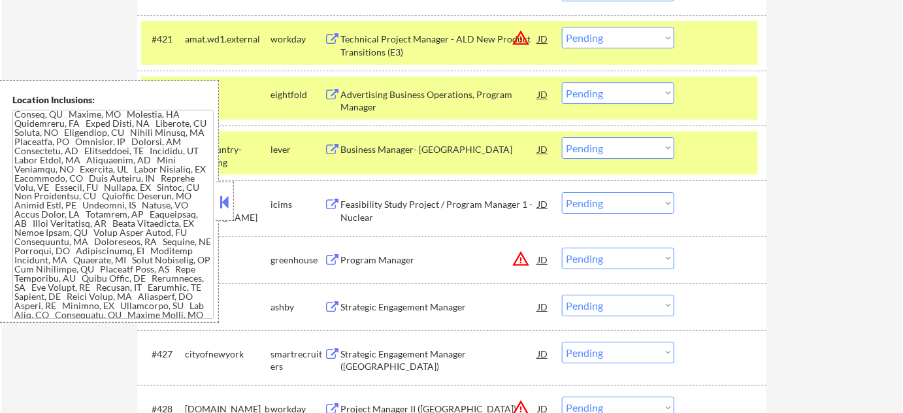
scroll to position [2379, 0]
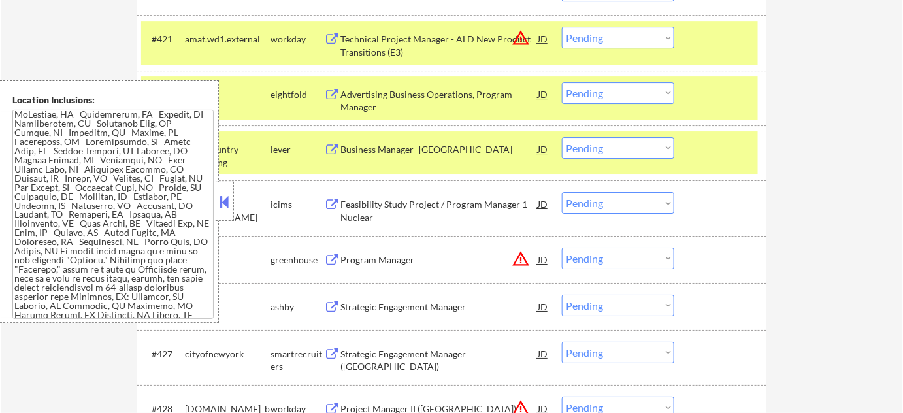
click at [216, 206] on div at bounding box center [225, 201] width 18 height 39
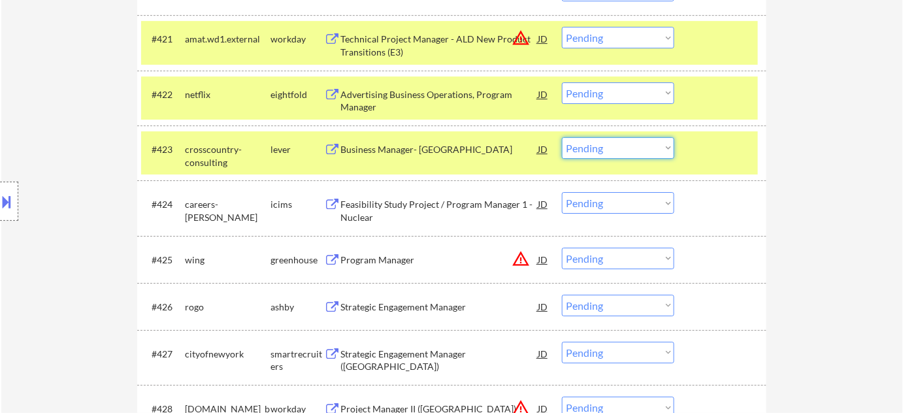
click at [599, 148] on select "Choose an option... Pending Applied Excluded (Questions) Excluded (Expired) Exc…" at bounding box center [618, 148] width 112 height 22
click at [562, 137] on select "Choose an option... Pending Applied Excluded (Questions) Excluded (Expired) Exc…" at bounding box center [618, 148] width 112 height 22
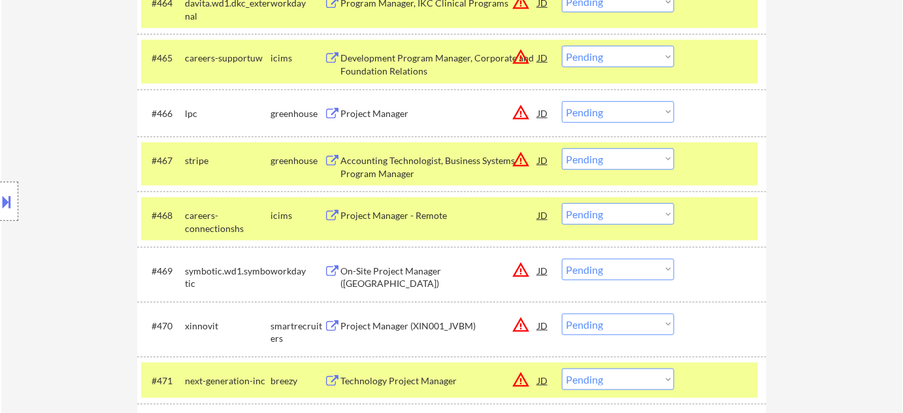
scroll to position [3681, 0]
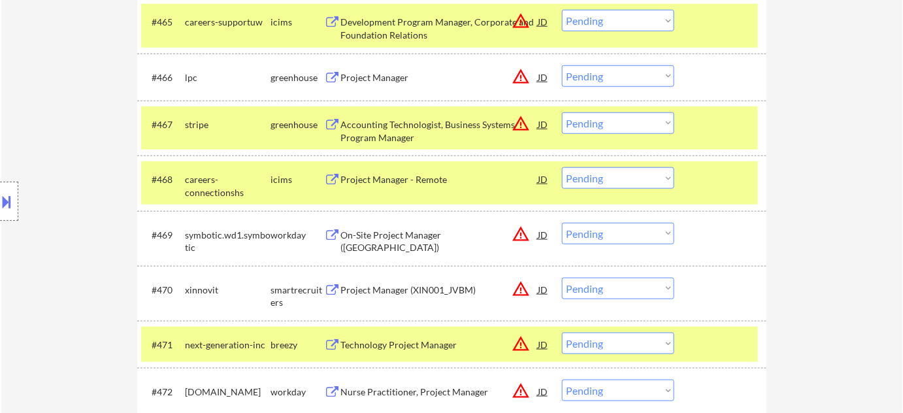
click at [404, 73] on div "Project Manager" at bounding box center [438, 77] width 197 height 13
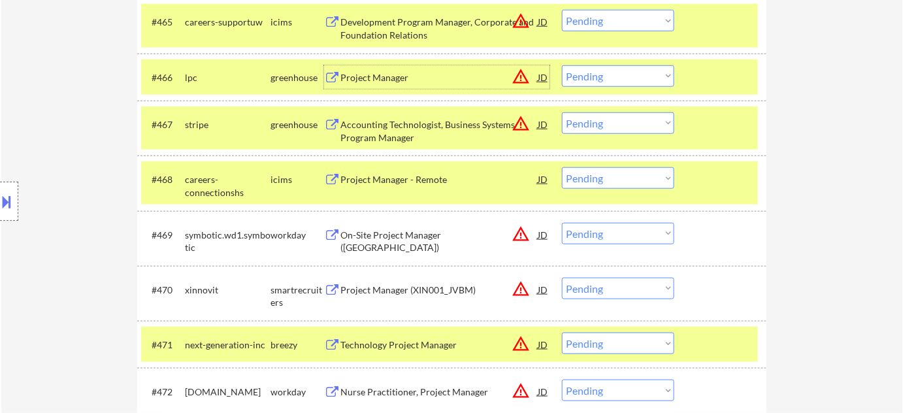
click at [610, 83] on select "Choose an option... Pending Applied Excluded (Questions) Excluded (Expired) Exc…" at bounding box center [618, 76] width 112 height 22
click at [562, 65] on select "Choose an option... Pending Applied Excluded (Questions) Excluded (Expired) Exc…" at bounding box center [618, 76] width 112 height 22
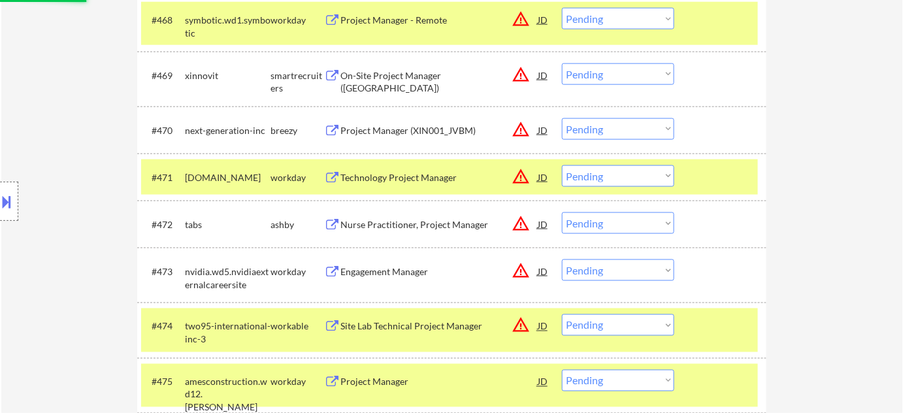
scroll to position [3740, 0]
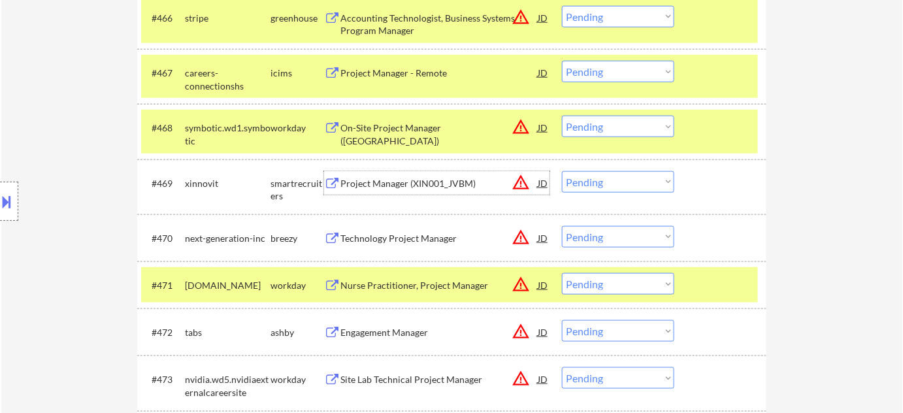
click at [446, 182] on div "Project Manager (XIN001_JVBM)" at bounding box center [438, 183] width 197 height 13
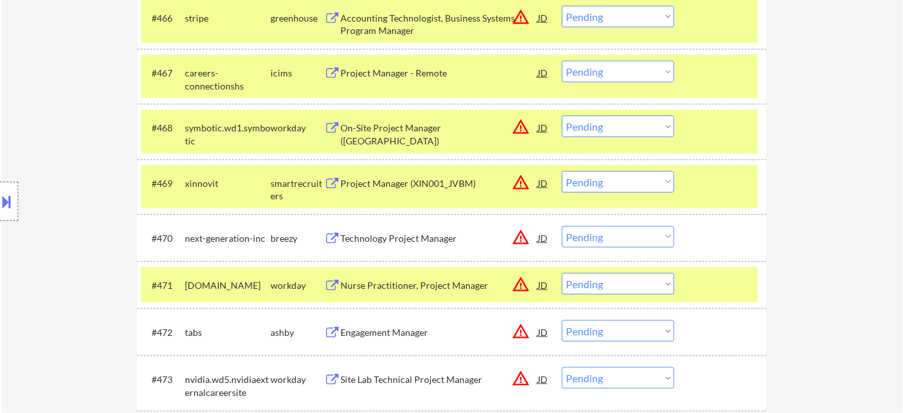
click at [3, 197] on button at bounding box center [7, 202] width 14 height 22
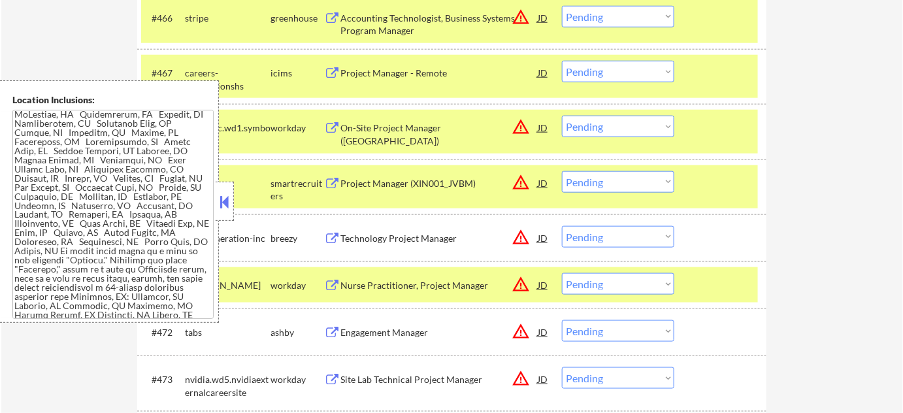
scroll to position [2617, 0]
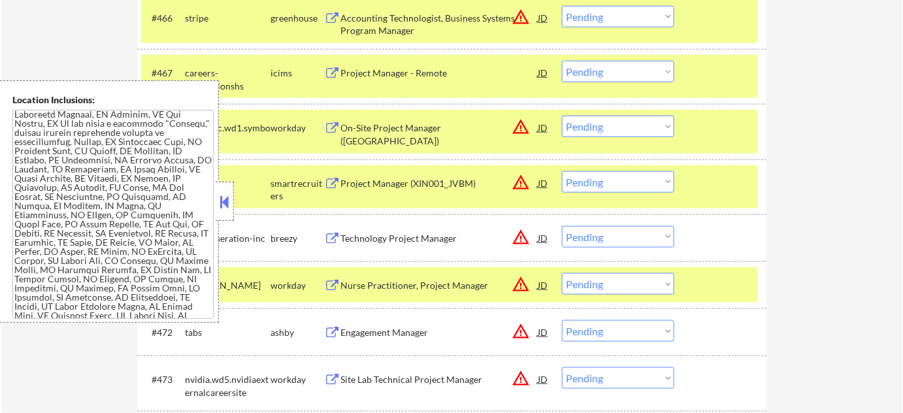
click at [224, 210] on button at bounding box center [224, 202] width 14 height 20
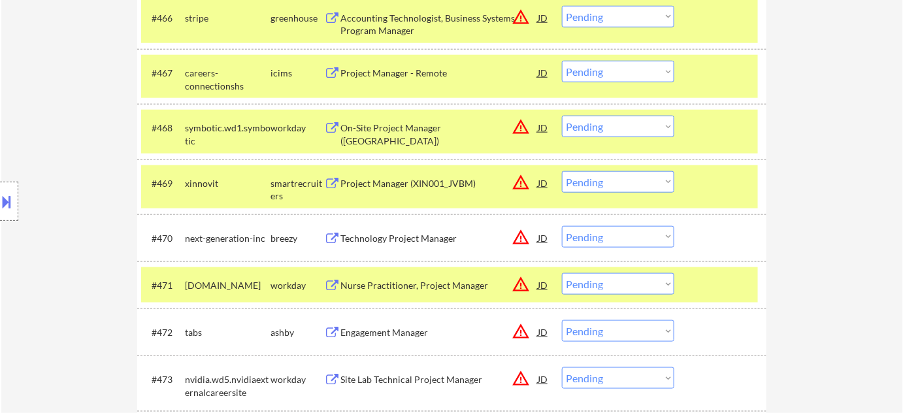
click at [618, 182] on select "Choose an option... Pending Applied Excluded (Questions) Excluded (Expired) Exc…" at bounding box center [618, 182] width 112 height 22
click at [562, 171] on select "Choose an option... Pending Applied Excluded (Questions) Excluded (Expired) Exc…" at bounding box center [618, 182] width 112 height 22
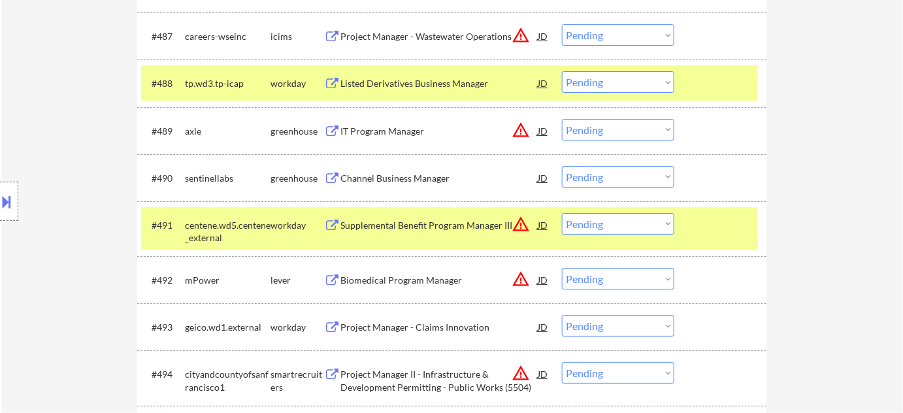
scroll to position [4808, 0]
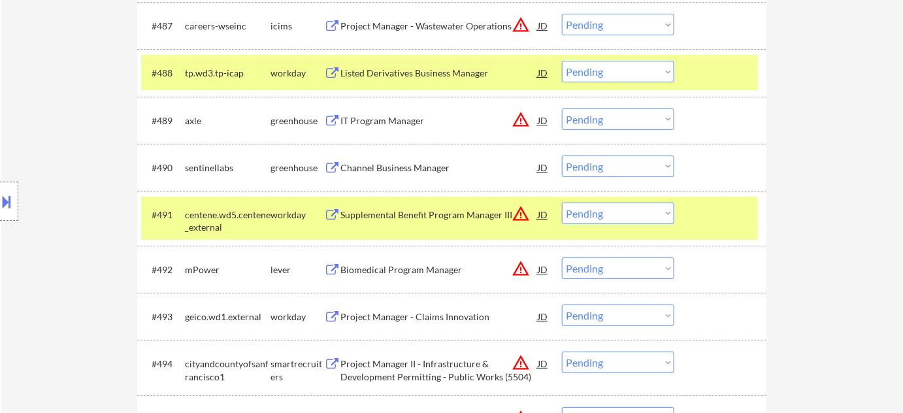
click at [415, 127] on div "IT Program Manager" at bounding box center [438, 120] width 197 height 24
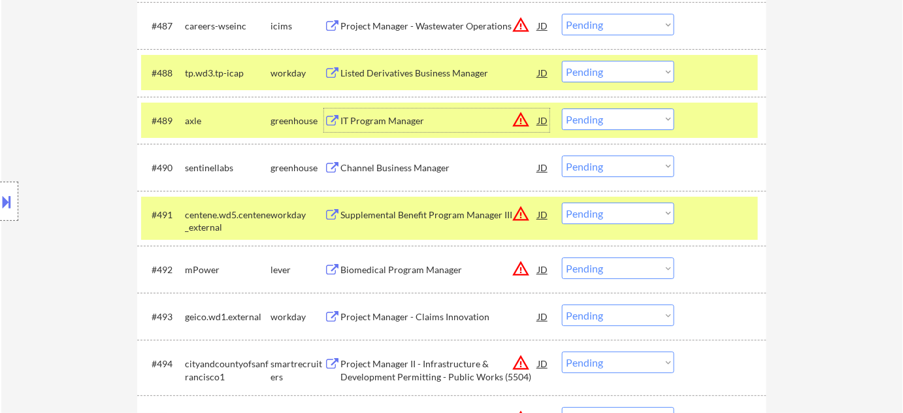
click at [599, 118] on select "Choose an option... Pending Applied Excluded (Questions) Excluded (Expired) Exc…" at bounding box center [618, 119] width 112 height 22
click at [562, 108] on select "Choose an option... Pending Applied Excluded (Questions) Excluded (Expired) Exc…" at bounding box center [618, 119] width 112 height 22
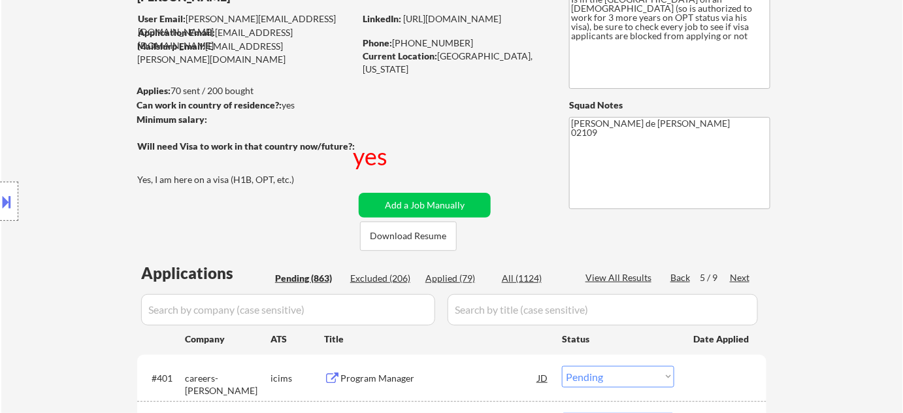
scroll to position [178, 0]
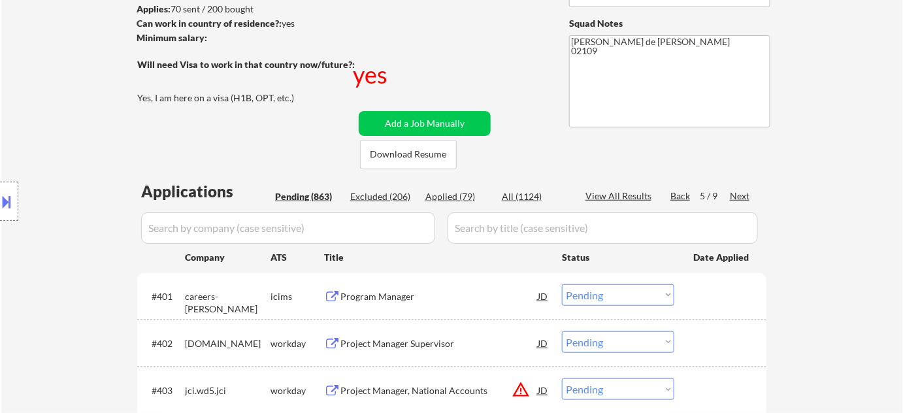
click at [738, 193] on div "Next" at bounding box center [739, 195] width 21 height 13
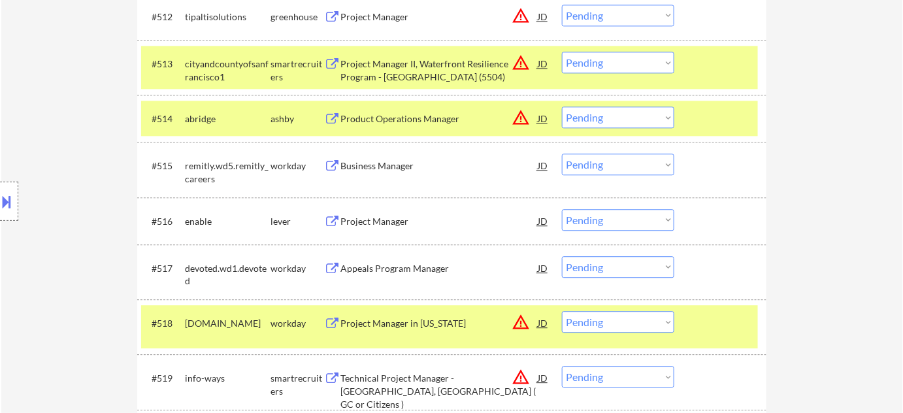
scroll to position [1009, 0]
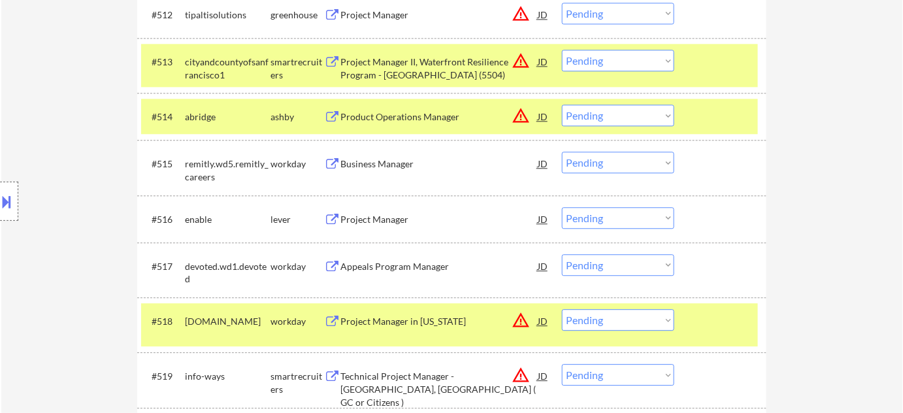
click at [383, 217] on div "Project Manager" at bounding box center [438, 219] width 197 height 13
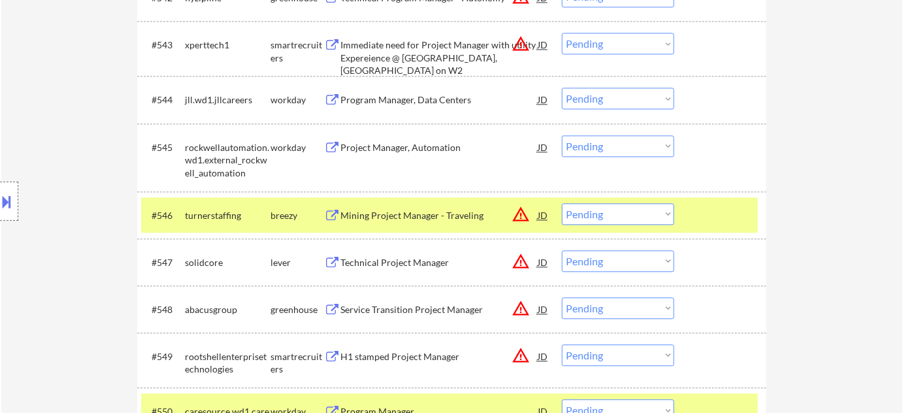
scroll to position [2553, 0]
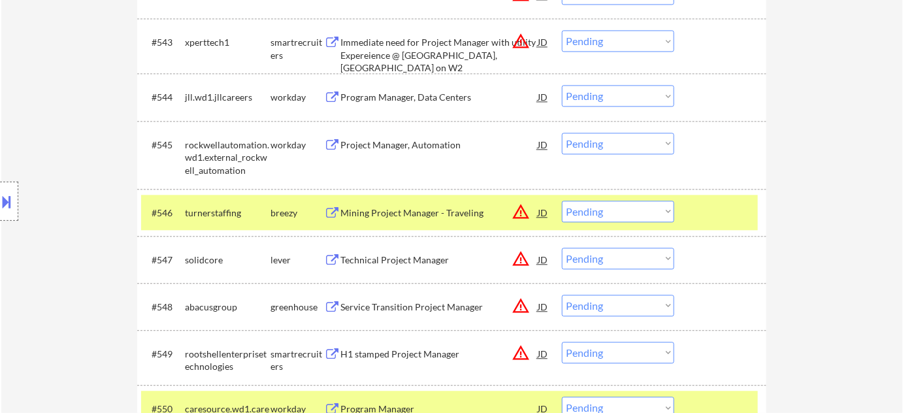
click at [437, 263] on div "Technical Project Manager" at bounding box center [438, 259] width 197 height 13
